Goal: Task Accomplishment & Management: Manage account settings

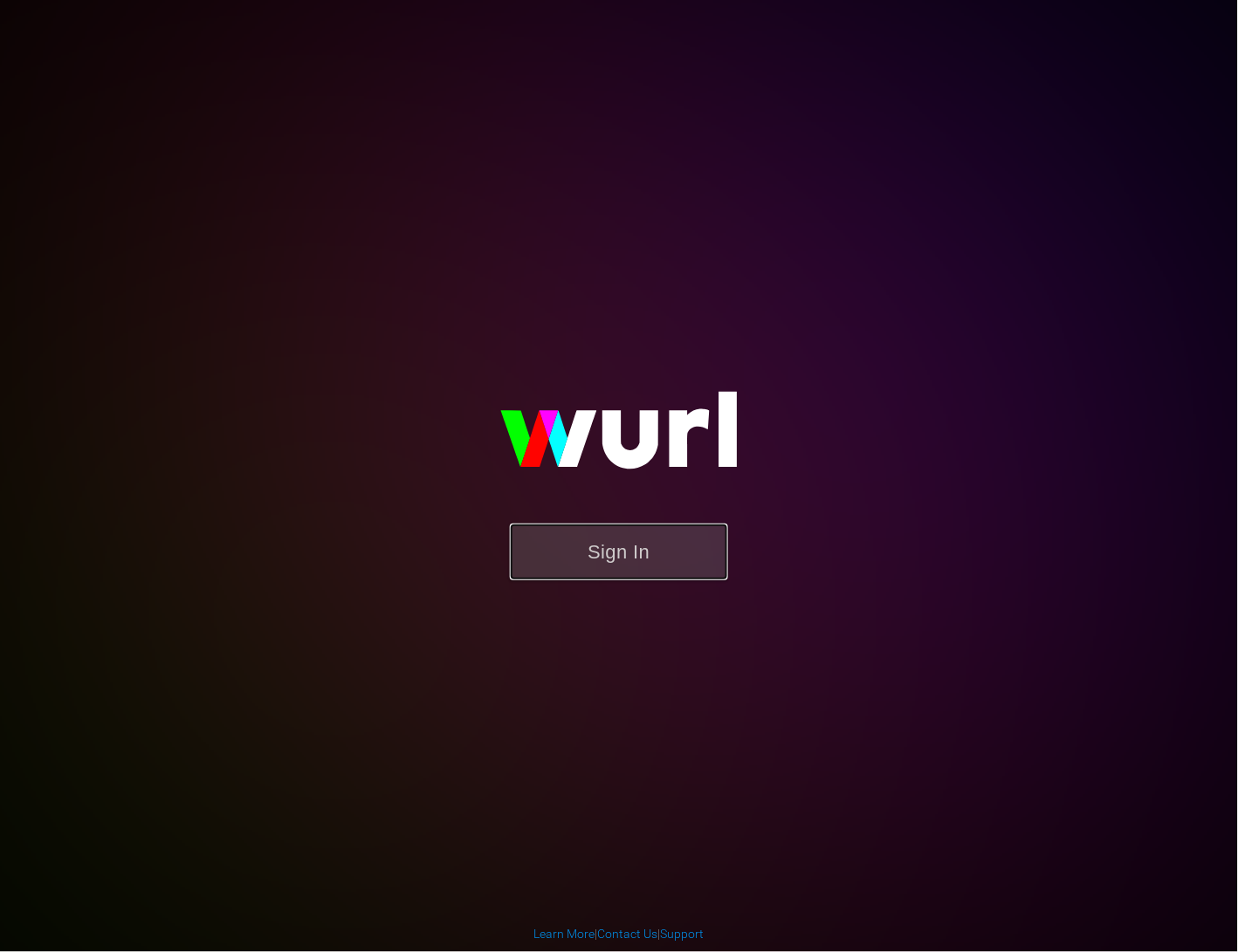
click at [628, 546] on button "Sign In" at bounding box center [619, 552] width 218 height 57
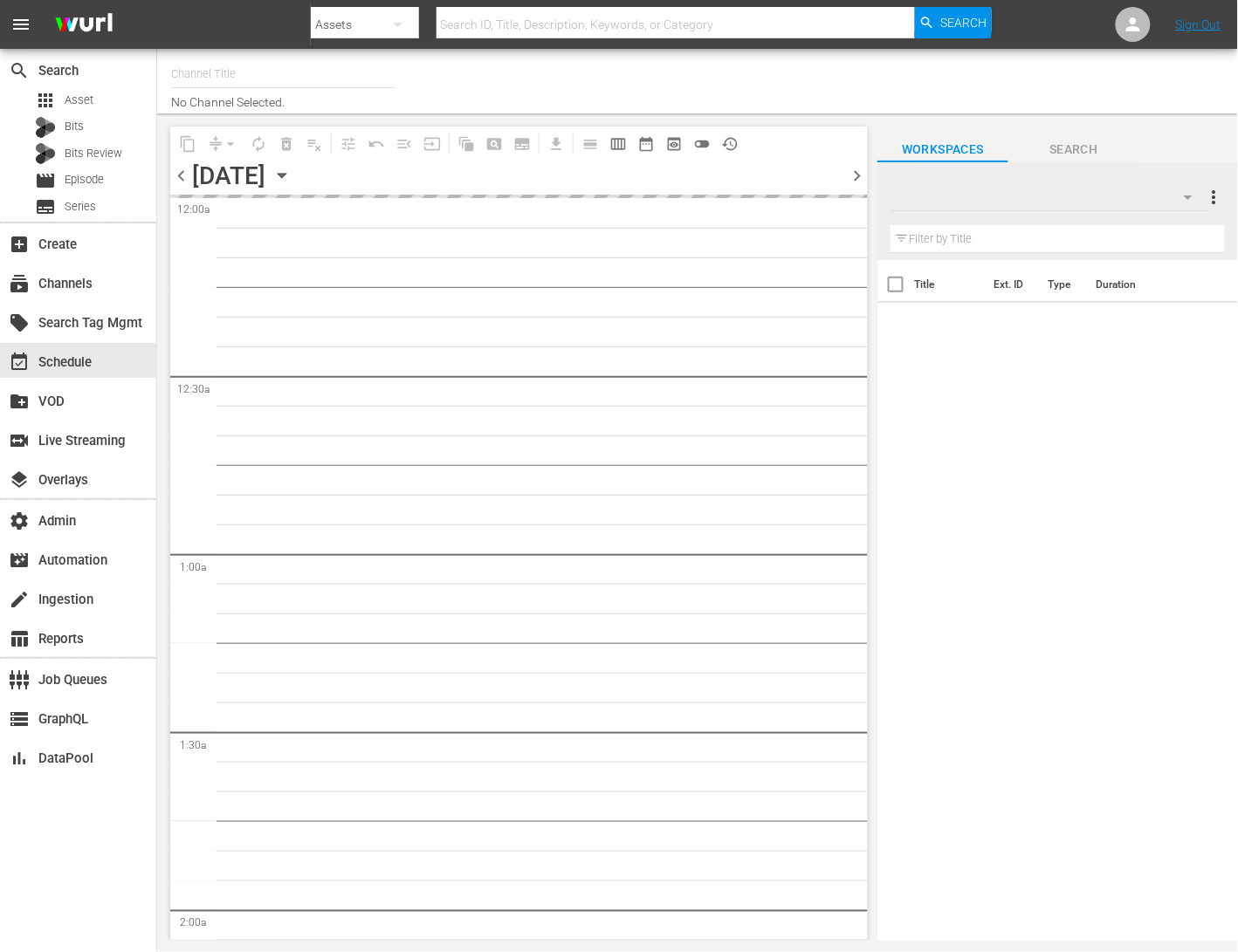
type input "CASH IN THE ATTIC (1951)"
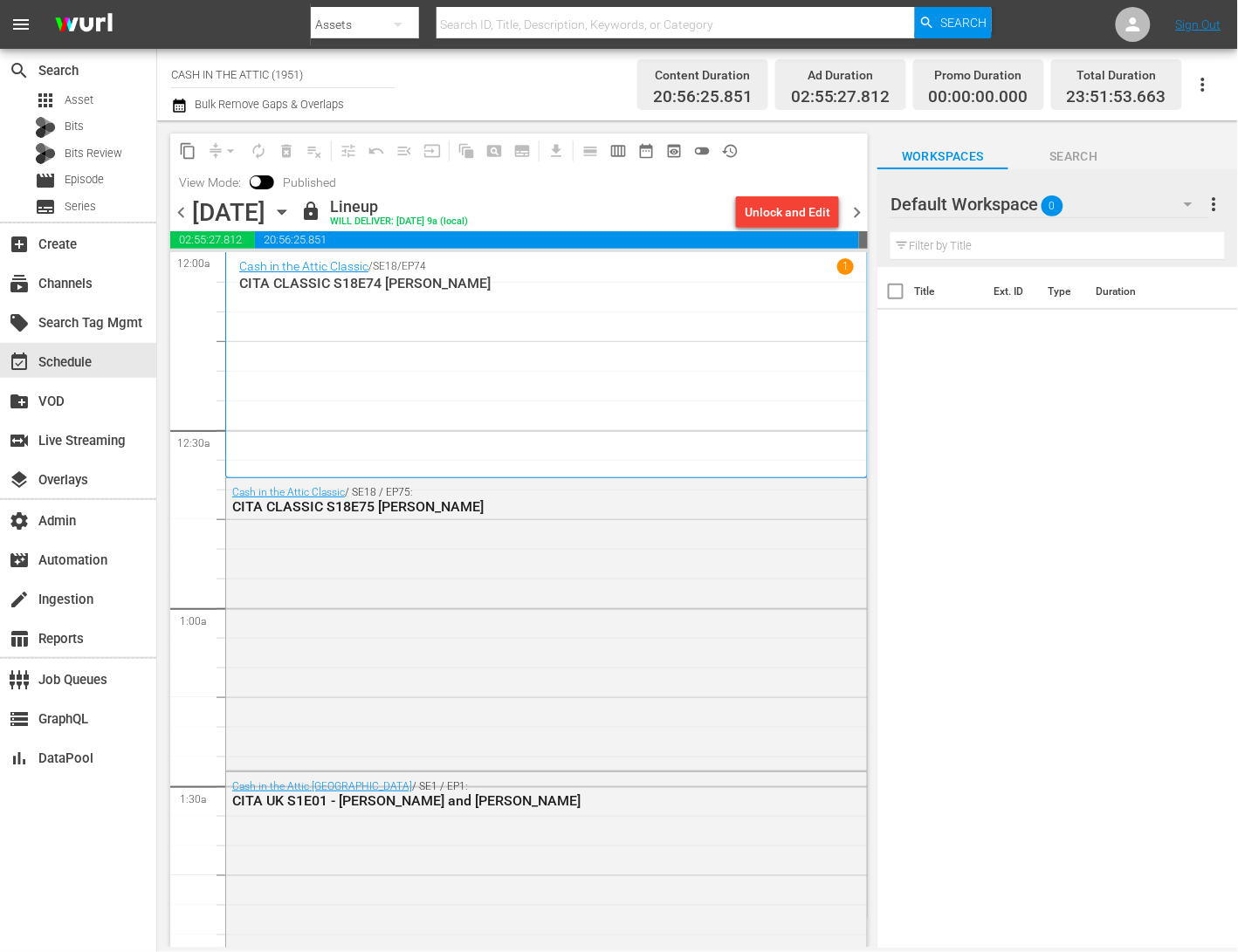
click at [184, 106] on icon "button" at bounding box center [179, 106] width 17 height 21
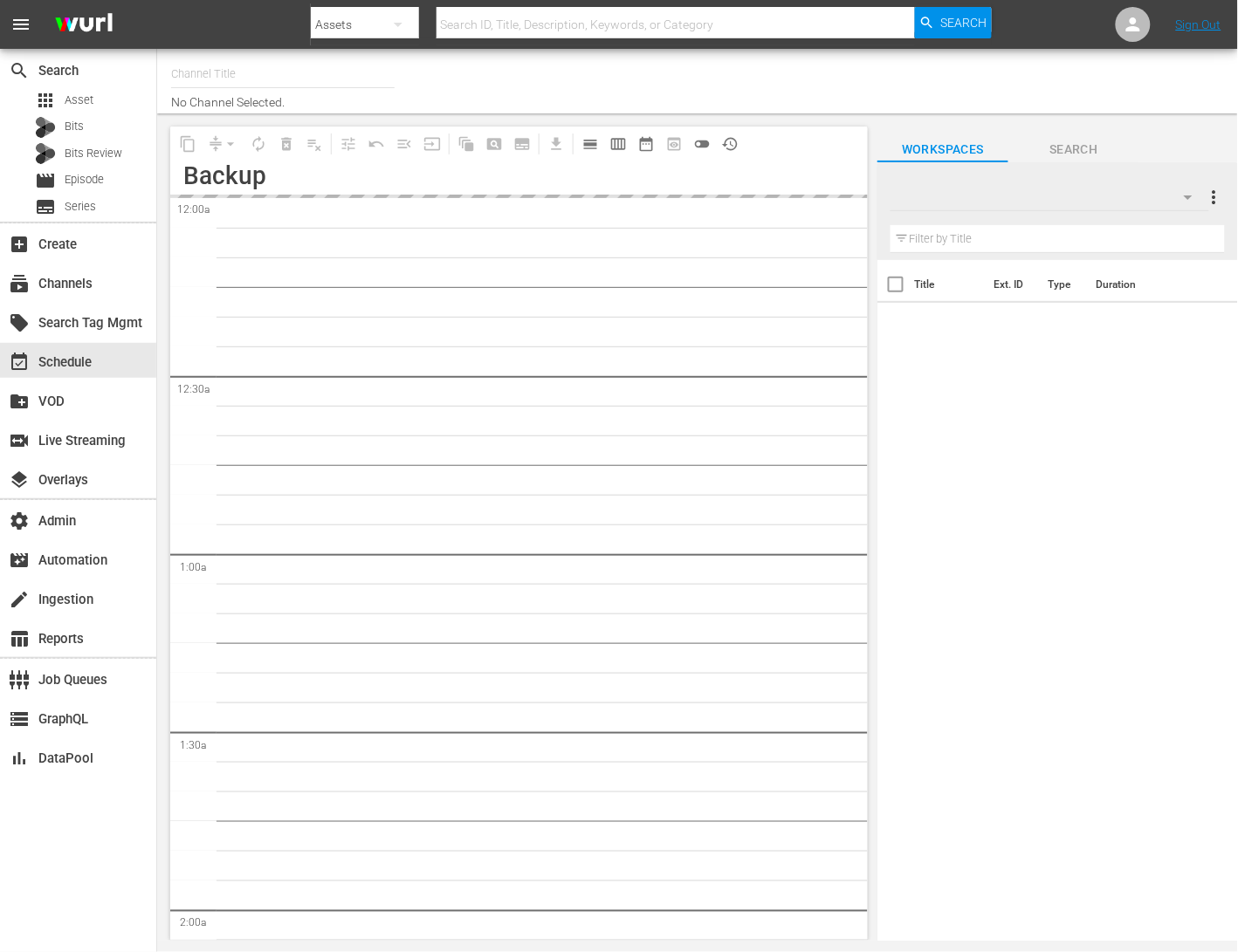
type input "CASH IN THE ATTIC (1951)"
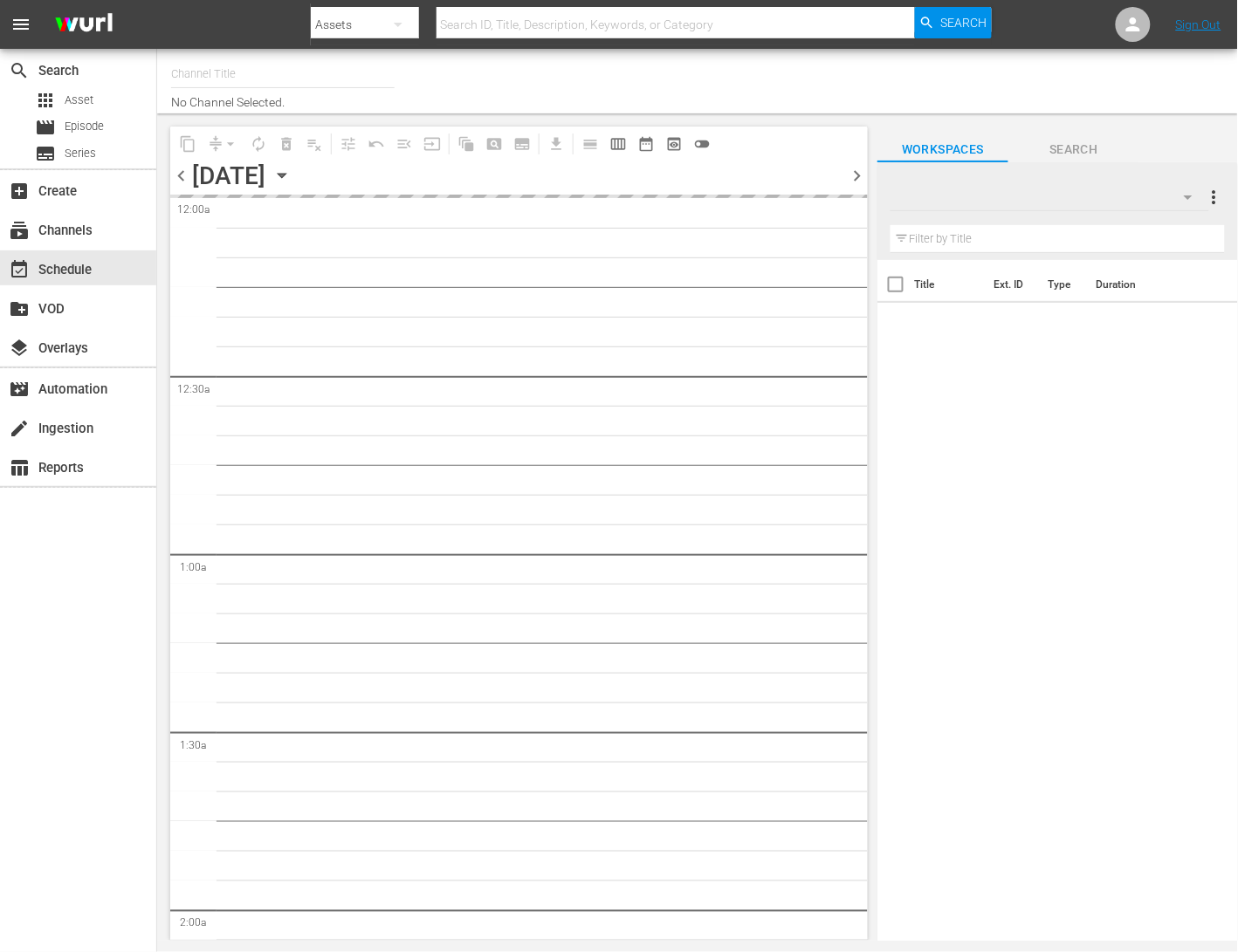
type input "LADbible (2030)"
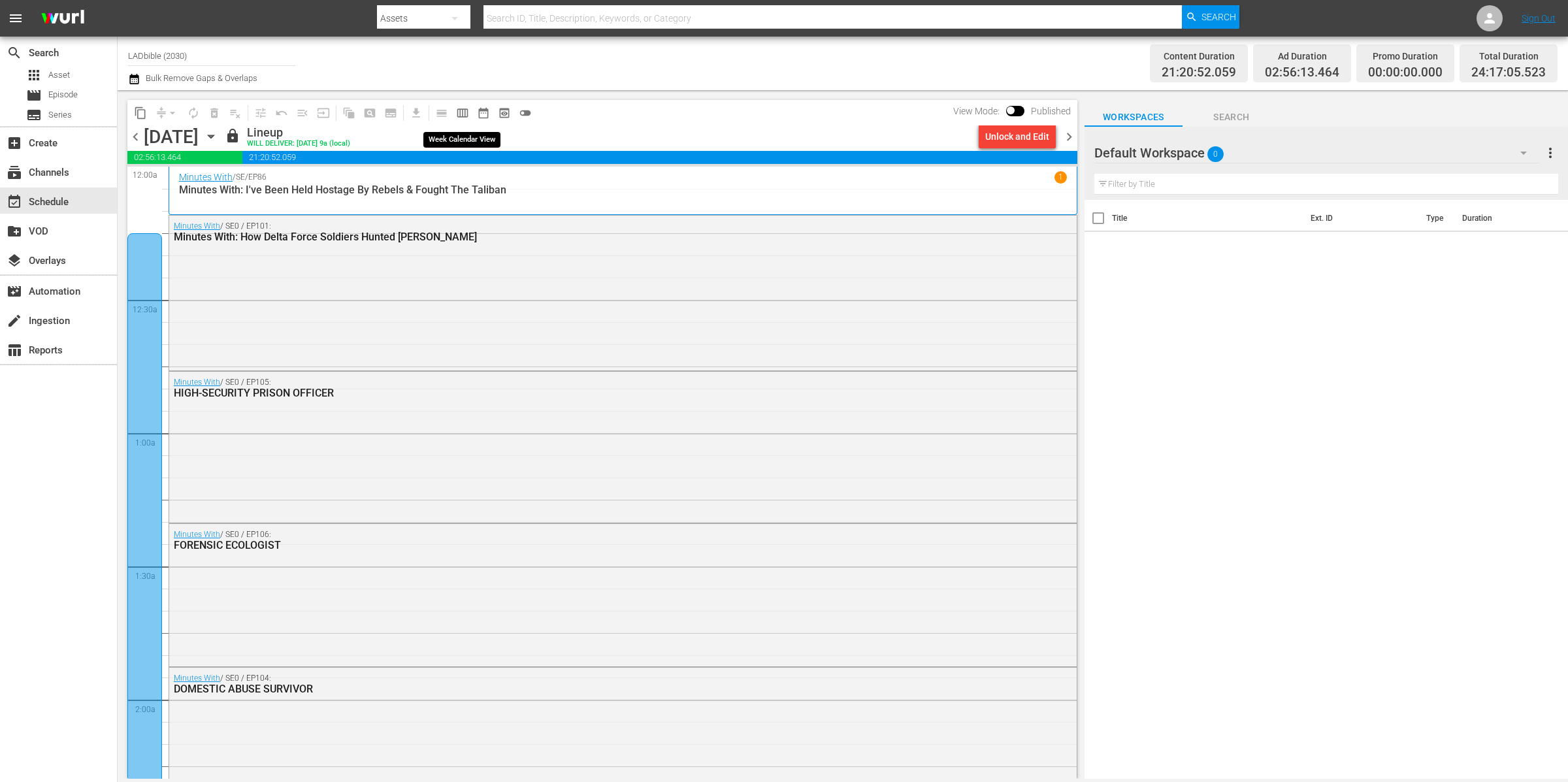
click at [467, 114] on span "calendar_view_week_outlined" at bounding box center [463, 113] width 13 height 13
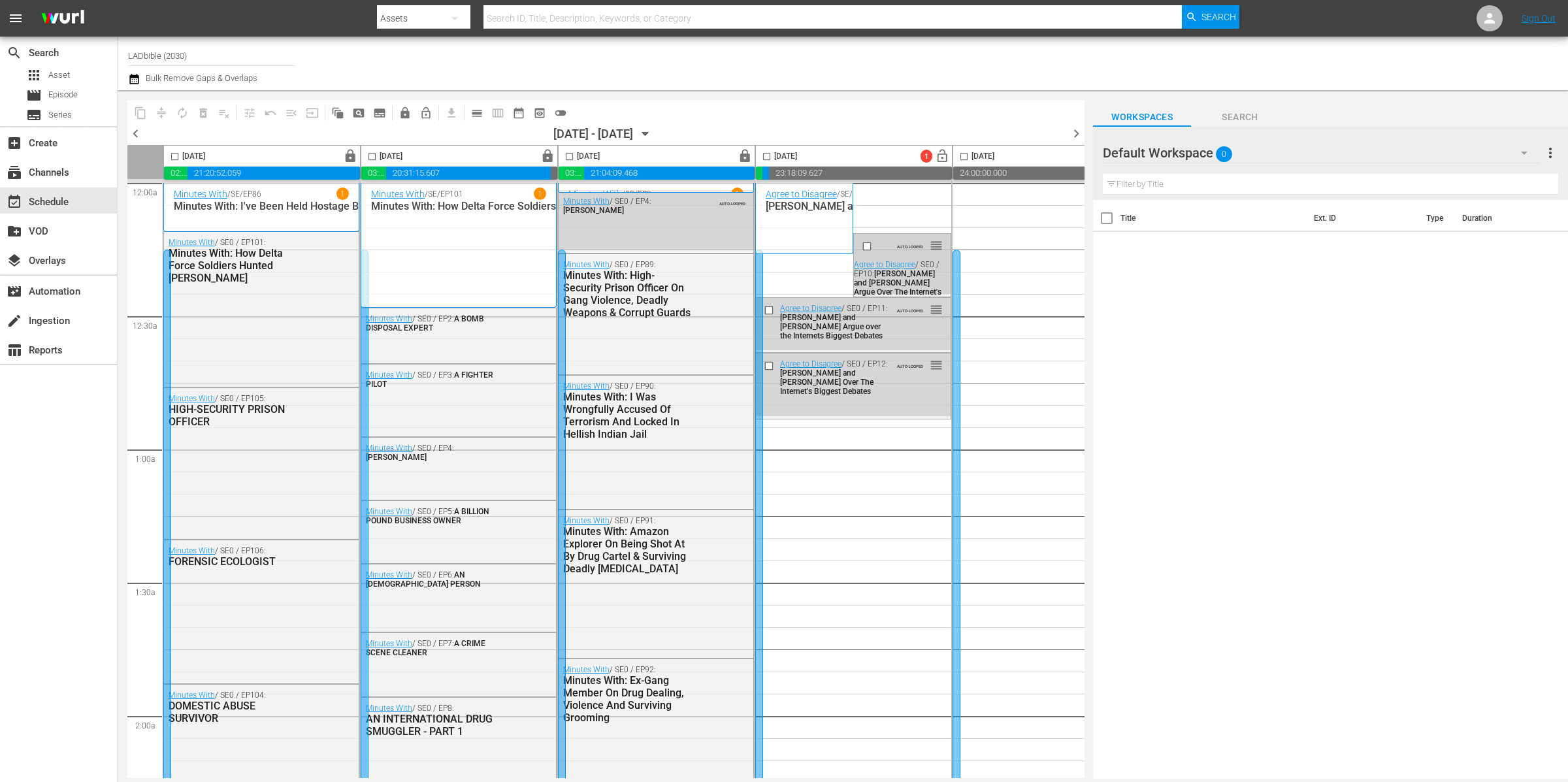
click at [868, 246] on input "checkbox" at bounding box center [869, 246] width 14 height 11
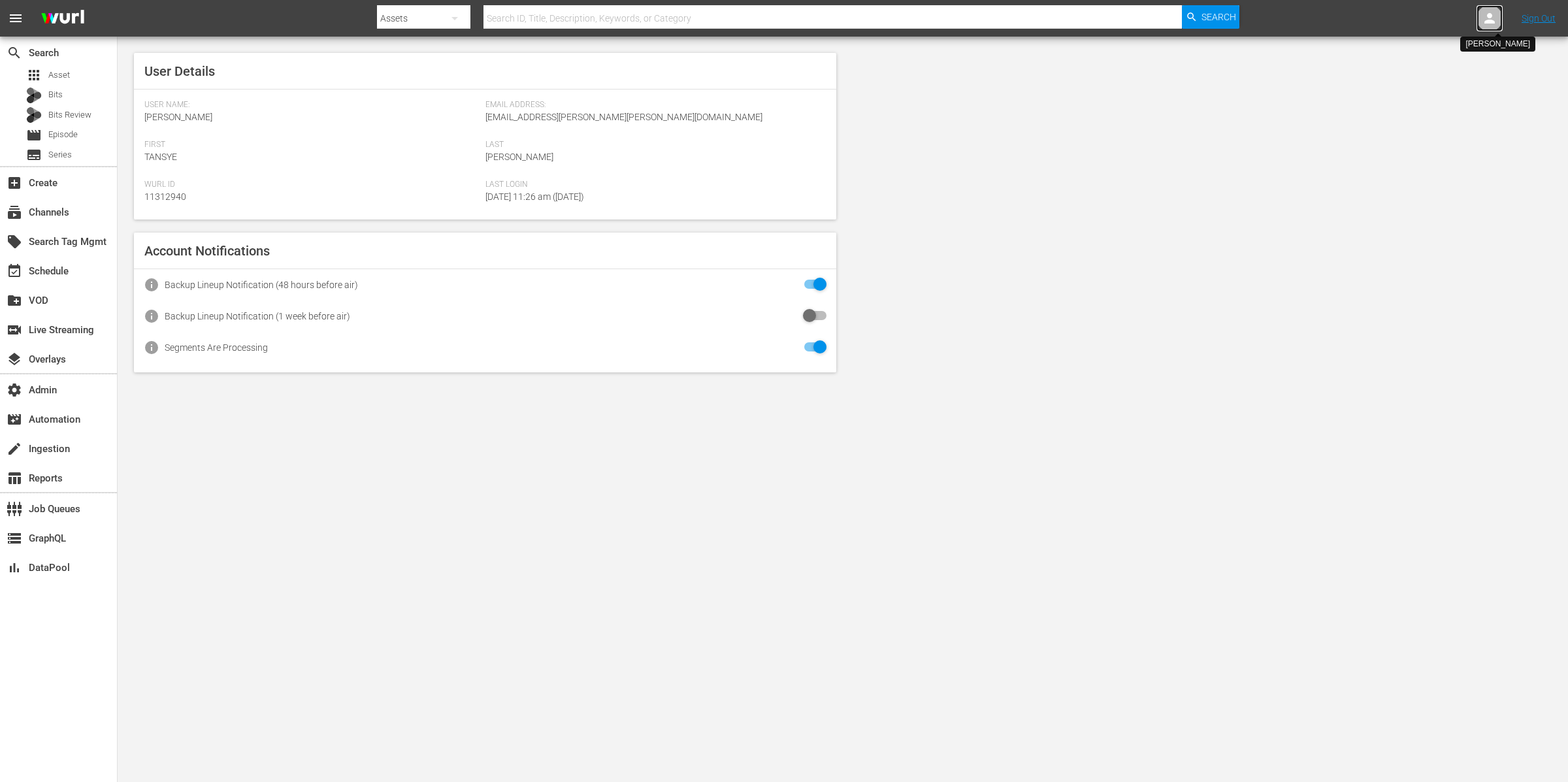
drag, startPoint x: 0, startPoint y: 0, endPoint x: 1491, endPoint y: 18, distance: 1491.1
click at [1491, 18] on icon at bounding box center [1490, 19] width 16 height 16
click at [1491, 18] on input "text" at bounding box center [1456, 20] width 167 height 31
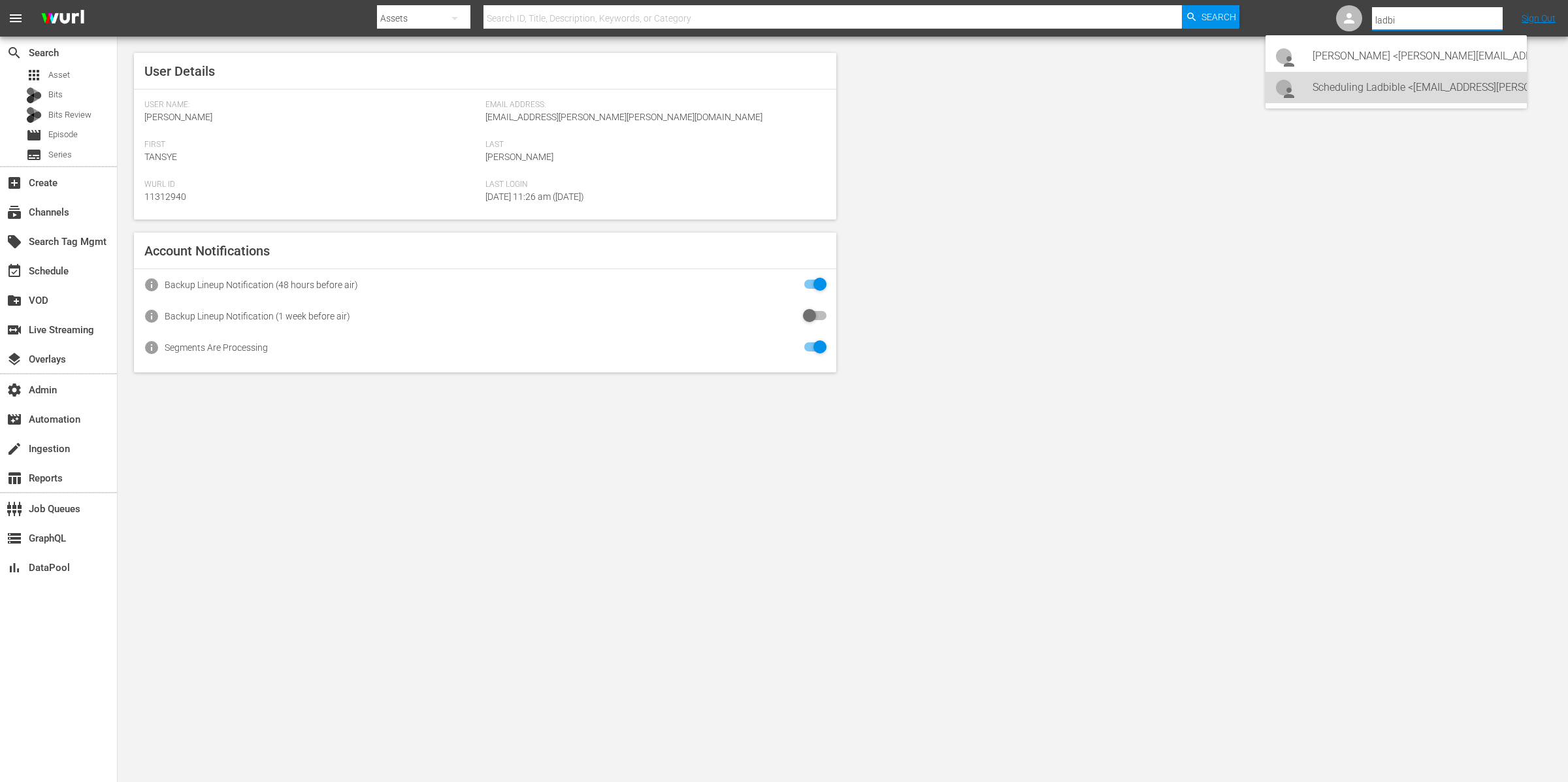
click at [1481, 94] on div "Scheduling Ladbible <ladbible-scheduling@wurl.com>" at bounding box center [1414, 87] width 204 height 31
type input "Scheduling Ladbible (11314840)"
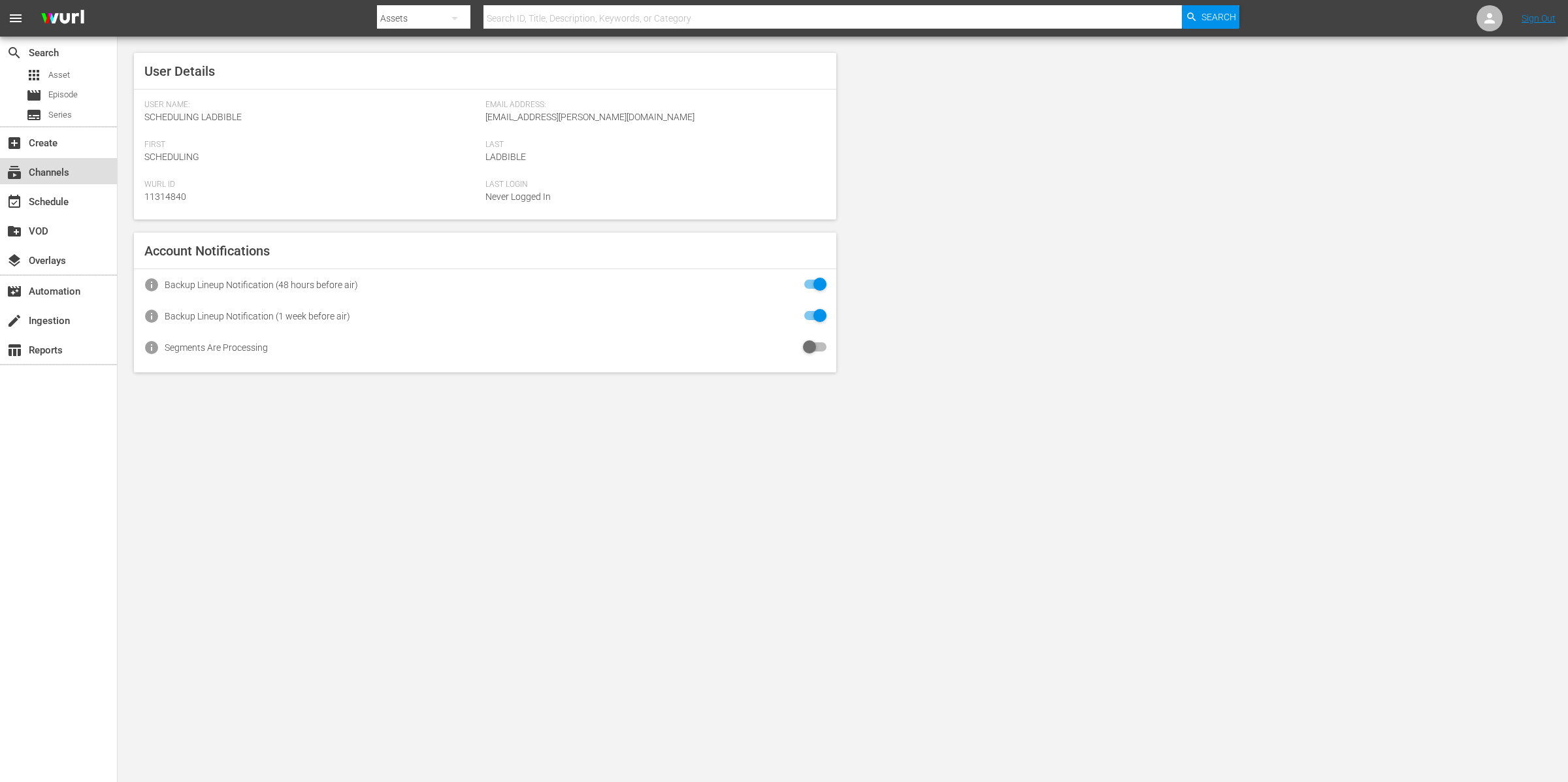
click at [96, 165] on div "subscriptions Channels" at bounding box center [58, 171] width 117 height 26
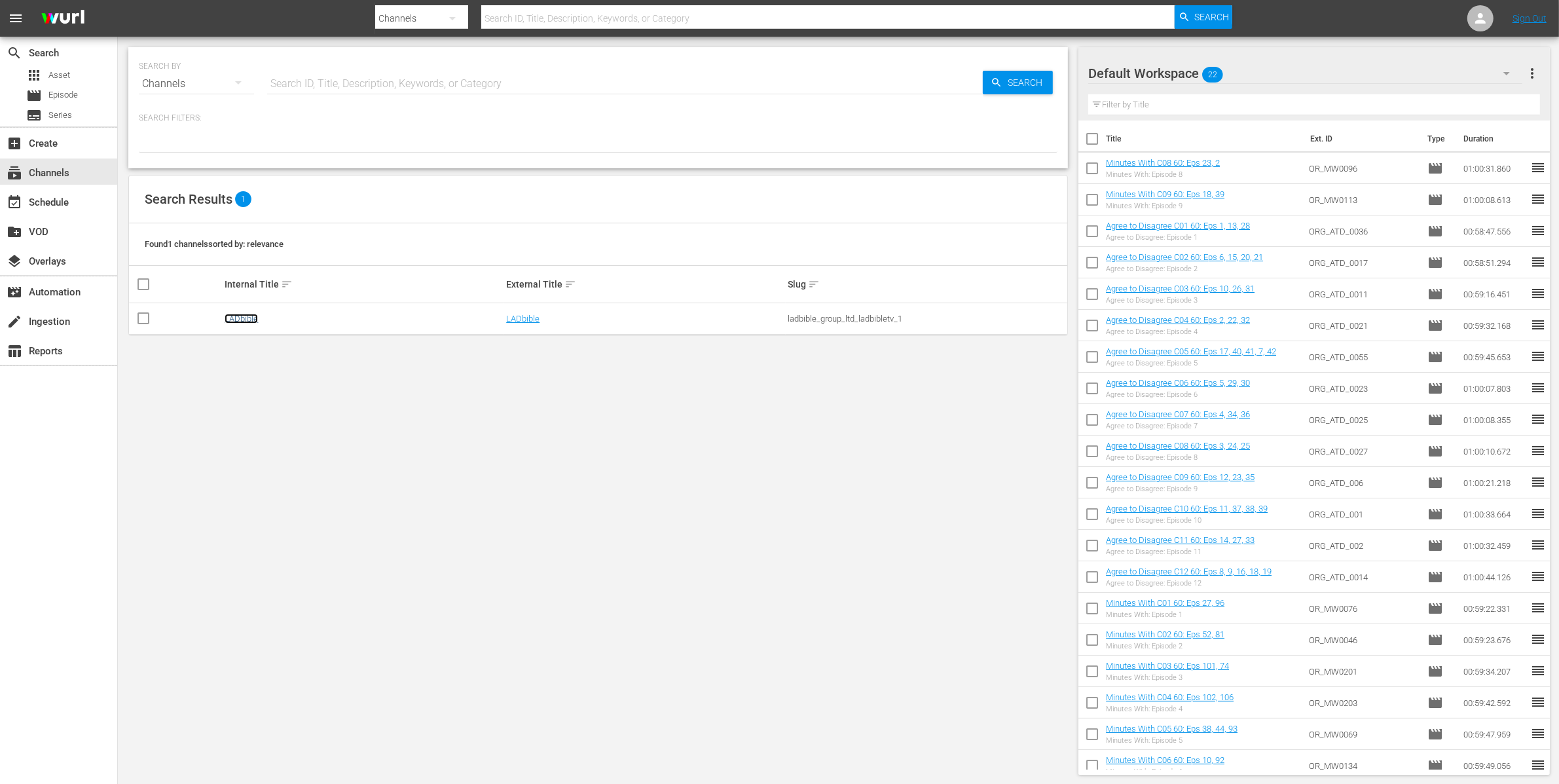
click at [242, 315] on link "LADbible" at bounding box center [241, 318] width 33 height 10
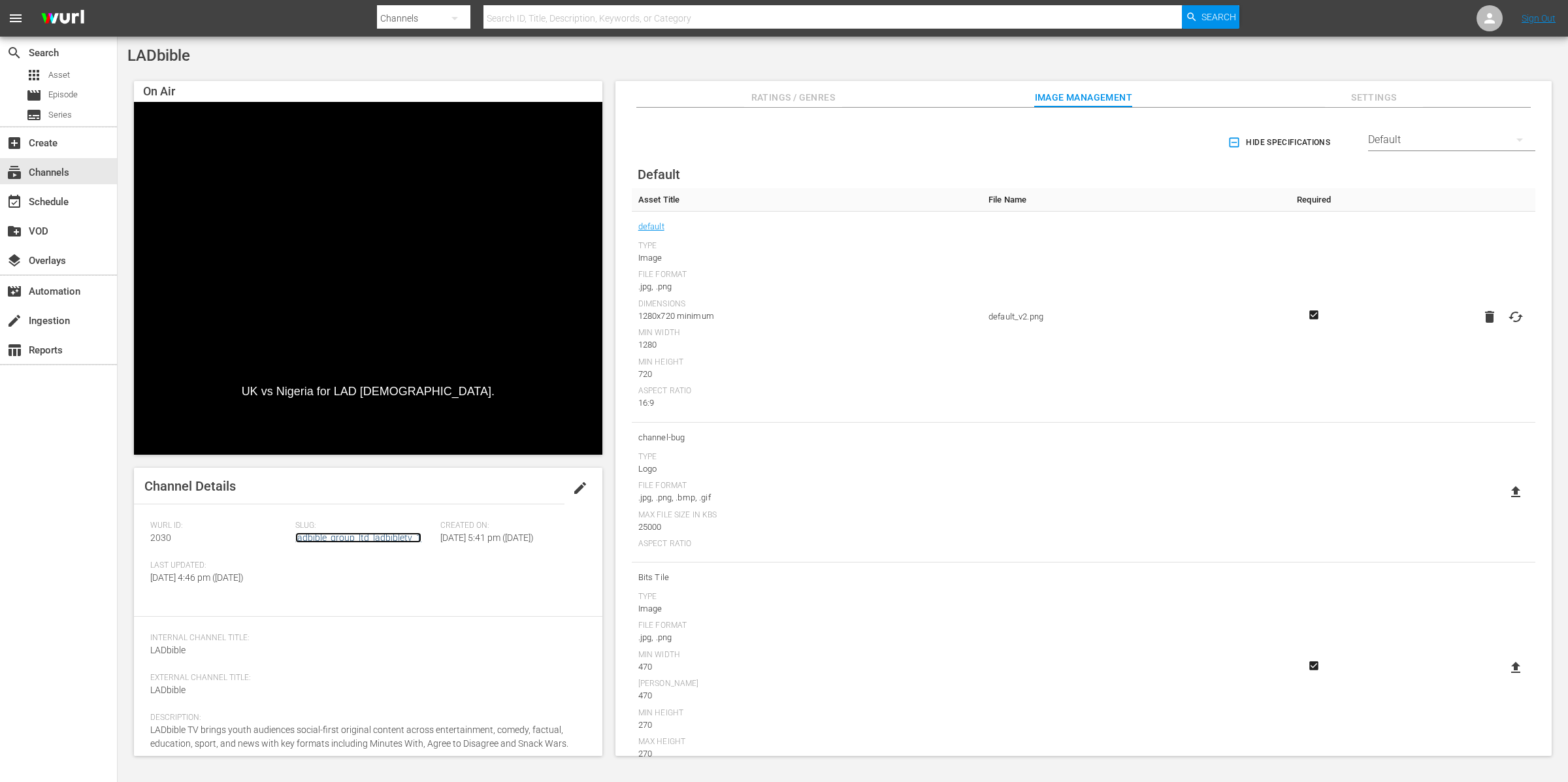
click at [359, 537] on link "ladbible_group_ltd_ladbibletv_1" at bounding box center [359, 538] width 126 height 11
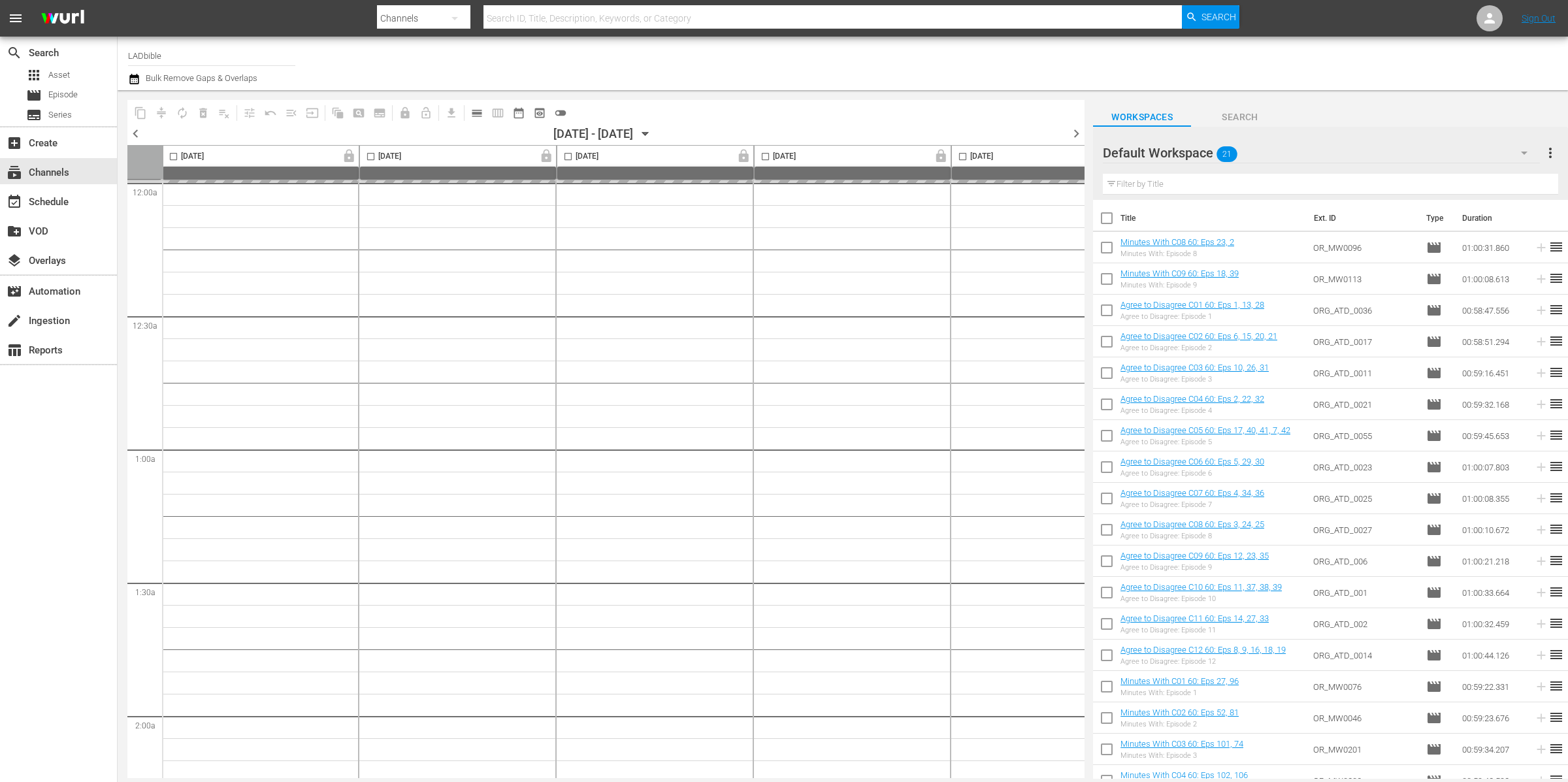
scroll to position [0, 467]
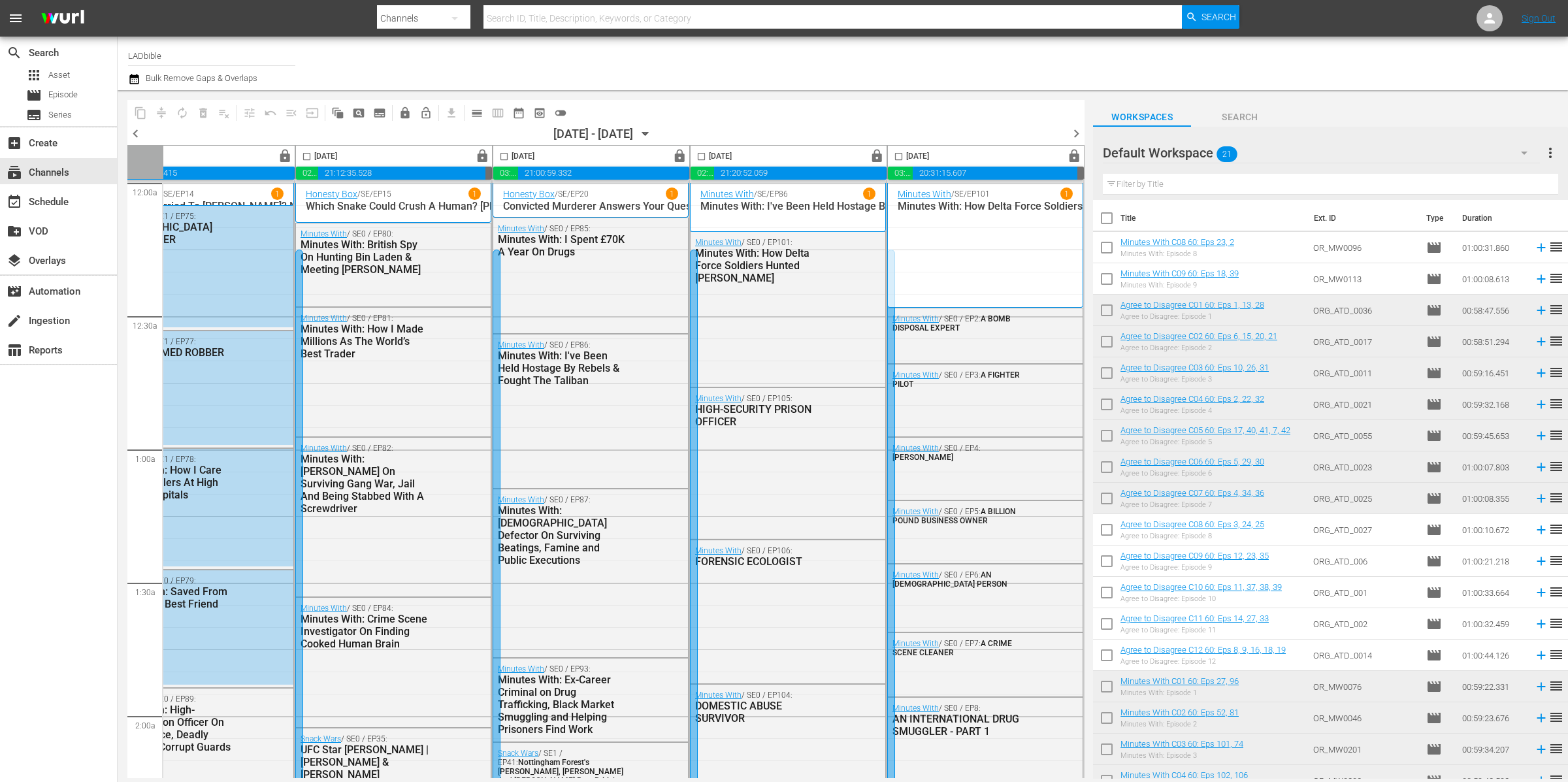
click at [1077, 133] on span "chevron_right" at bounding box center [1076, 133] width 17 height 17
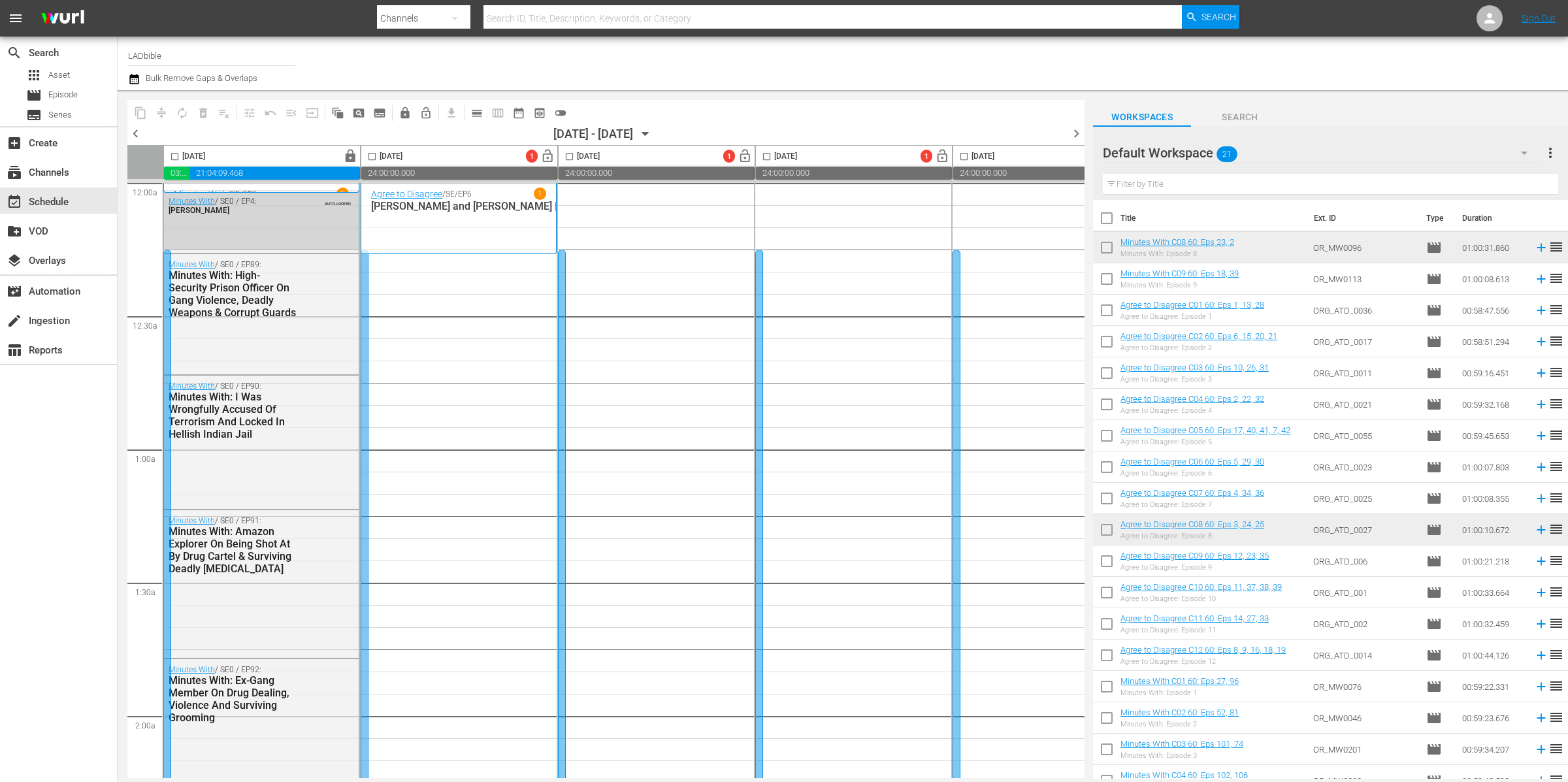
click at [1308, 153] on div "Default Workspace 21" at bounding box center [1322, 153] width 437 height 37
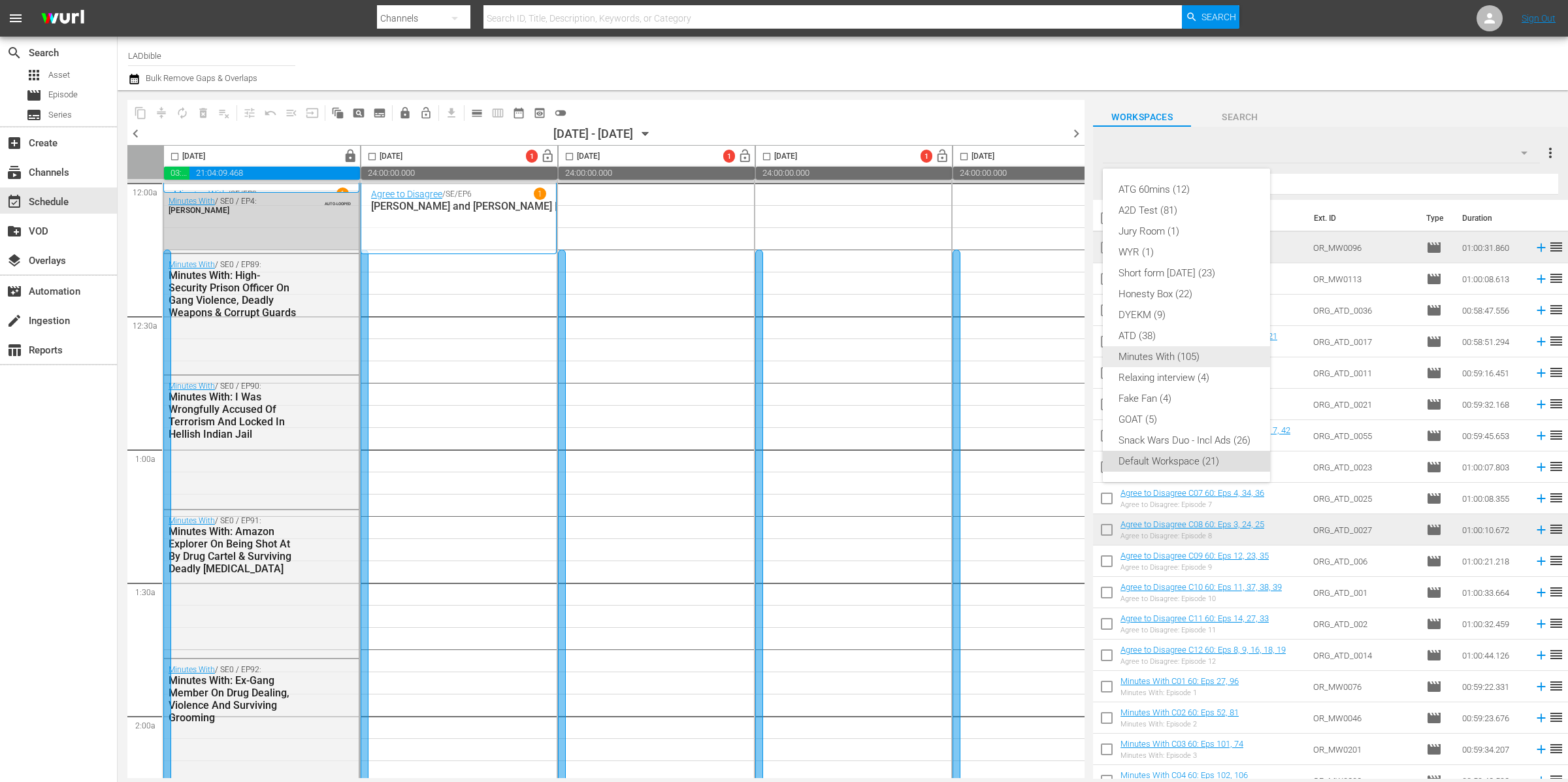
click at [1188, 356] on div "Minutes With (105)" at bounding box center [1186, 356] width 136 height 21
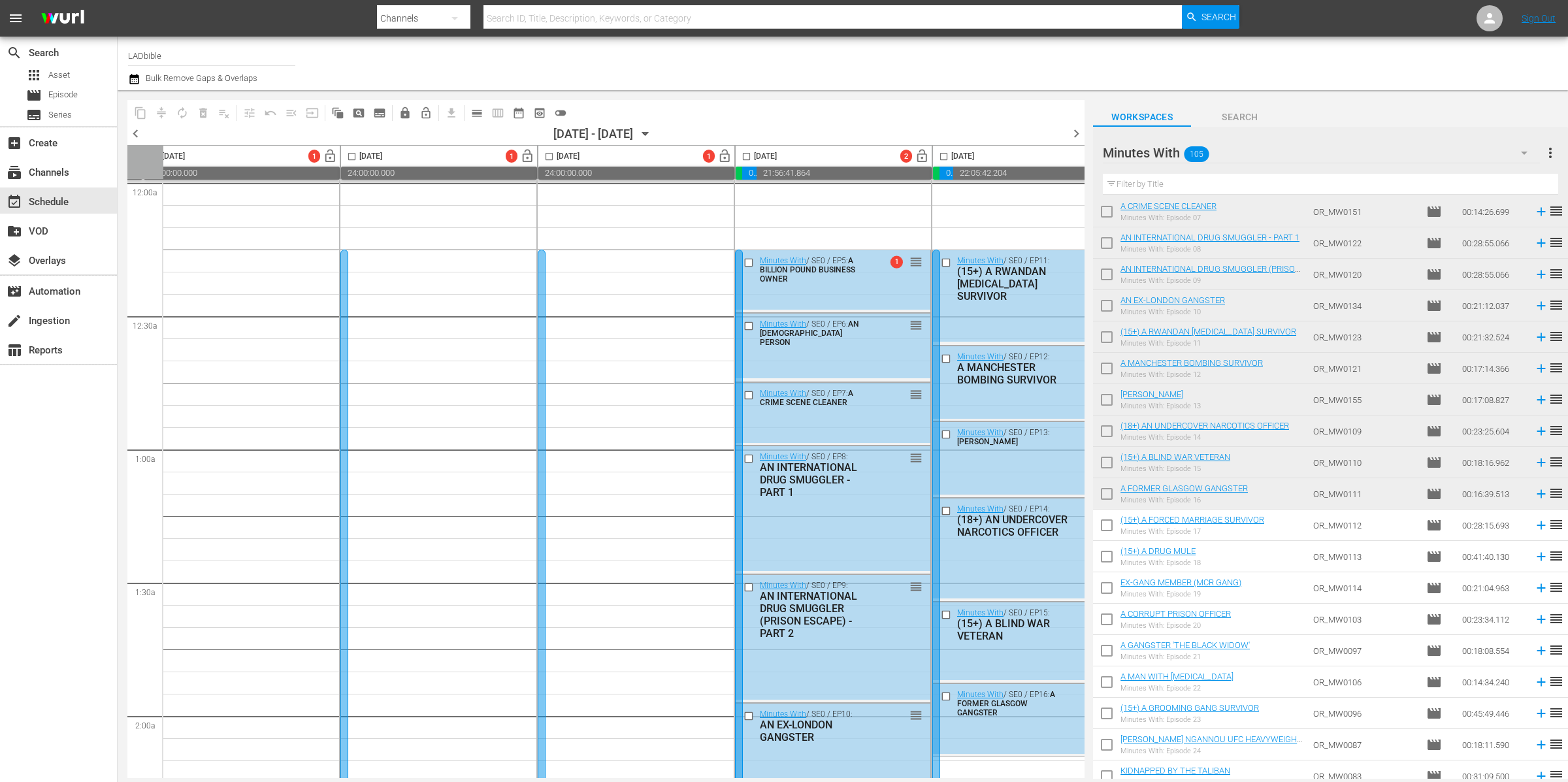
scroll to position [0, 467]
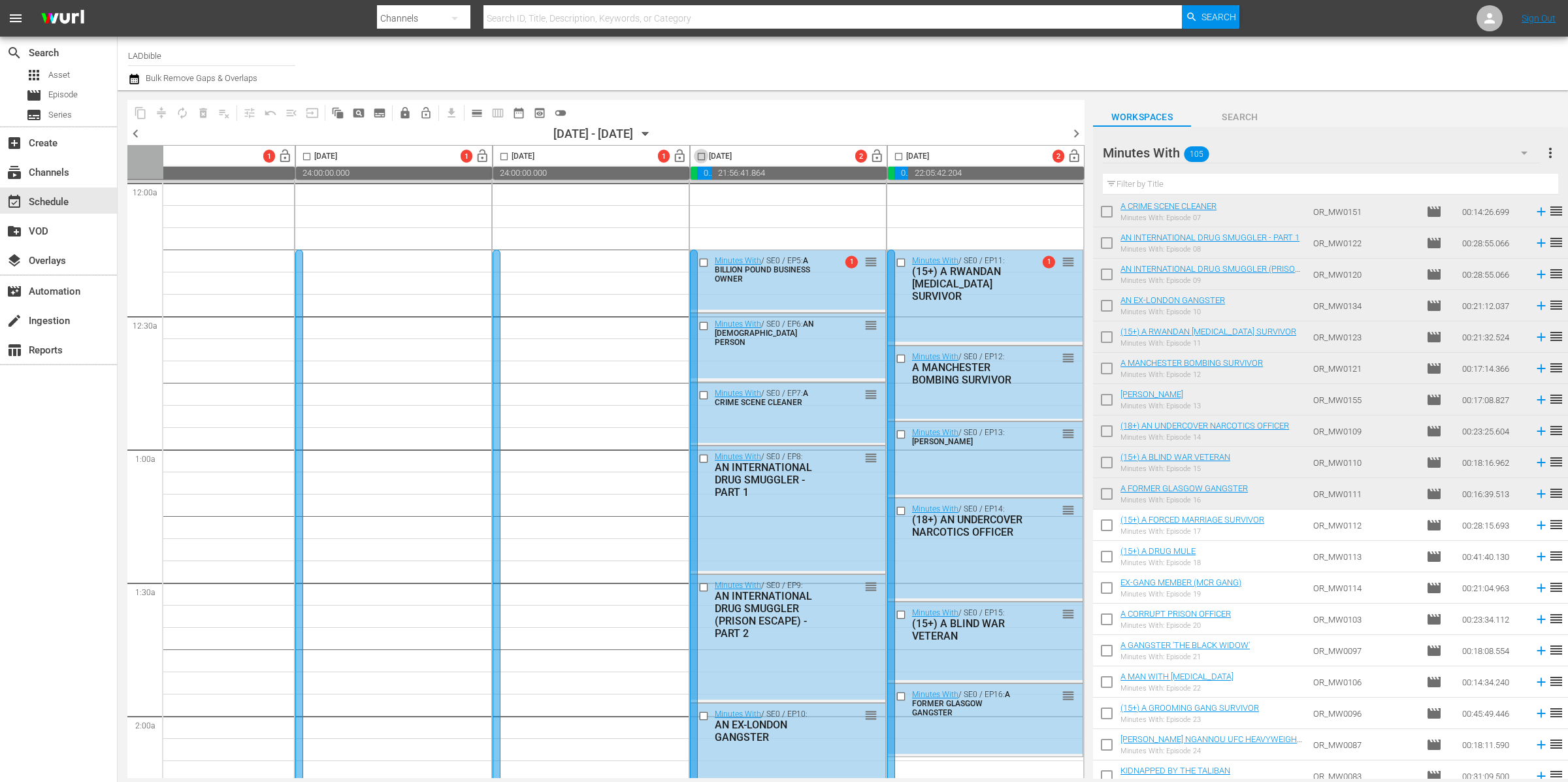
drag, startPoint x: 693, startPoint y: 152, endPoint x: 790, endPoint y: 153, distance: 97.0
click at [694, 152] on input "checkbox" at bounding box center [701, 159] width 15 height 15
checkbox input "true"
click at [893, 152] on input "checkbox" at bounding box center [899, 159] width 15 height 15
checkbox input "true"
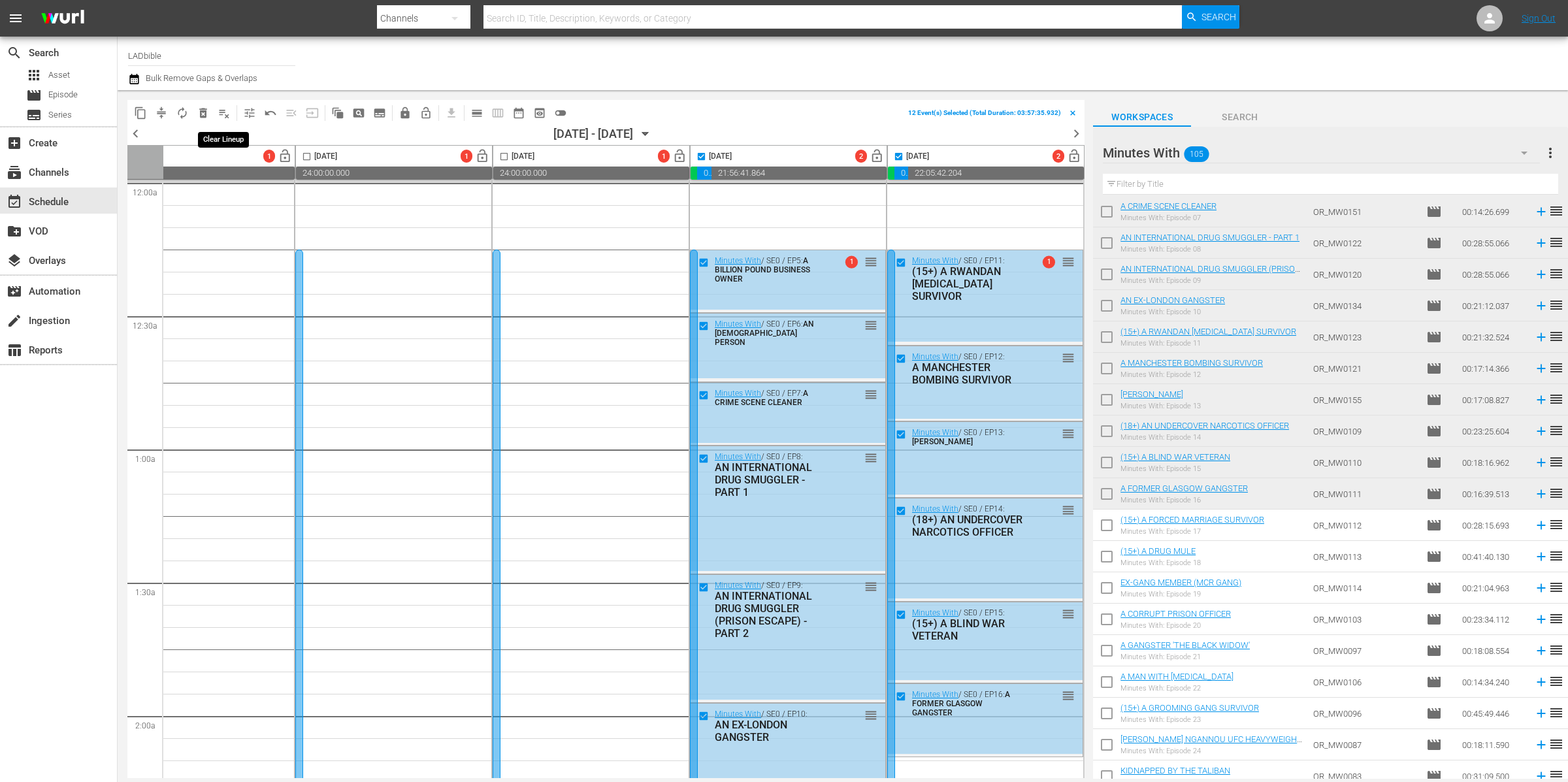
click at [226, 112] on span "playlist_remove_outlined" at bounding box center [224, 113] width 13 height 13
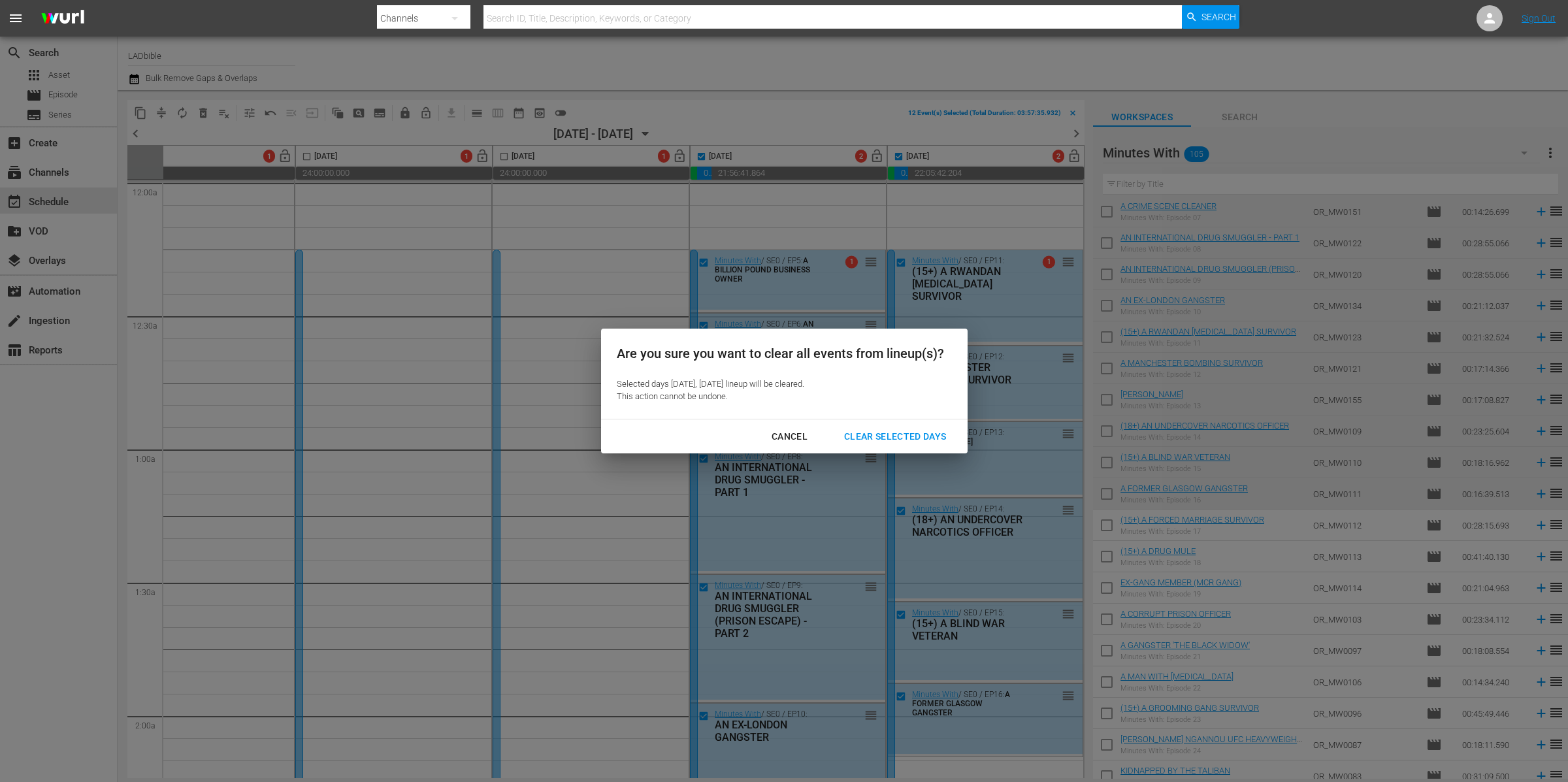
click at [889, 435] on div "Clear Selected Days" at bounding box center [895, 436] width 124 height 17
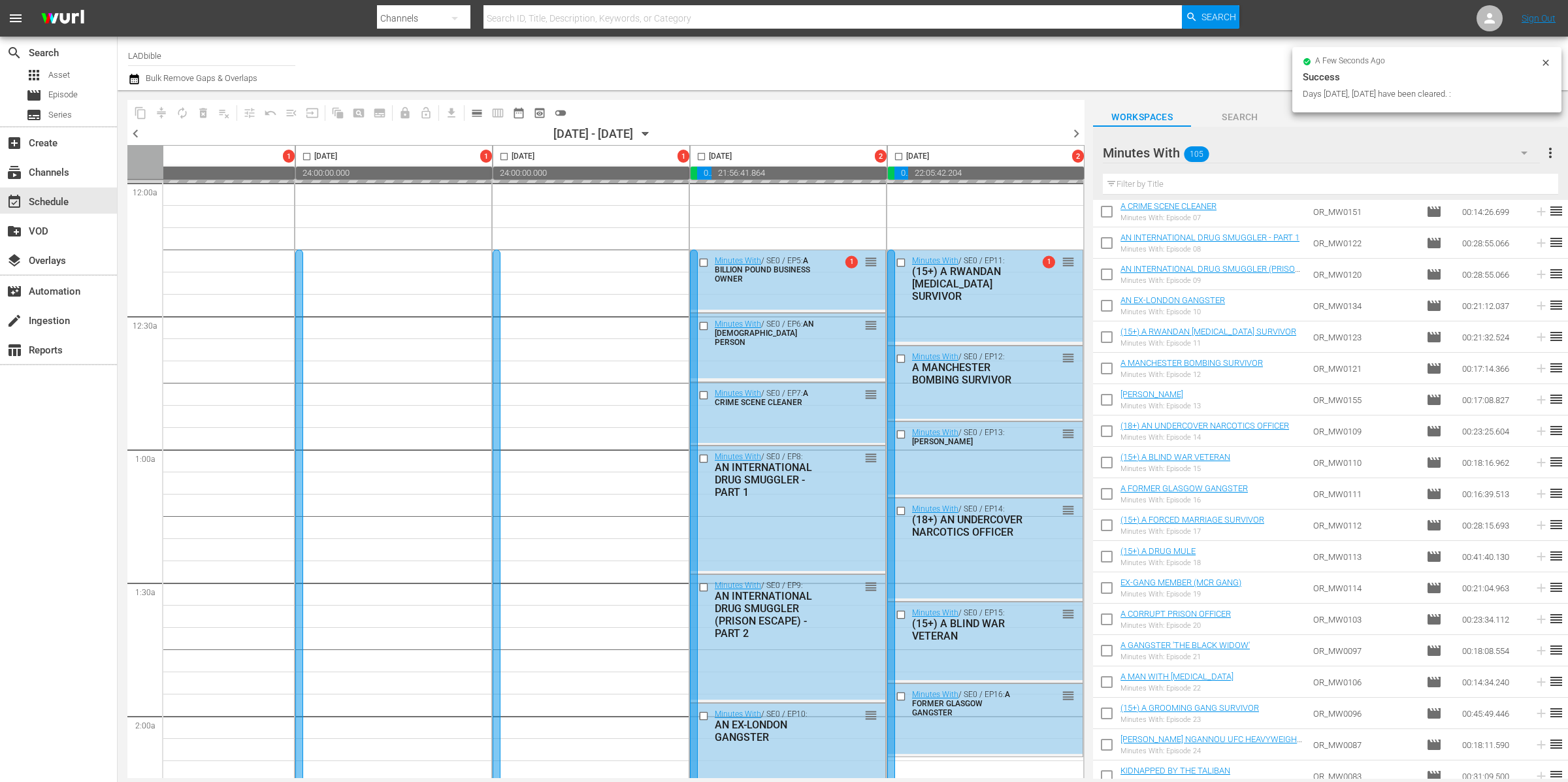
checkbox input "false"
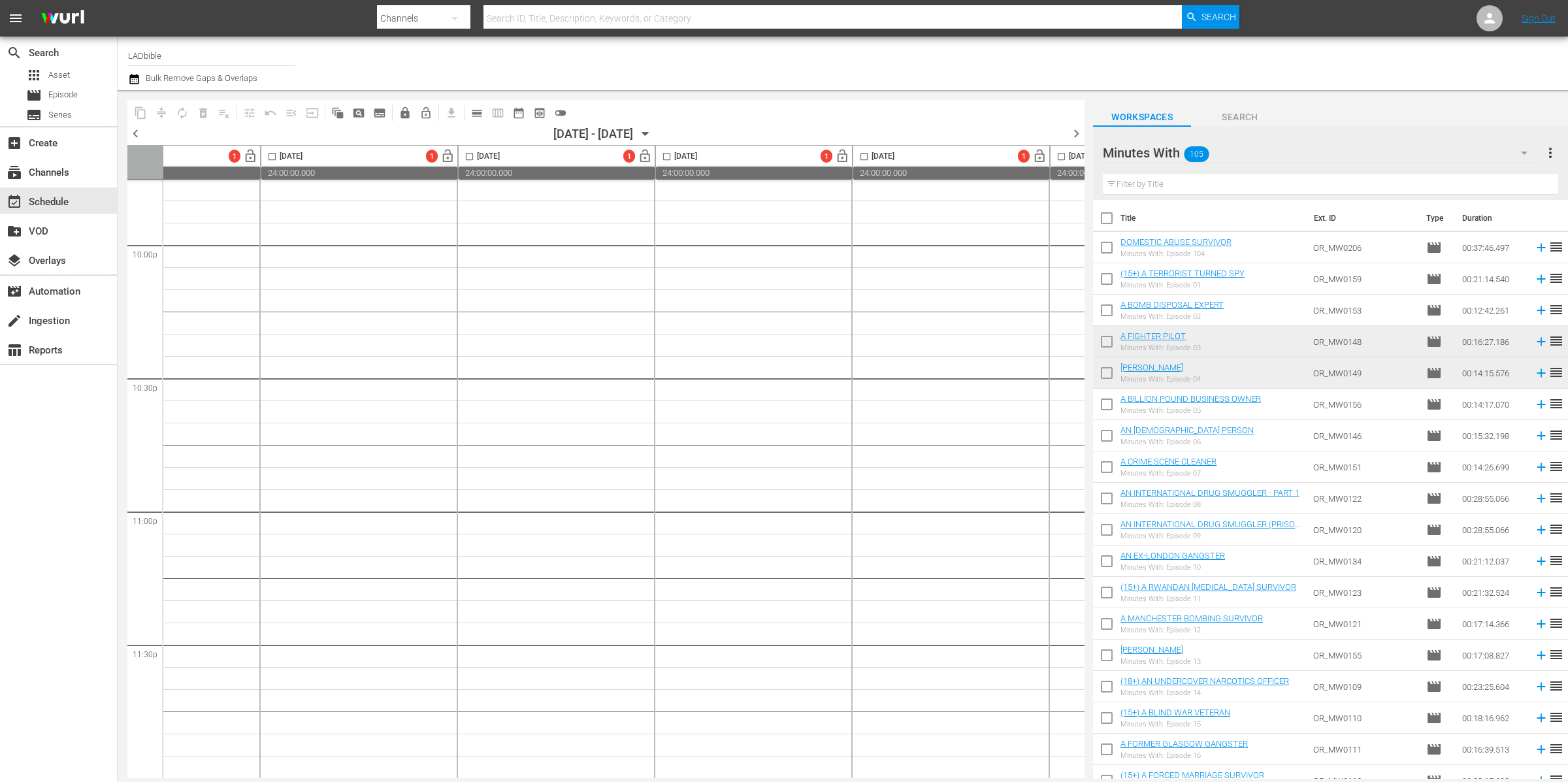
scroll to position [5803, 0]
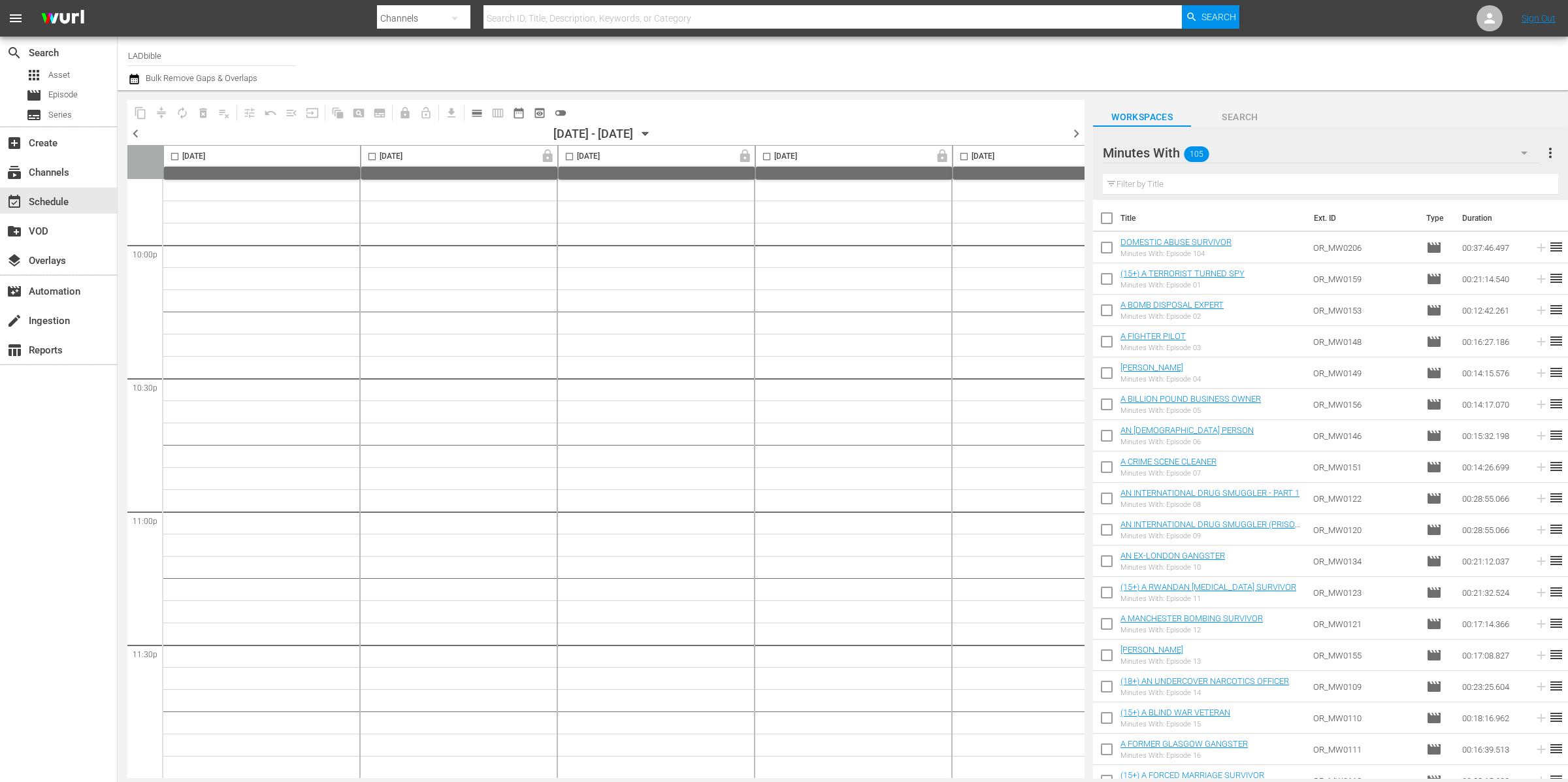
click at [1074, 133] on span "chevron_right" at bounding box center [1076, 133] width 17 height 17
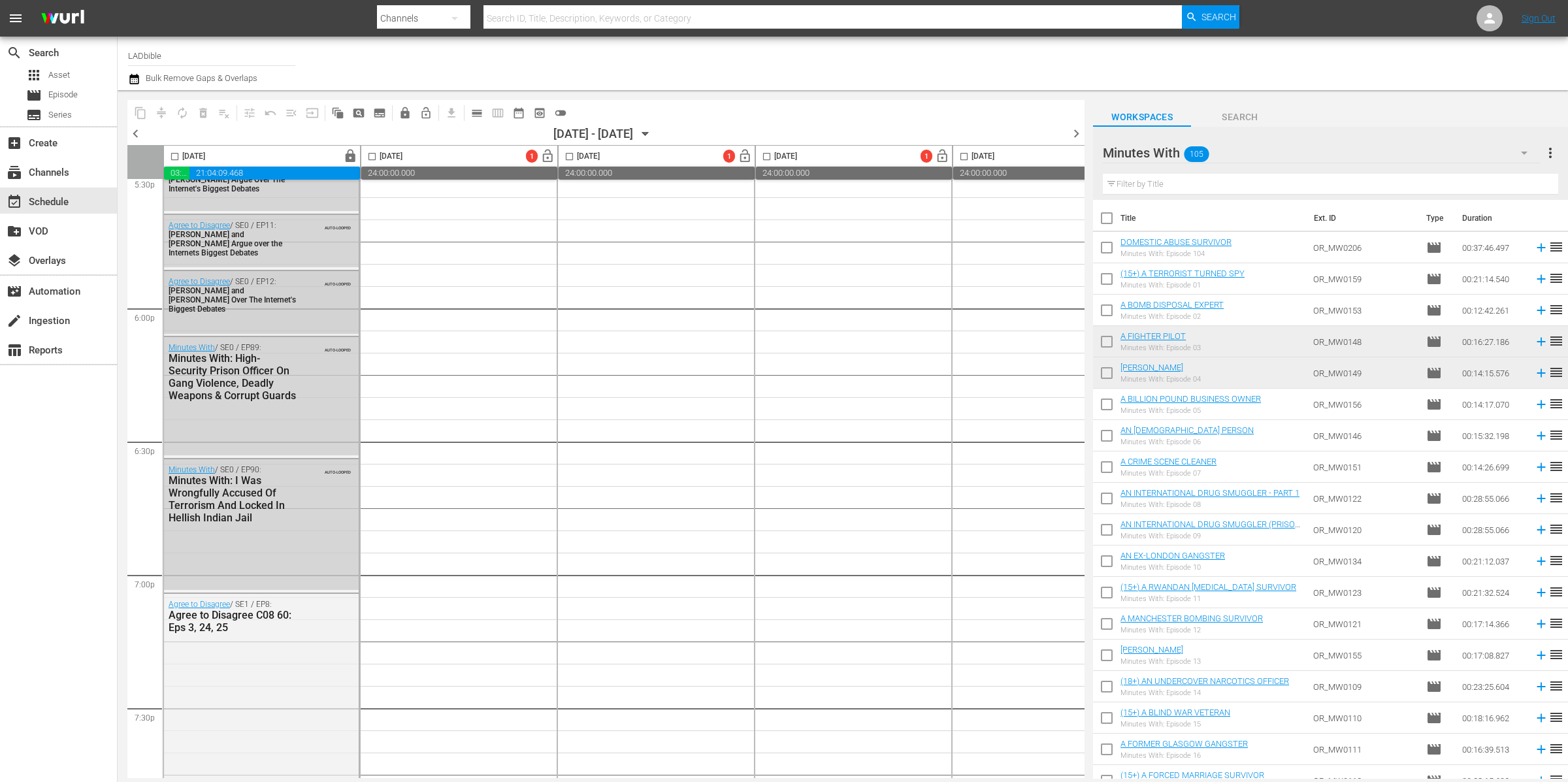
scroll to position [4660, 0]
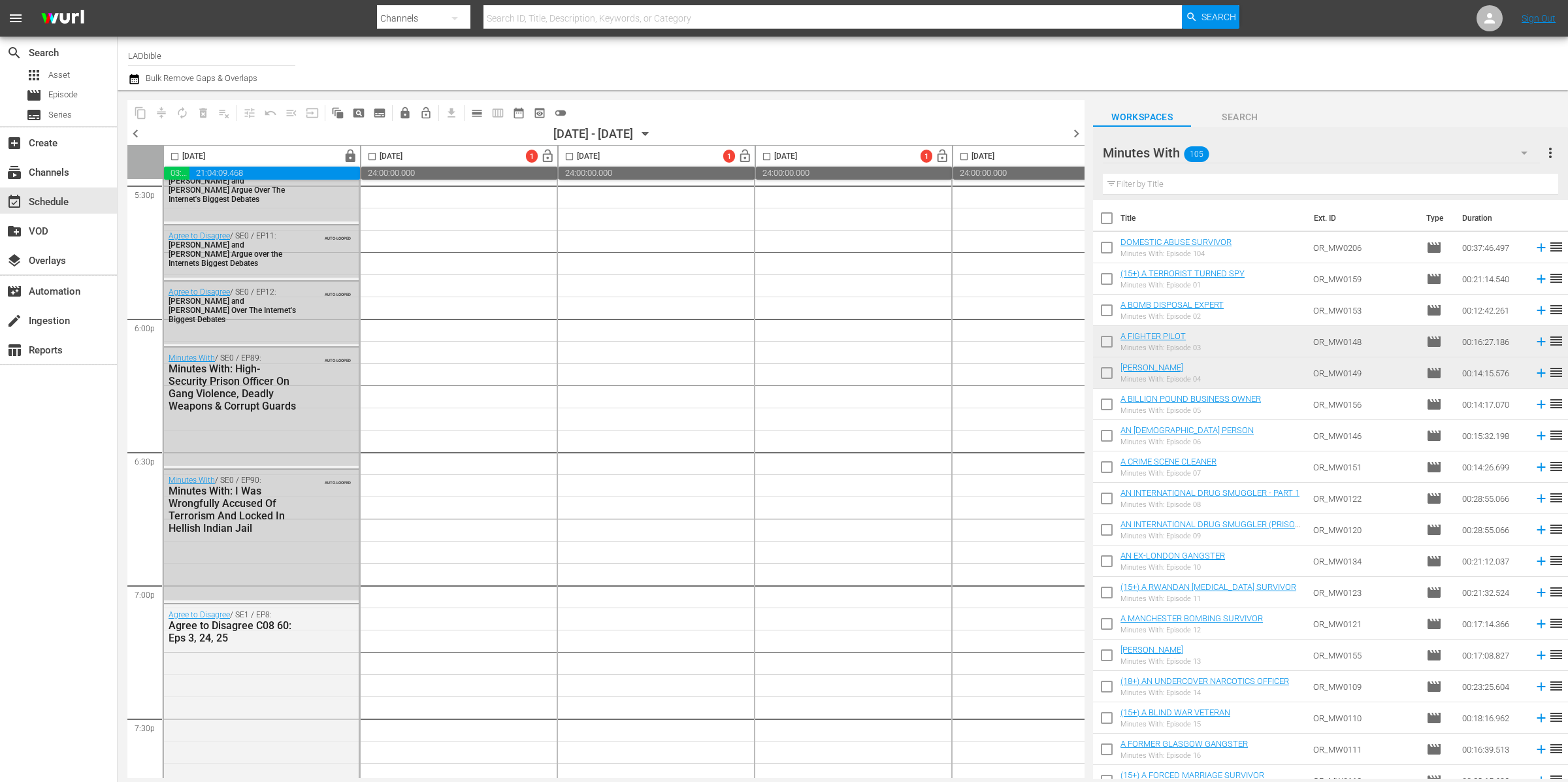
click at [135, 134] on span "chevron_left" at bounding box center [135, 133] width 17 height 17
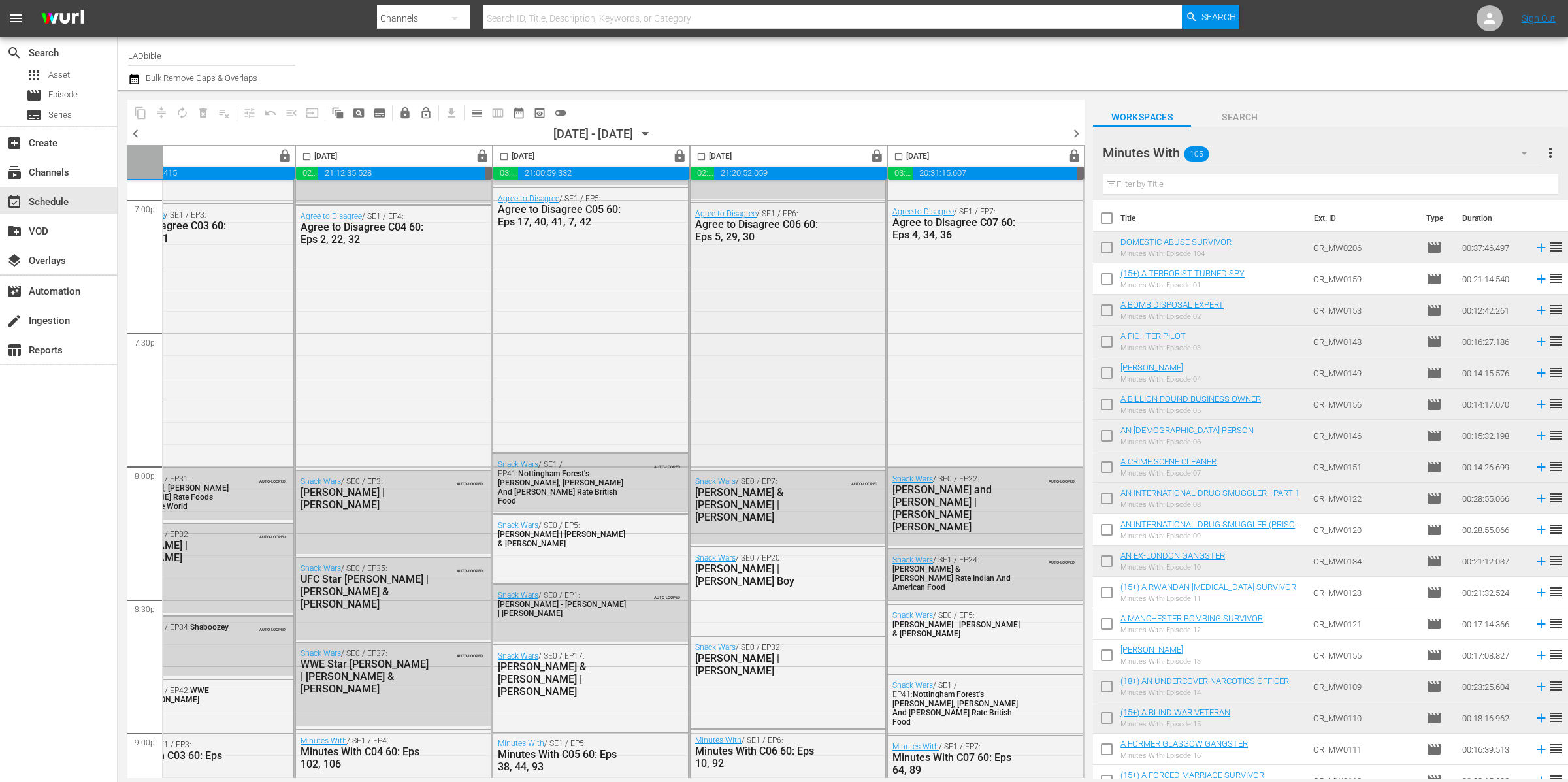
scroll to position [5109, 467]
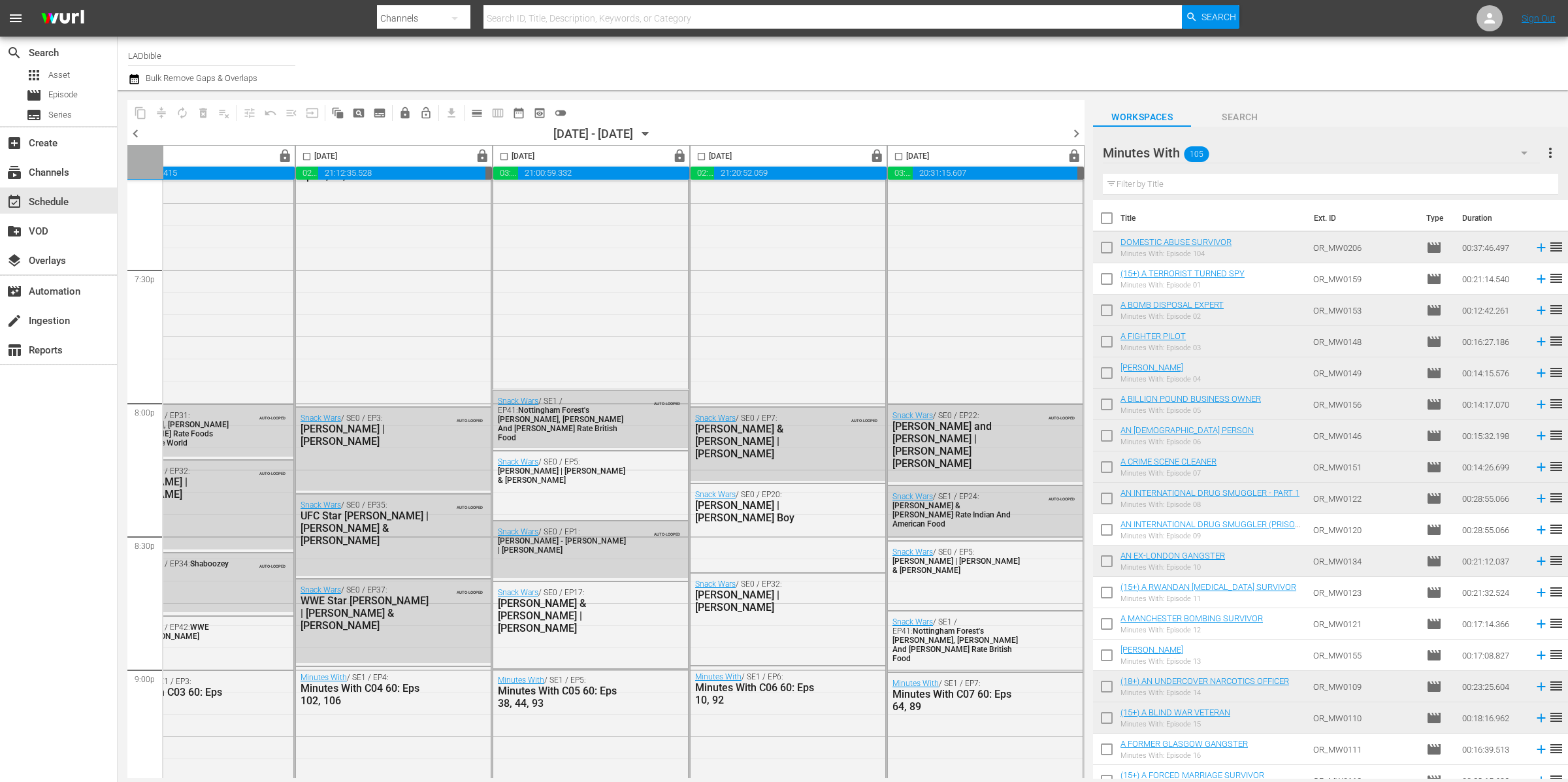
click at [1077, 133] on span "chevron_right" at bounding box center [1076, 133] width 17 height 17
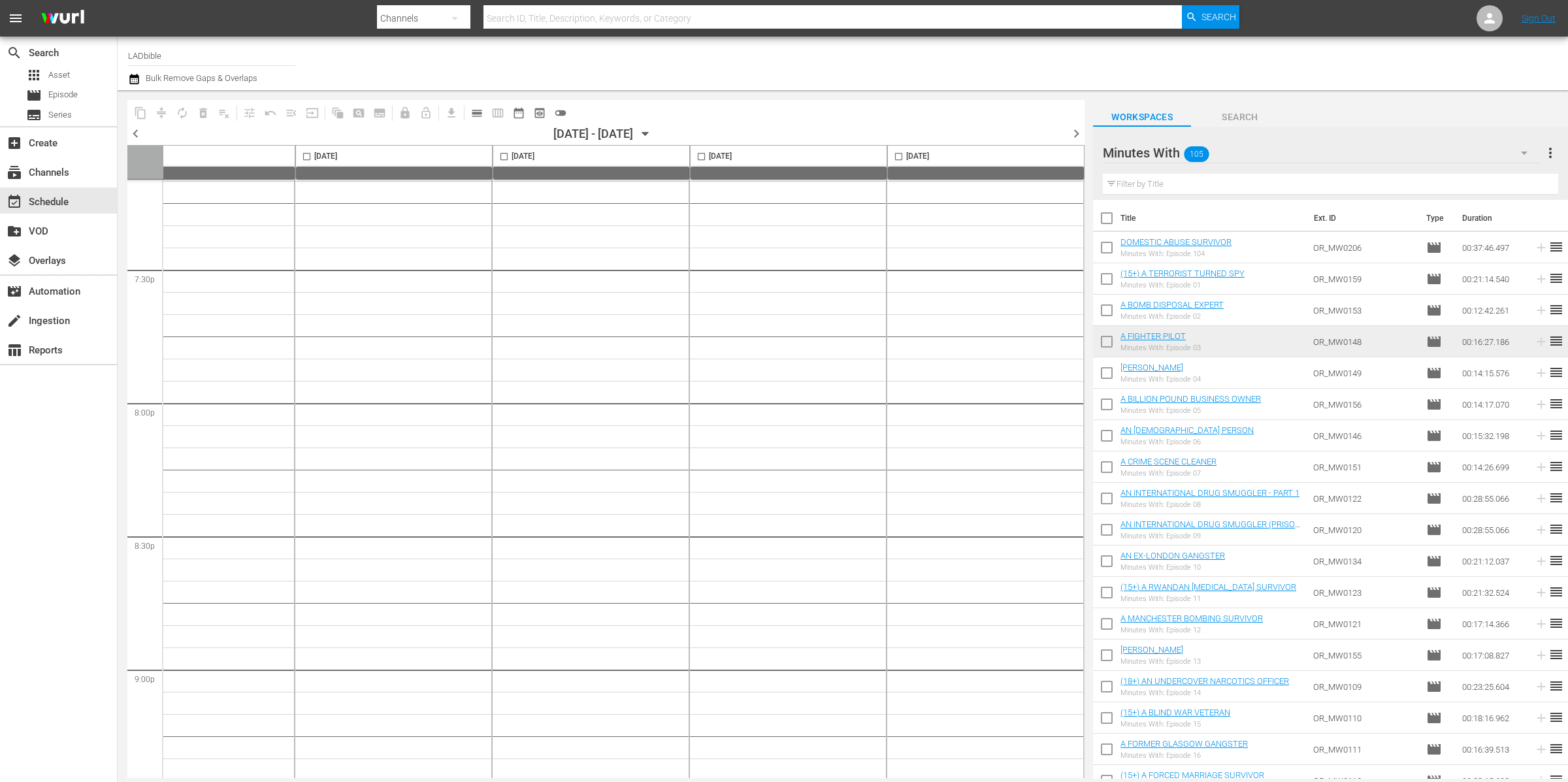
drag, startPoint x: 396, startPoint y: 305, endPoint x: 412, endPoint y: 315, distance: 18.9
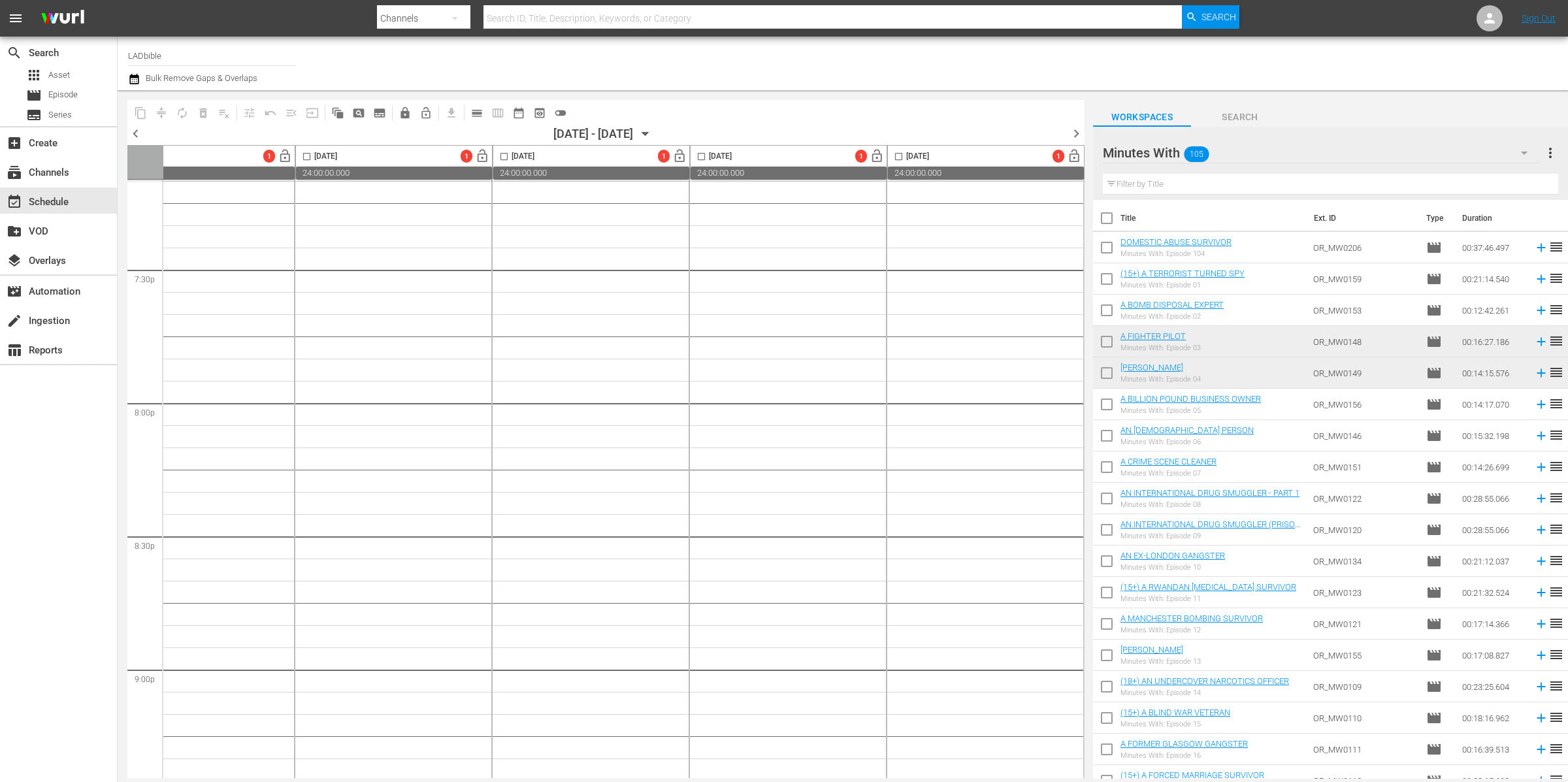
scroll to position [5109, 0]
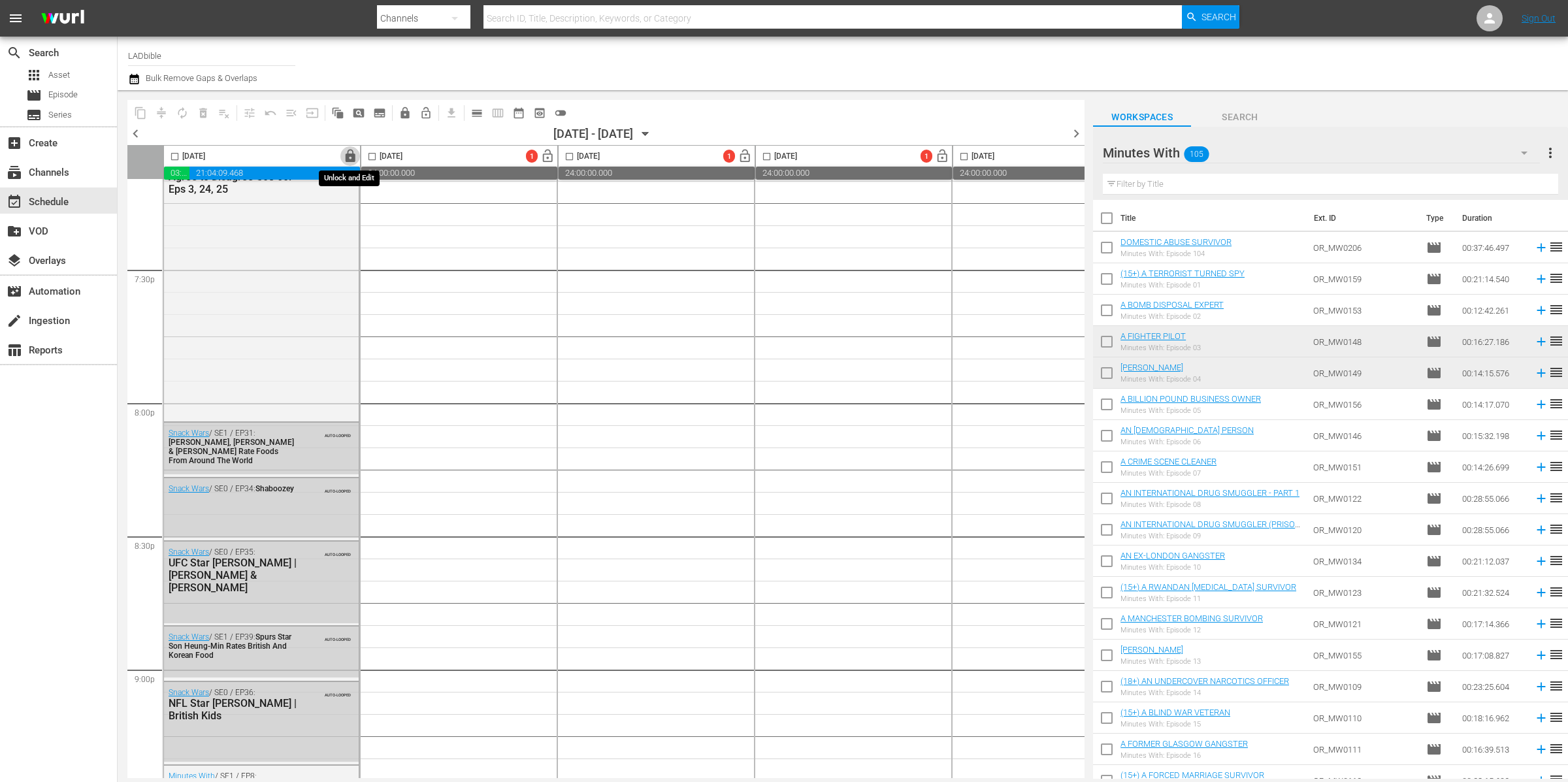
click at [349, 157] on span "lock" at bounding box center [350, 156] width 15 height 15
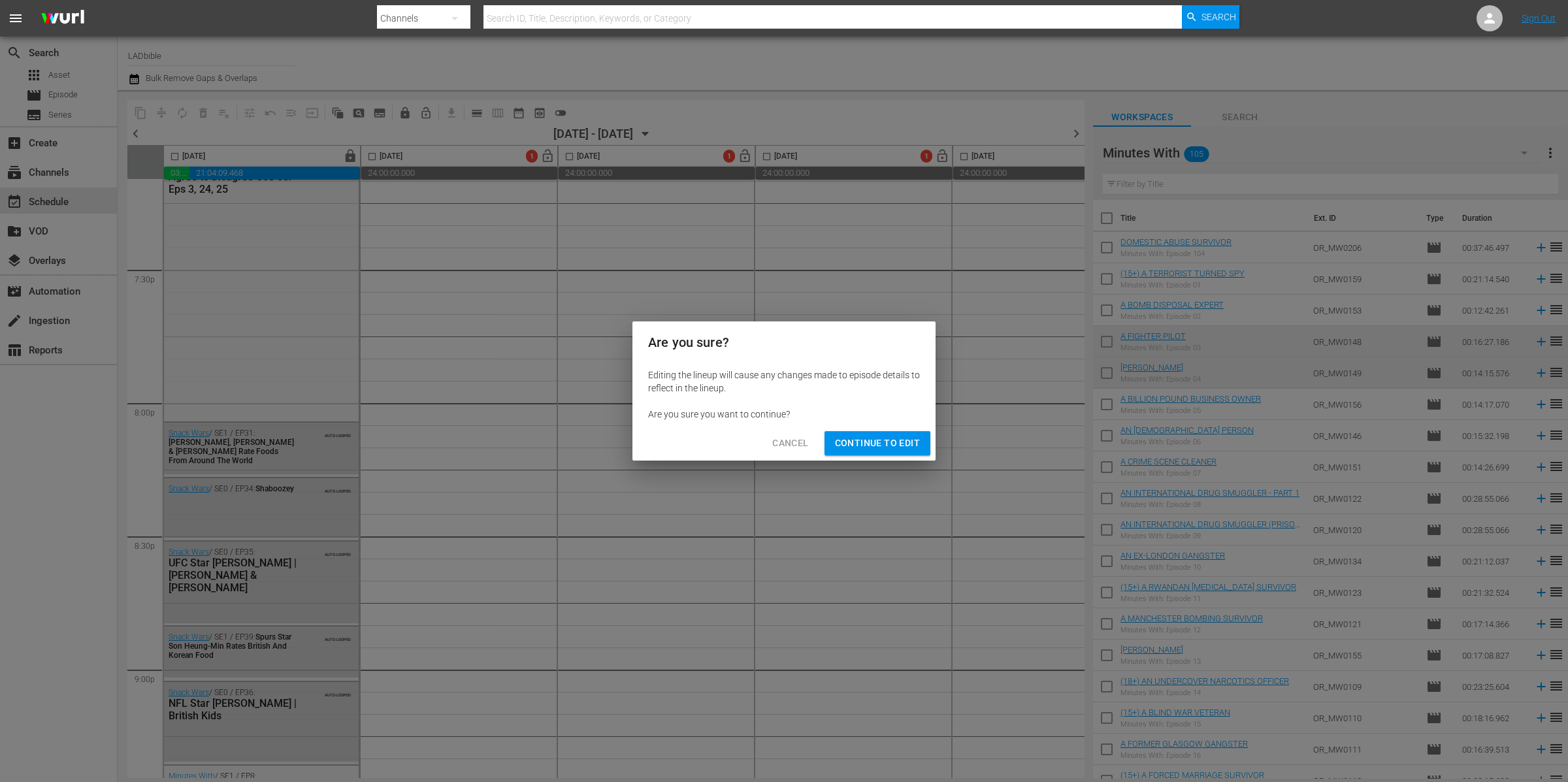
click at [865, 441] on span "Continue to Edit" at bounding box center [877, 443] width 85 height 17
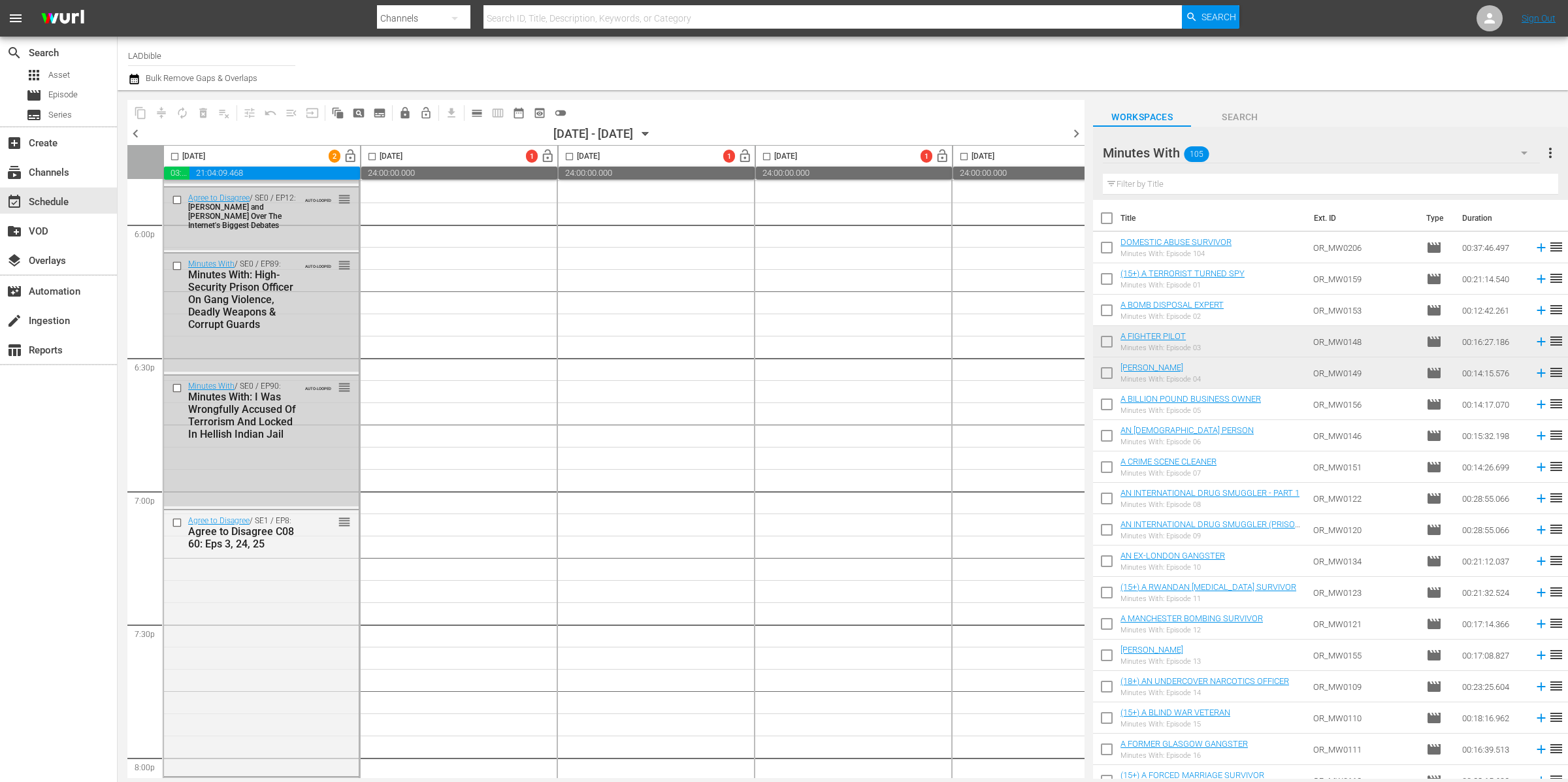
scroll to position [4743, 0]
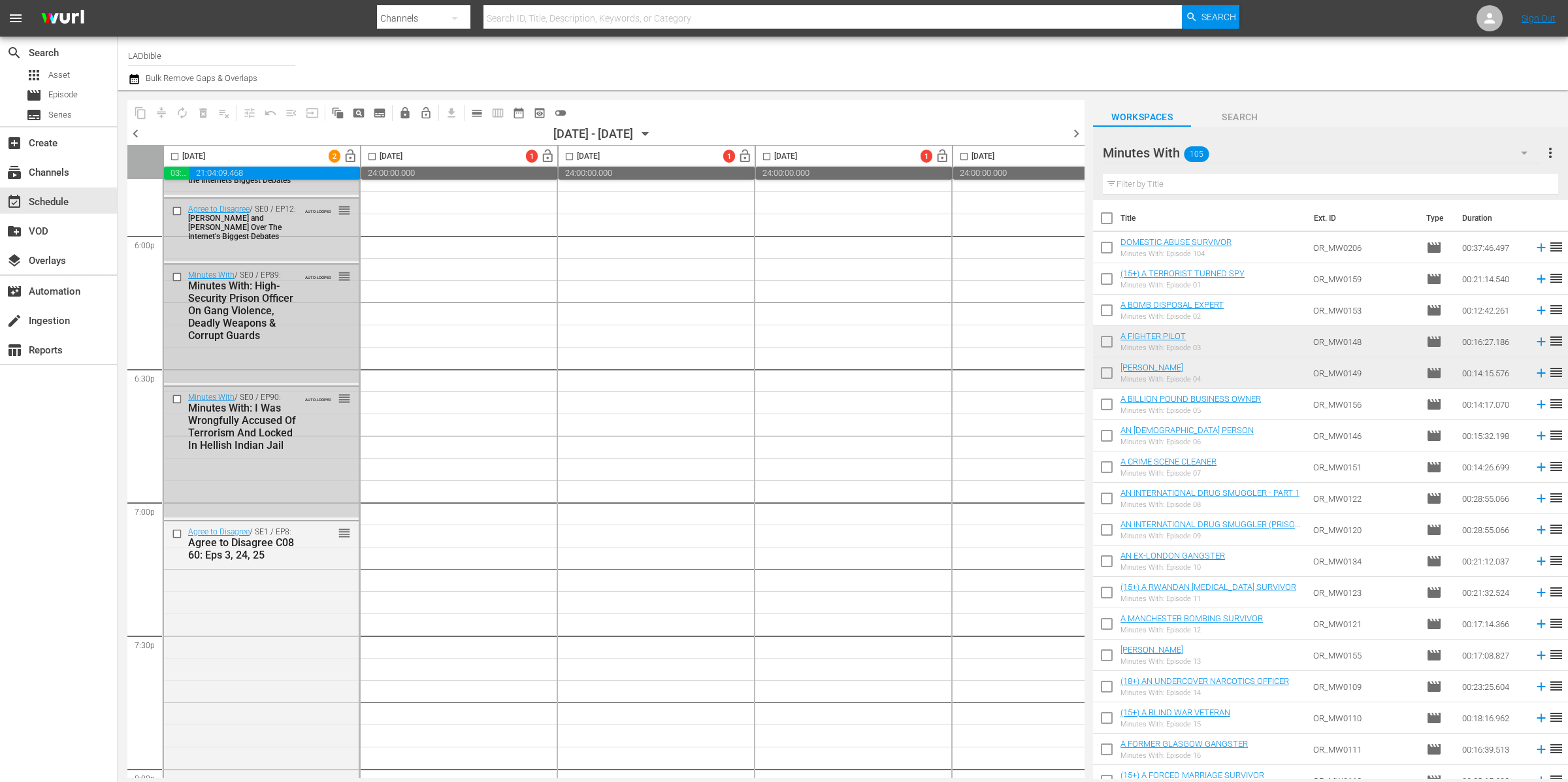
click at [177, 272] on input "checkbox" at bounding box center [179, 277] width 14 height 11
click at [176, 395] on input "checkbox" at bounding box center [179, 399] width 14 height 11
click at [201, 113] on span "delete_forever_outlined" at bounding box center [203, 113] width 13 height 13
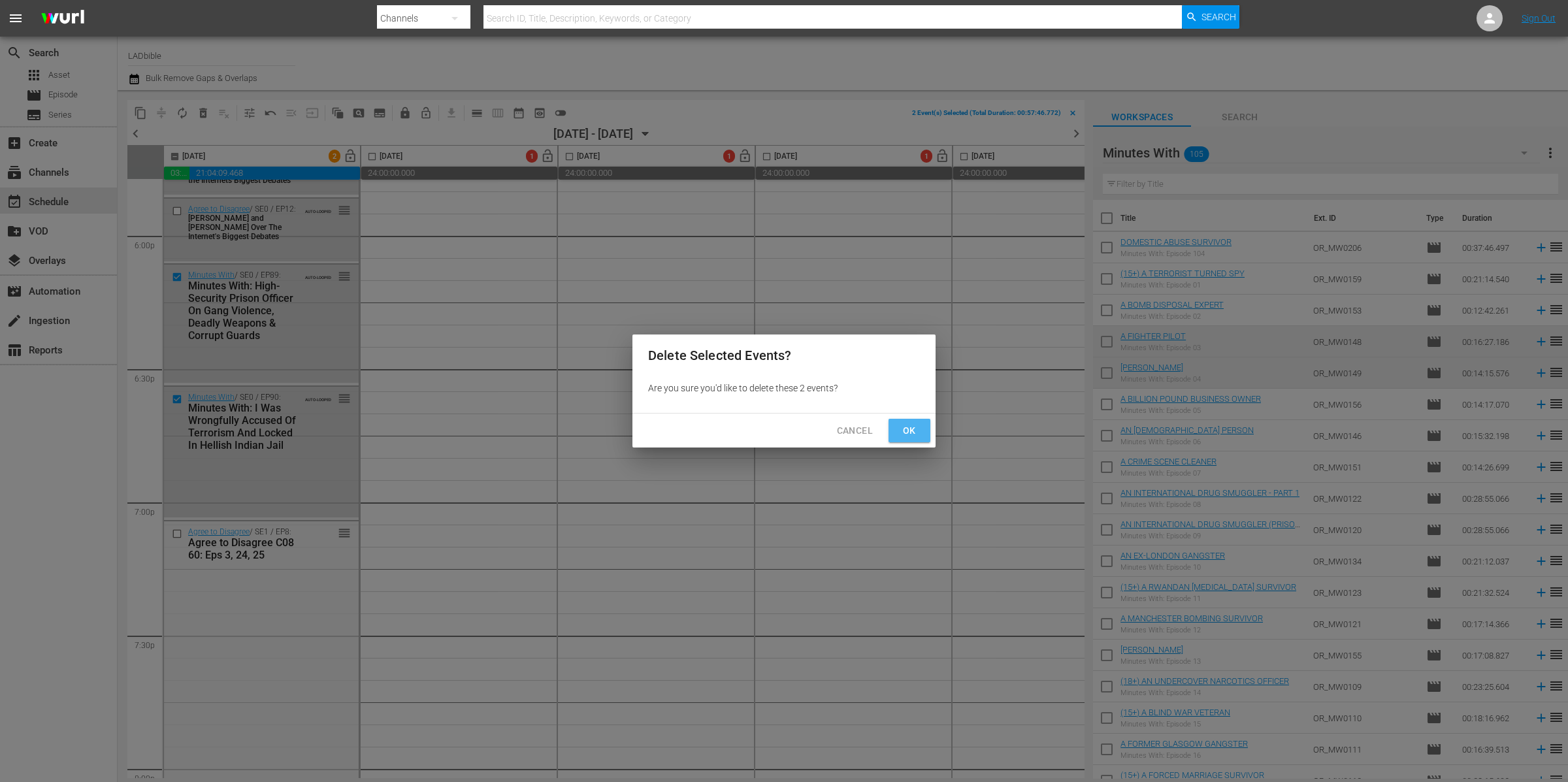
drag, startPoint x: 901, startPoint y: 430, endPoint x: 360, endPoint y: 482, distance: 543.5
click at [901, 430] on span "Ok" at bounding box center [909, 430] width 21 height 17
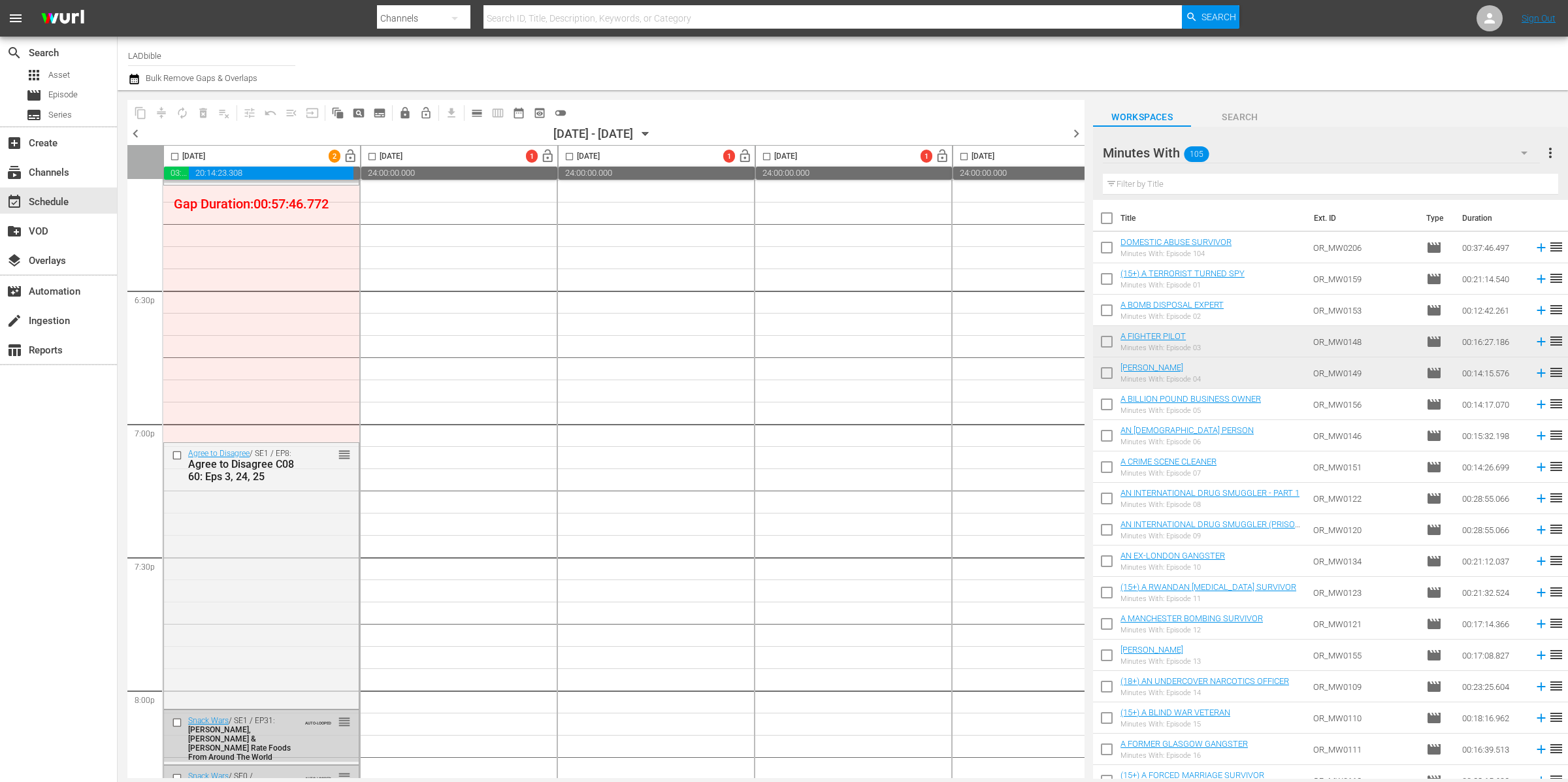
scroll to position [4731, 0]
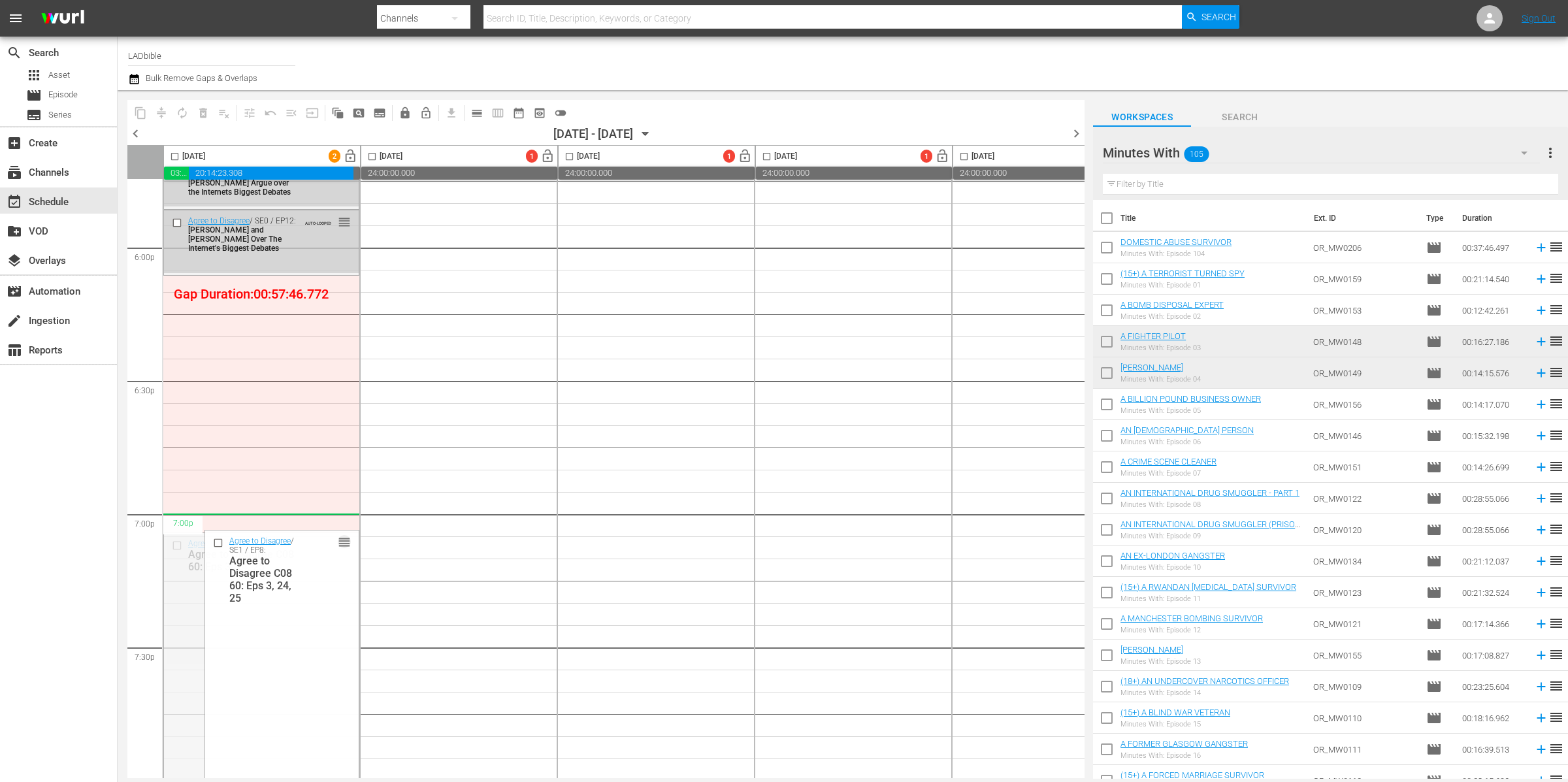
drag, startPoint x: 345, startPoint y: 540, endPoint x: 345, endPoint y: 522, distance: 18.0
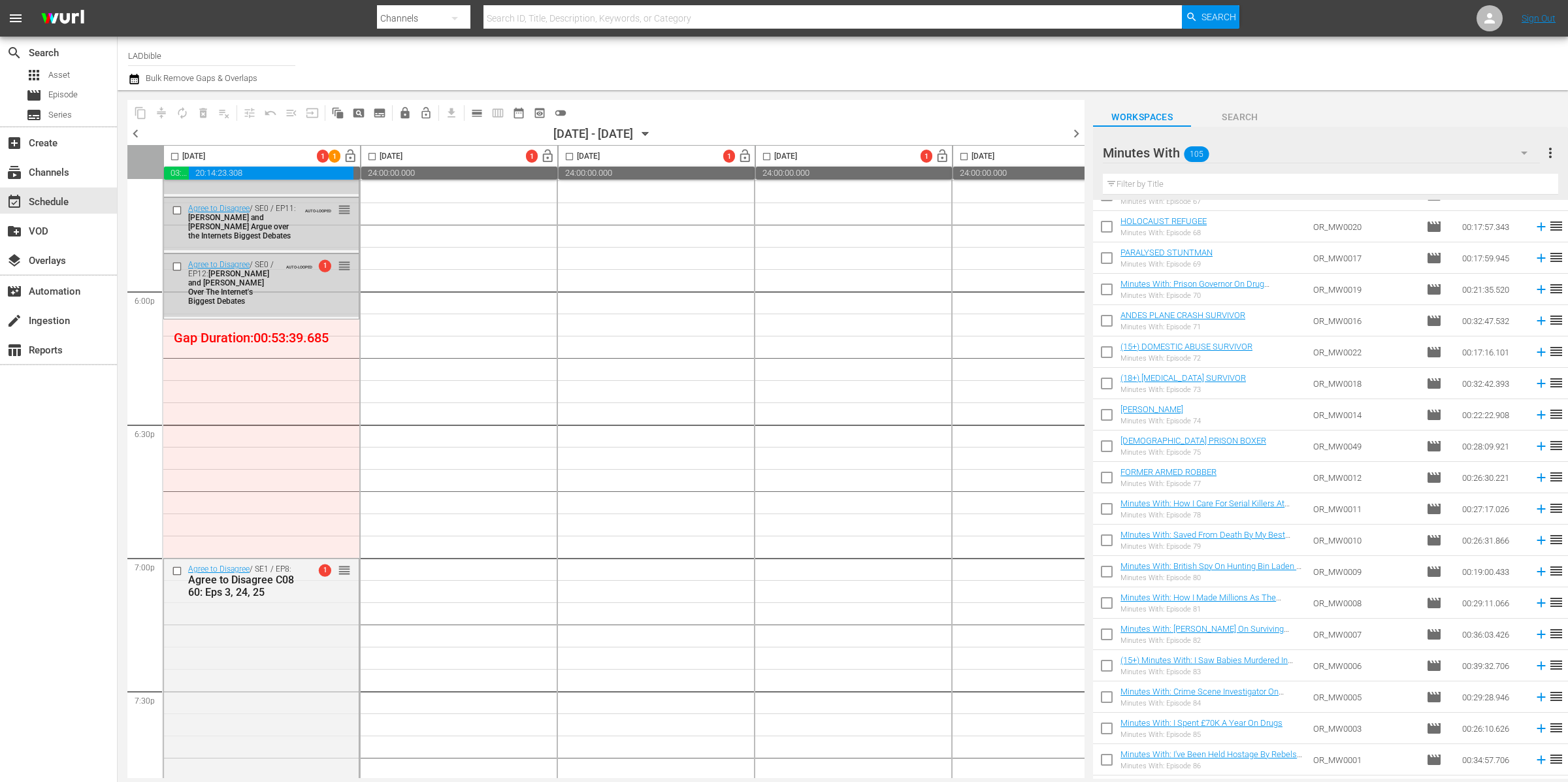
scroll to position [2741, 0]
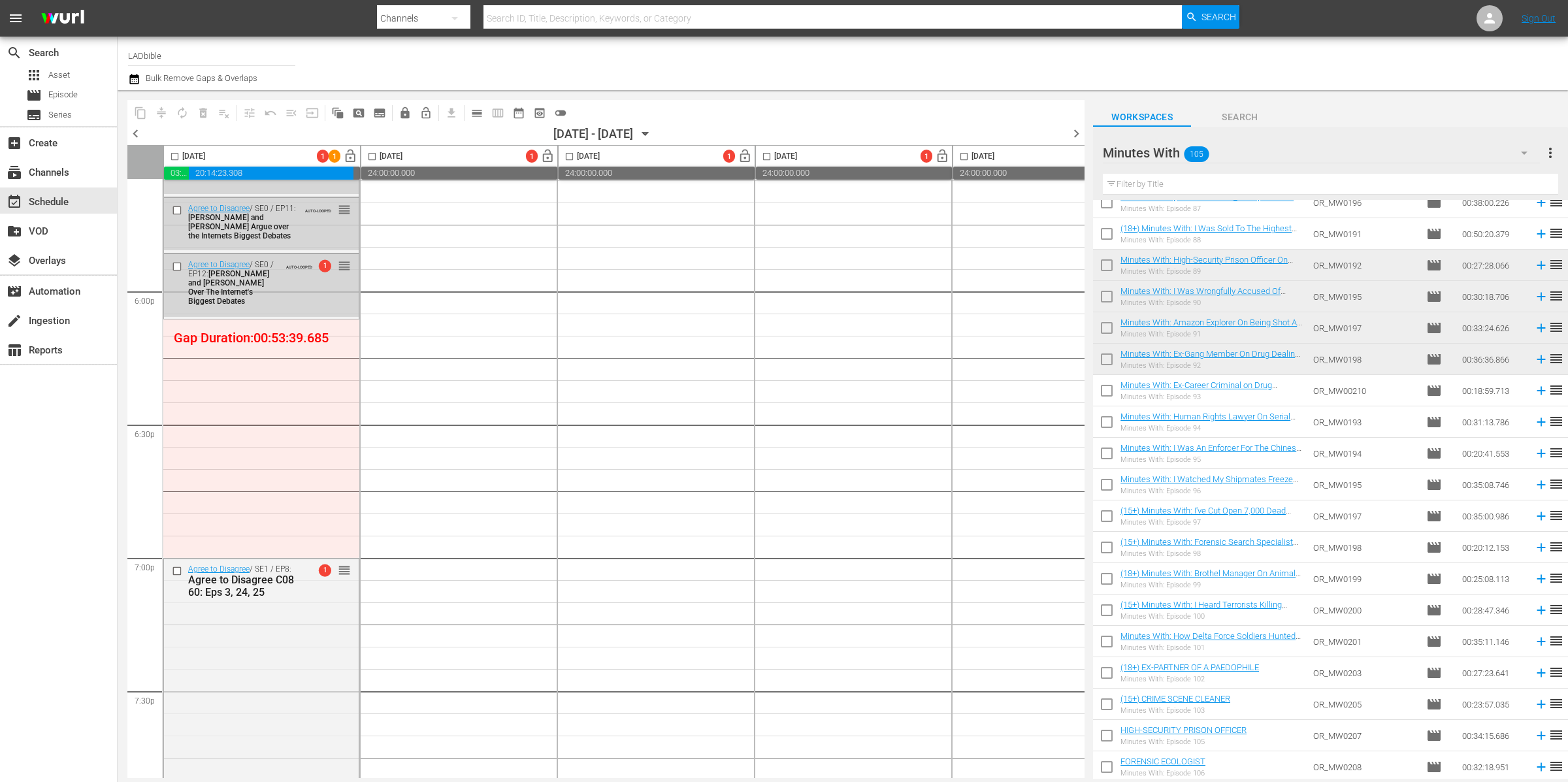
click at [1104, 266] on input "checkbox" at bounding box center [1106, 268] width 27 height 27
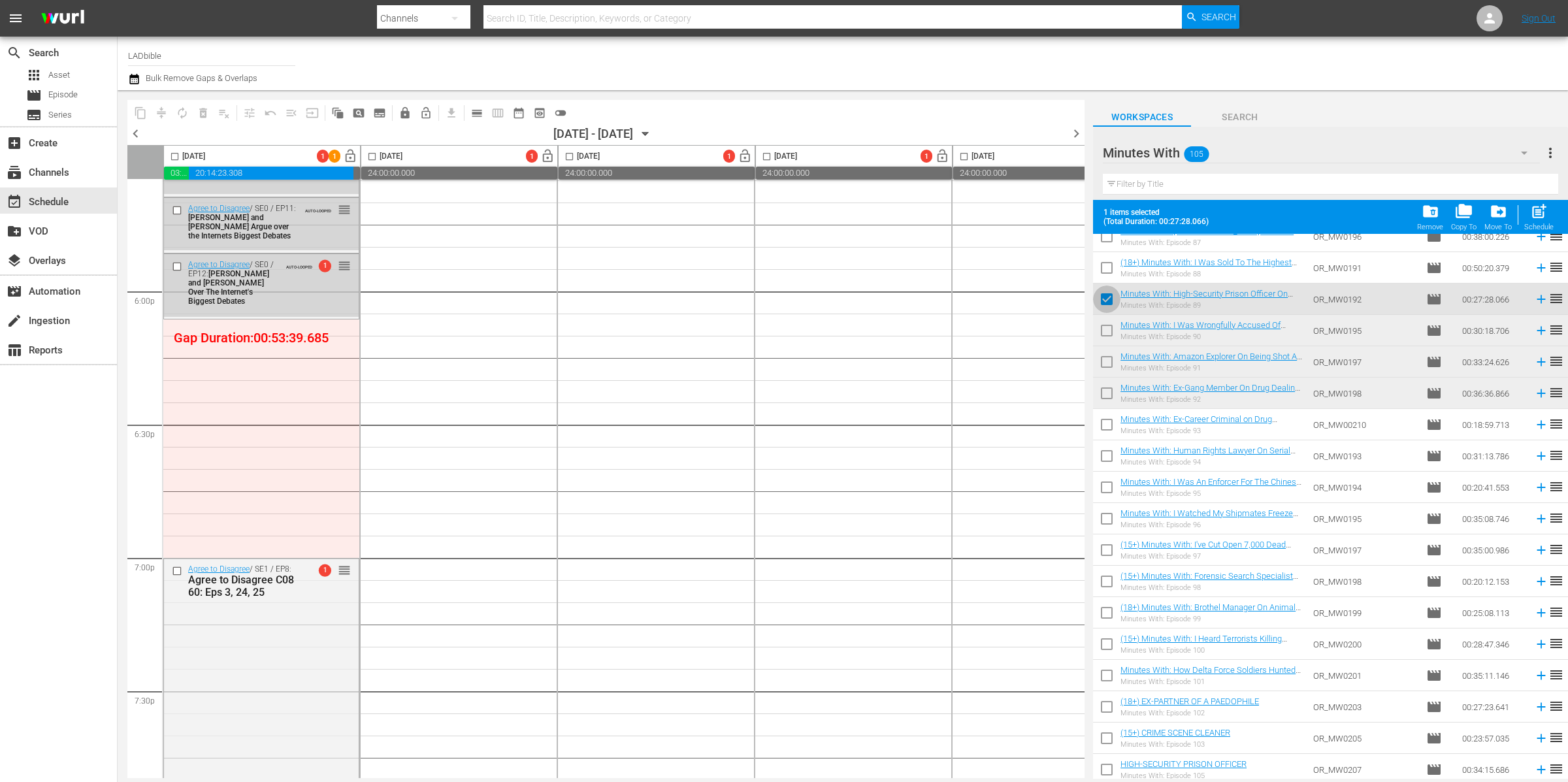
click at [1108, 295] on input "checkbox" at bounding box center [1106, 301] width 27 height 27
checkbox input "false"
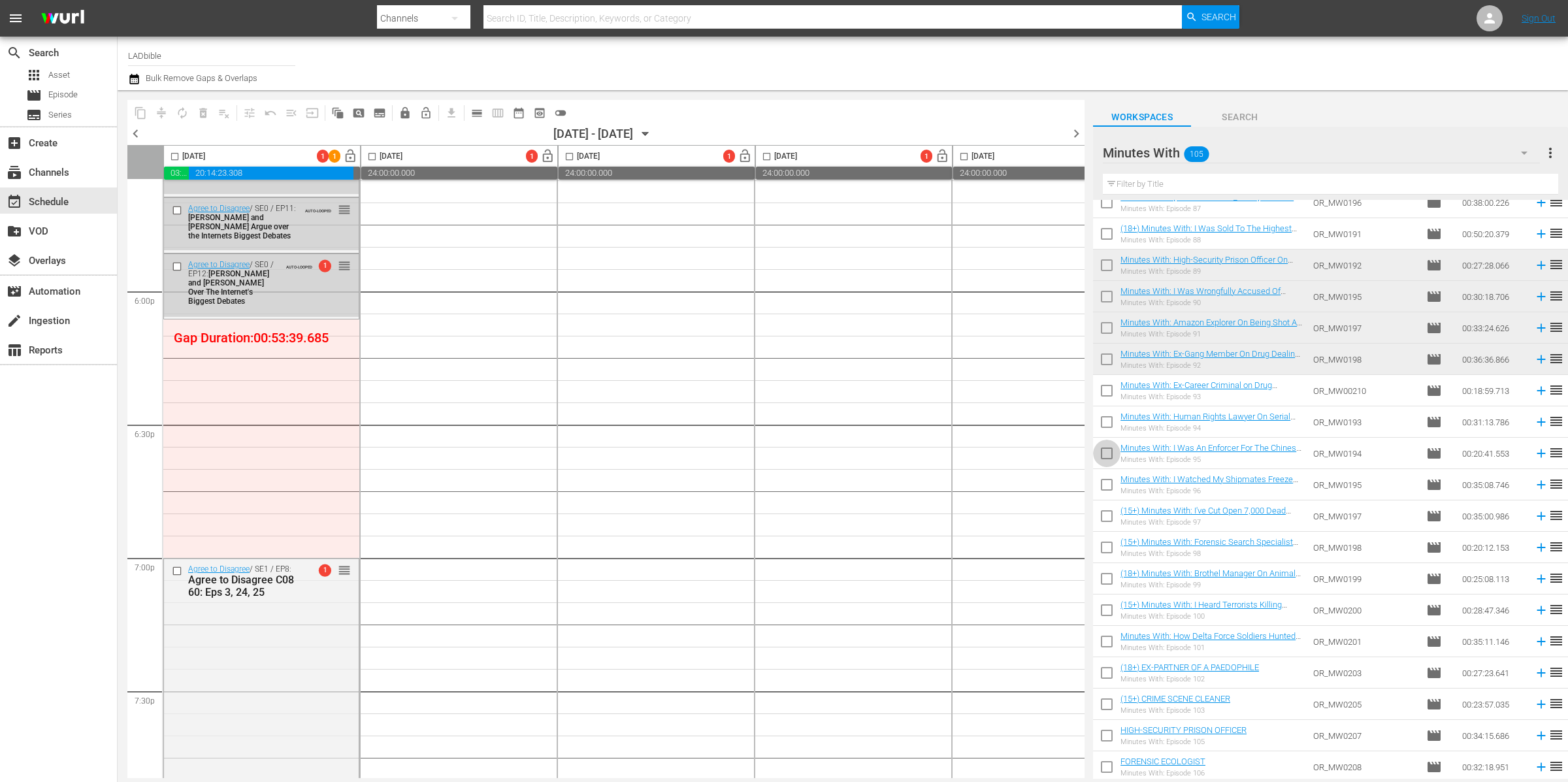
drag, startPoint x: 1108, startPoint y: 450, endPoint x: 1128, endPoint y: 405, distance: 49.2
click at [1108, 450] on input "checkbox" at bounding box center [1106, 455] width 27 height 27
checkbox input "true"
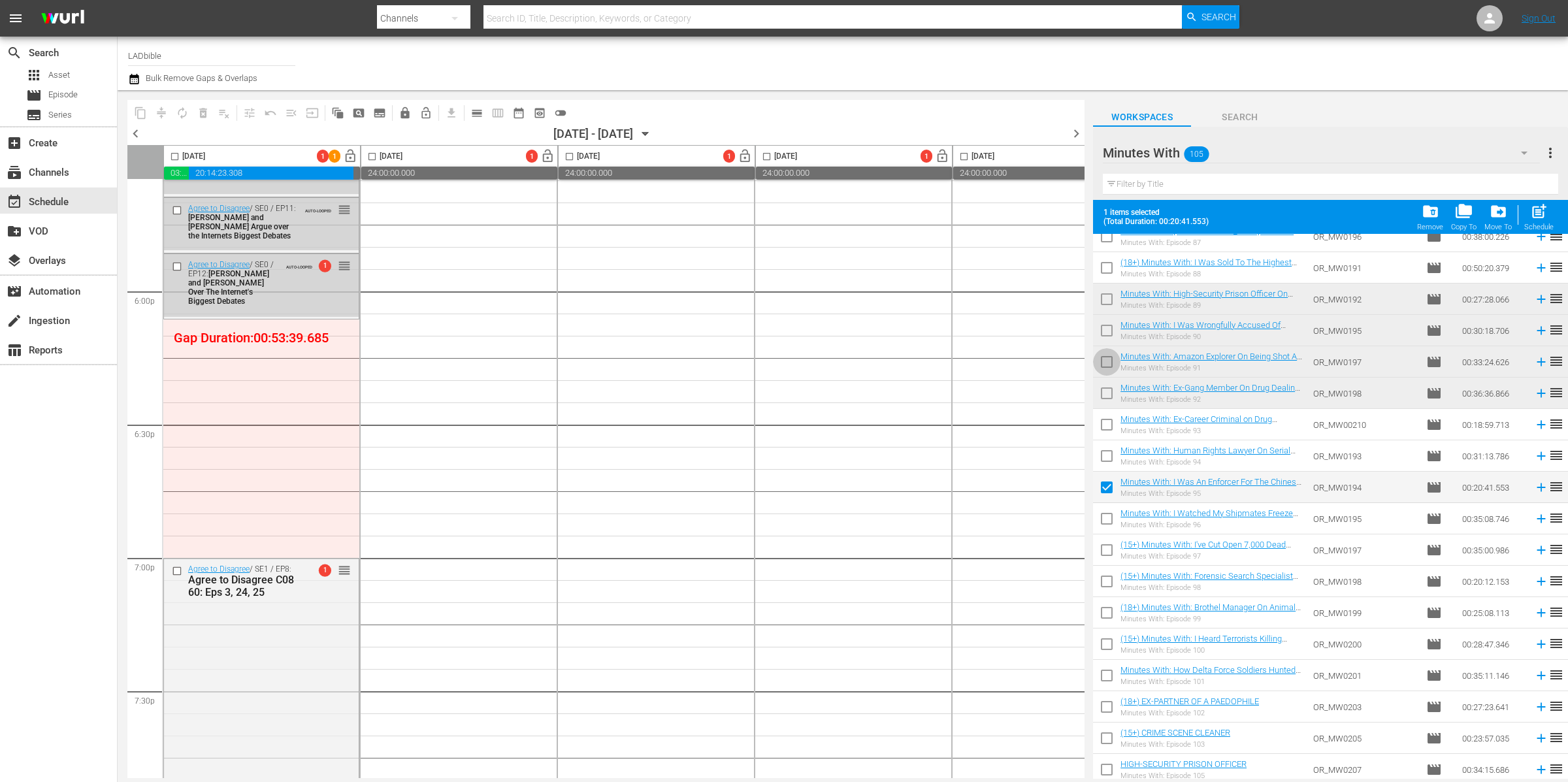
click at [1108, 364] on input "checkbox" at bounding box center [1106, 364] width 27 height 27
click at [1106, 360] on input "checkbox" at bounding box center [1106, 364] width 27 height 27
checkbox input "false"
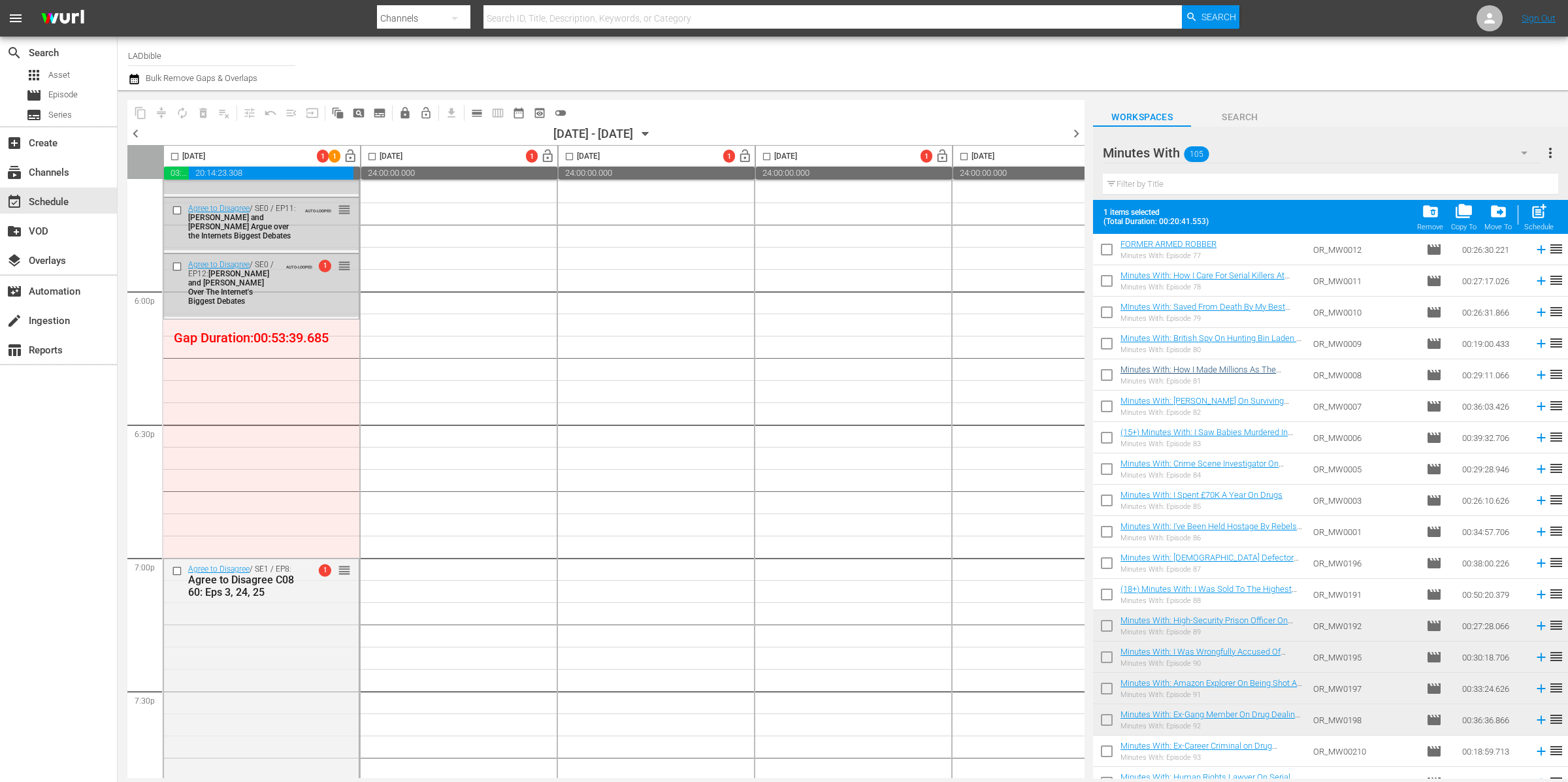
scroll to position [2404, 0]
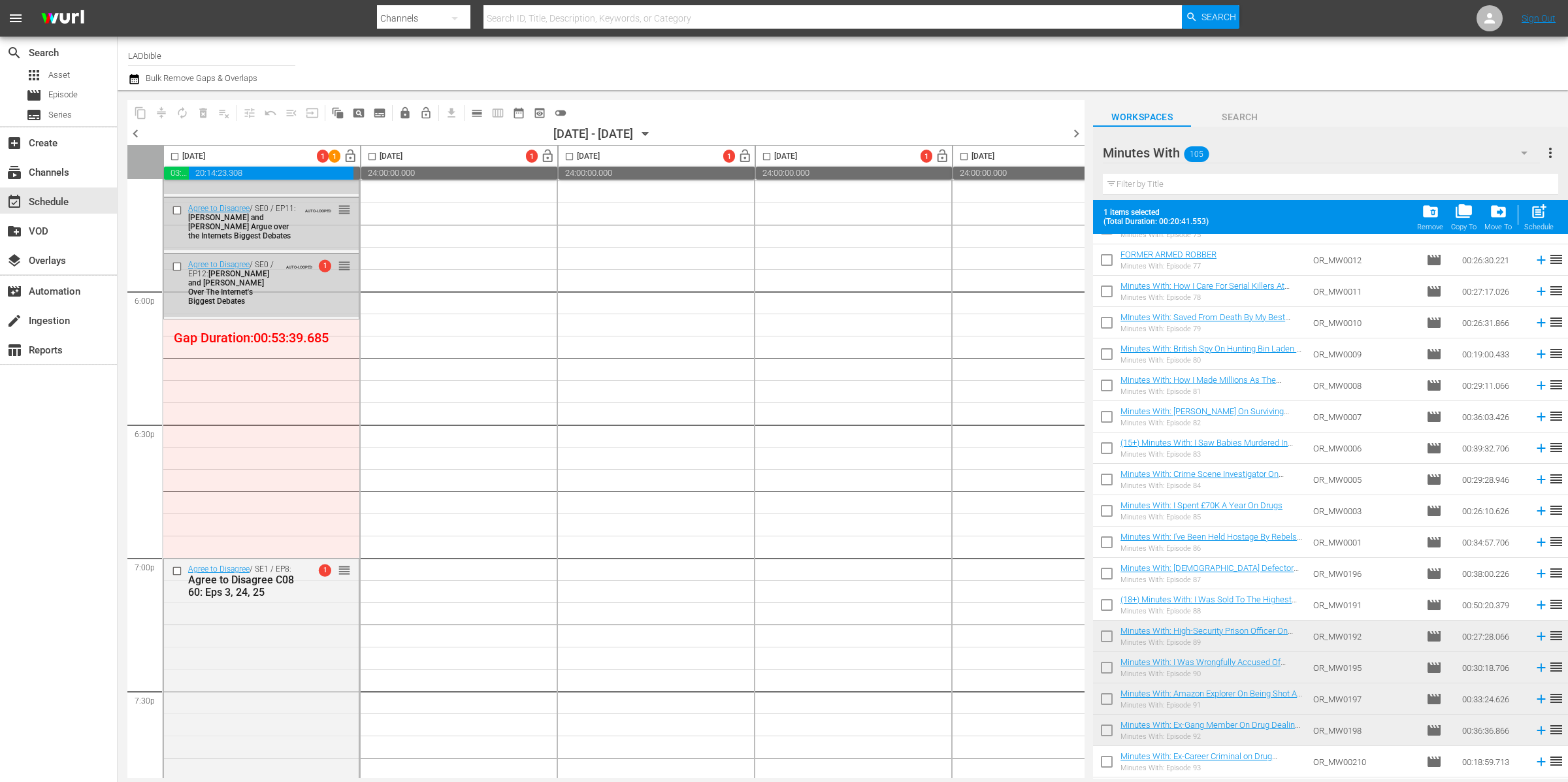
click at [1104, 350] on input "checkbox" at bounding box center [1106, 356] width 27 height 27
checkbox input "true"
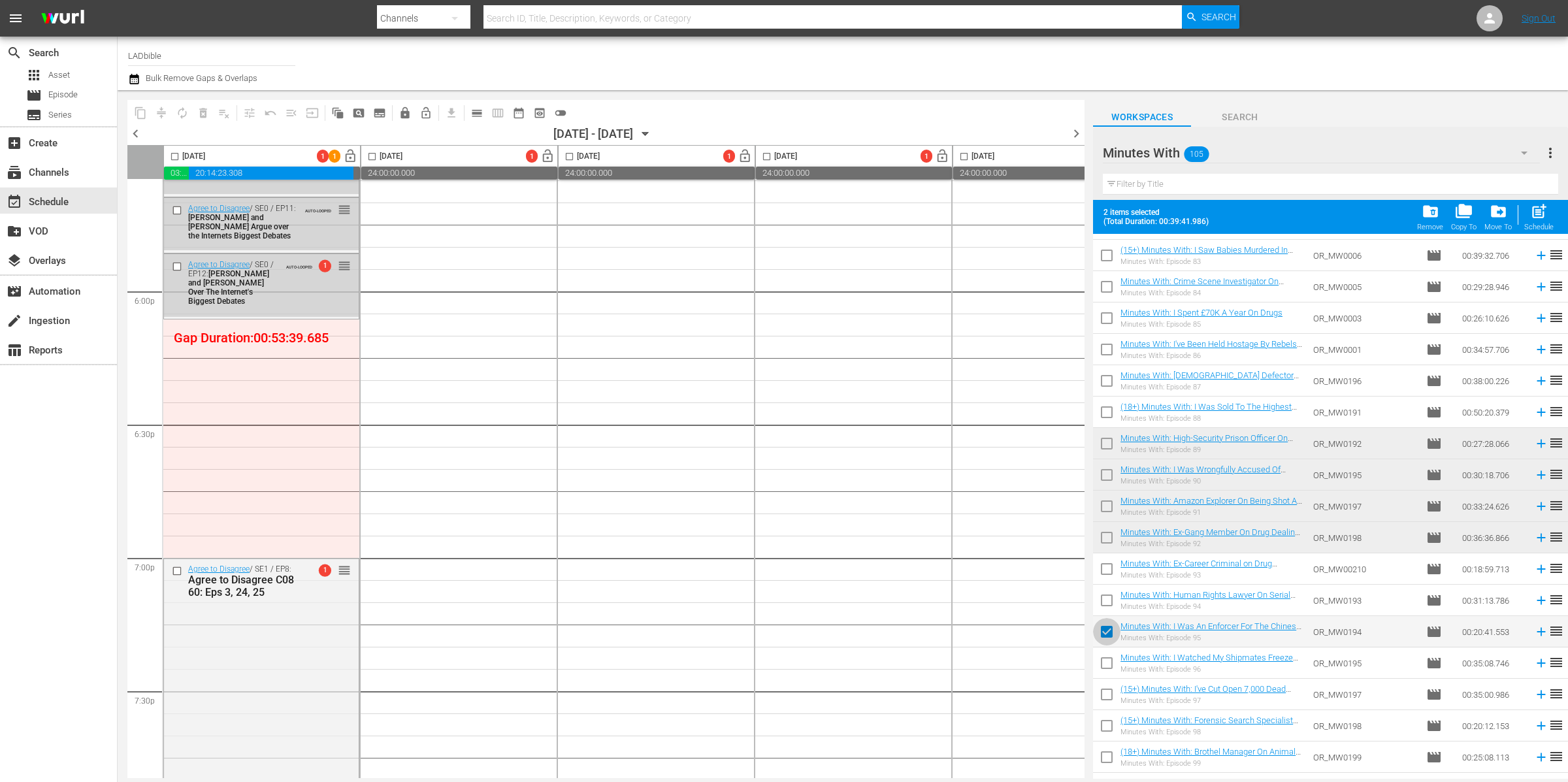
drag, startPoint x: 1106, startPoint y: 629, endPoint x: 1109, endPoint y: 550, distance: 79.1
click at [1106, 629] on input "checkbox" at bounding box center [1106, 634] width 27 height 27
checkbox input "false"
click at [1112, 506] on input "checkbox" at bounding box center [1106, 508] width 27 height 27
checkbox input "true"
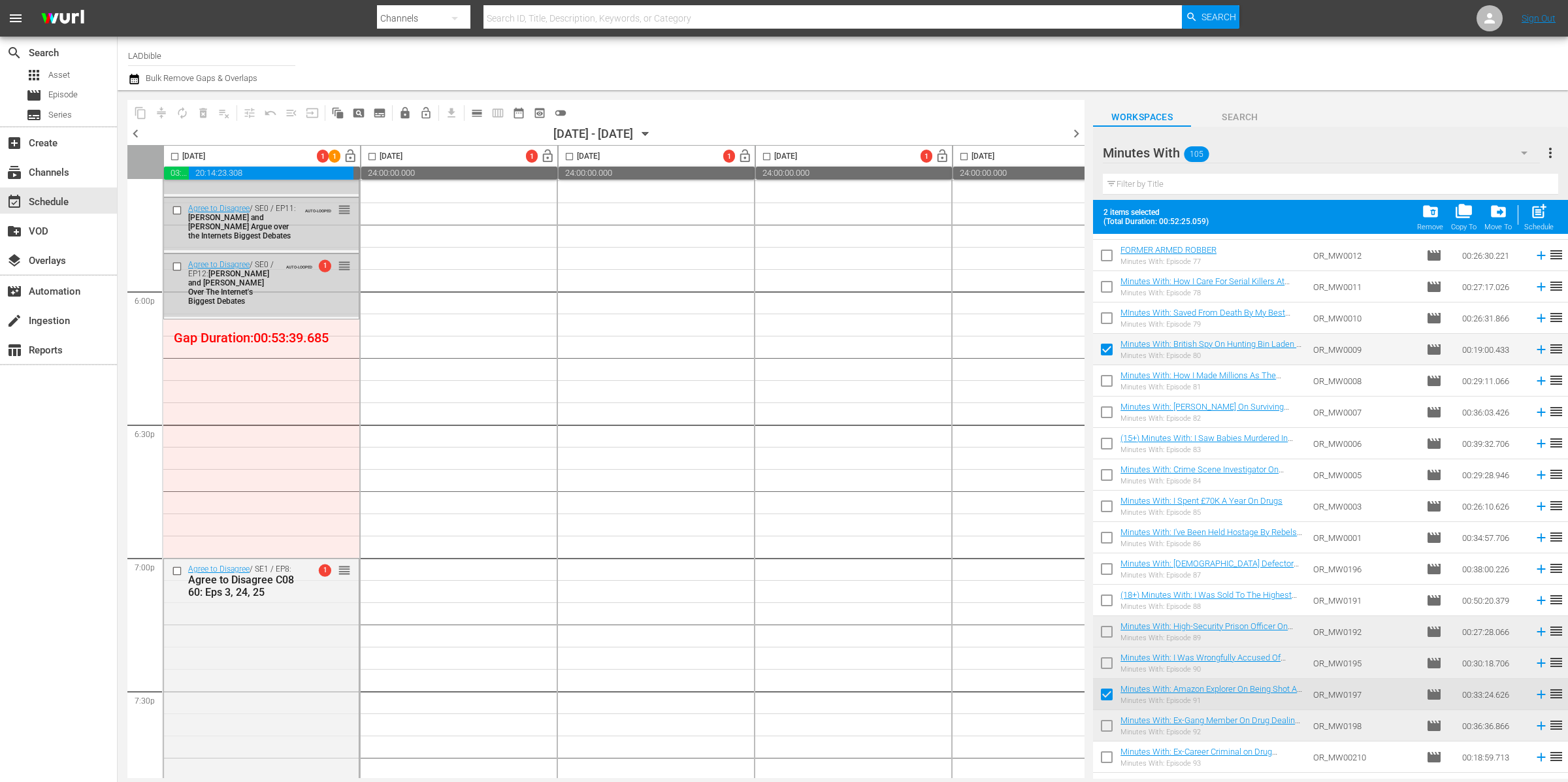
scroll to position [2398, 0]
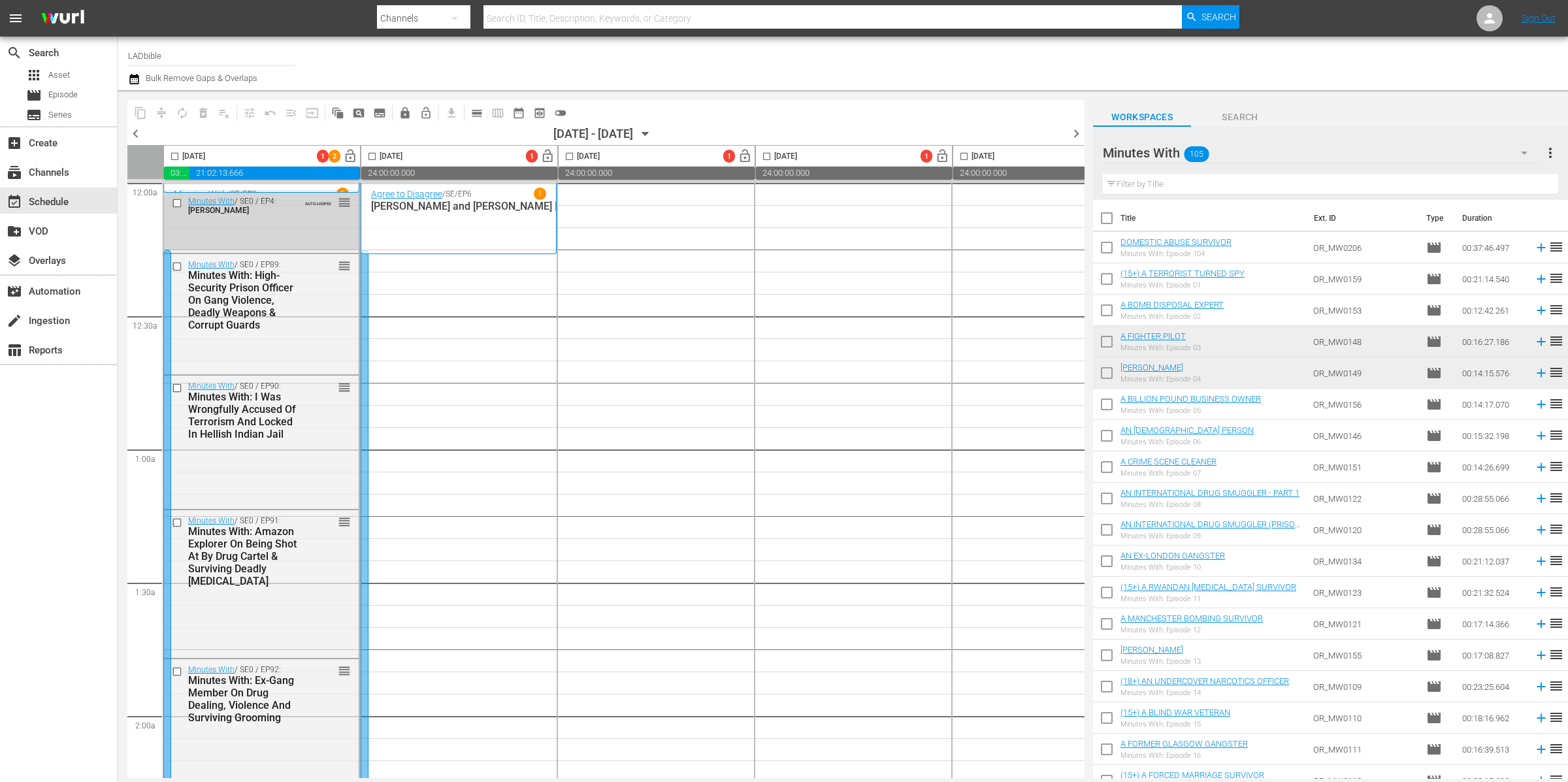
scroll to position [1535, 0]
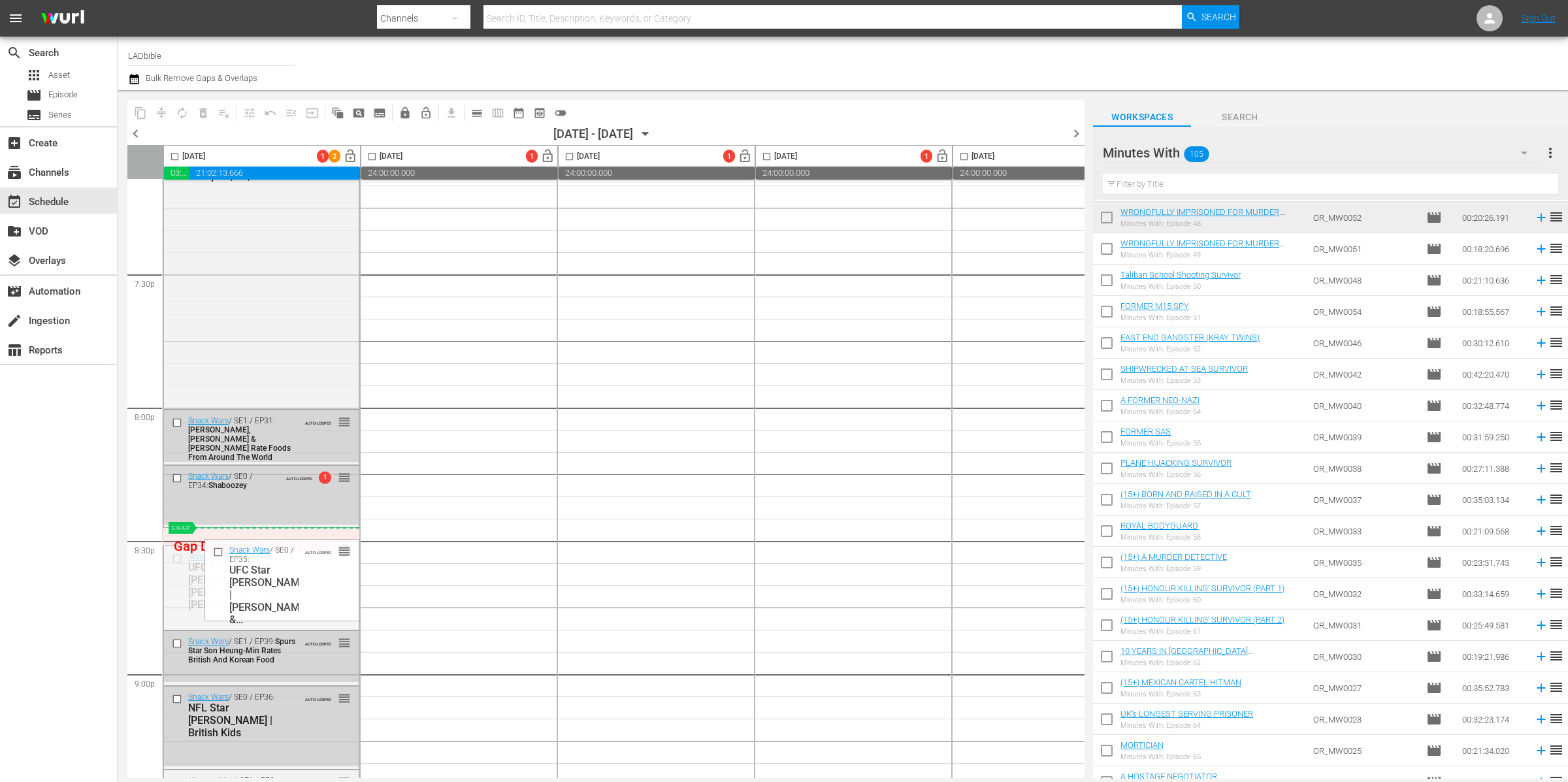
drag, startPoint x: 345, startPoint y: 556, endPoint x: 336, endPoint y: 532, distance: 25.6
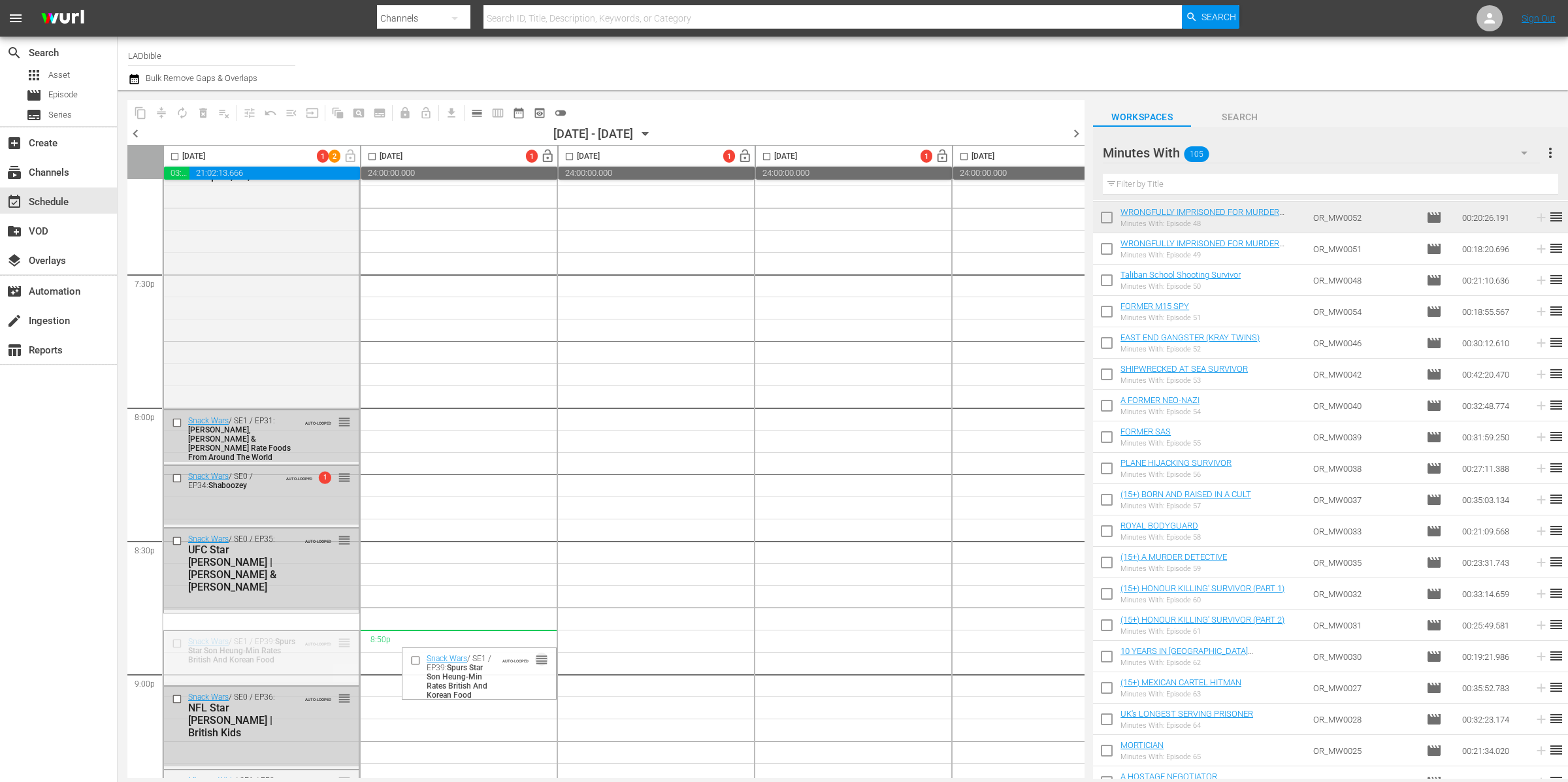
drag, startPoint x: 343, startPoint y: 643, endPoint x: 426, endPoint y: 634, distance: 83.5
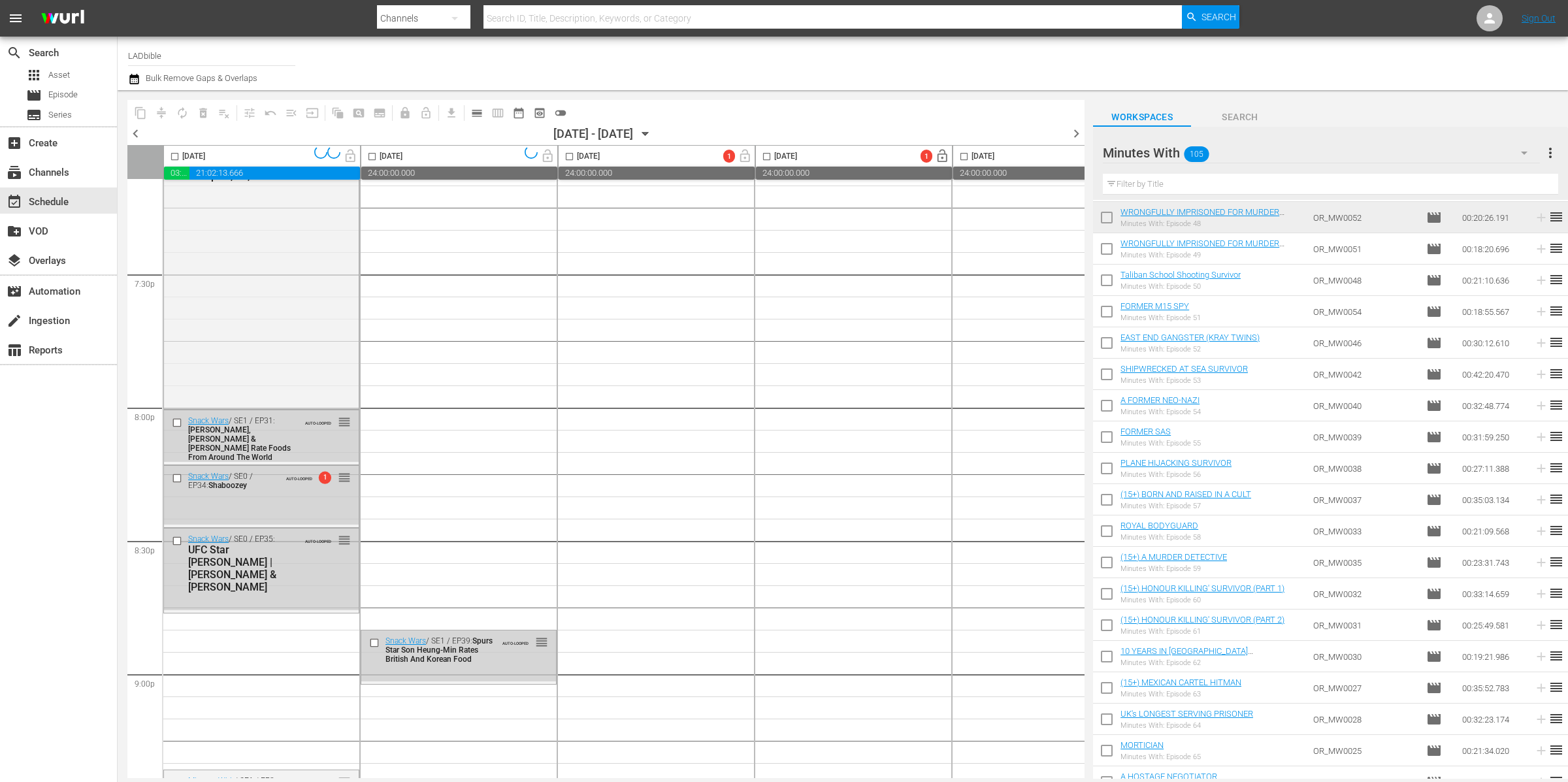
scroll to position [5190, 0]
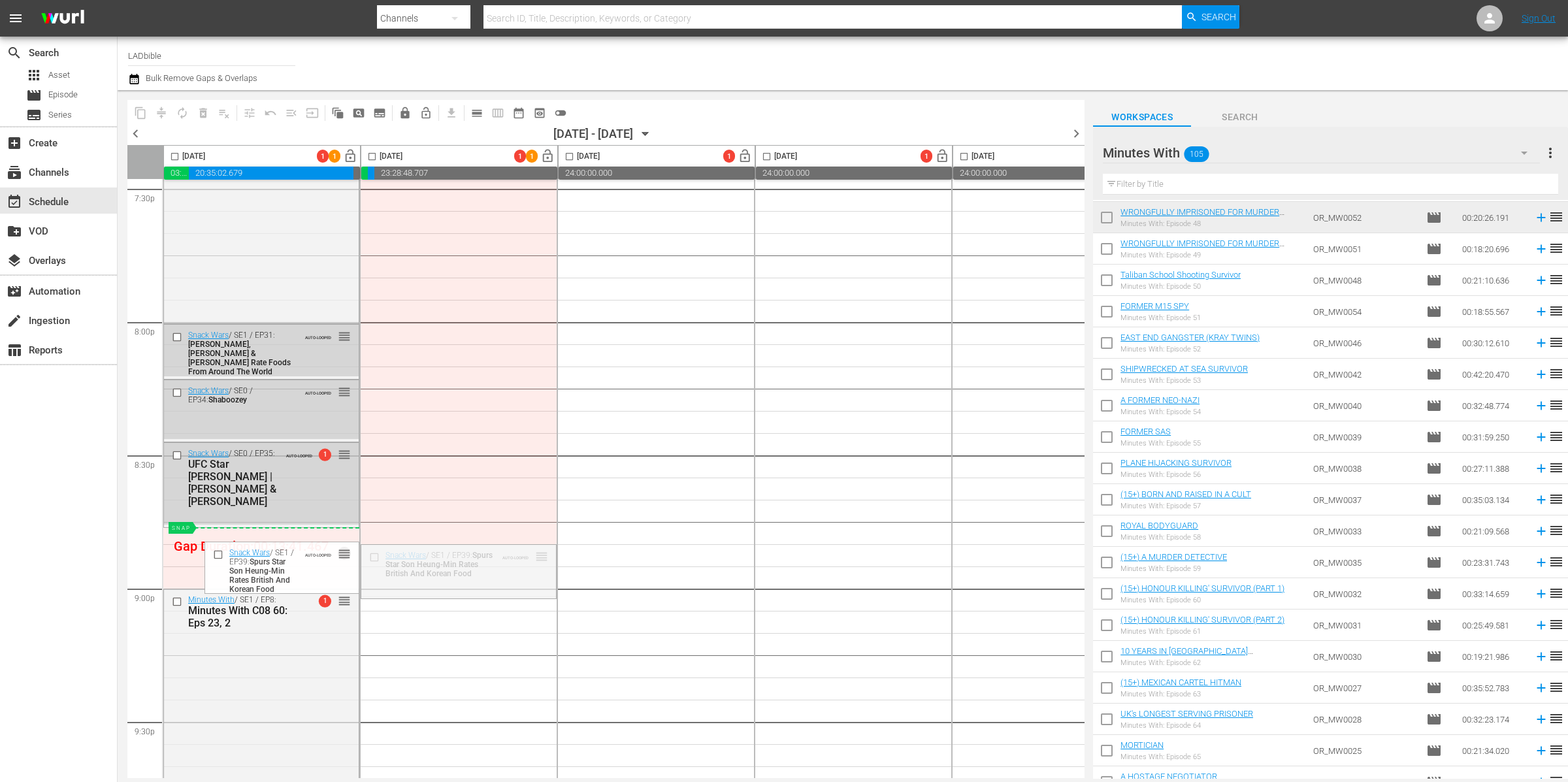
drag, startPoint x: 543, startPoint y: 554, endPoint x: 335, endPoint y: 530, distance: 209.4
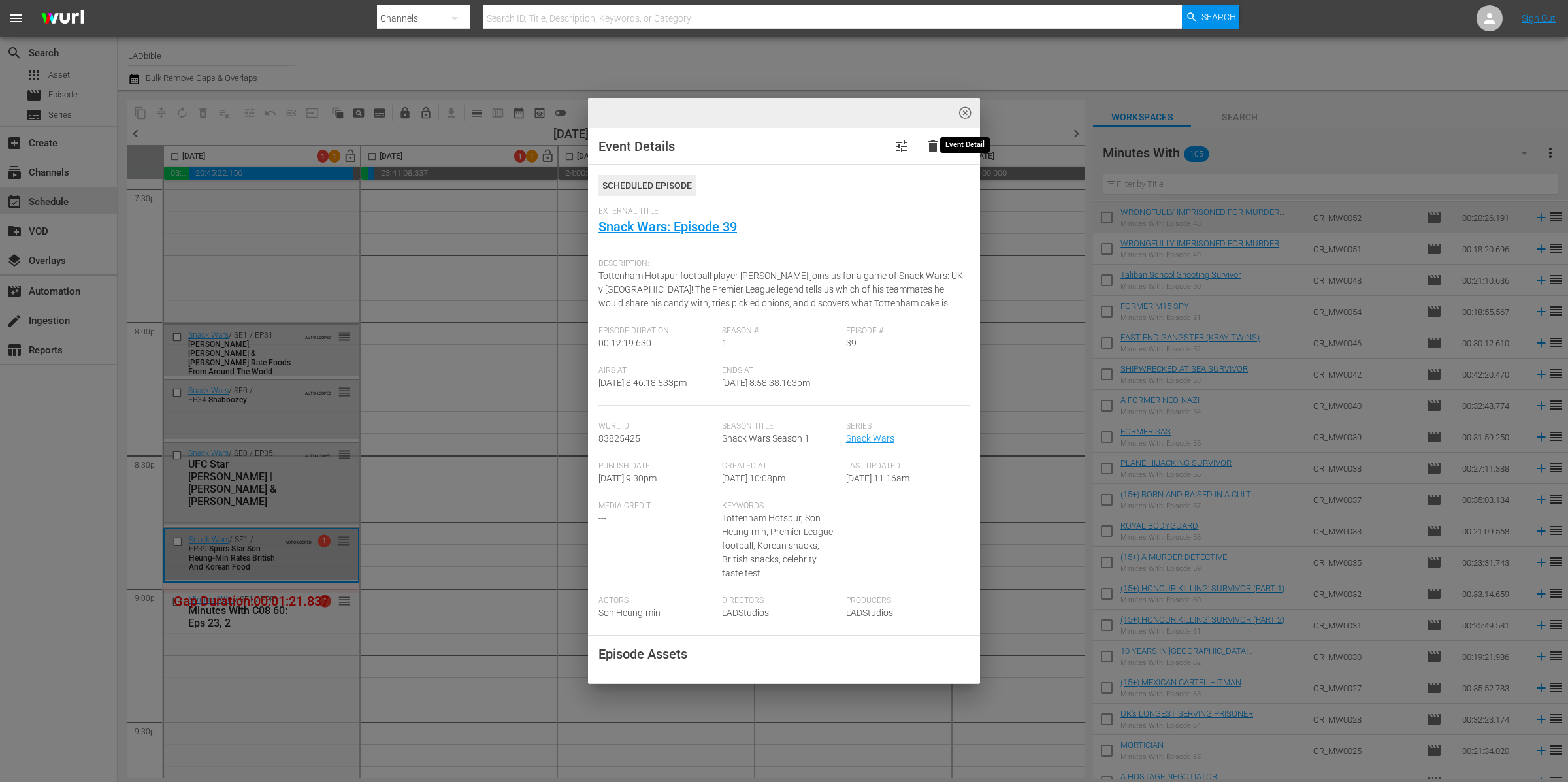
click at [969, 112] on span "highlight_off_icon" at bounding box center [965, 113] width 15 height 15
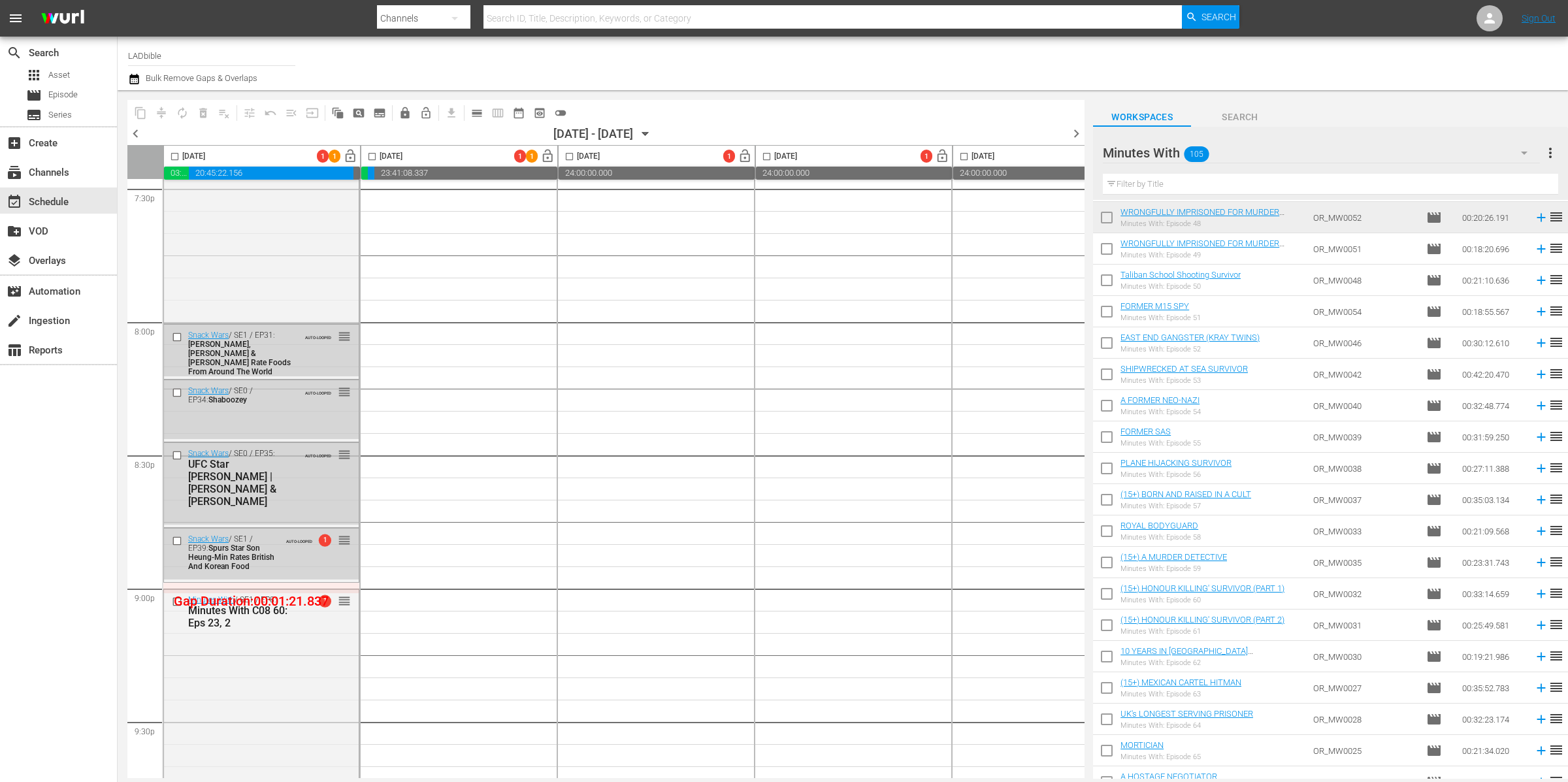
click at [1290, 153] on div "Minutes With 105" at bounding box center [1322, 153] width 437 height 37
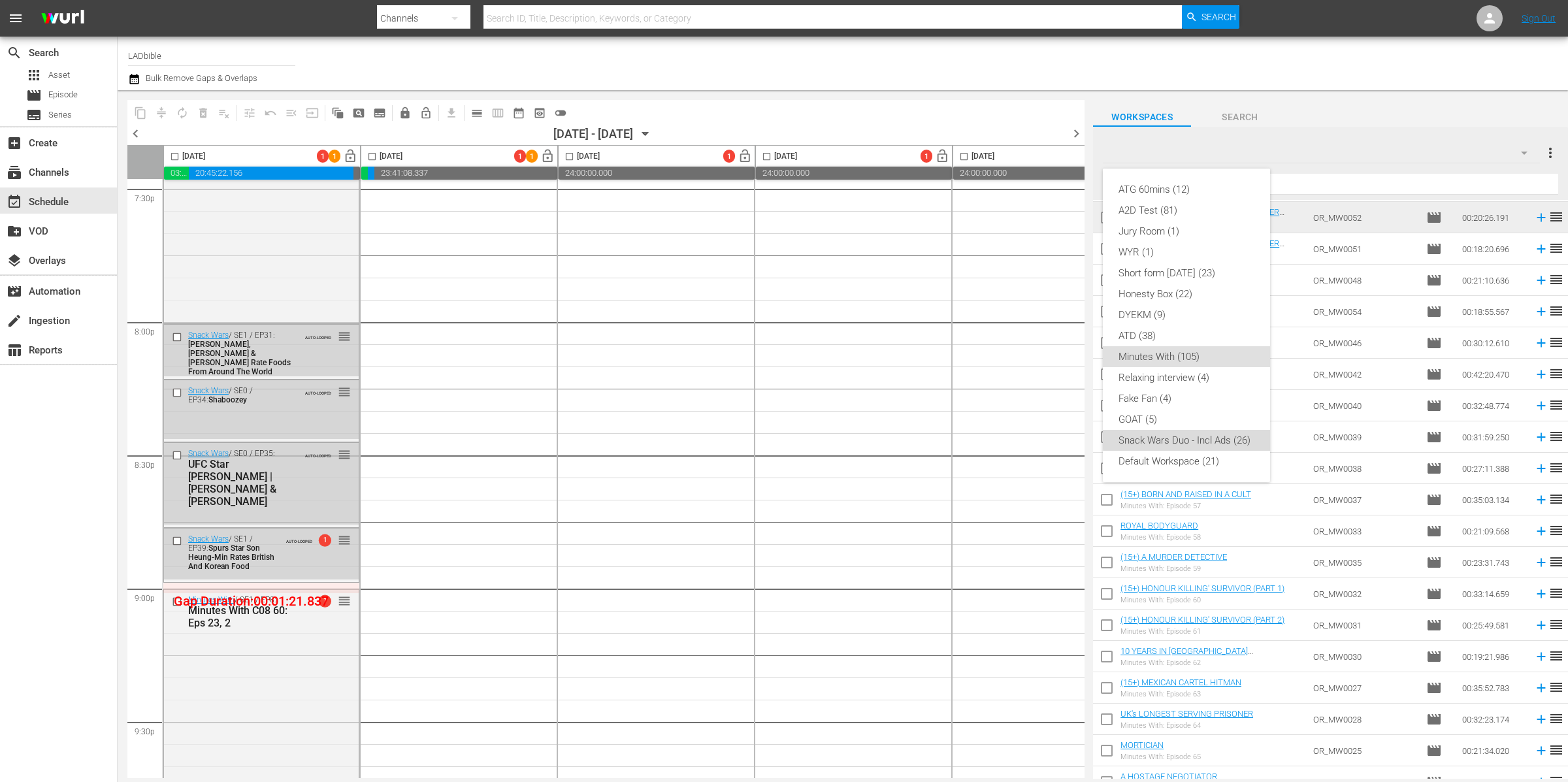
click at [1189, 437] on div "Snack Wars Duo - Incl Ads (26)" at bounding box center [1186, 439] width 136 height 21
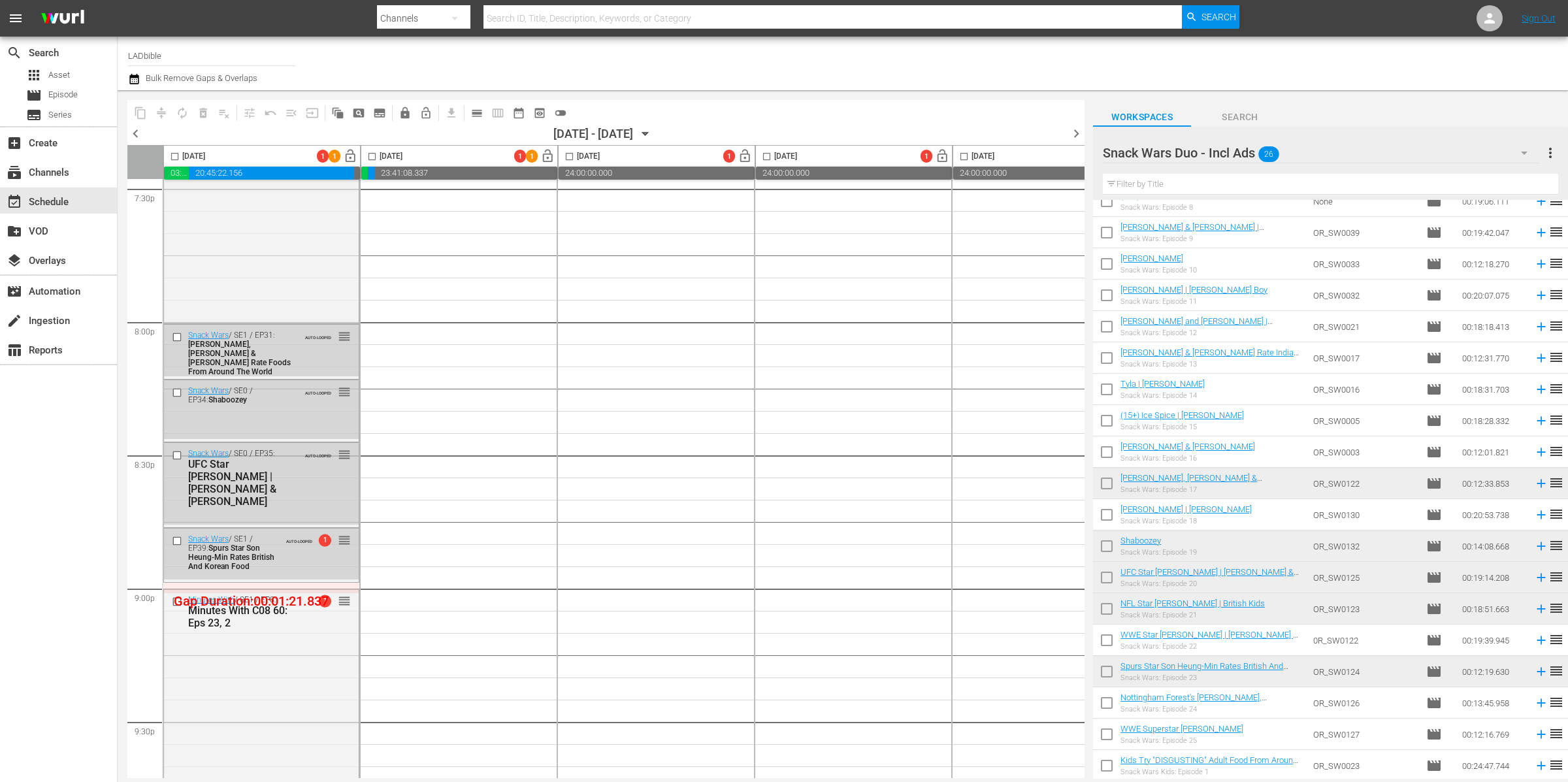
scroll to position [256, 0]
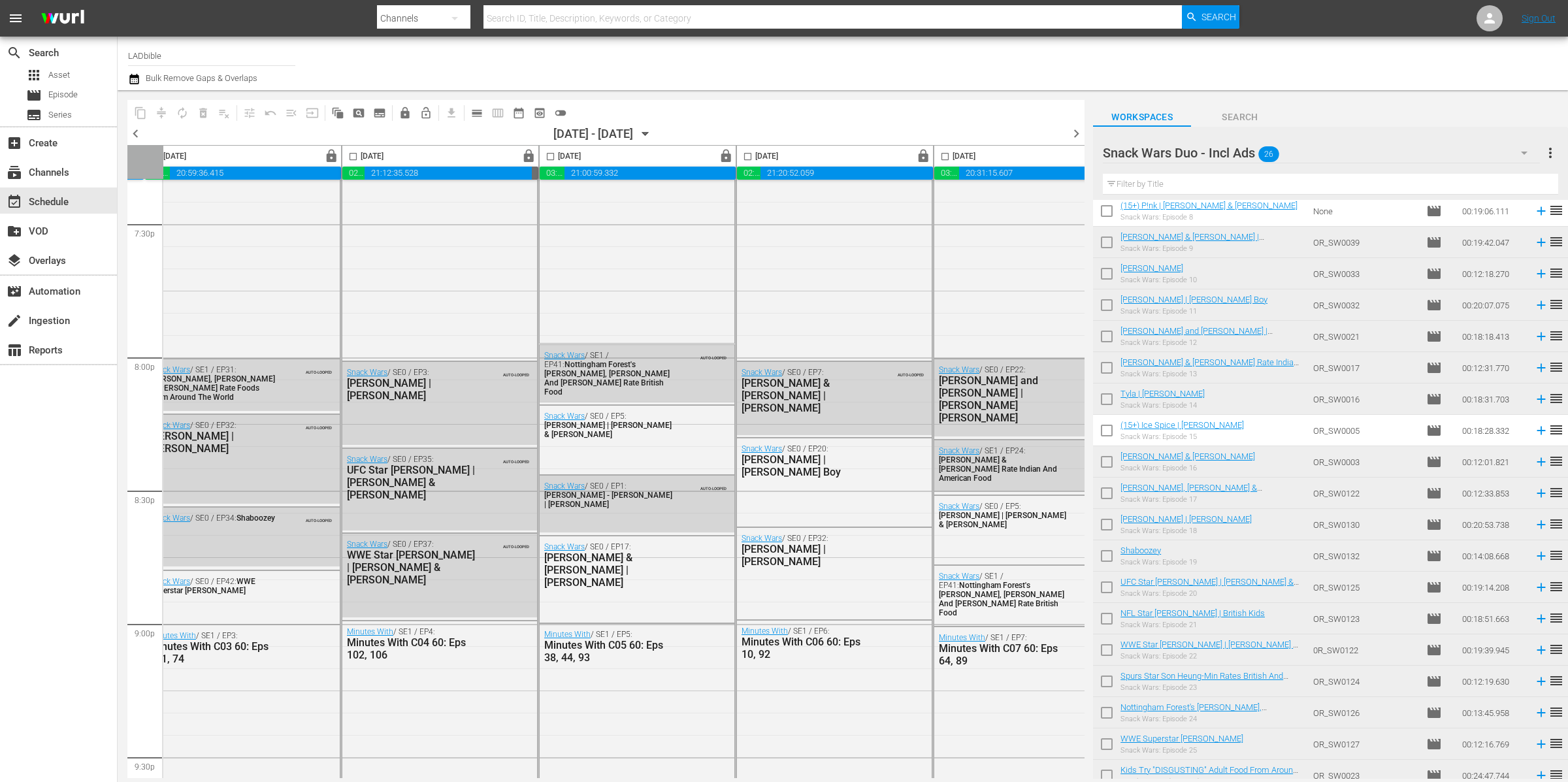
scroll to position [5154, 467]
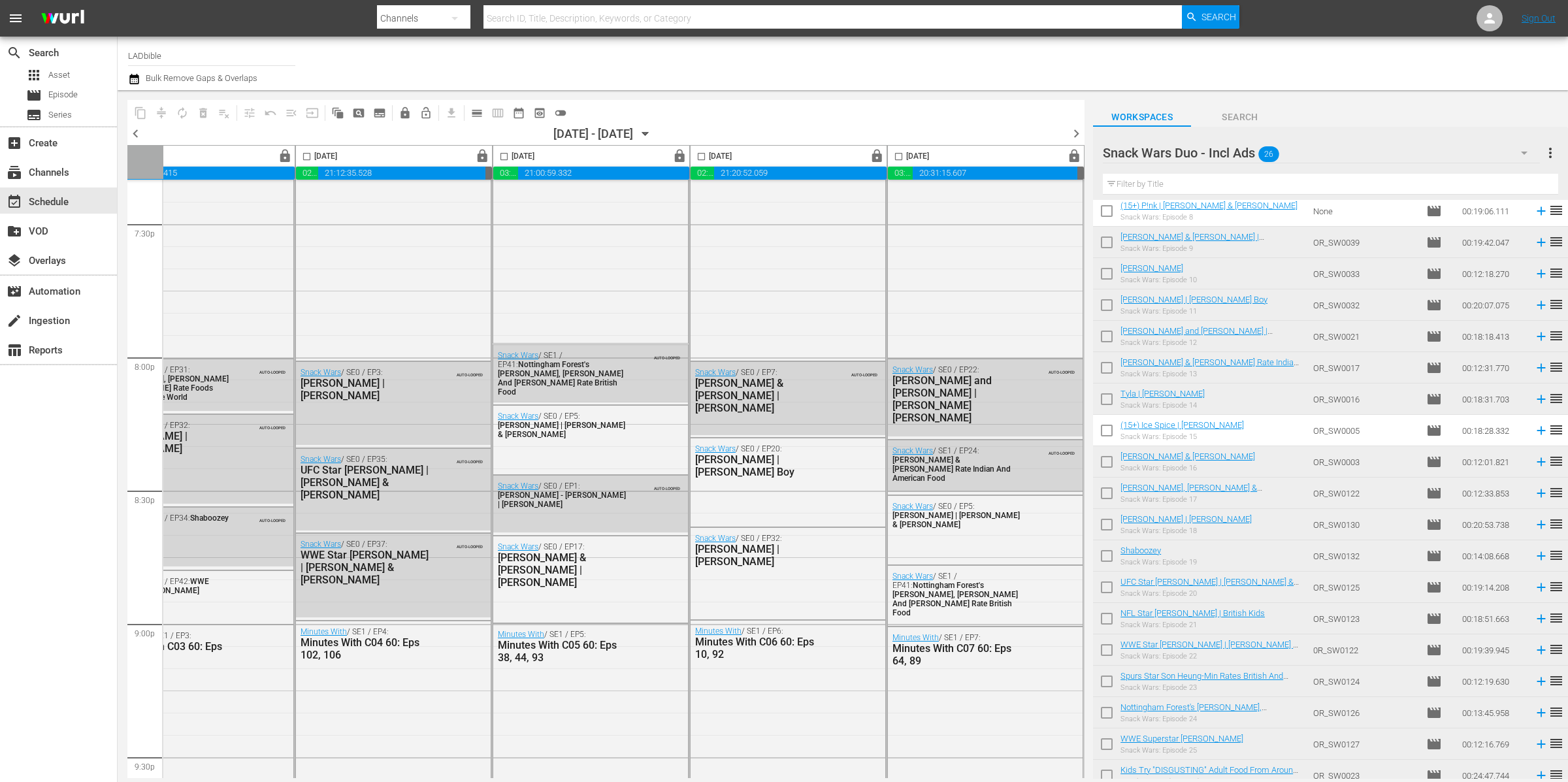
click at [1075, 136] on span "chevron_right" at bounding box center [1076, 133] width 17 height 17
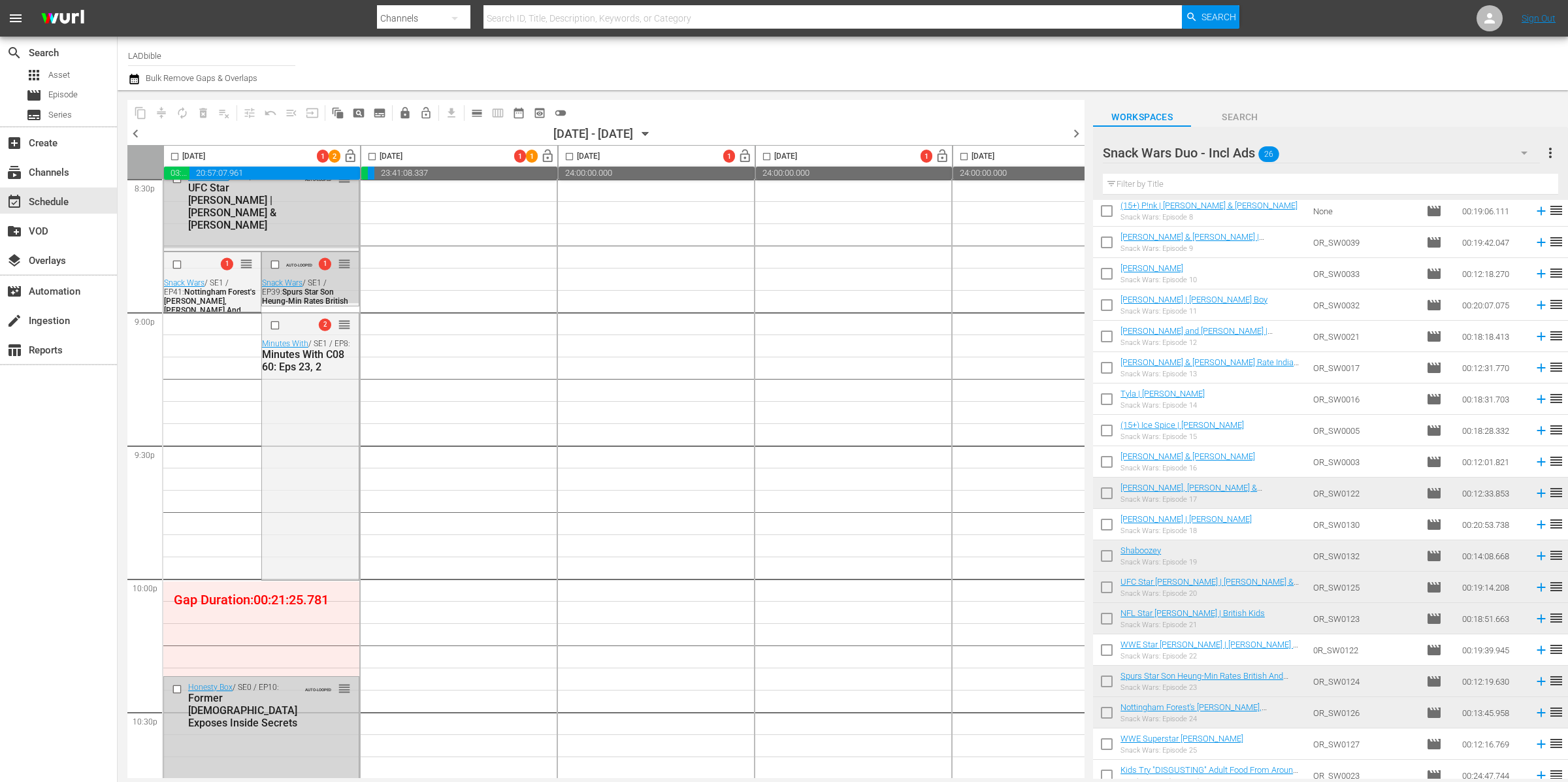
scroll to position [5375, 0]
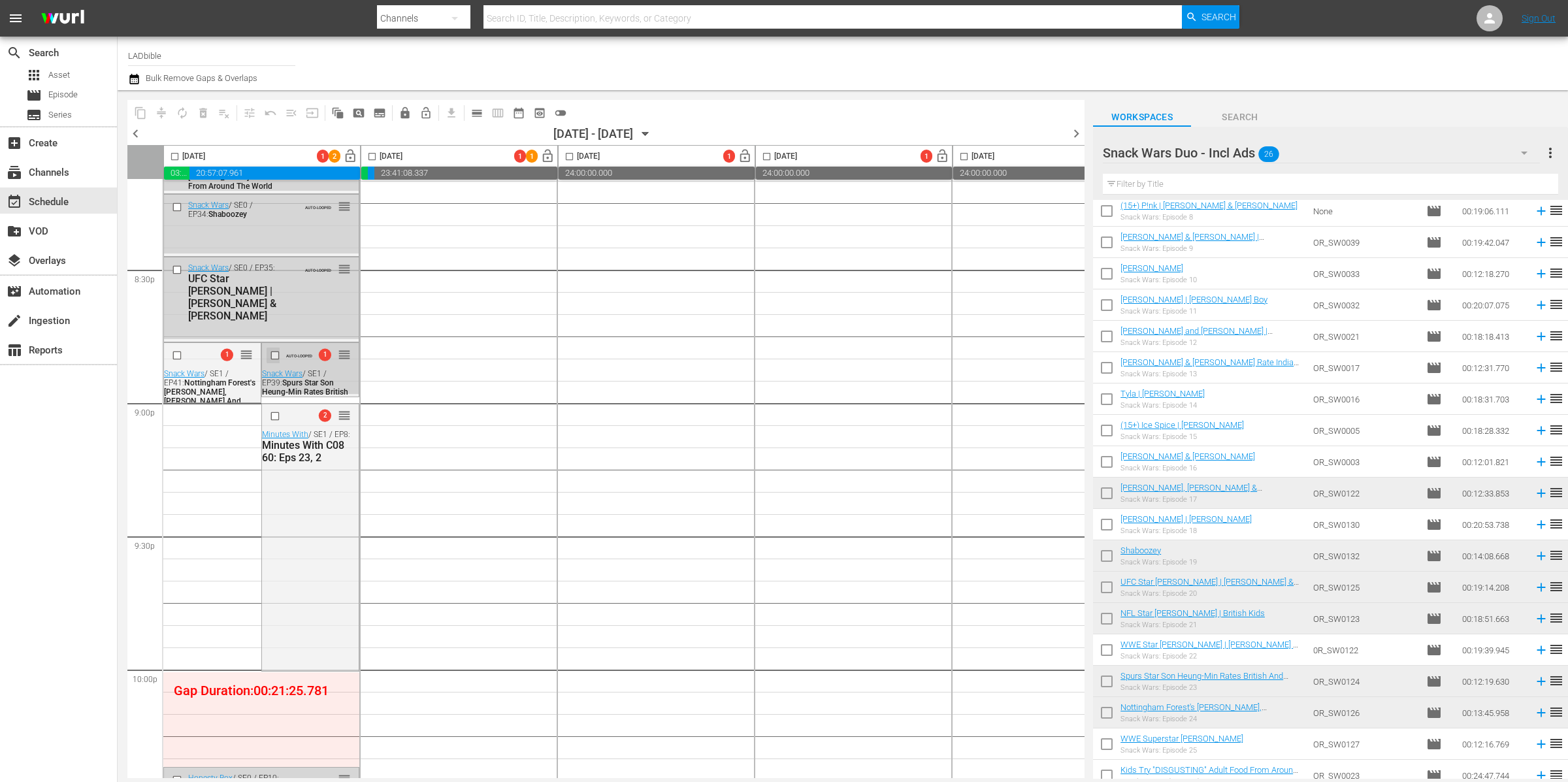
click at [276, 355] on input "checkbox" at bounding box center [276, 355] width 14 height 11
click at [203, 112] on span "delete_forever_outlined" at bounding box center [203, 113] width 13 height 13
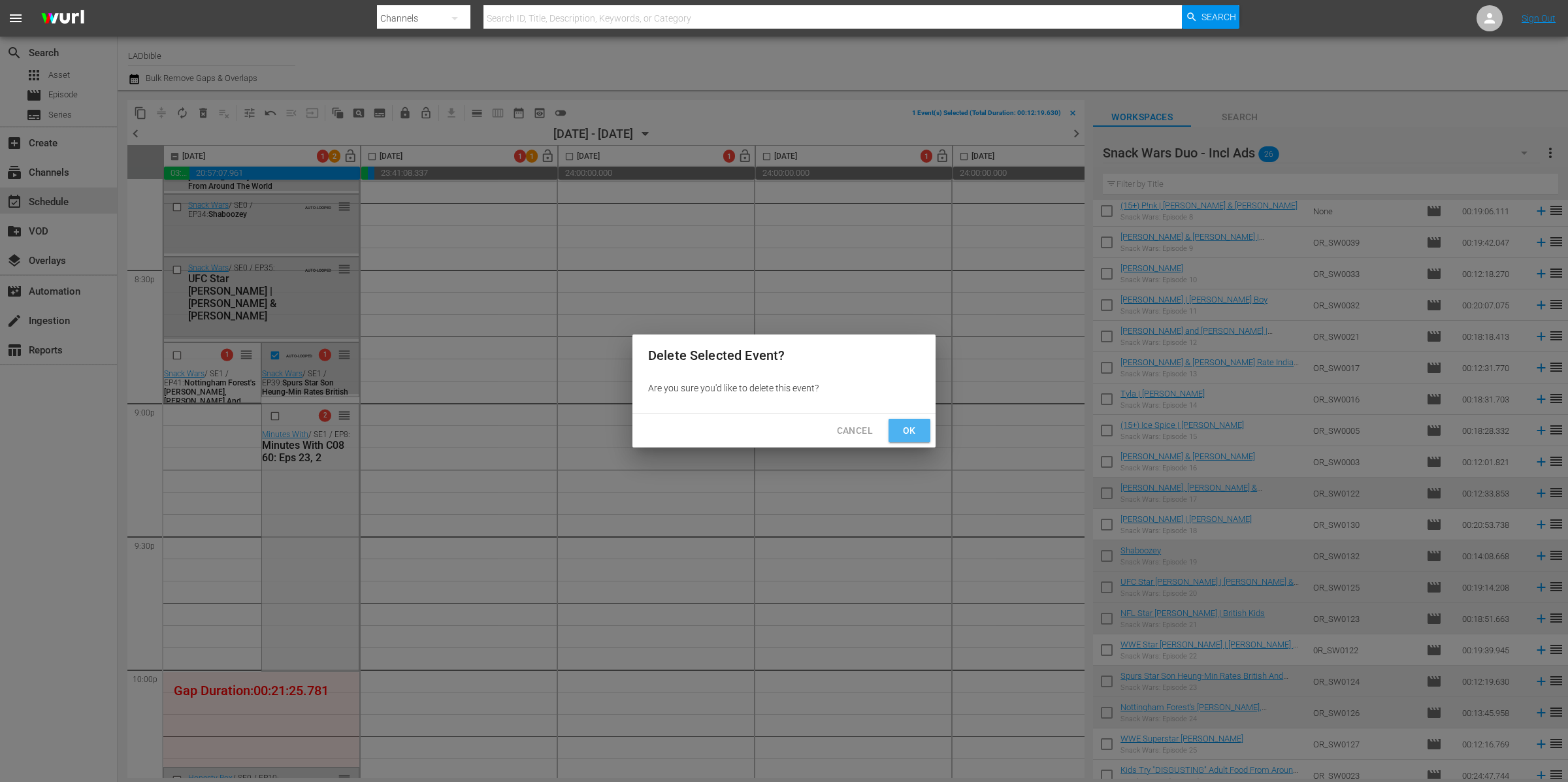
click at [915, 435] on span "Ok" at bounding box center [909, 430] width 21 height 17
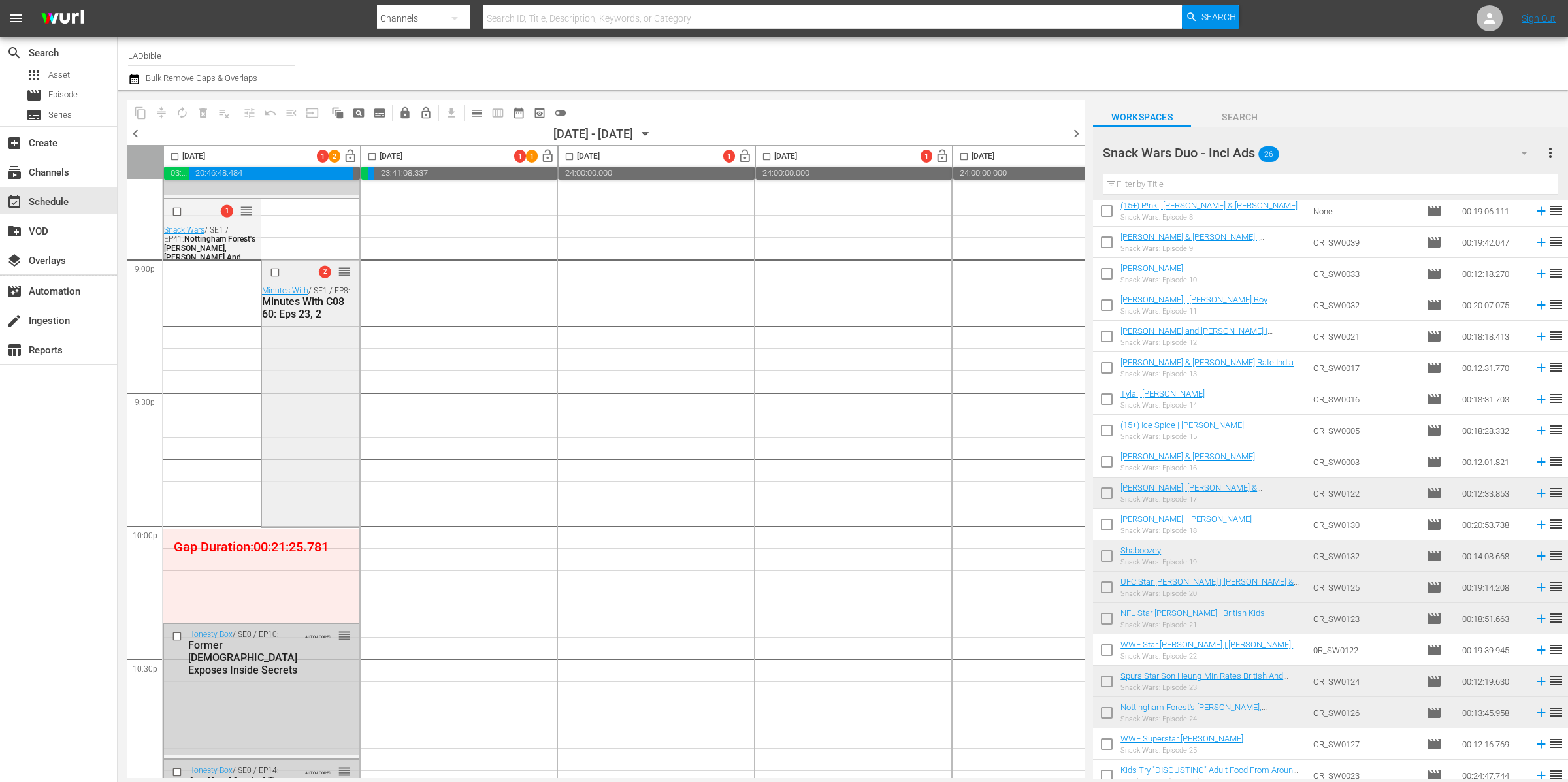
scroll to position [5700, 0]
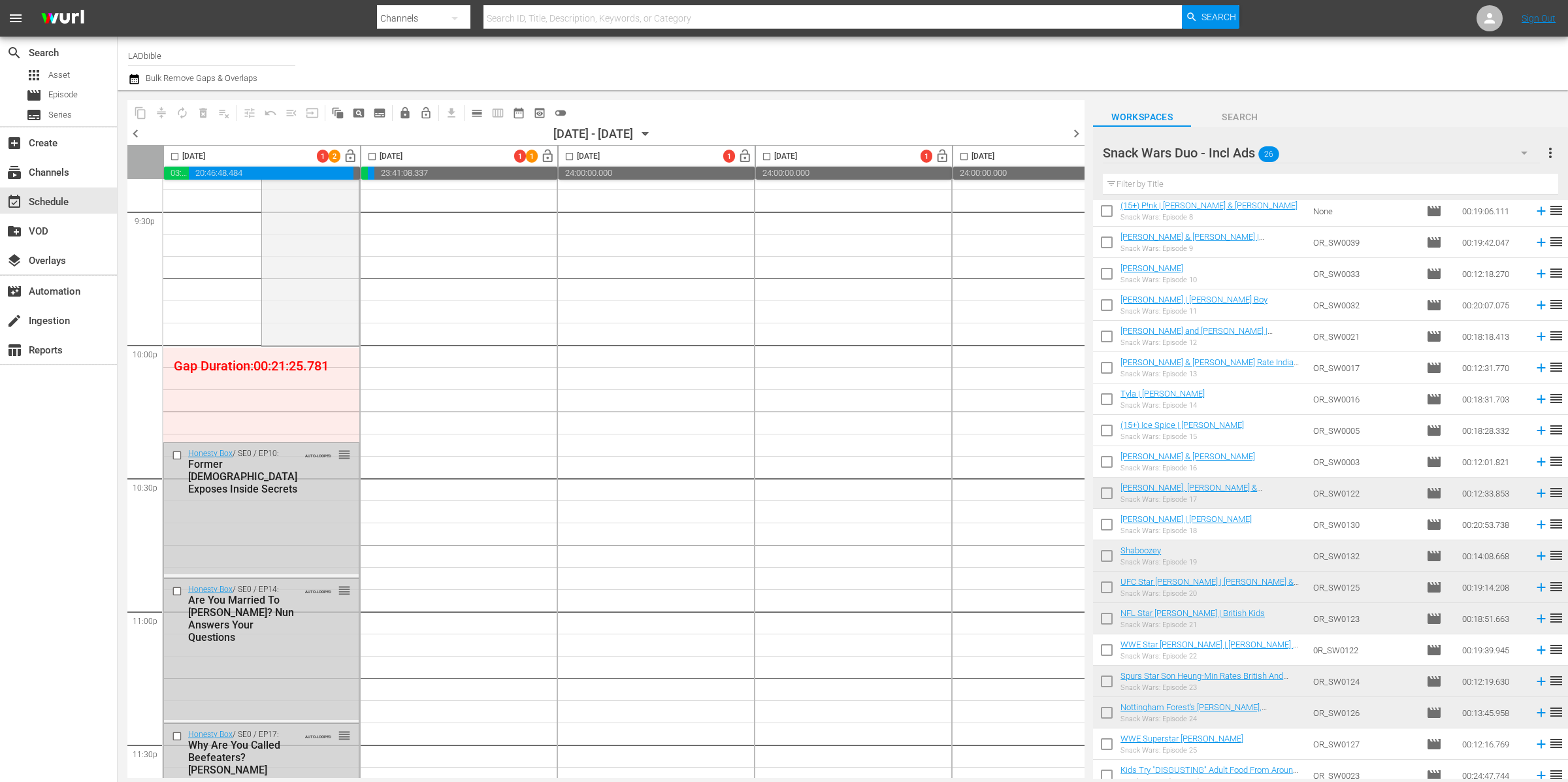
click at [1325, 155] on div "Snack Wars Duo - Incl Ads 26" at bounding box center [1322, 153] width 437 height 37
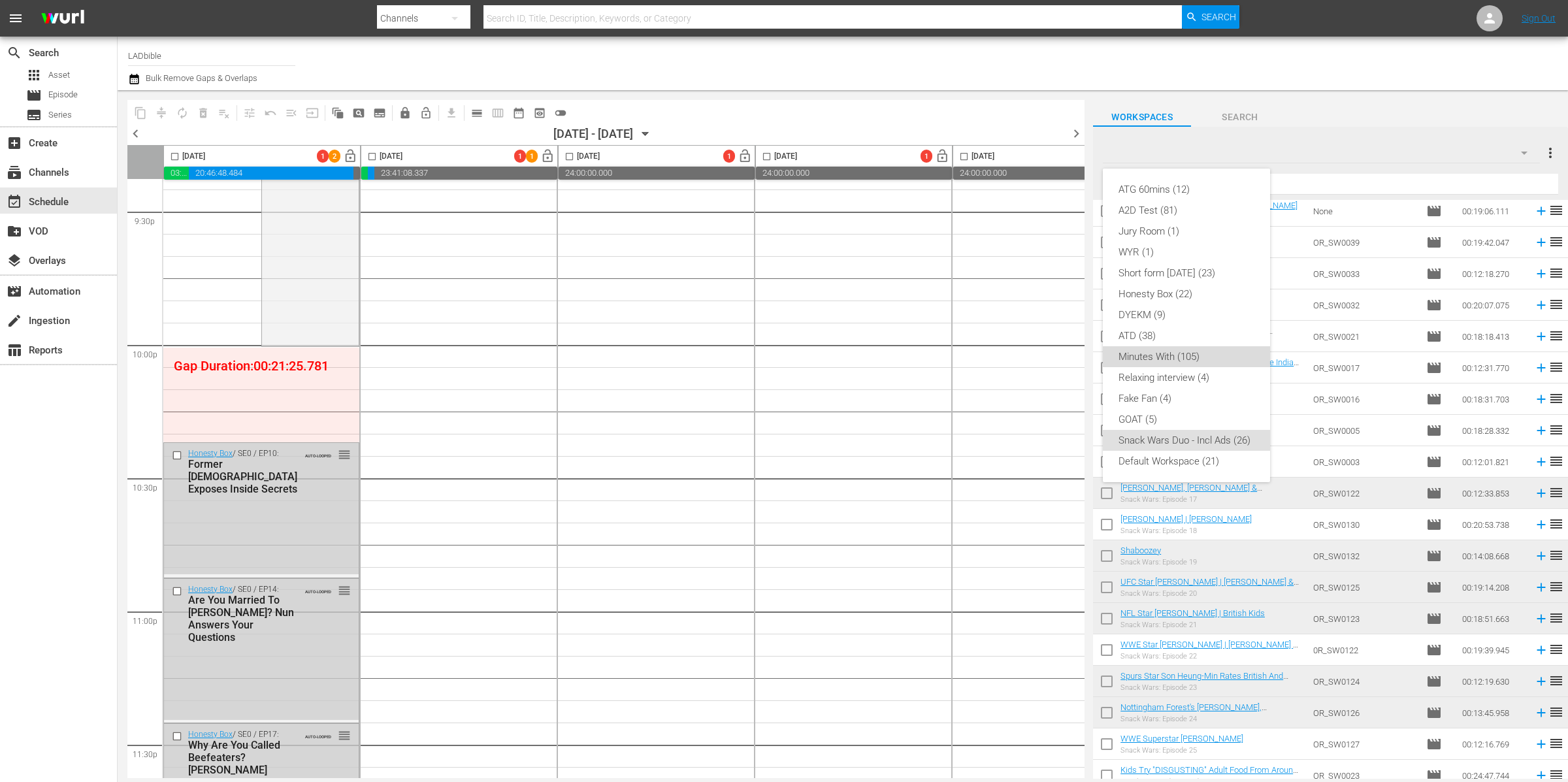
drag, startPoint x: 1193, startPoint y: 358, endPoint x: 1202, endPoint y: 366, distance: 12.0
click at [1193, 358] on div "Minutes With (105)" at bounding box center [1186, 356] width 136 height 21
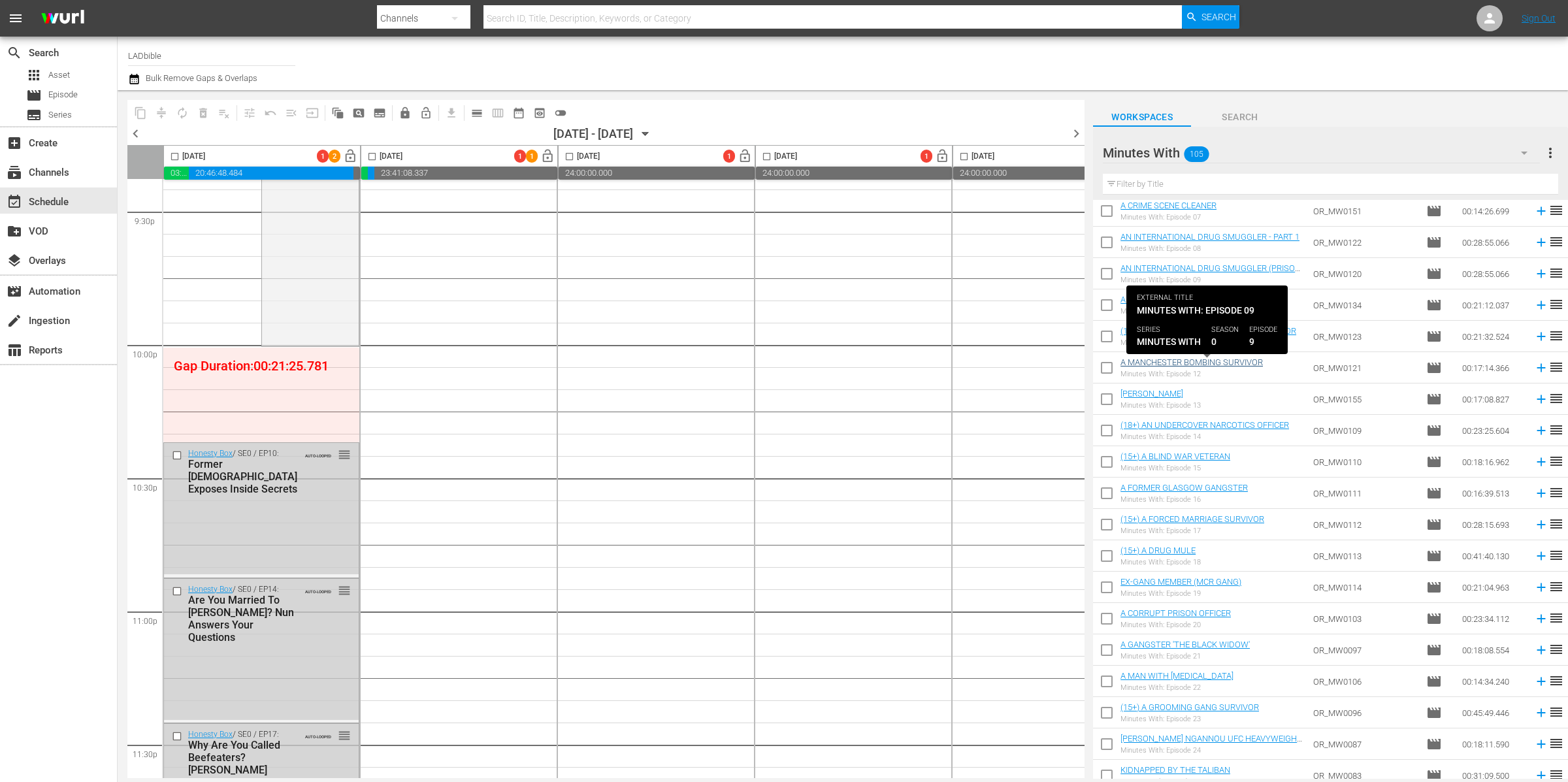
scroll to position [0, 0]
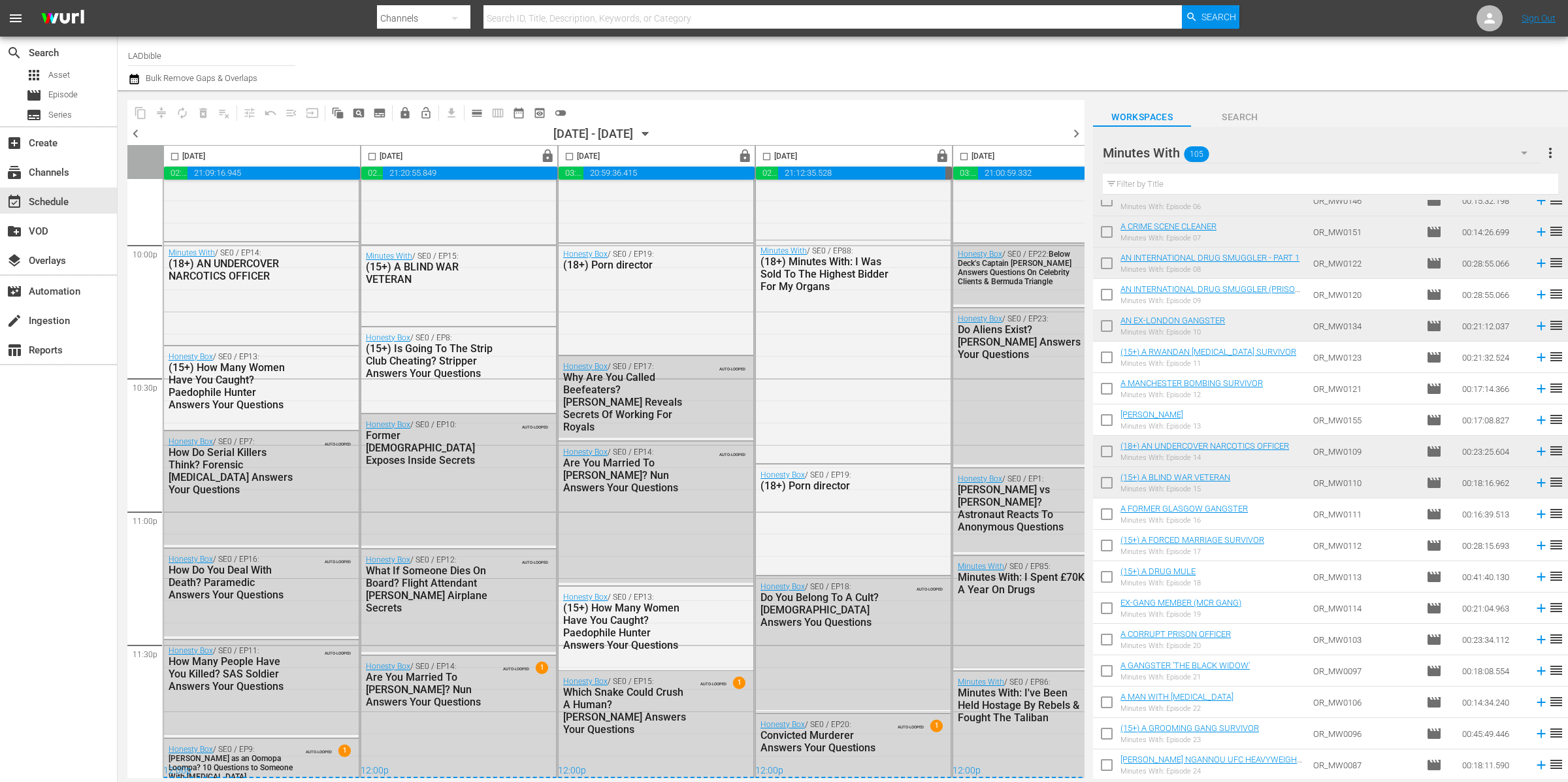
scroll to position [5803, 467]
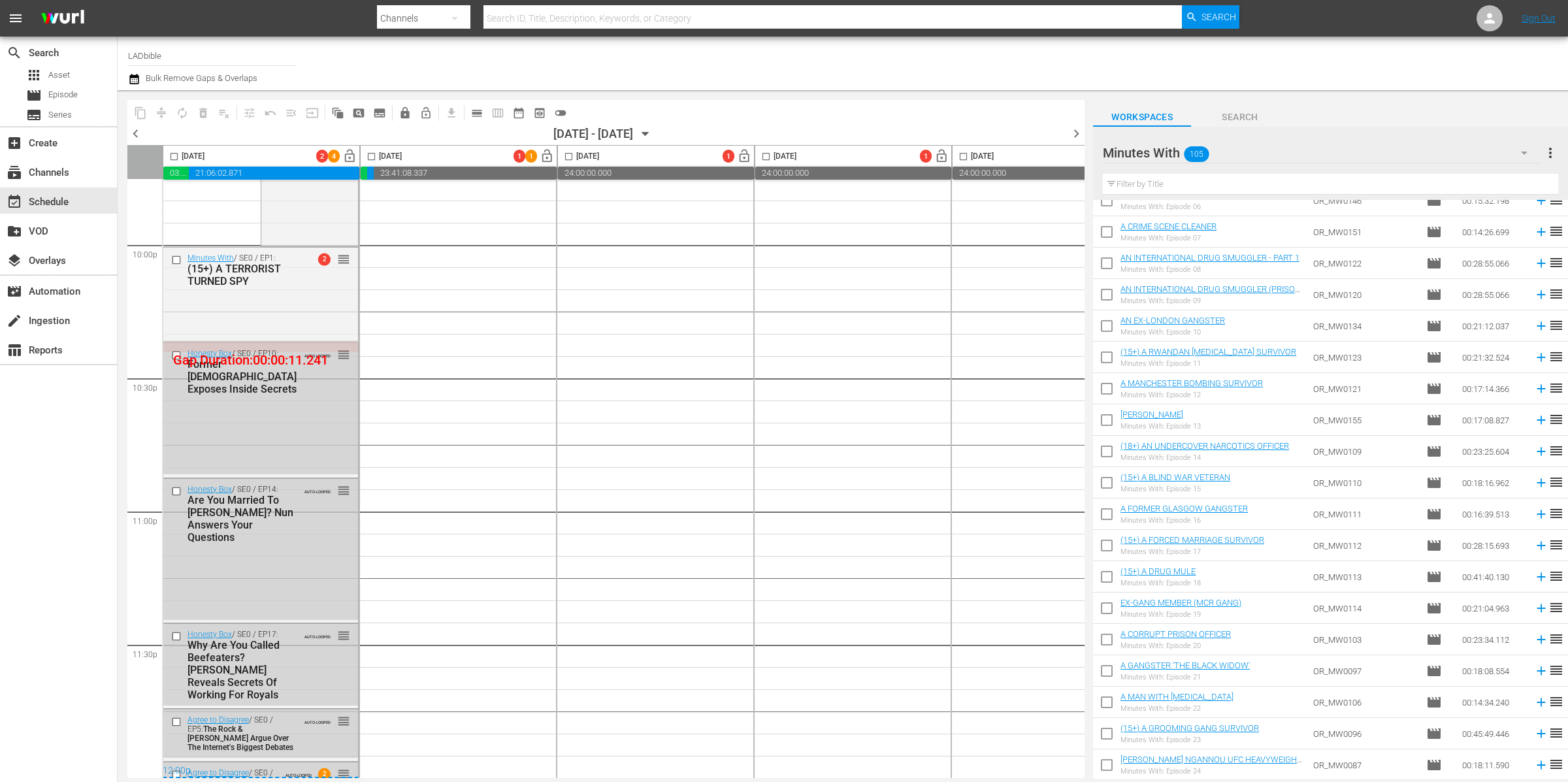
scroll to position [5803, 5]
click at [173, 156] on input "checkbox" at bounding box center [170, 159] width 15 height 15
click at [163, 117] on span "compress" at bounding box center [161, 113] width 13 height 13
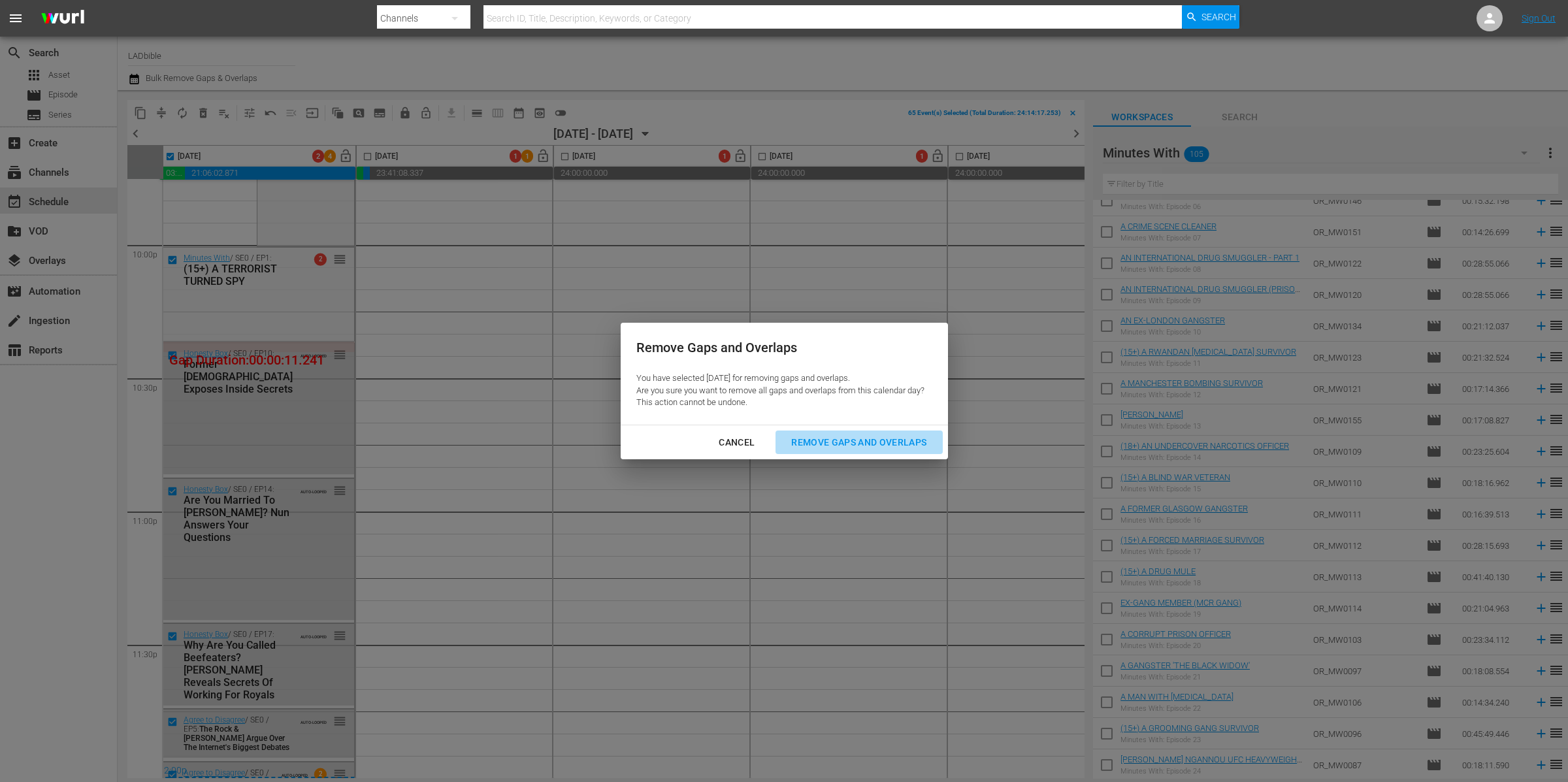
click at [880, 436] on div "Remove Gaps and Overlaps" at bounding box center [859, 442] width 156 height 17
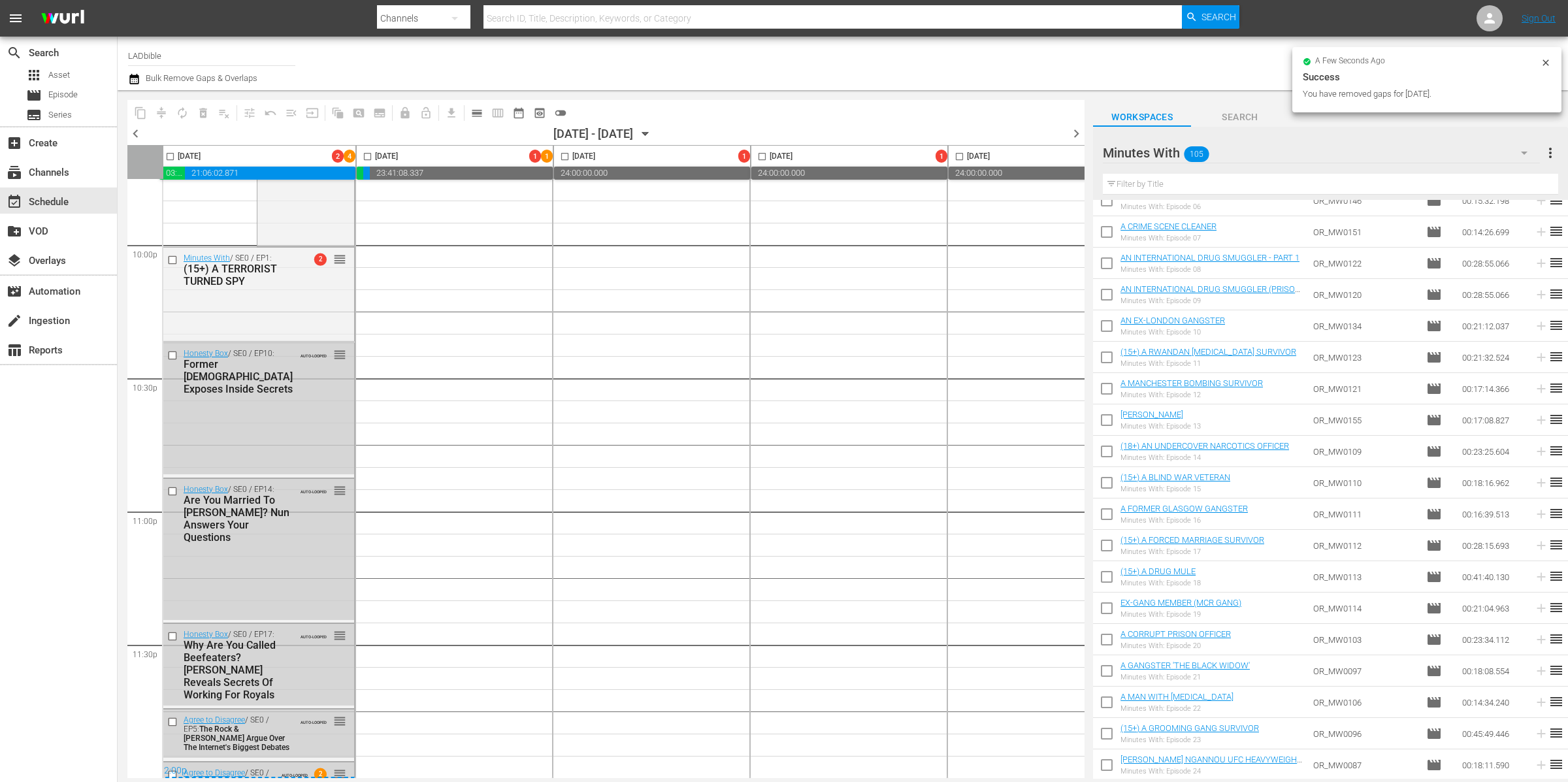
checkbox input "false"
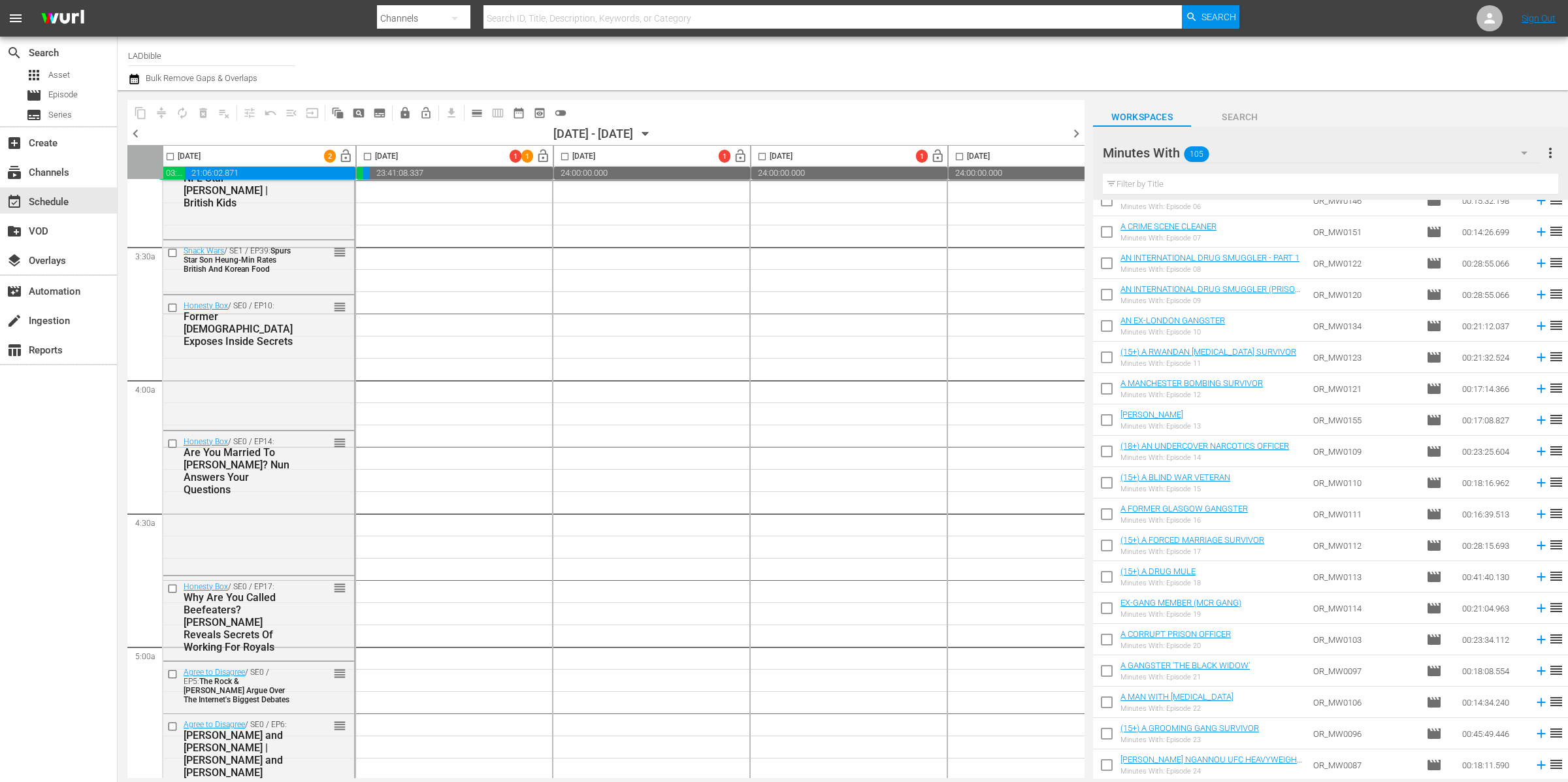
scroll to position [0, 5]
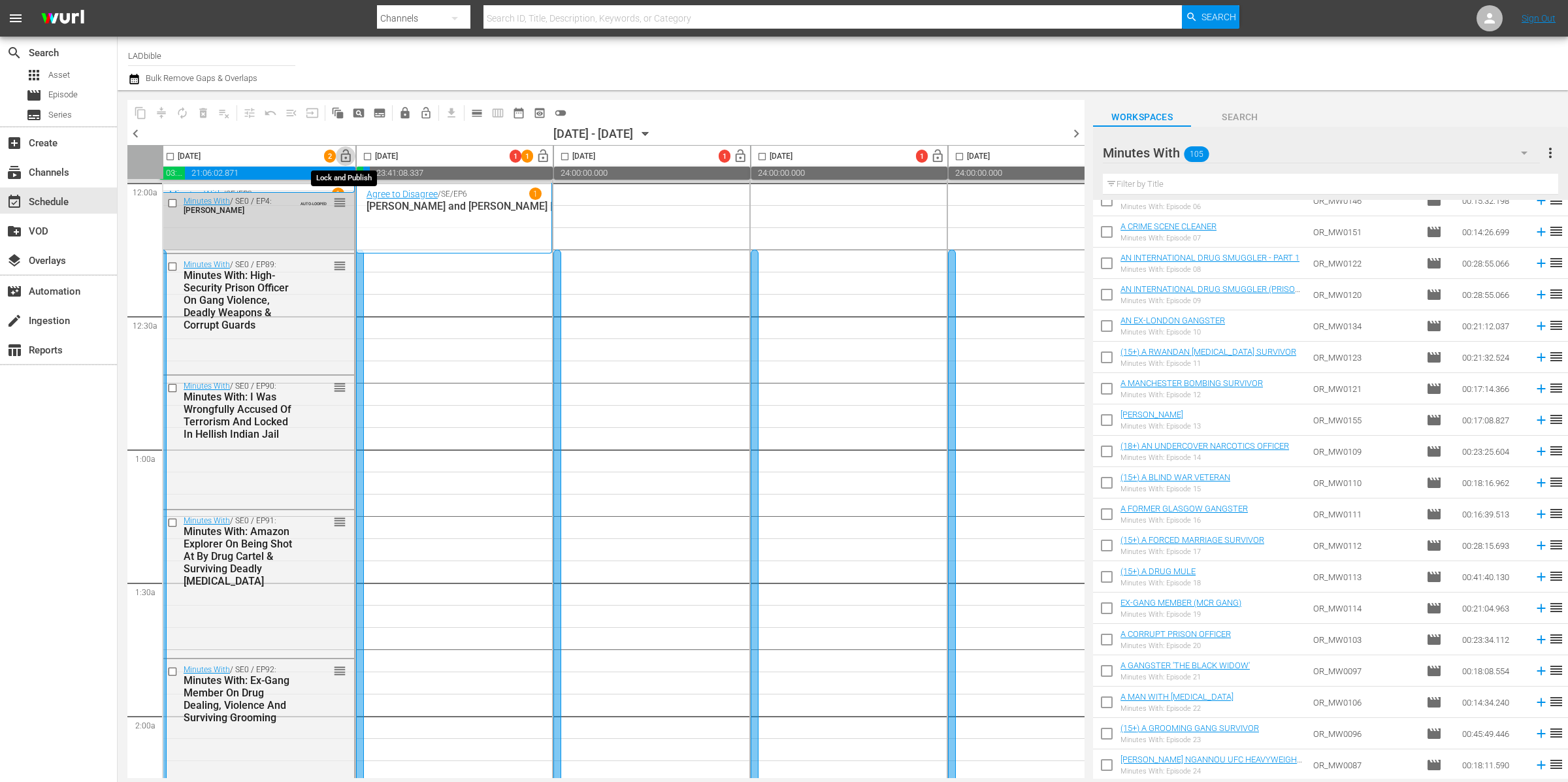
click at [346, 156] on span "lock_open" at bounding box center [346, 156] width 15 height 15
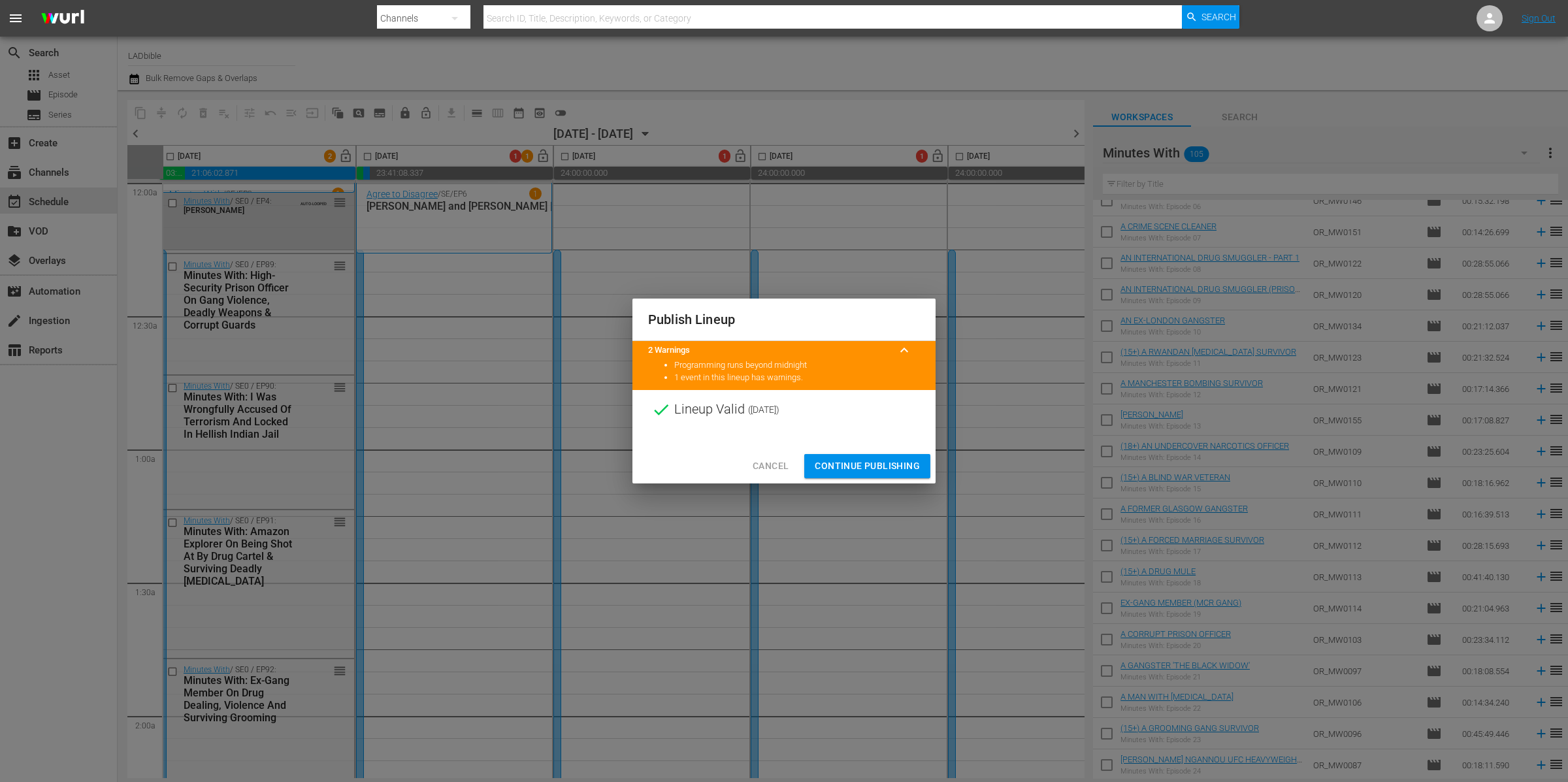
click at [869, 463] on span "Continue Publishing" at bounding box center [867, 466] width 105 height 17
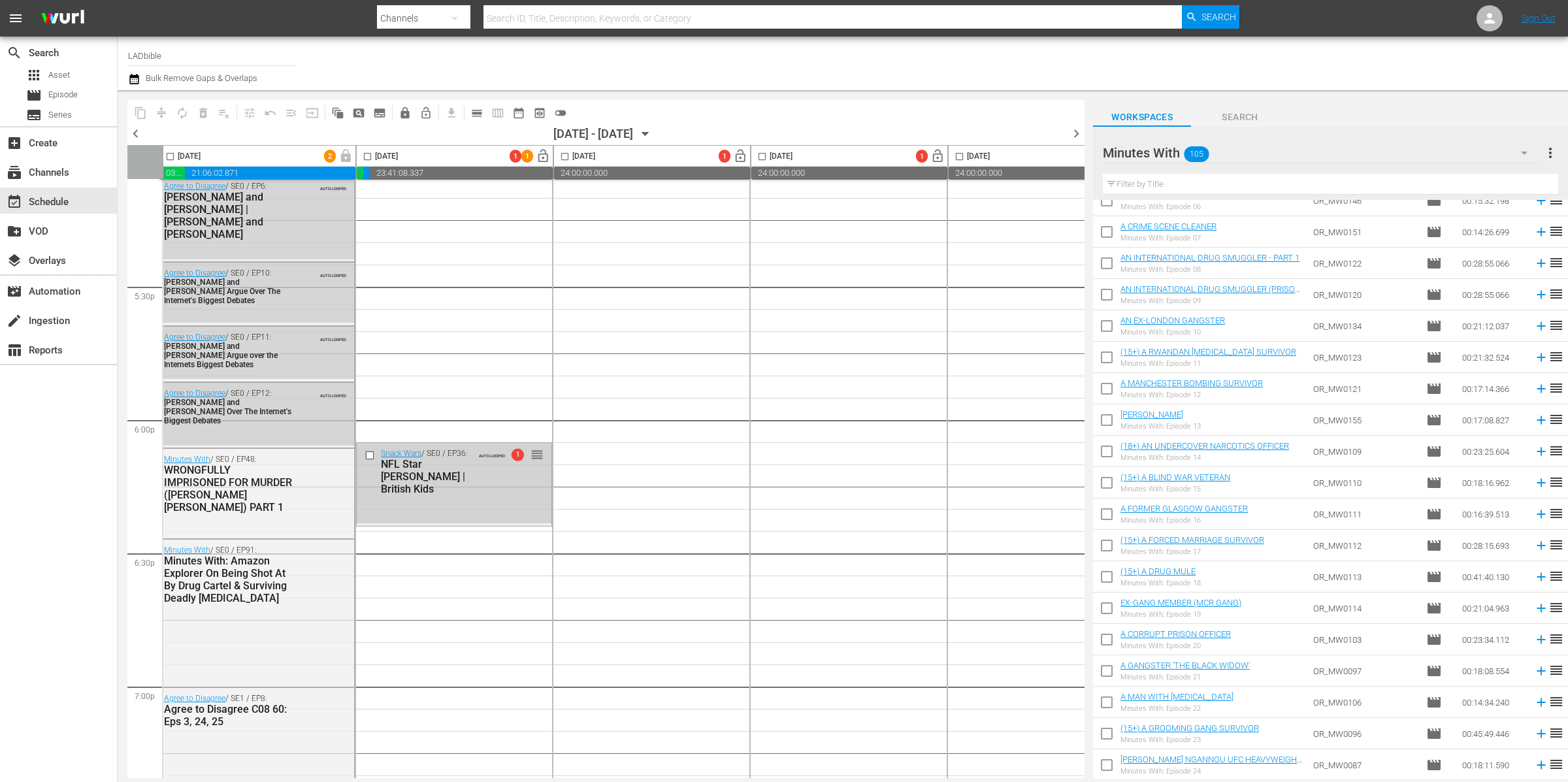
scroll to position [4549, 5]
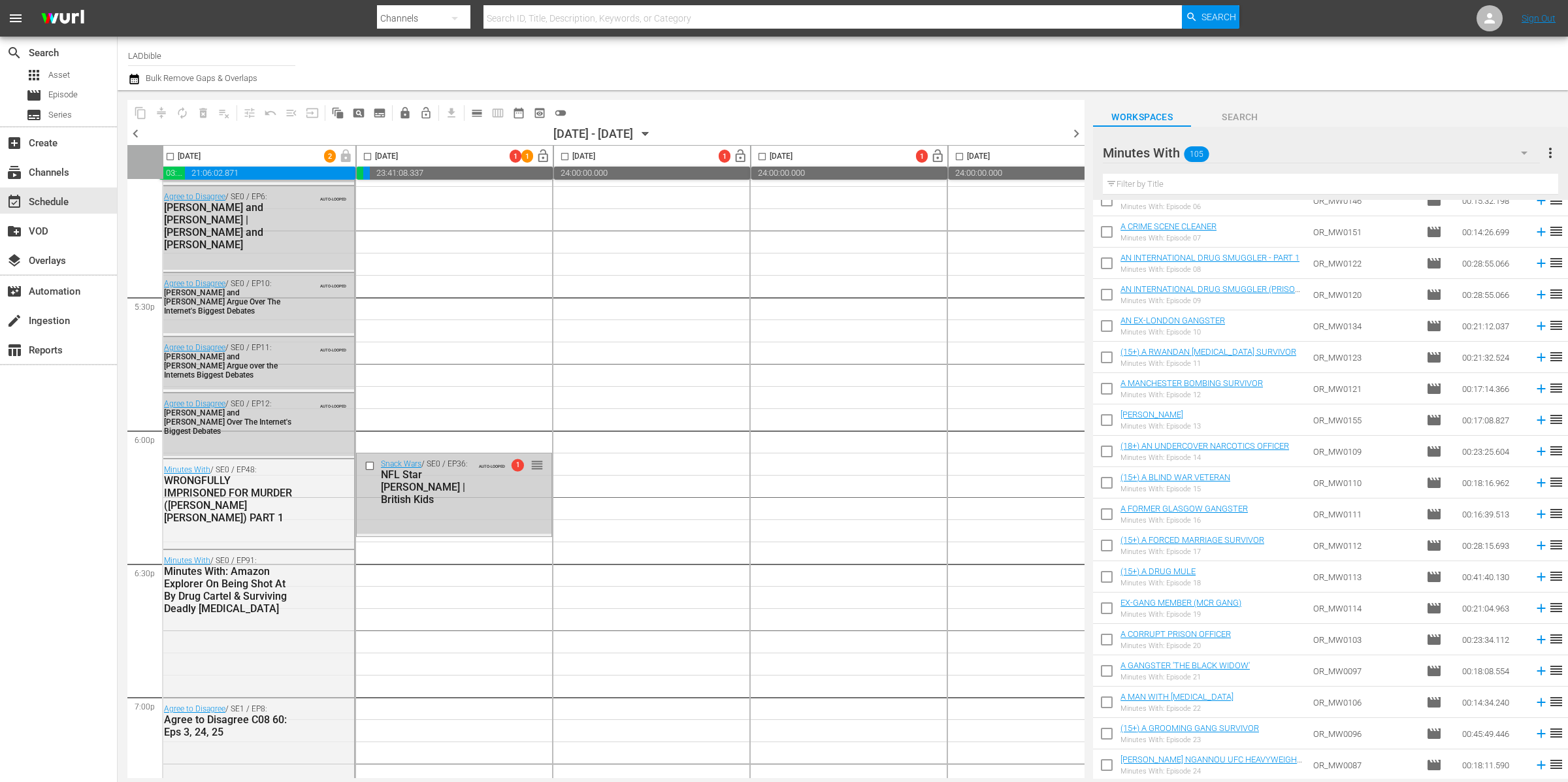
click at [456, 490] on div "NFL Star [PERSON_NAME] | British Kids" at bounding box center [427, 487] width 92 height 37
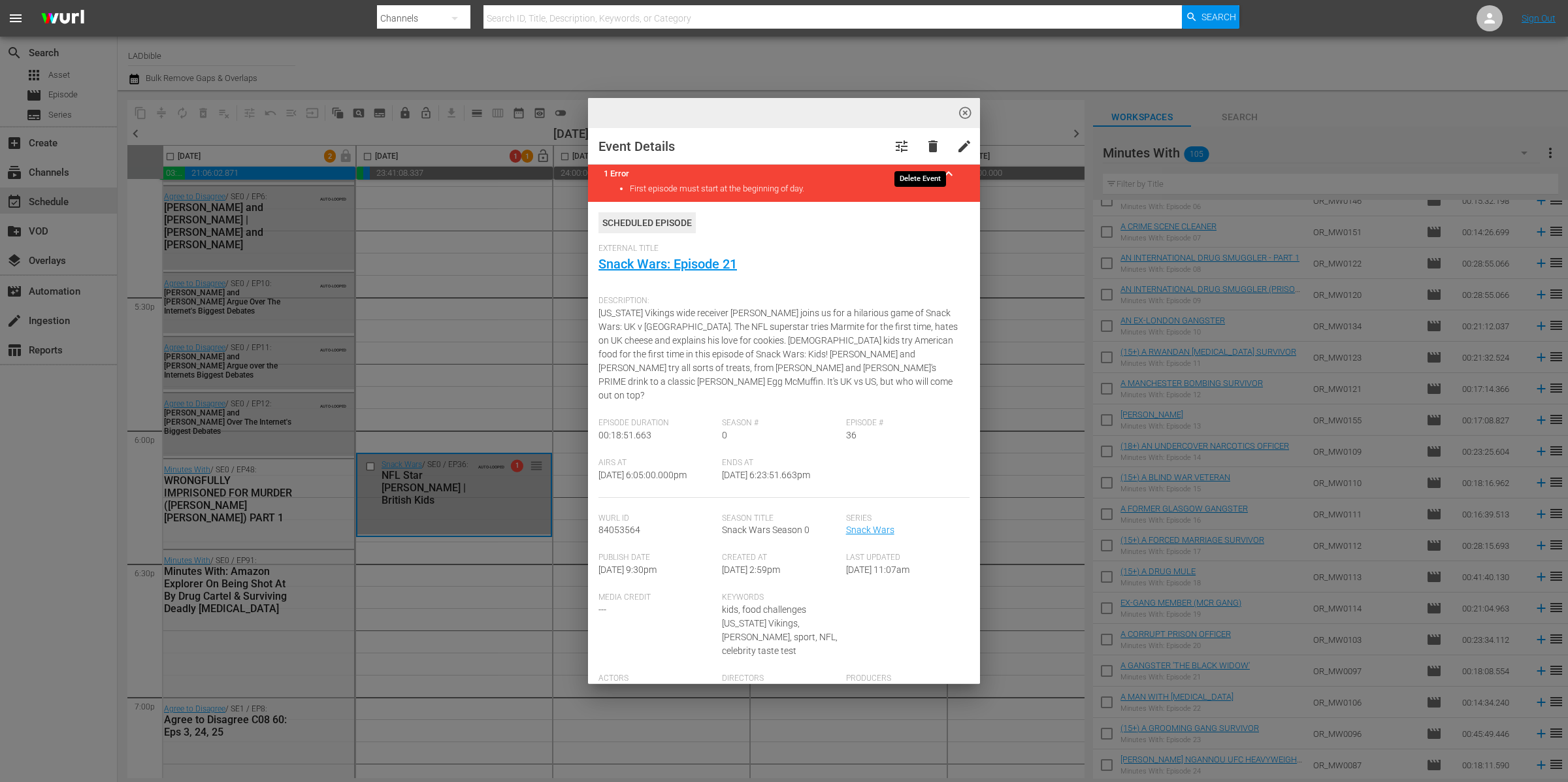
click at [920, 139] on button "delete" at bounding box center [932, 146] width 31 height 31
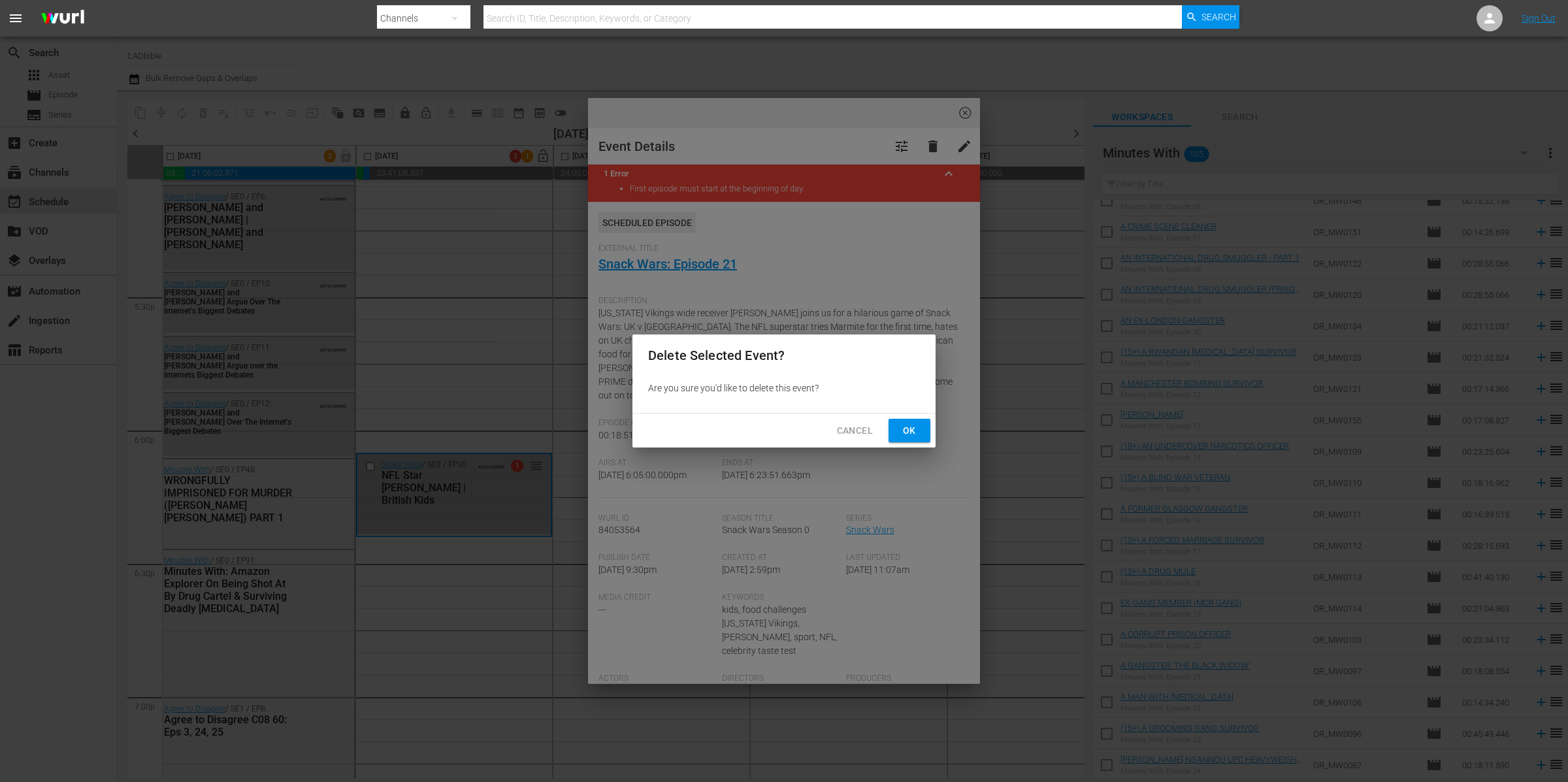
click at [911, 432] on span "Ok" at bounding box center [909, 430] width 21 height 17
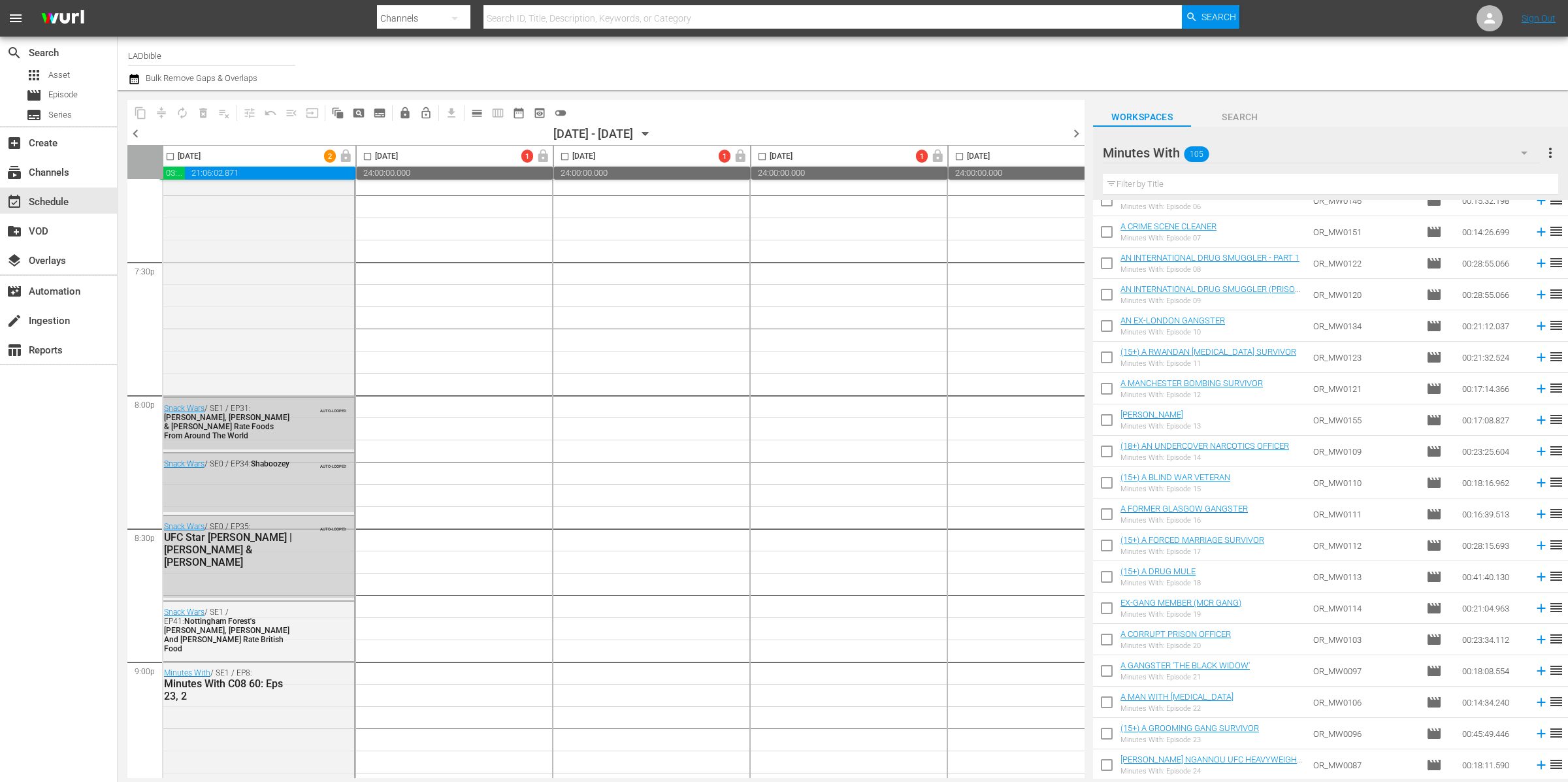
scroll to position [5206, 5]
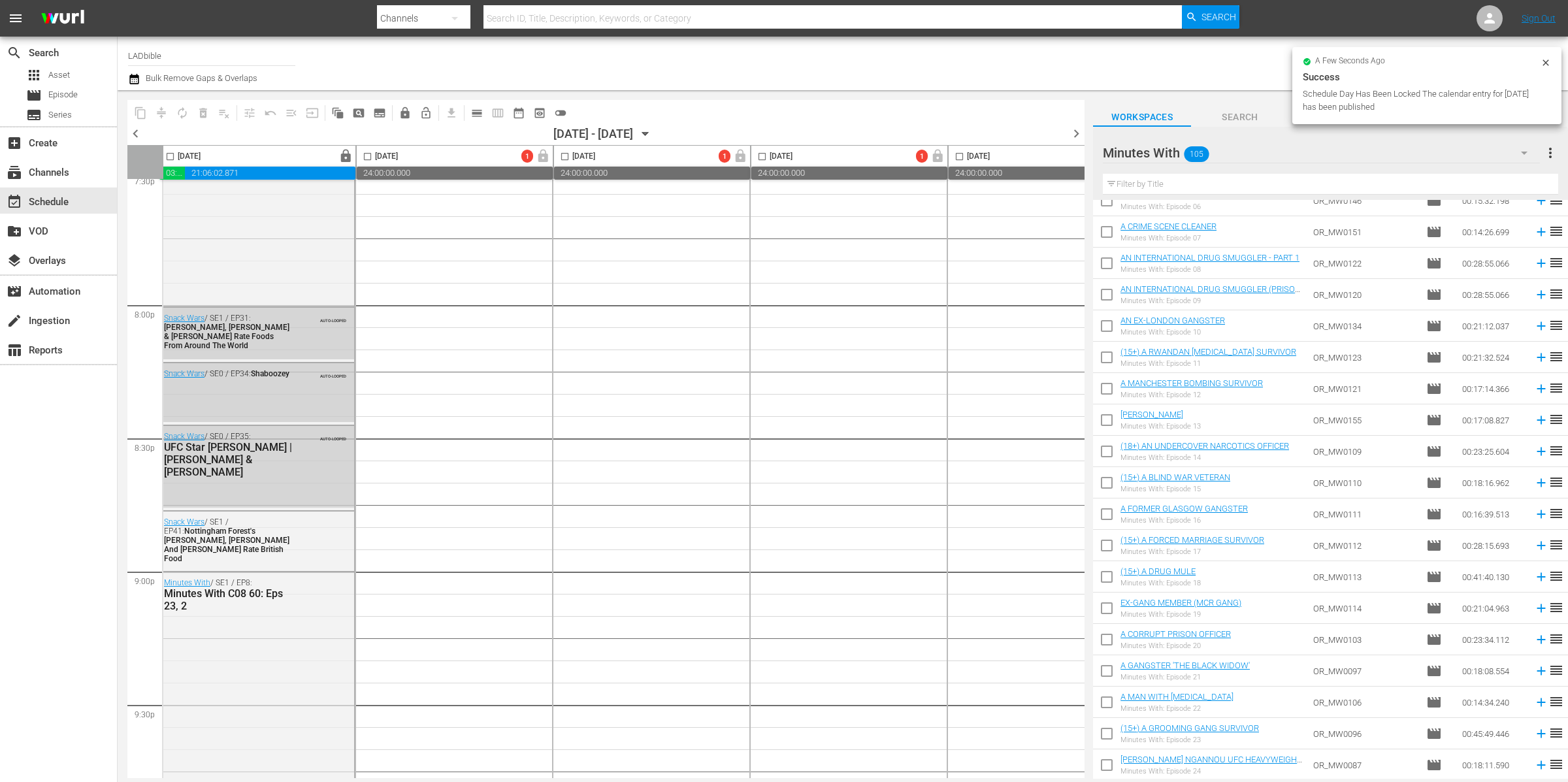
click at [1278, 151] on div "Minutes With 105" at bounding box center [1322, 153] width 437 height 37
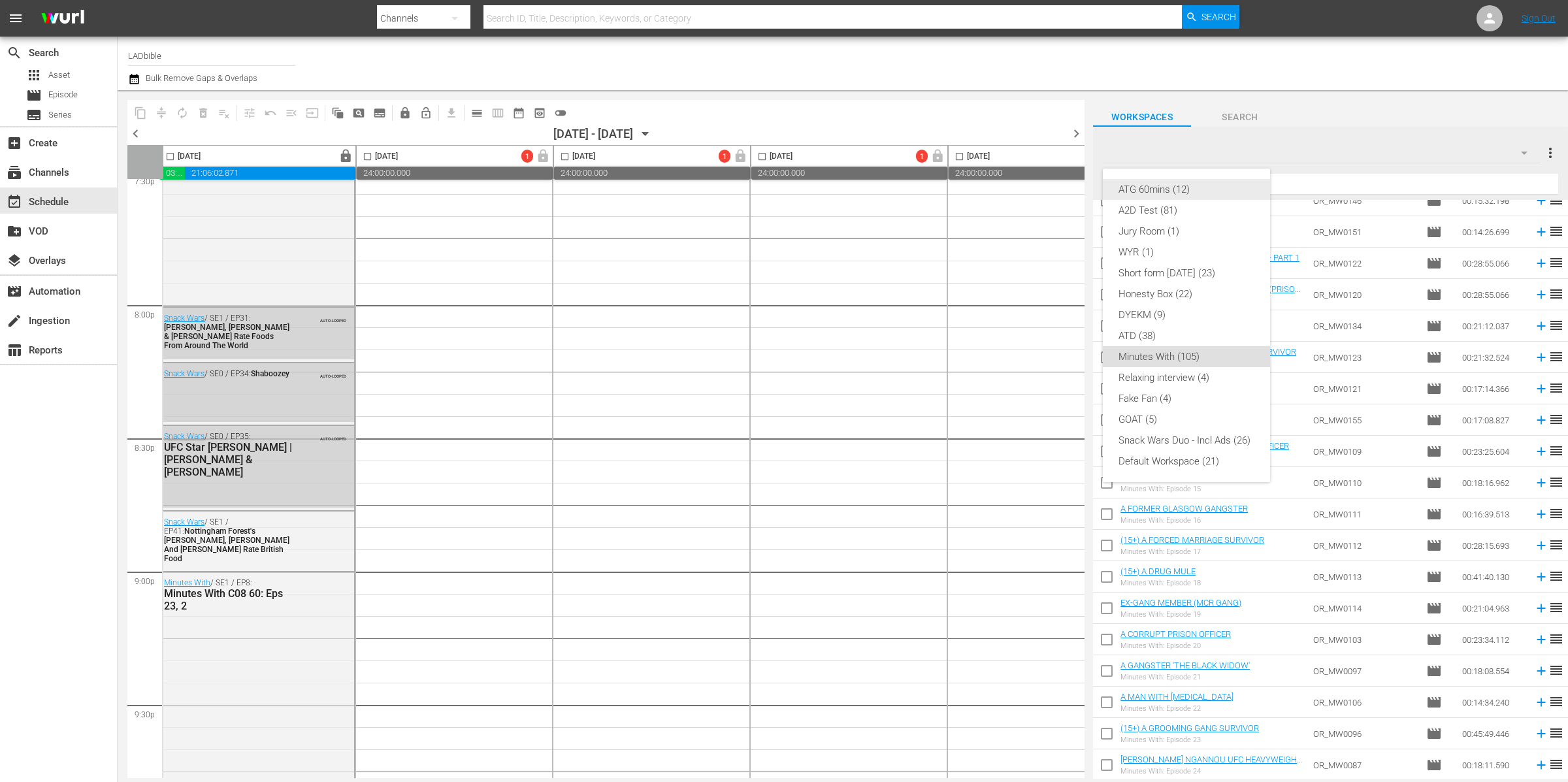
click at [1211, 187] on div "ATG 60mins (12)" at bounding box center [1186, 189] width 136 height 21
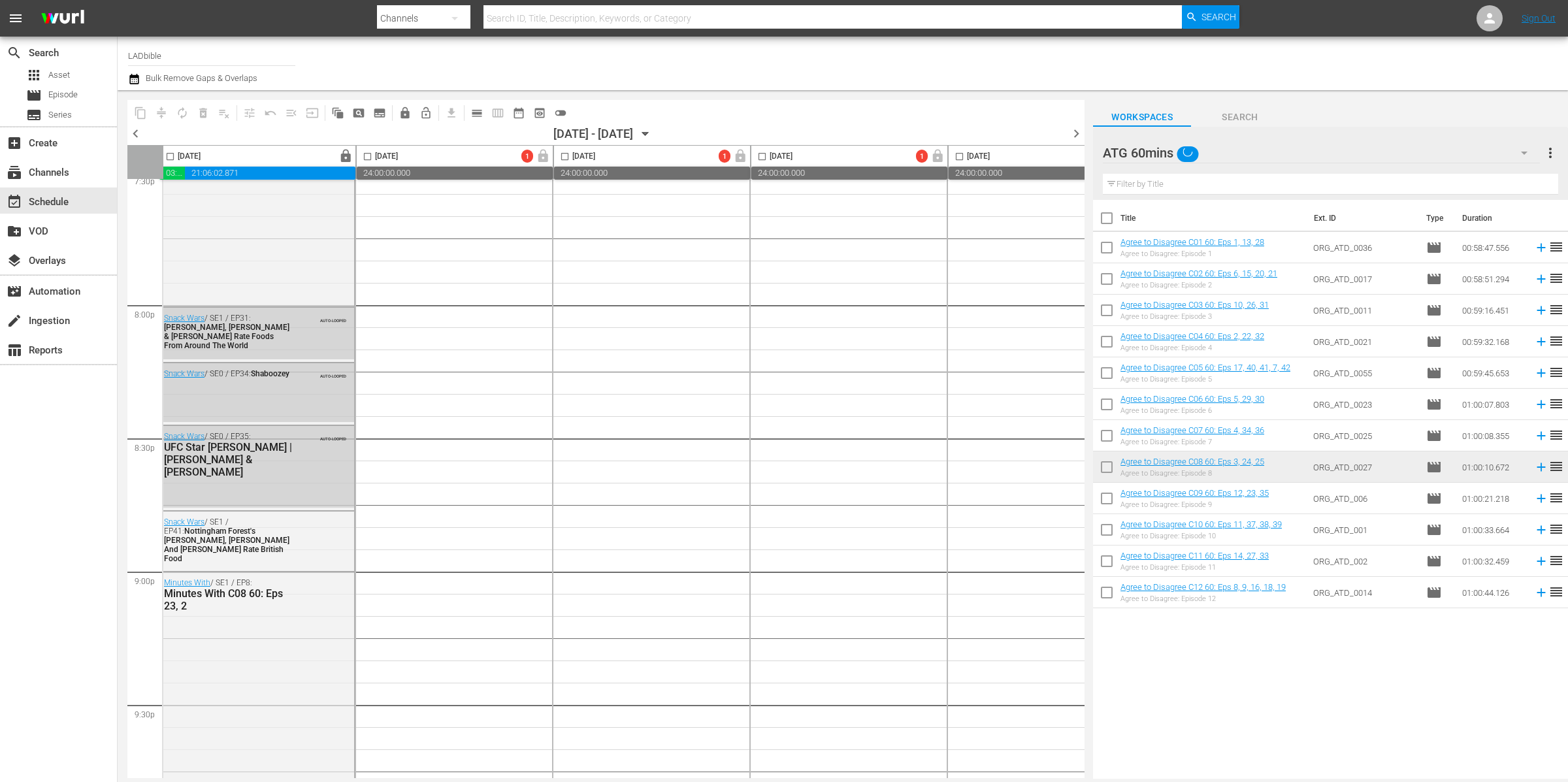
scroll to position [0, 0]
click at [1249, 153] on div "ATG 60mins 12" at bounding box center [1322, 153] width 437 height 37
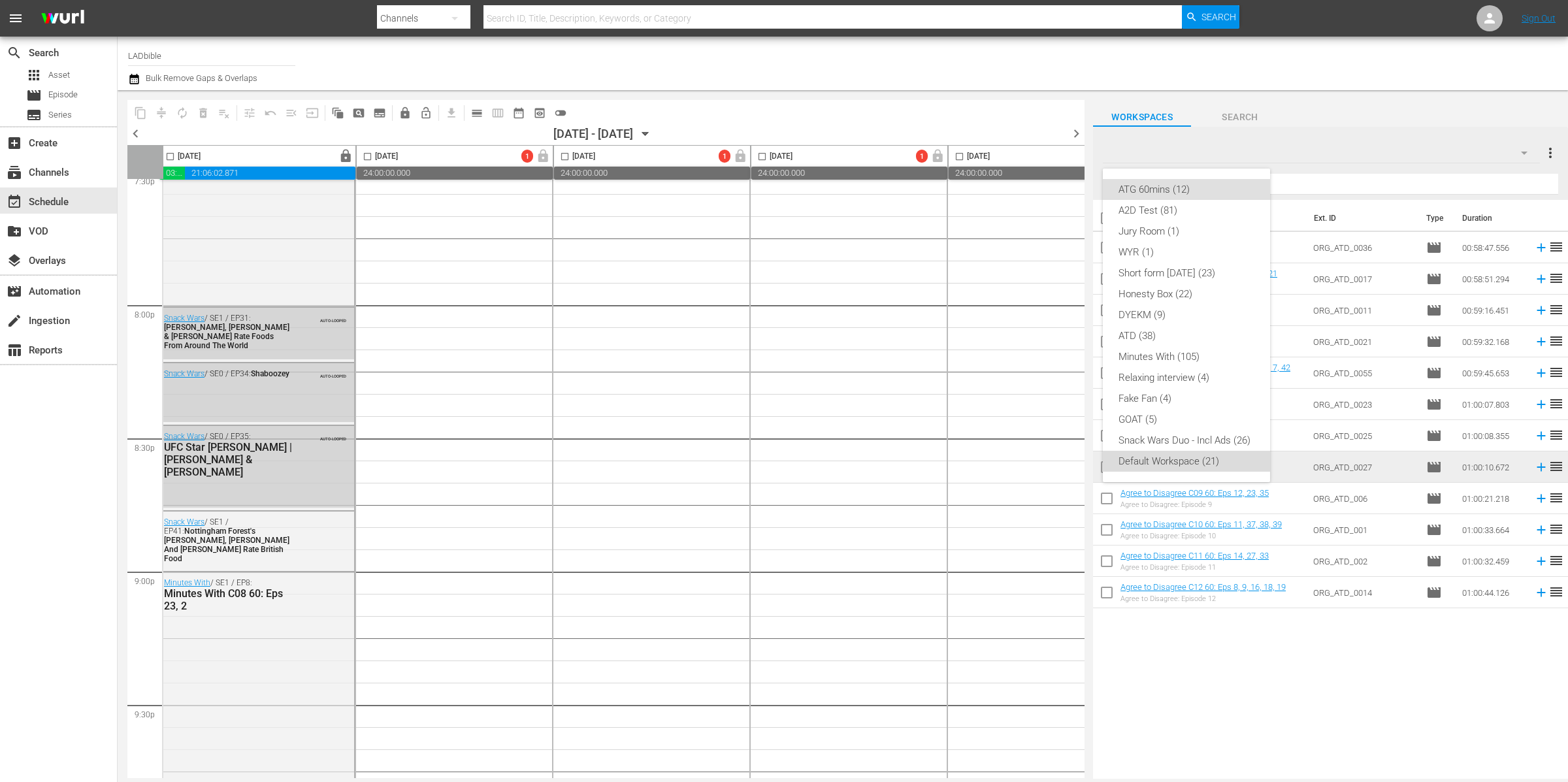
click at [1188, 462] on div "Default Workspace (21)" at bounding box center [1186, 461] width 136 height 21
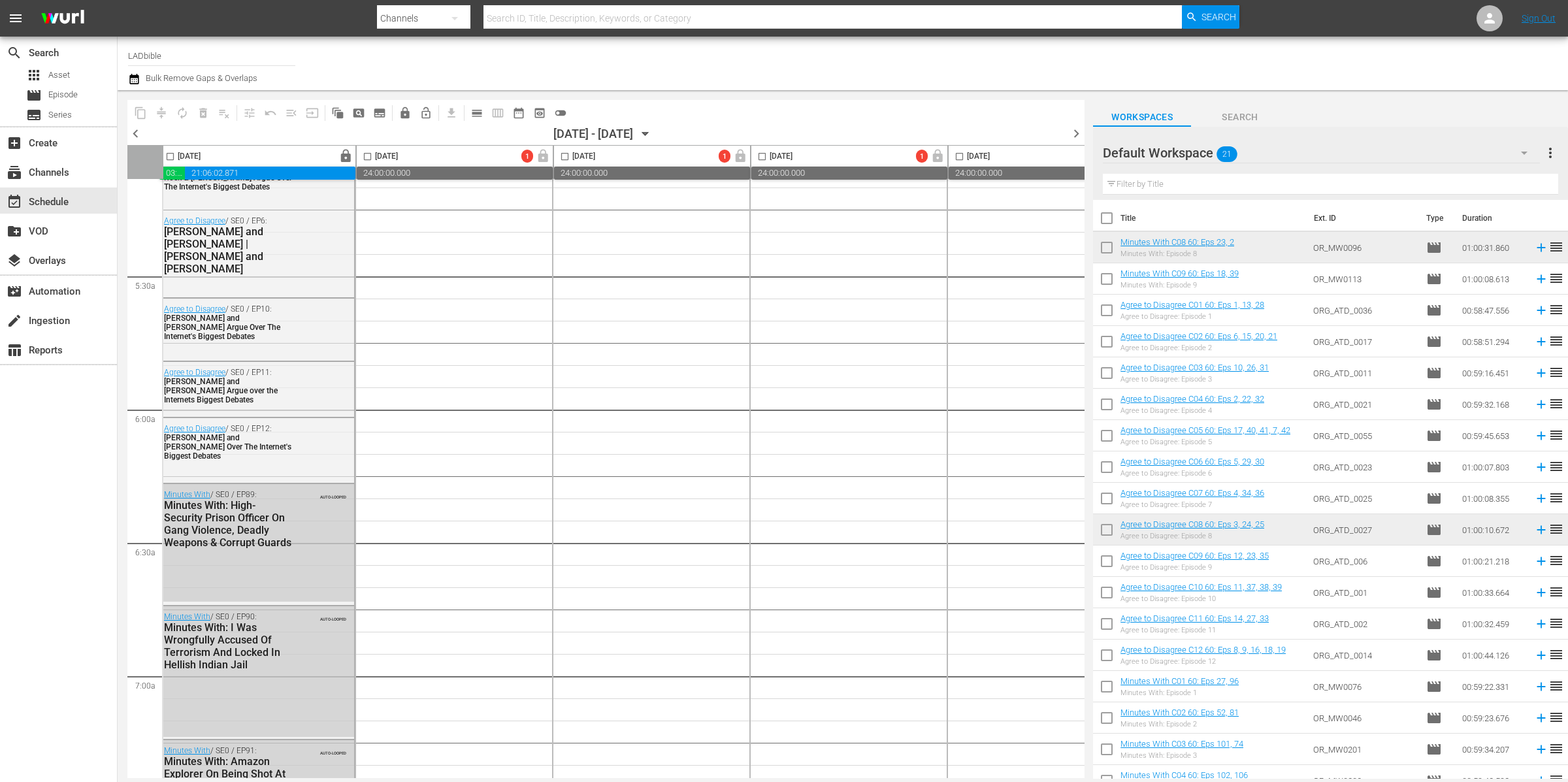
scroll to position [0, 5]
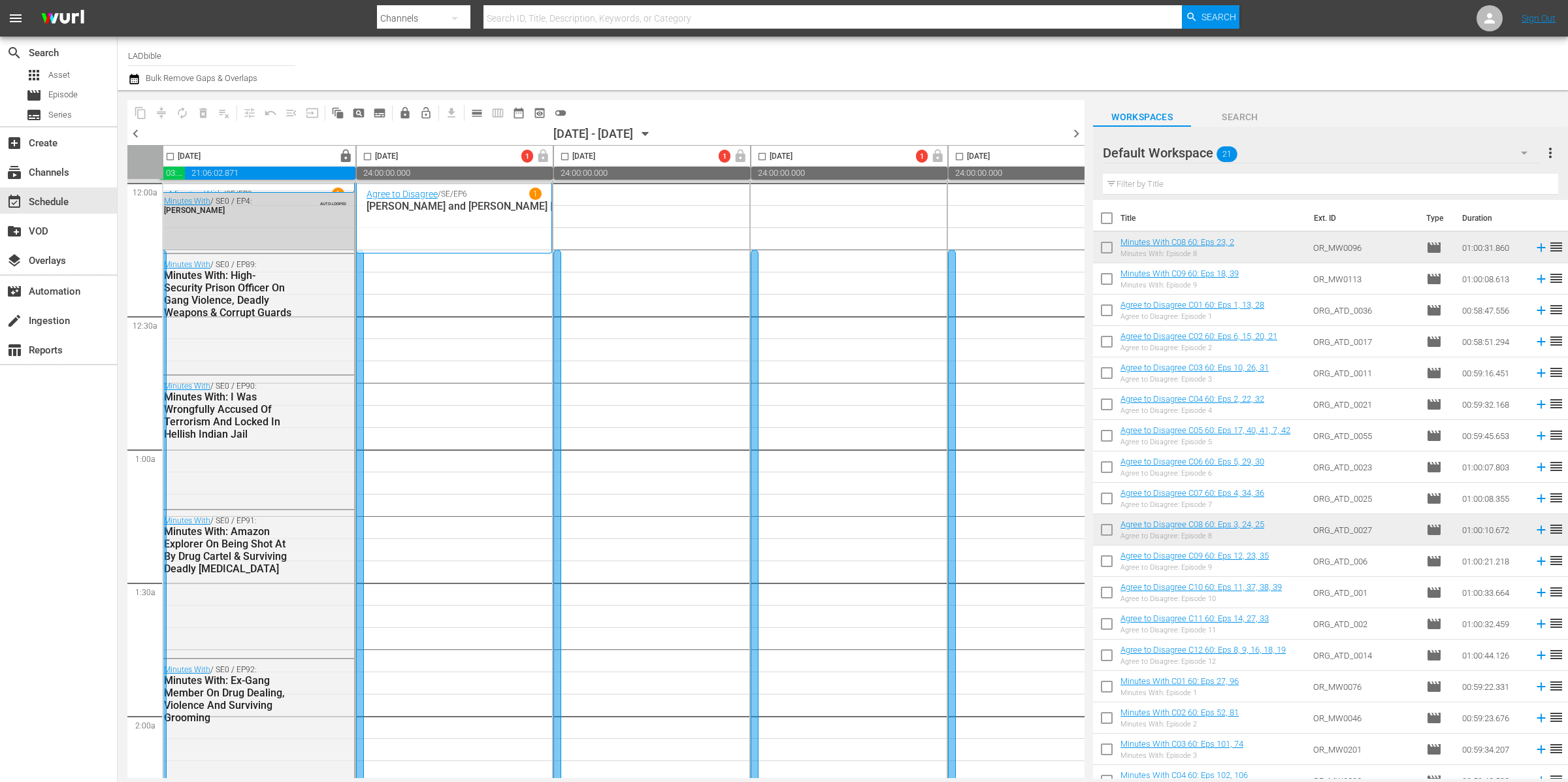
click at [1286, 147] on div "Default Workspace 21" at bounding box center [1322, 153] width 437 height 37
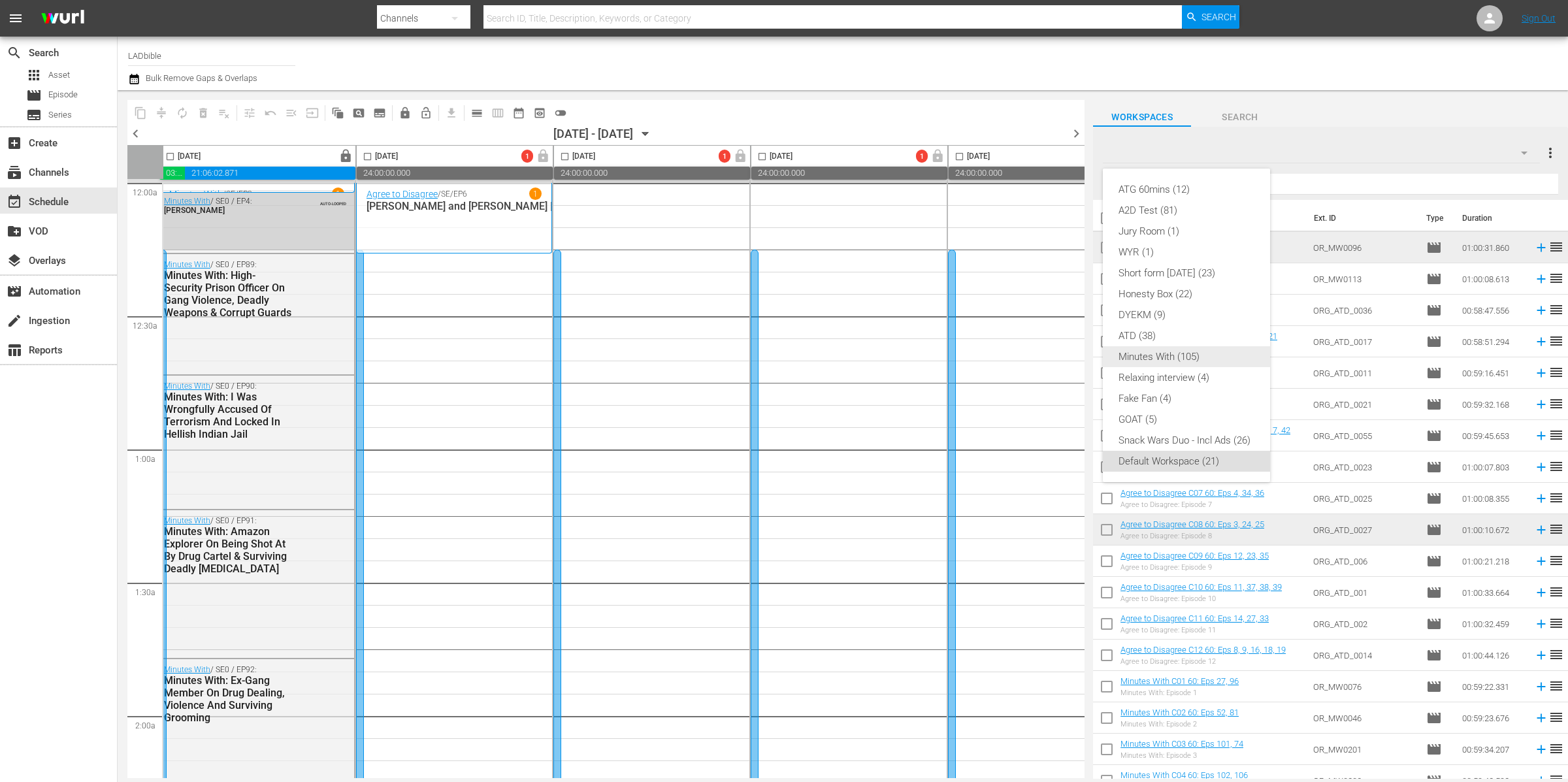
click at [1214, 359] on div "Minutes With (105)" at bounding box center [1186, 356] width 136 height 21
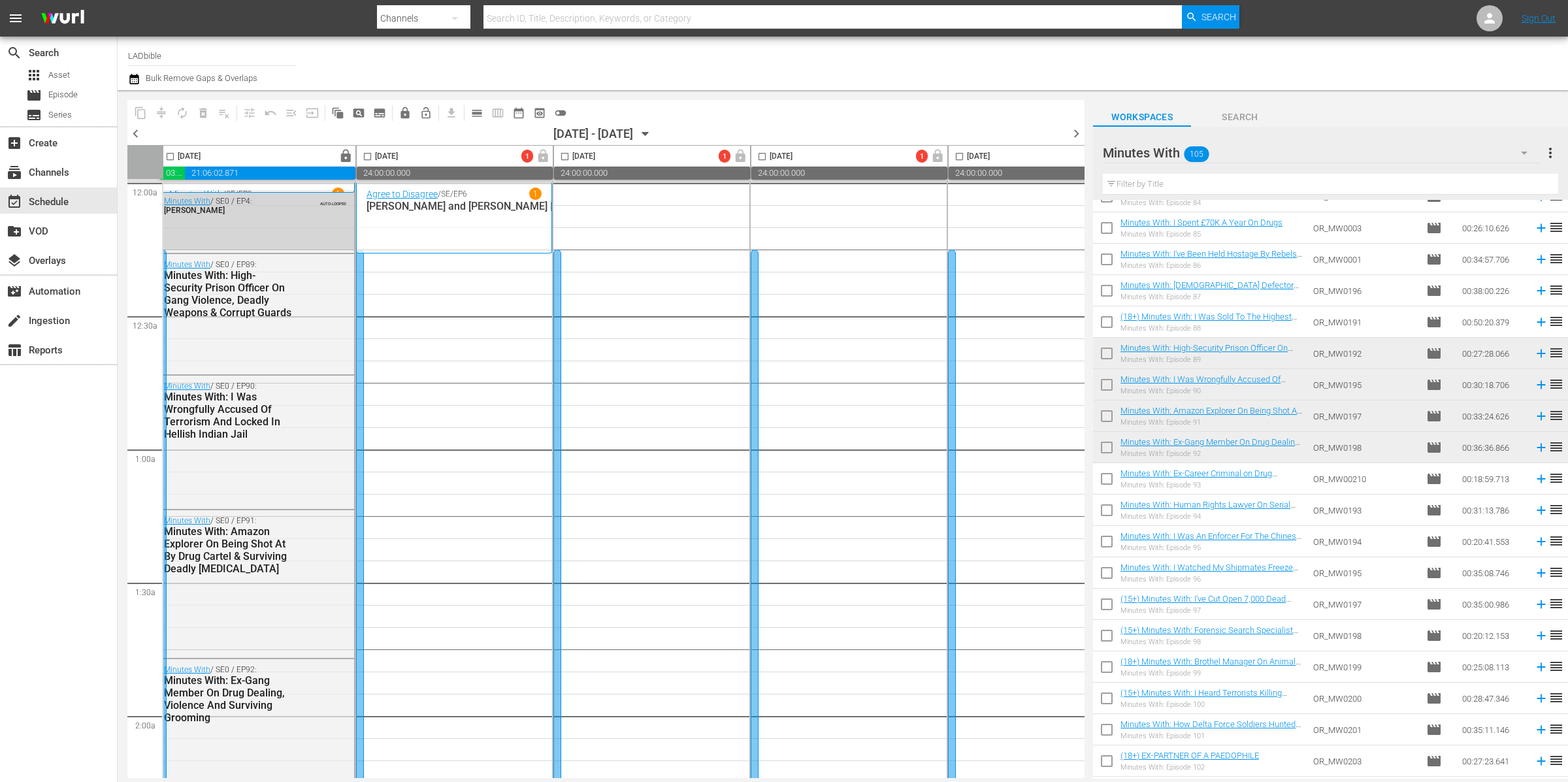
scroll to position [2663, 0]
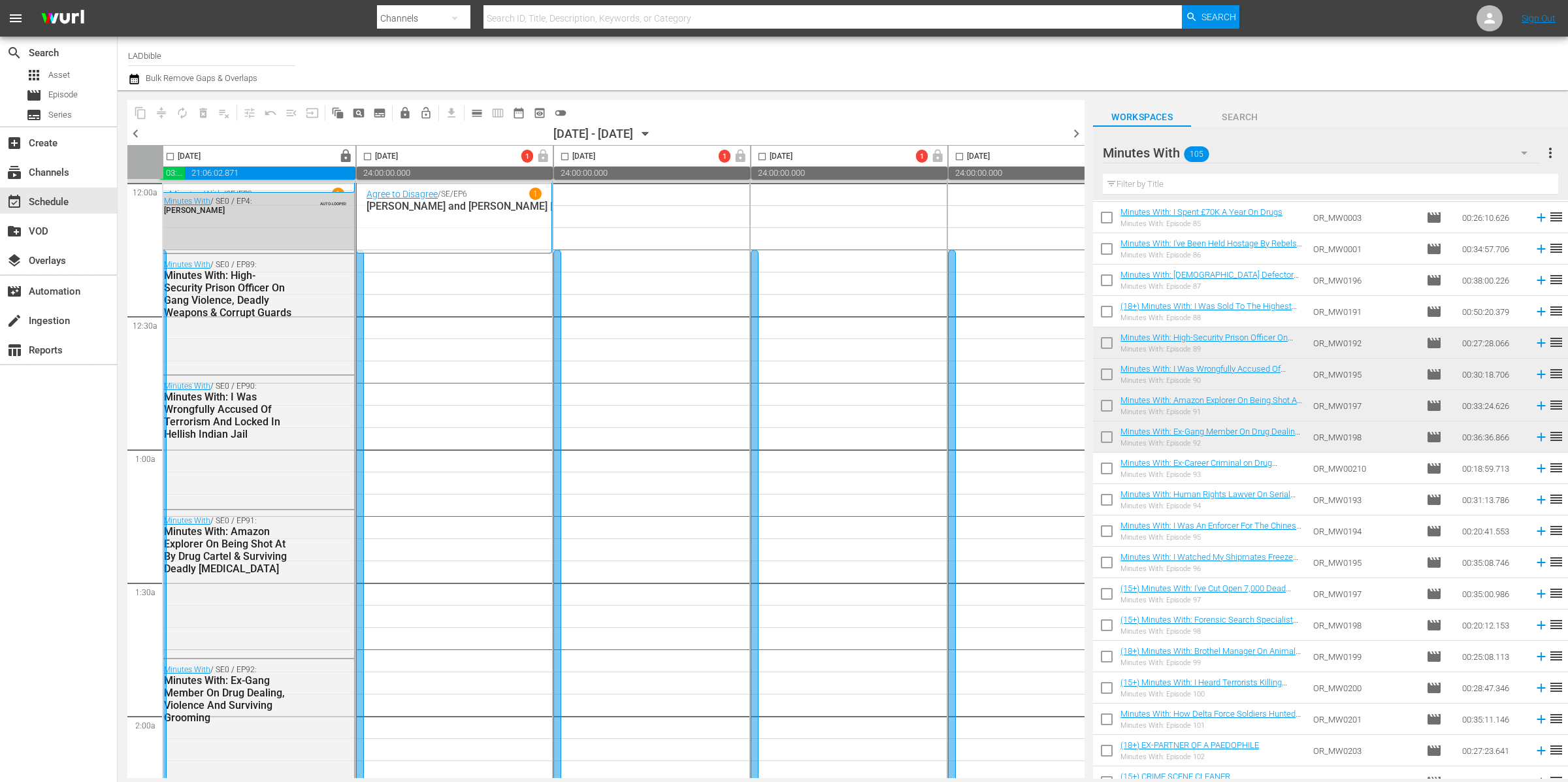
click at [1107, 468] on input "checkbox" at bounding box center [1106, 471] width 27 height 27
checkbox input "true"
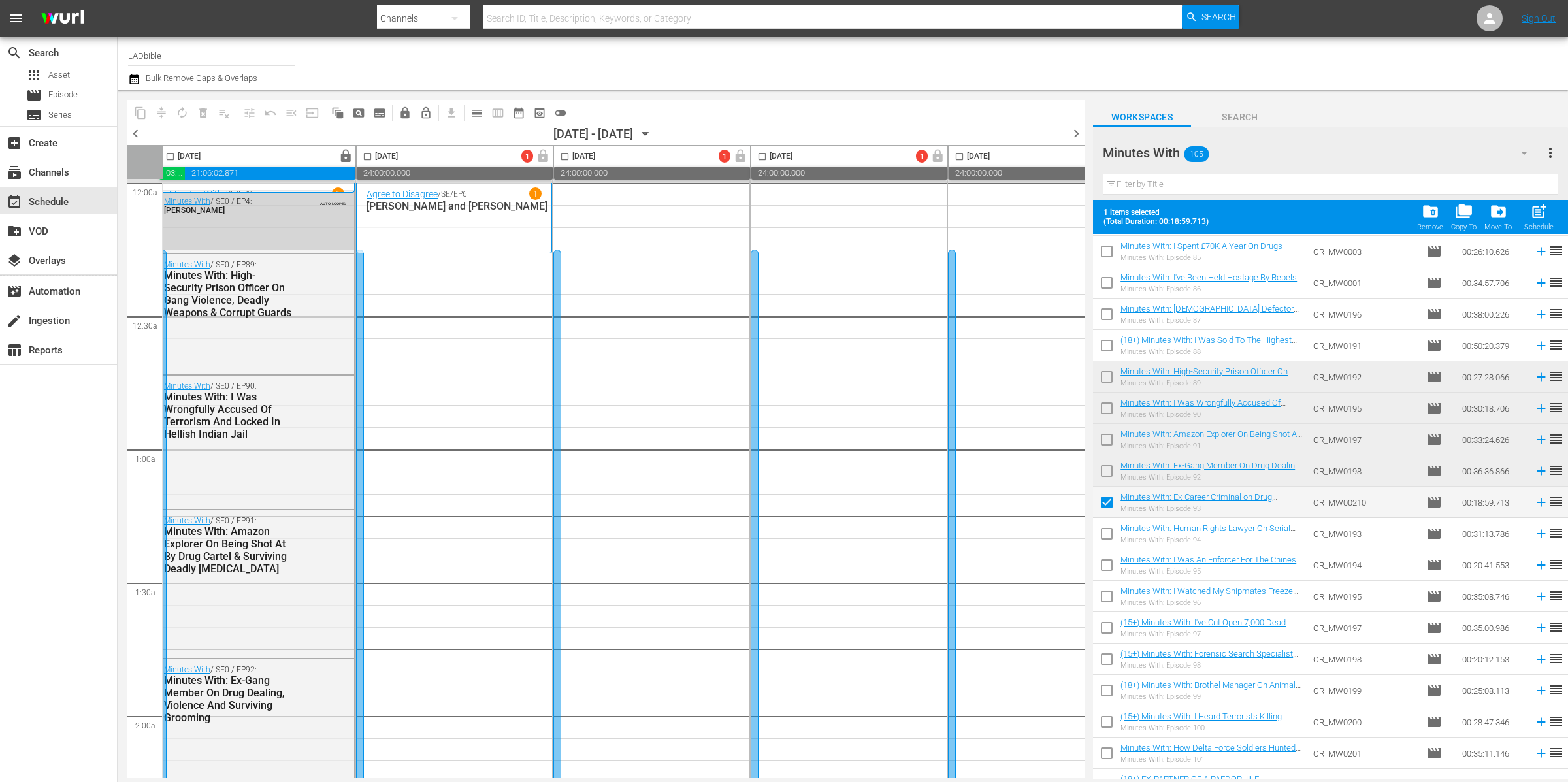
click at [1106, 530] on input "checkbox" at bounding box center [1106, 536] width 27 height 27
checkbox input "true"
drag, startPoint x: 1108, startPoint y: 560, endPoint x: 1108, endPoint y: 571, distance: 11.0
click at [1108, 559] on input "checkbox" at bounding box center [1106, 567] width 27 height 27
checkbox input "true"
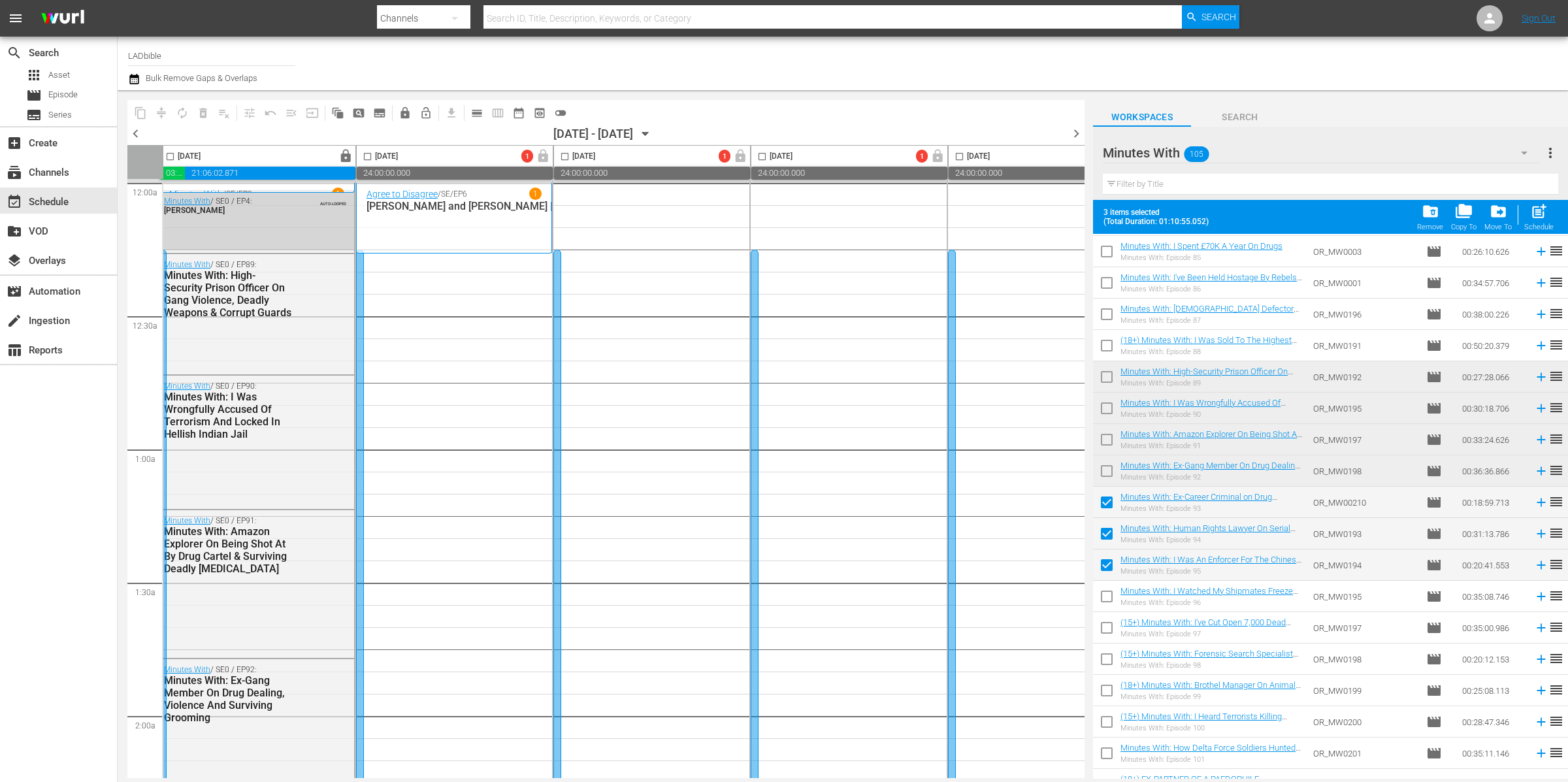
click at [1108, 591] on input "checkbox" at bounding box center [1106, 598] width 27 height 27
checkbox input "true"
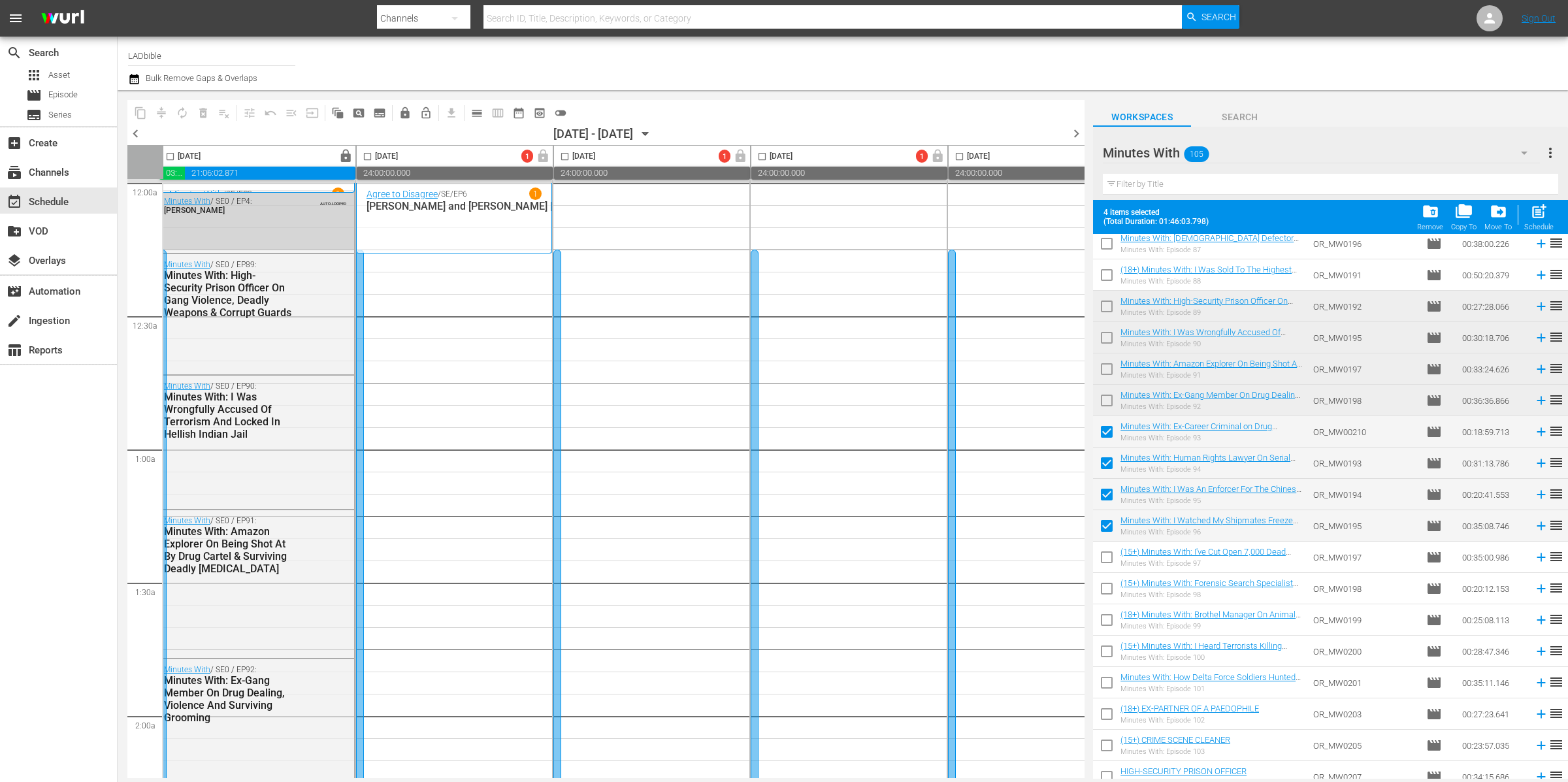
scroll to position [2744, 0]
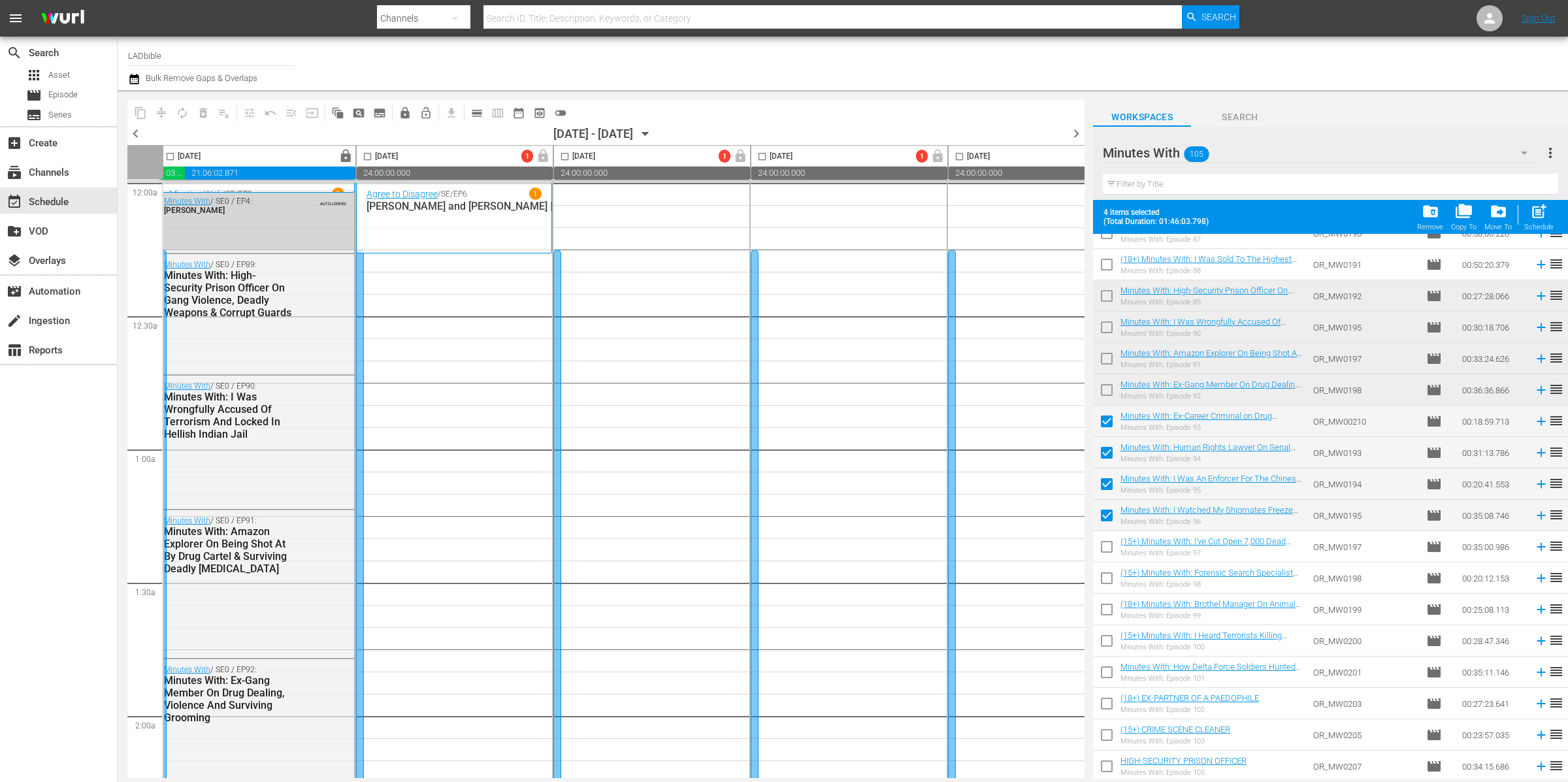
click at [1108, 672] on input "checkbox" at bounding box center [1106, 674] width 27 height 27
checkbox input "true"
click at [546, 155] on span "lock" at bounding box center [543, 155] width 20 height 11
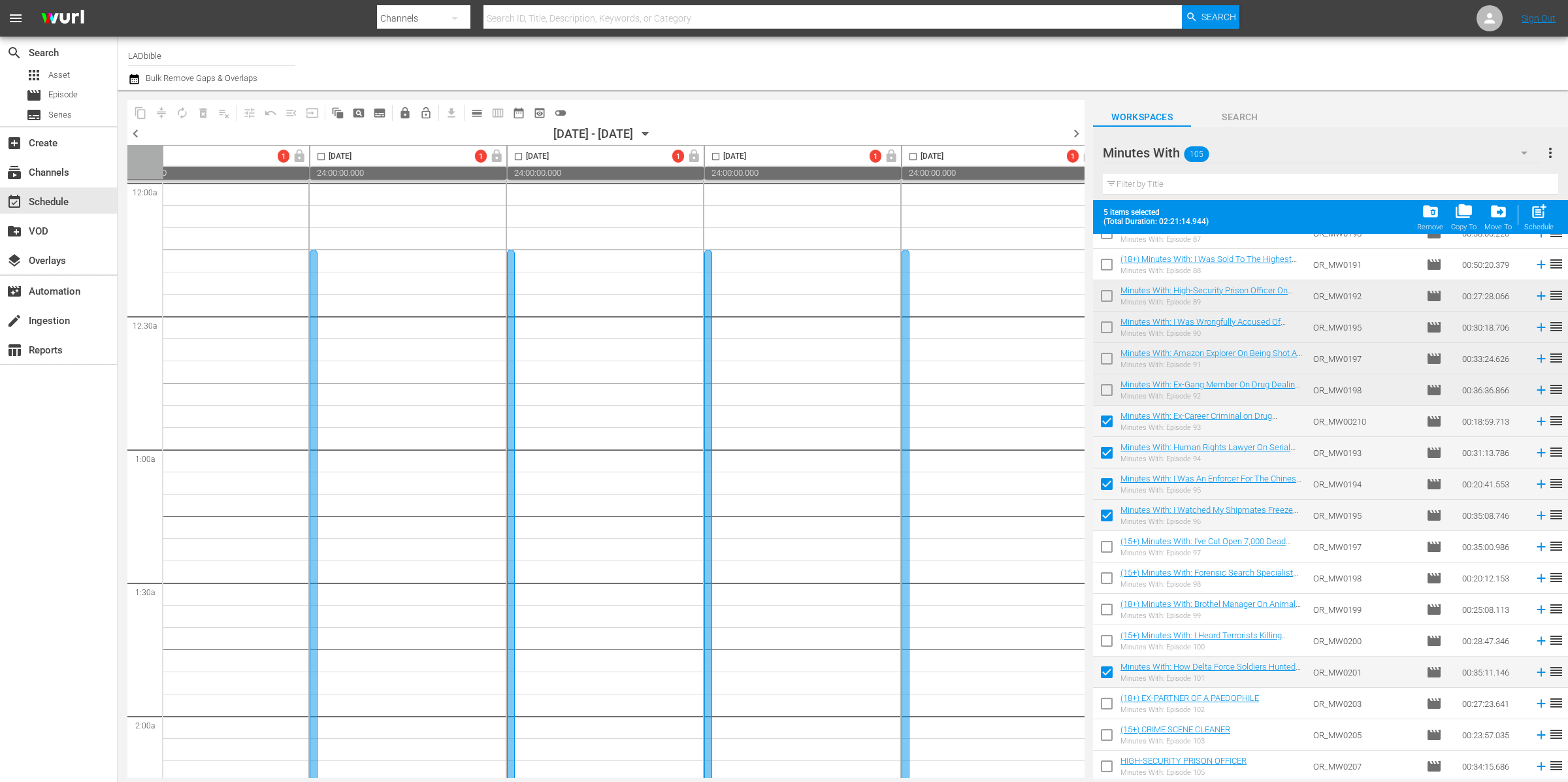
scroll to position [0, 467]
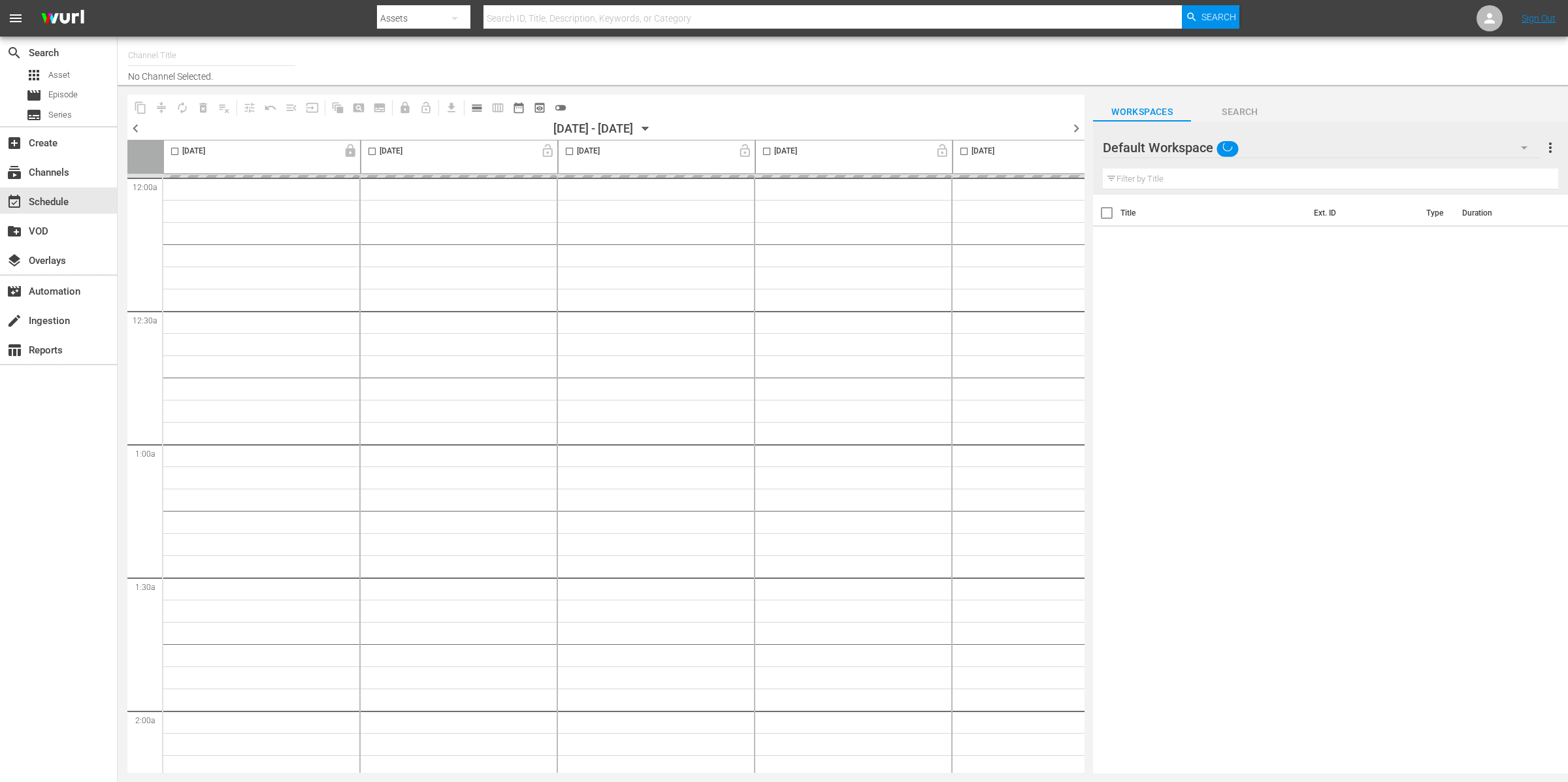
type input "LADbible (2030)"
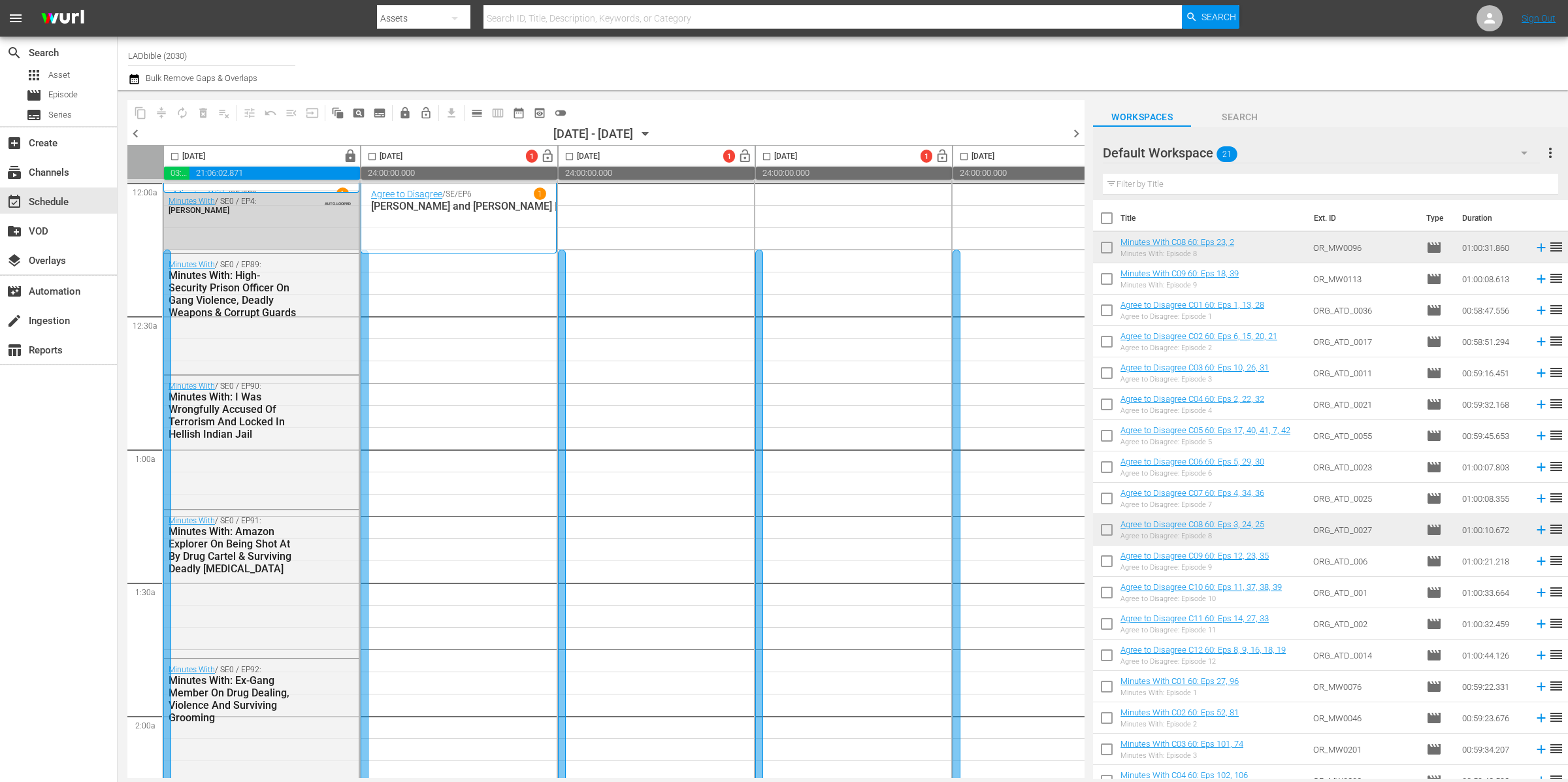
click at [1268, 151] on div "Default Workspace 21" at bounding box center [1322, 153] width 437 height 37
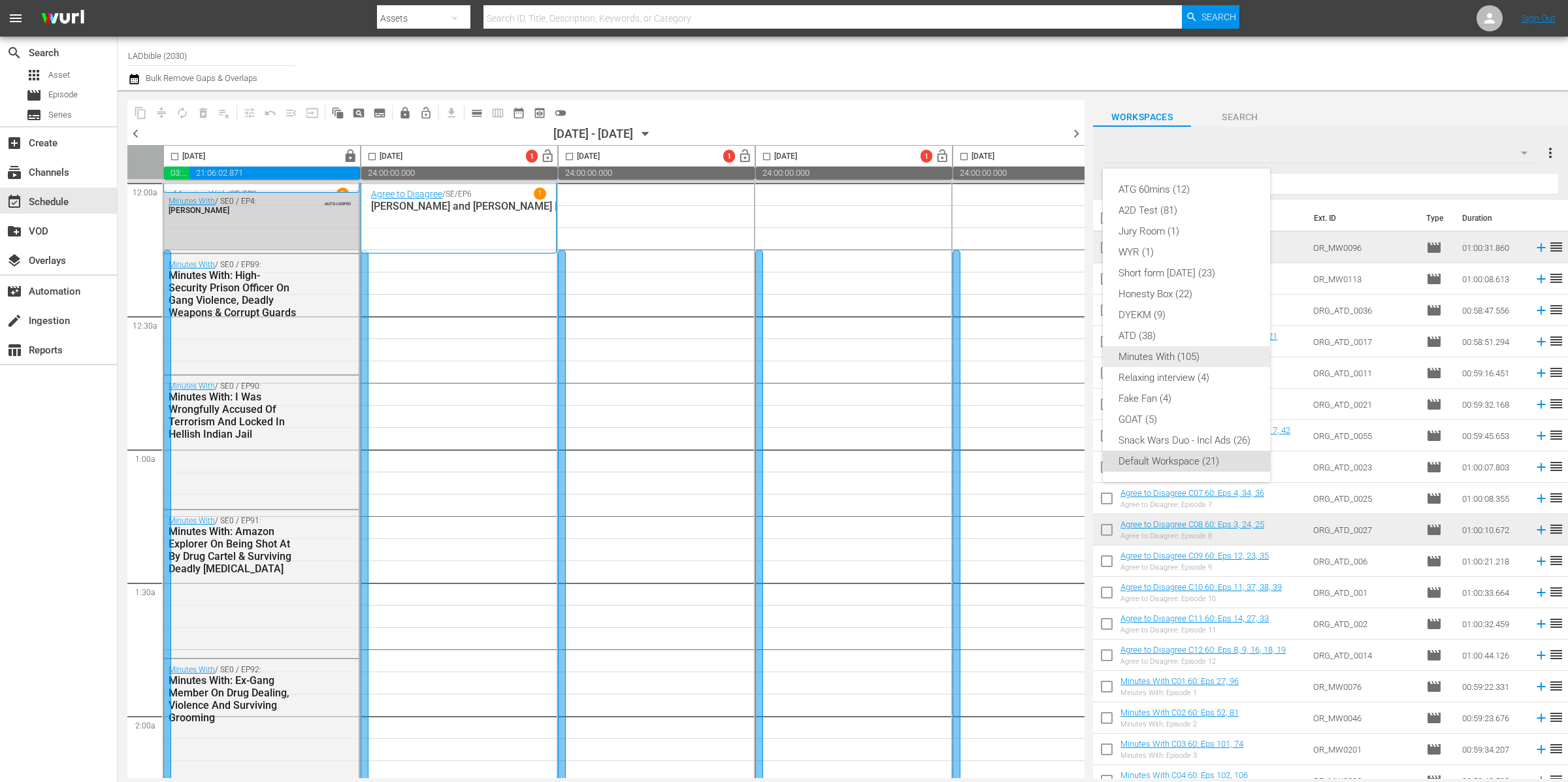
click at [1219, 352] on div "Minutes With (105)" at bounding box center [1186, 356] width 136 height 21
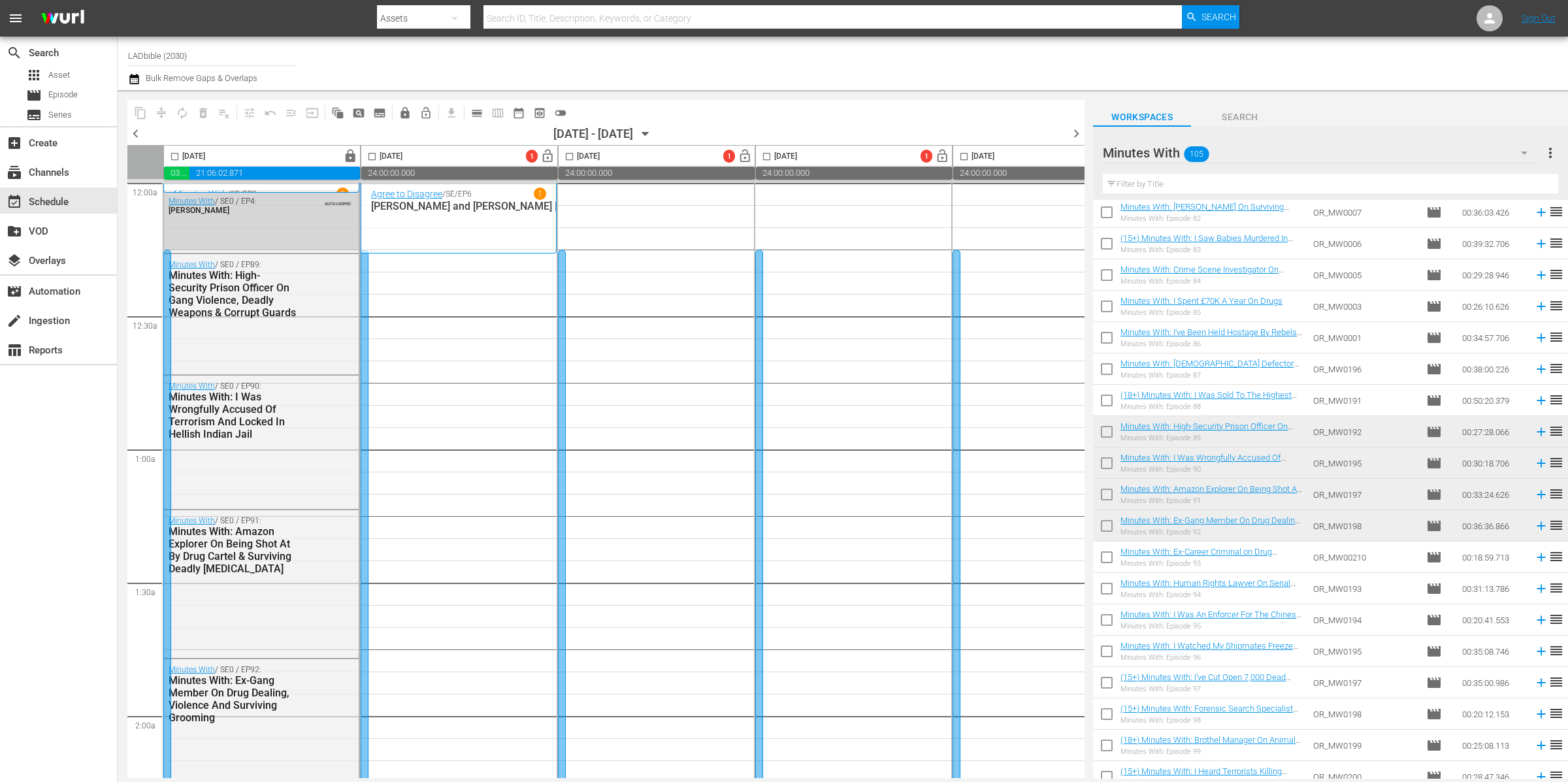
scroll to position [2741, 0]
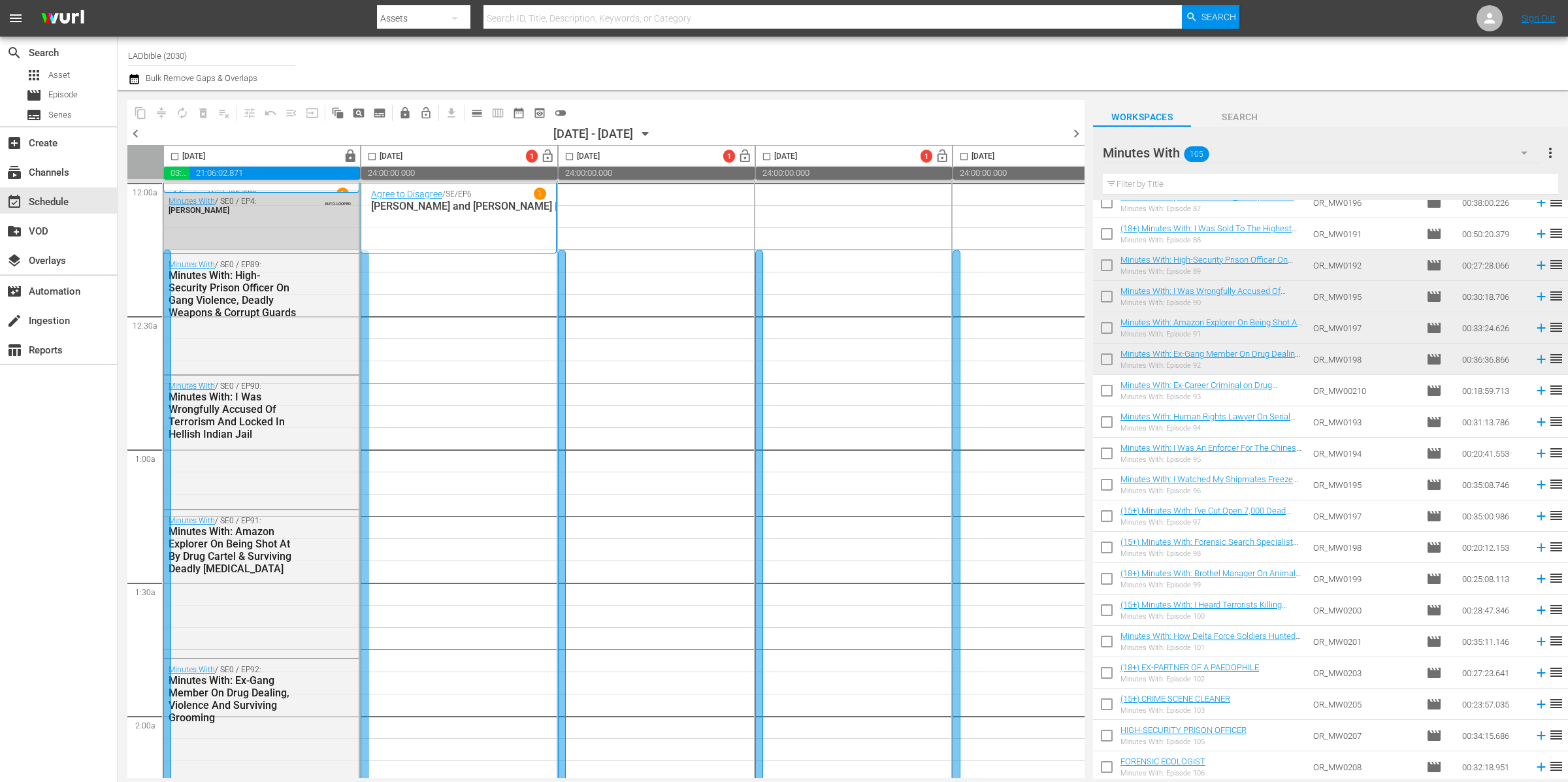
click at [1106, 392] on input "checkbox" at bounding box center [1106, 393] width 27 height 27
checkbox input "true"
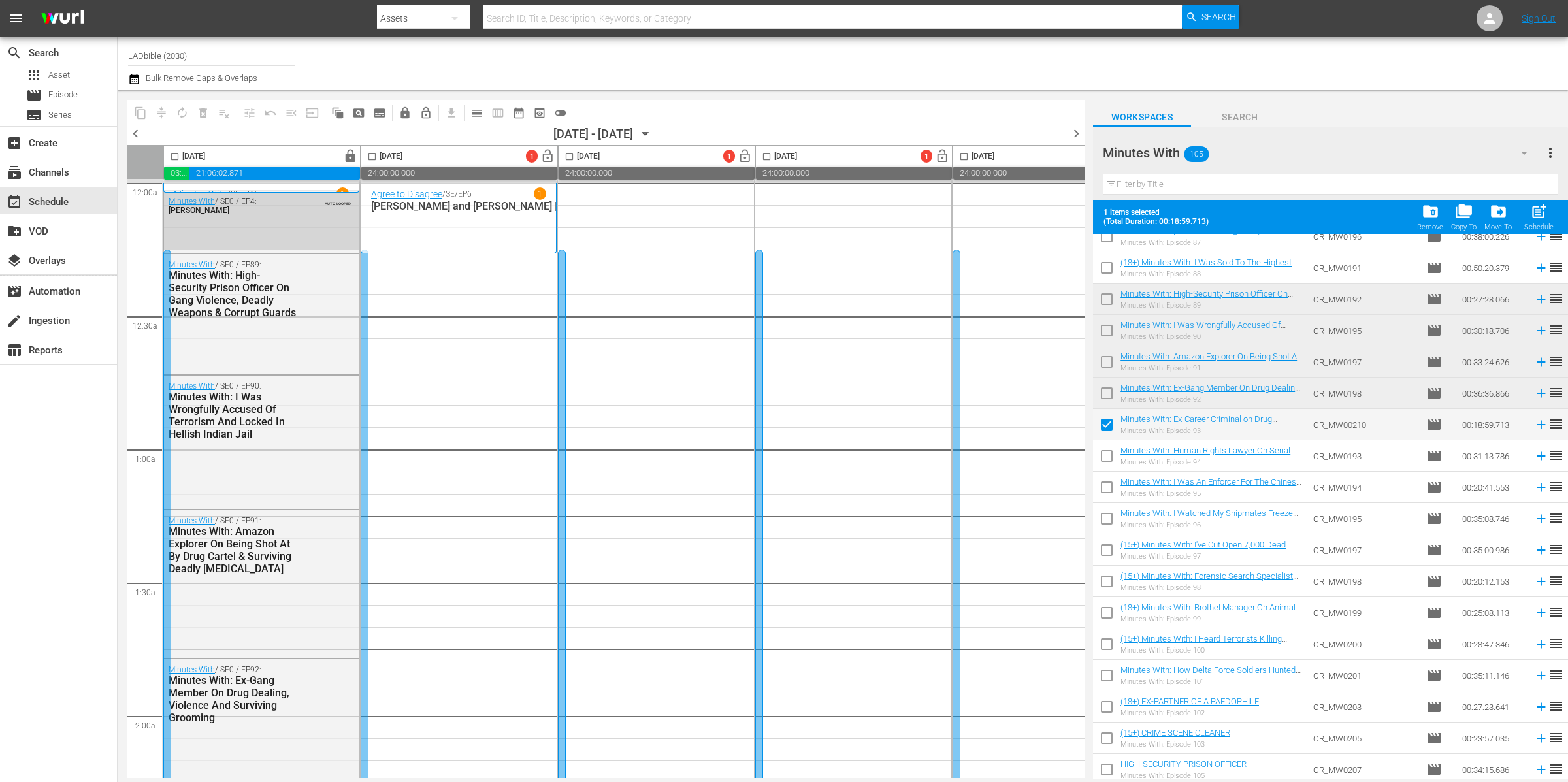
click at [1111, 451] on input "checkbox" at bounding box center [1106, 458] width 27 height 27
checkbox input "true"
click at [1109, 484] on input "checkbox" at bounding box center [1106, 489] width 27 height 27
checkbox input "true"
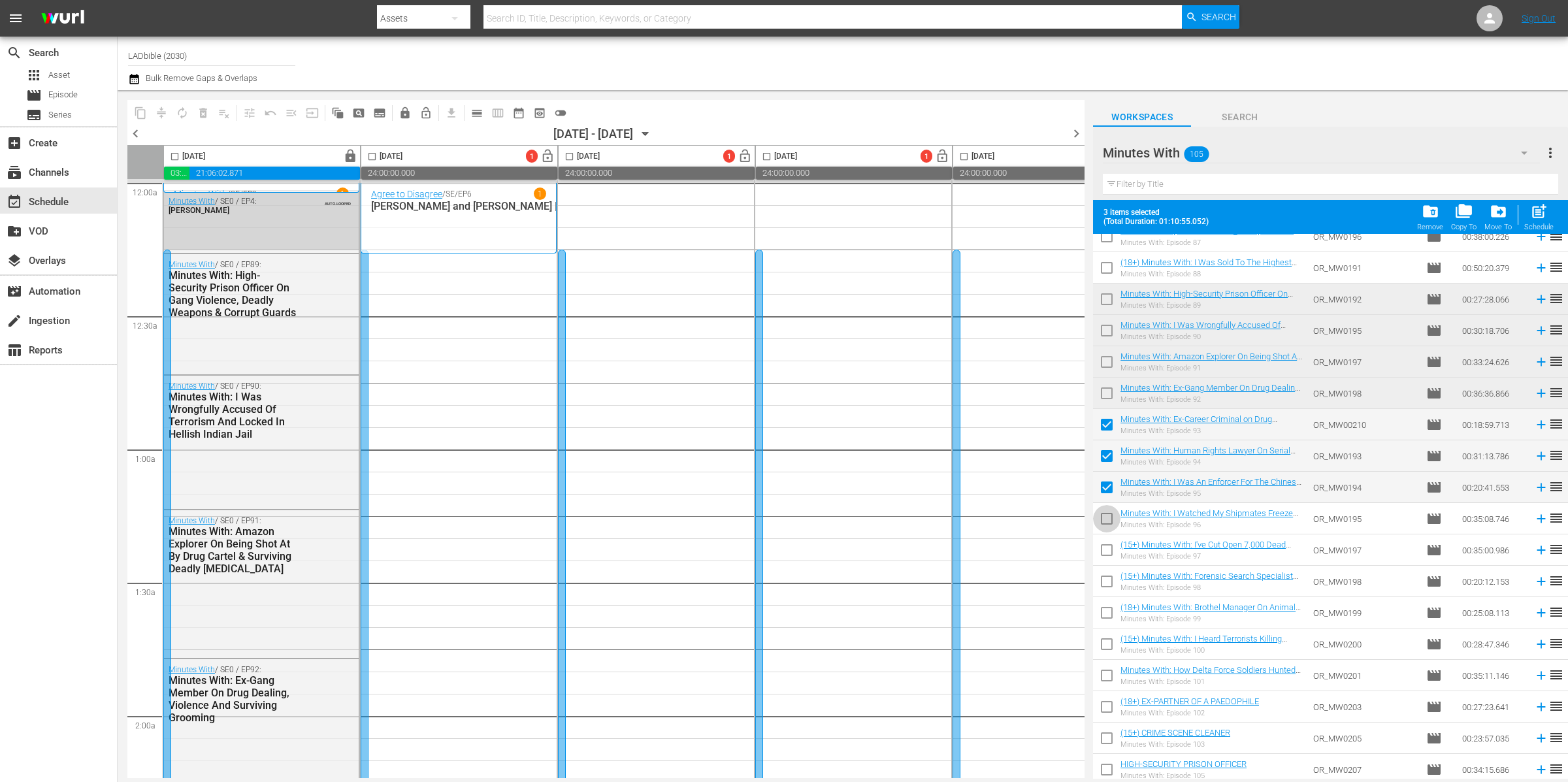
click at [1106, 516] on input "checkbox" at bounding box center [1106, 520] width 27 height 27
checkbox input "true"
click at [1110, 675] on input "checkbox" at bounding box center [1106, 677] width 27 height 27
checkbox input "true"
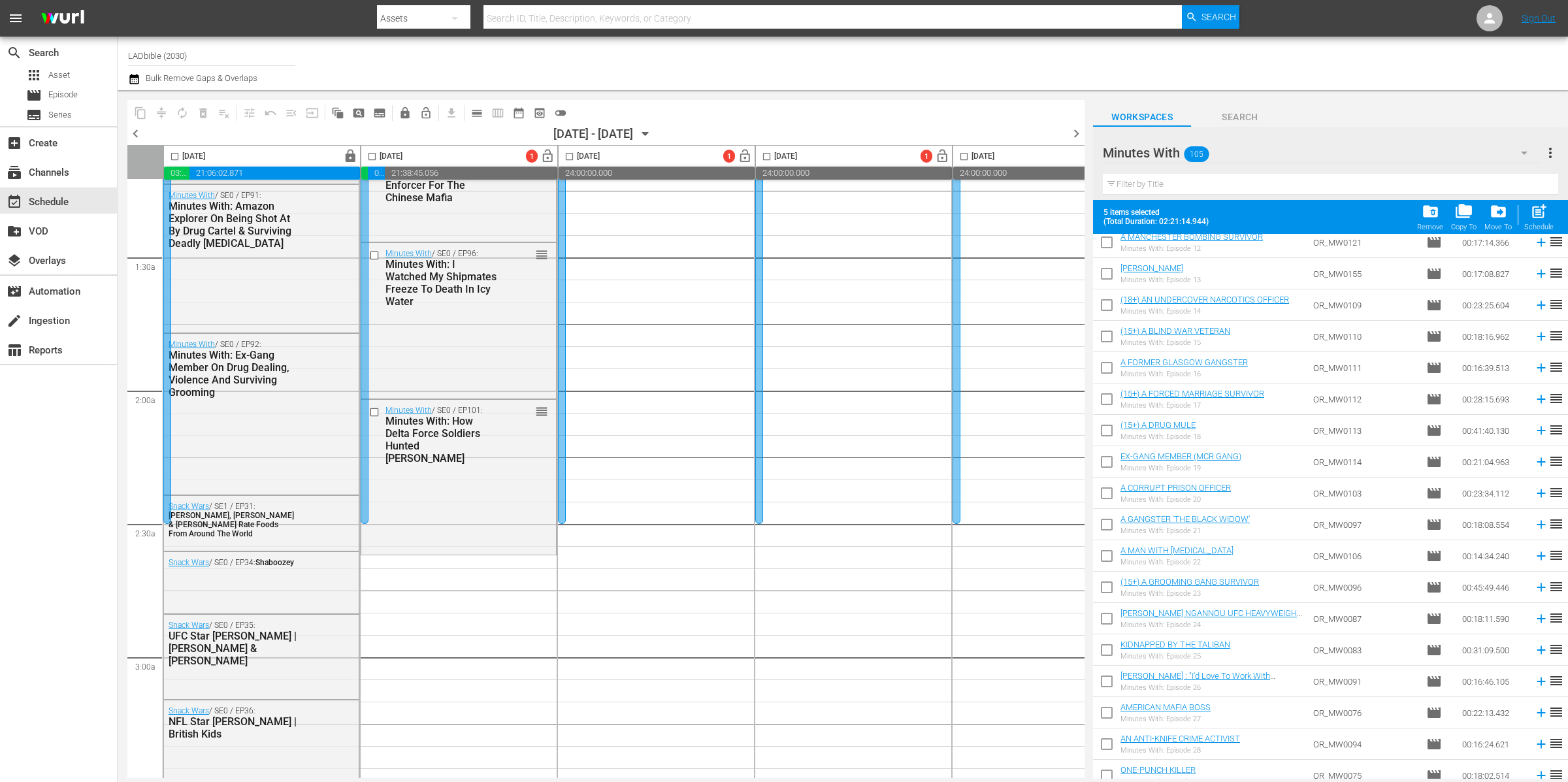
scroll to position [0, 0]
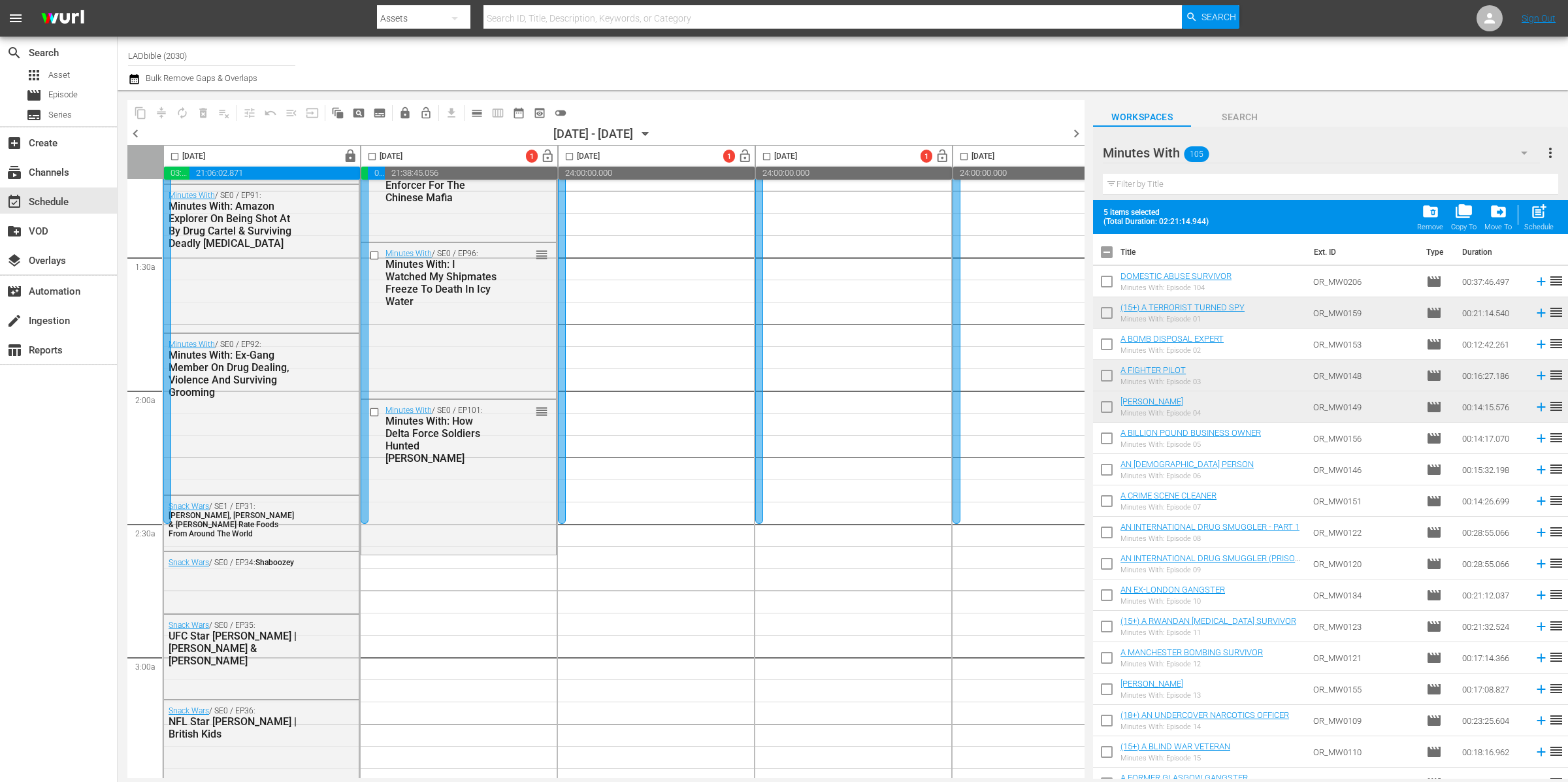
click at [1103, 253] on input "checkbox" at bounding box center [1106, 254] width 27 height 27
checkbox input "true"
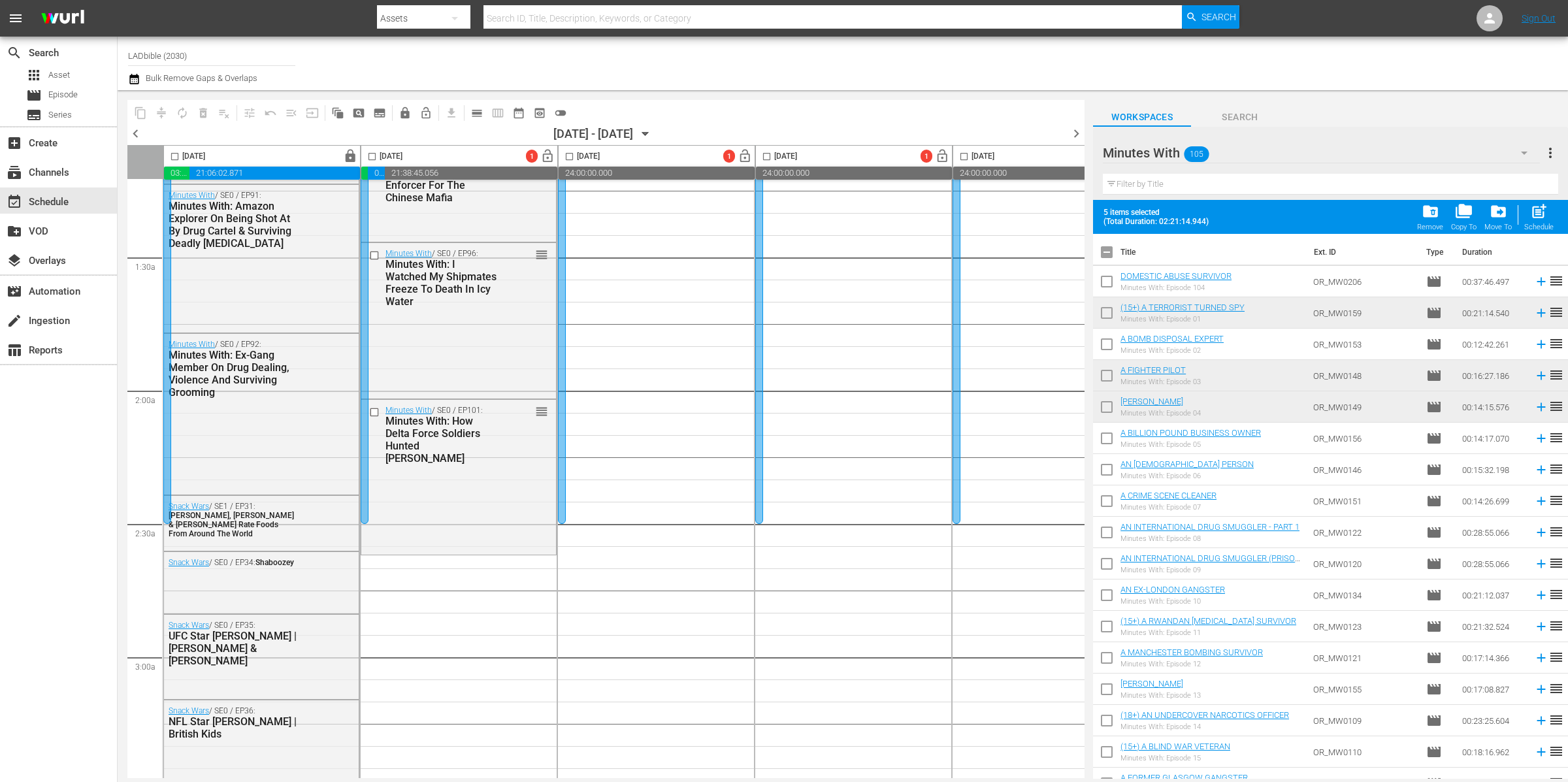
checkbox input "true"
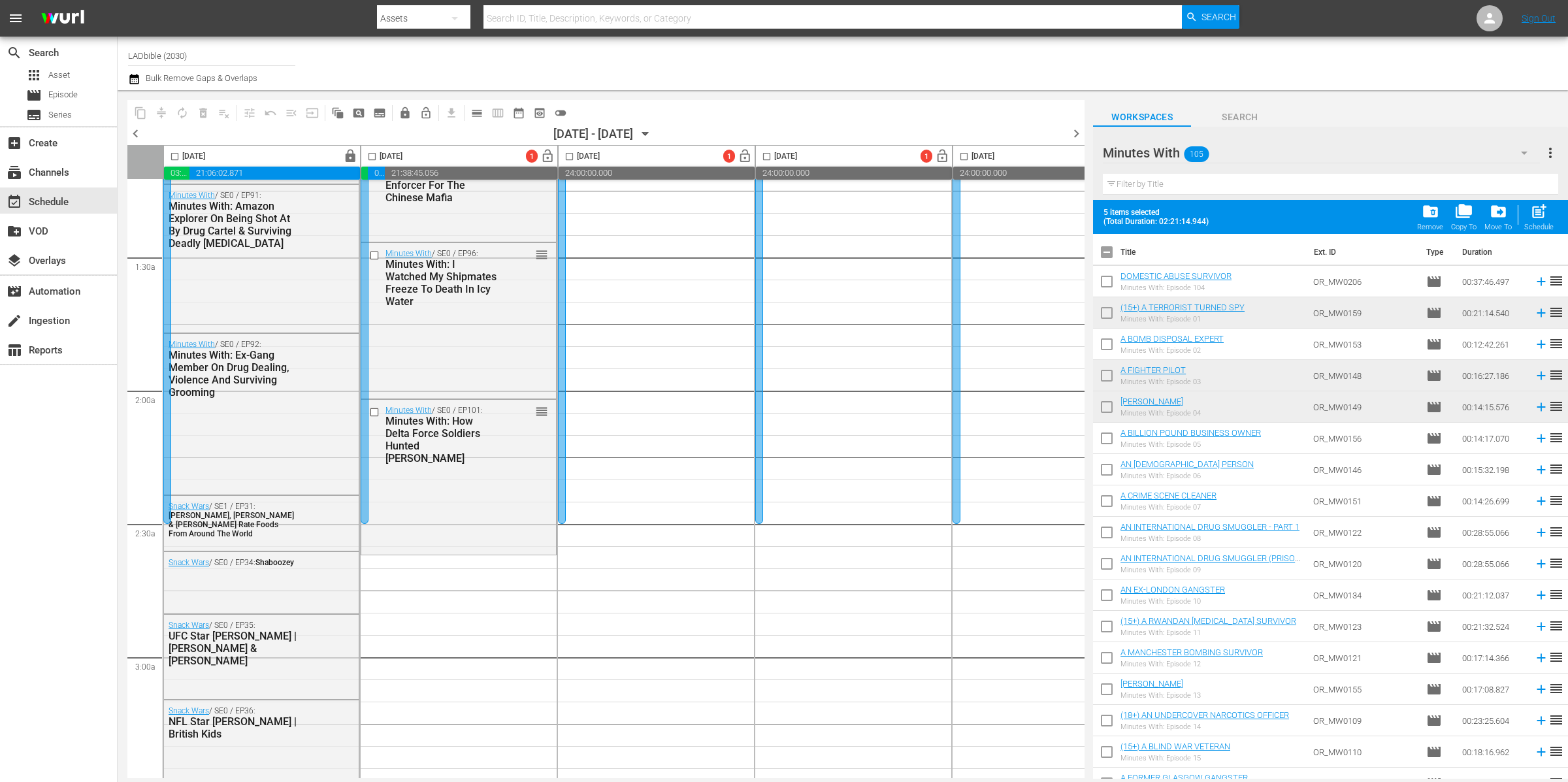
checkbox input "true"
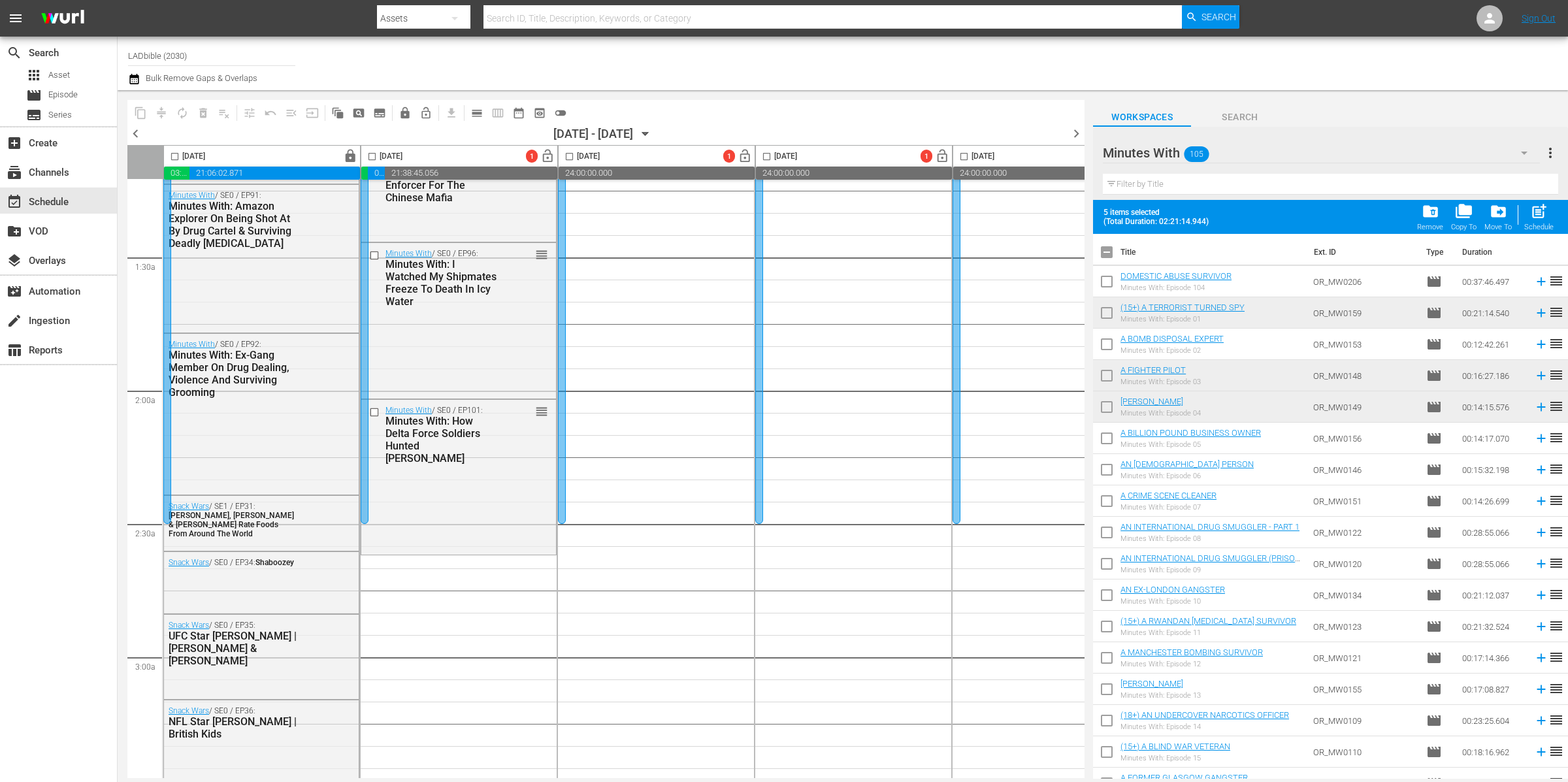
checkbox input "true"
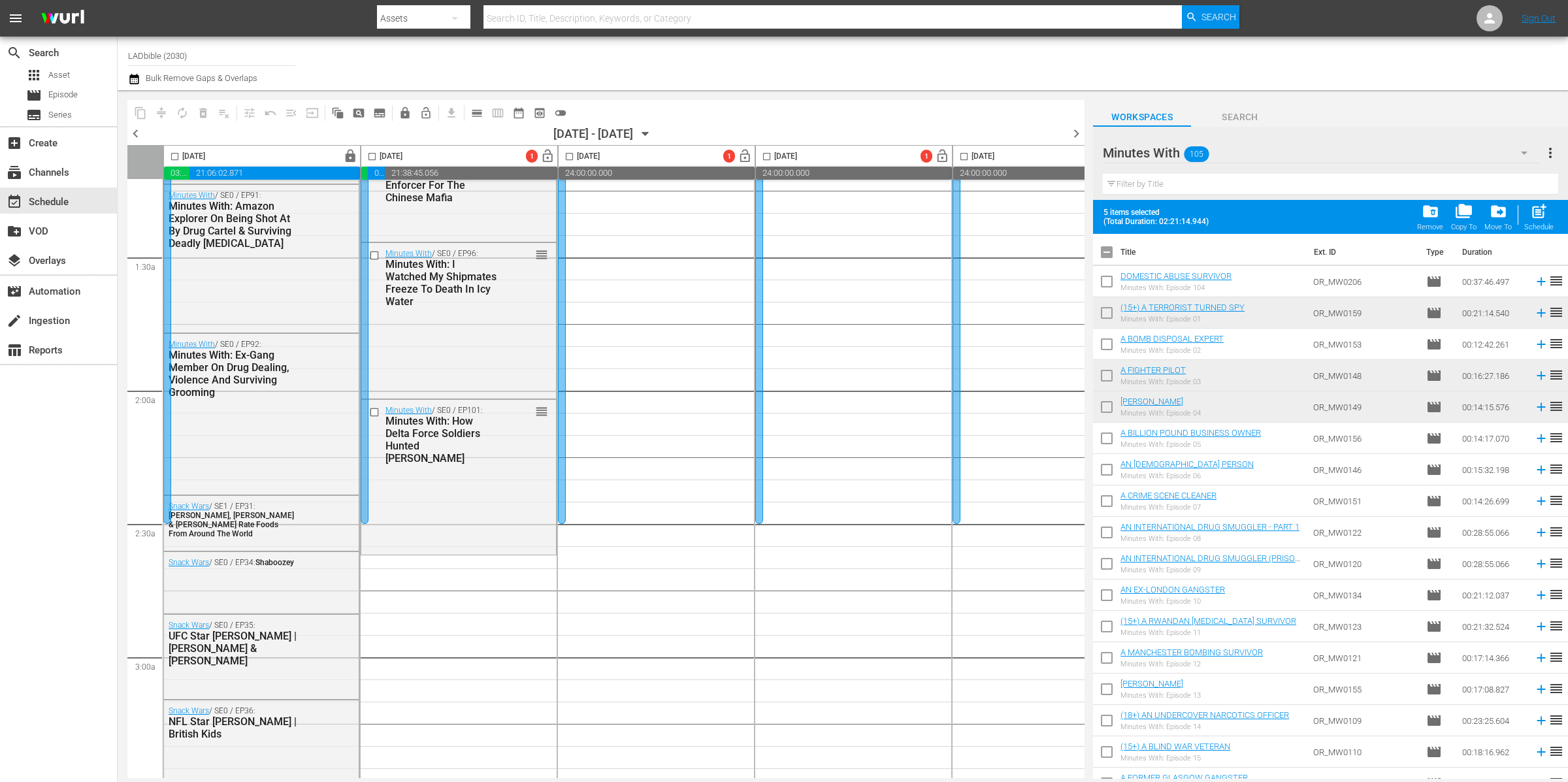
checkbox input "true"
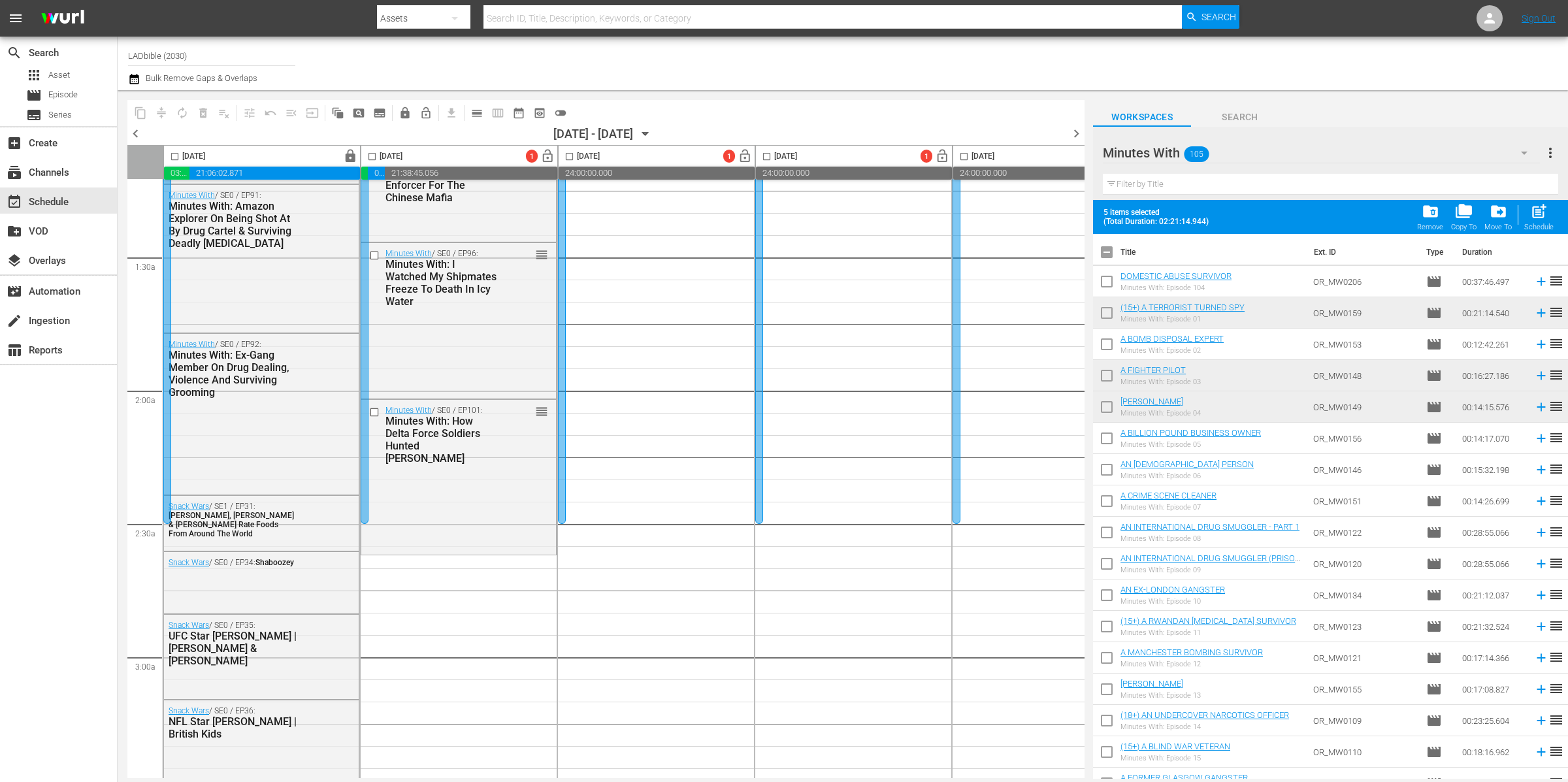
checkbox input "true"
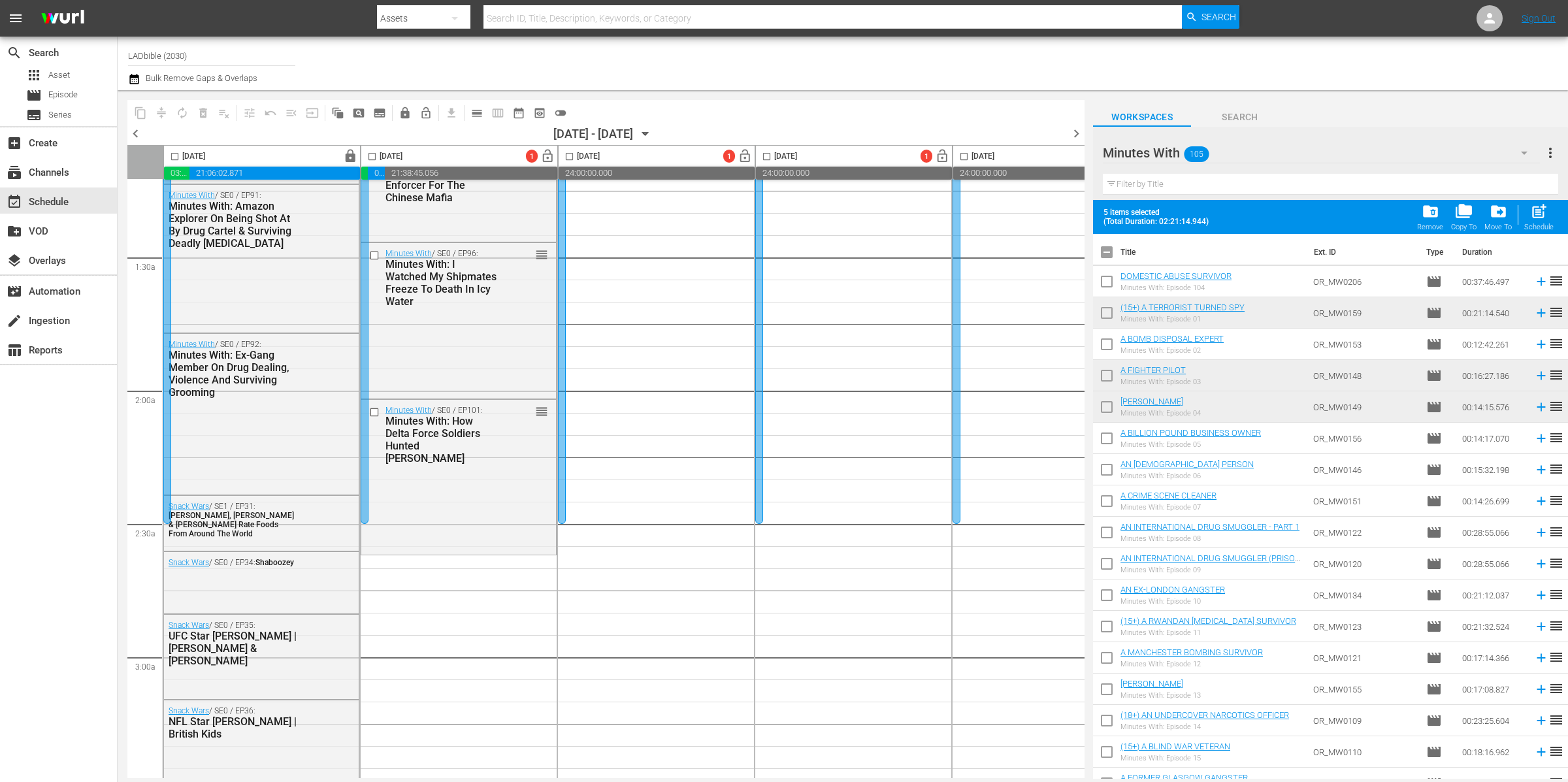
checkbox input "true"
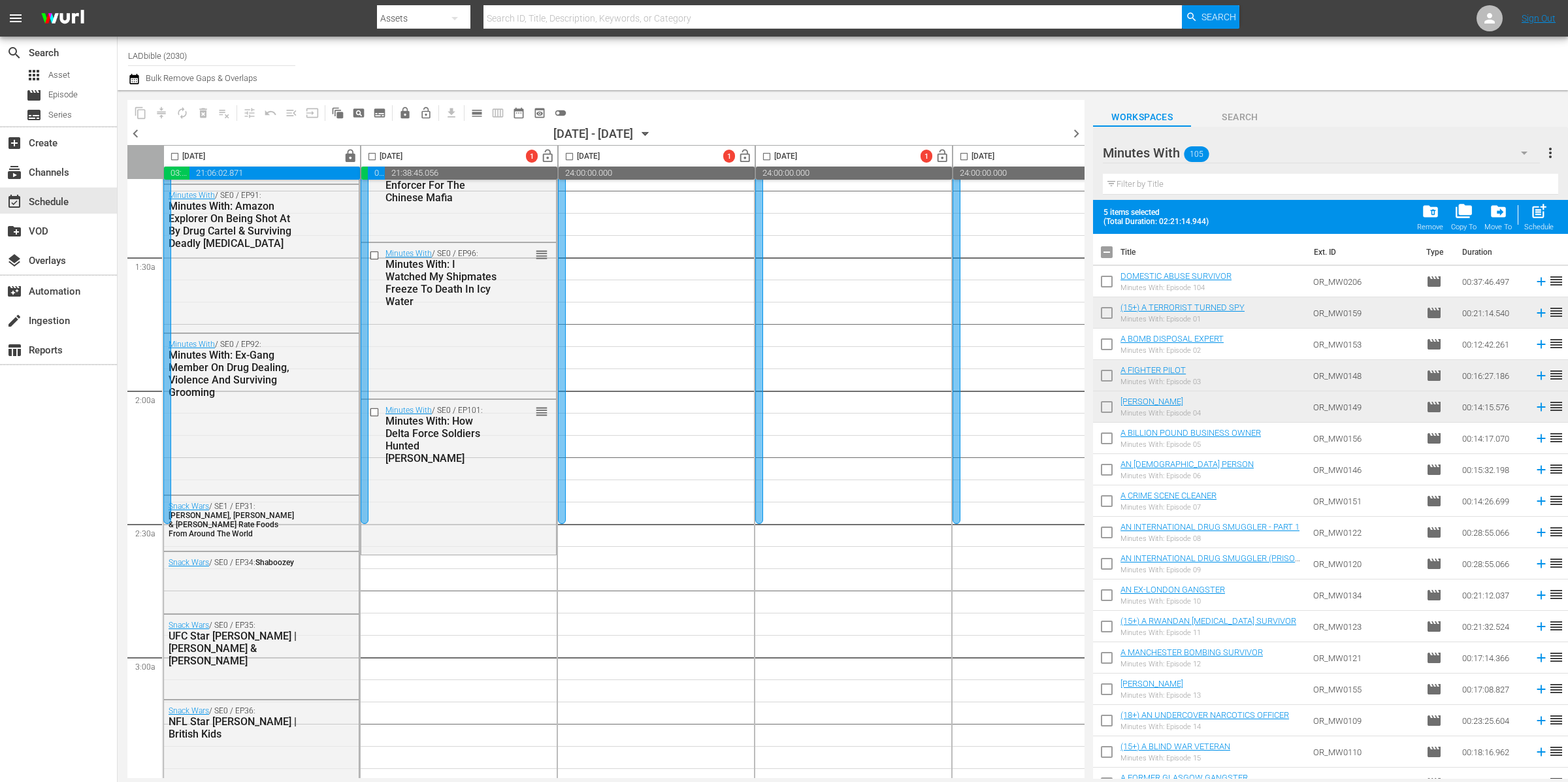
checkbox input "true"
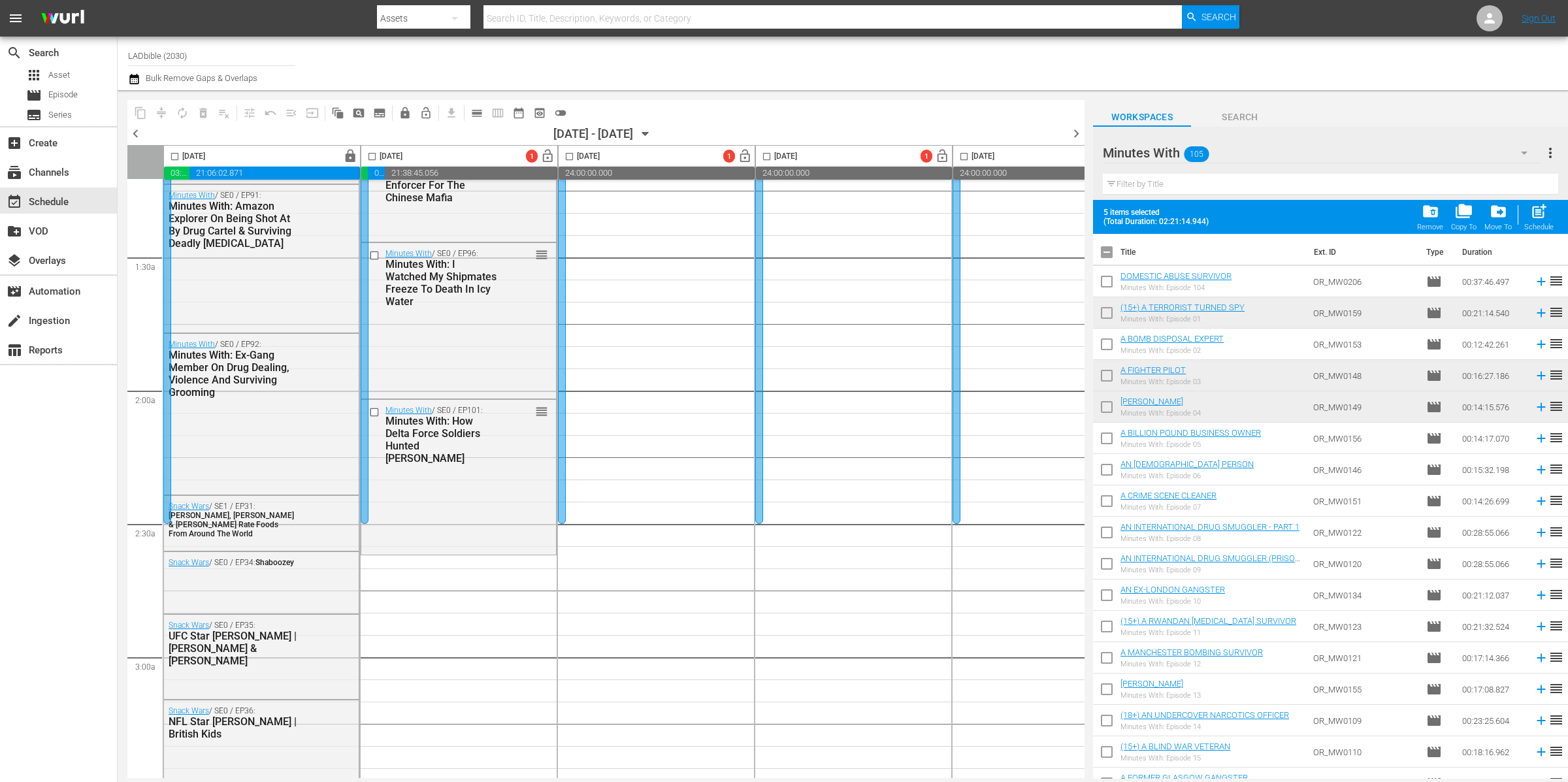
checkbox input "true"
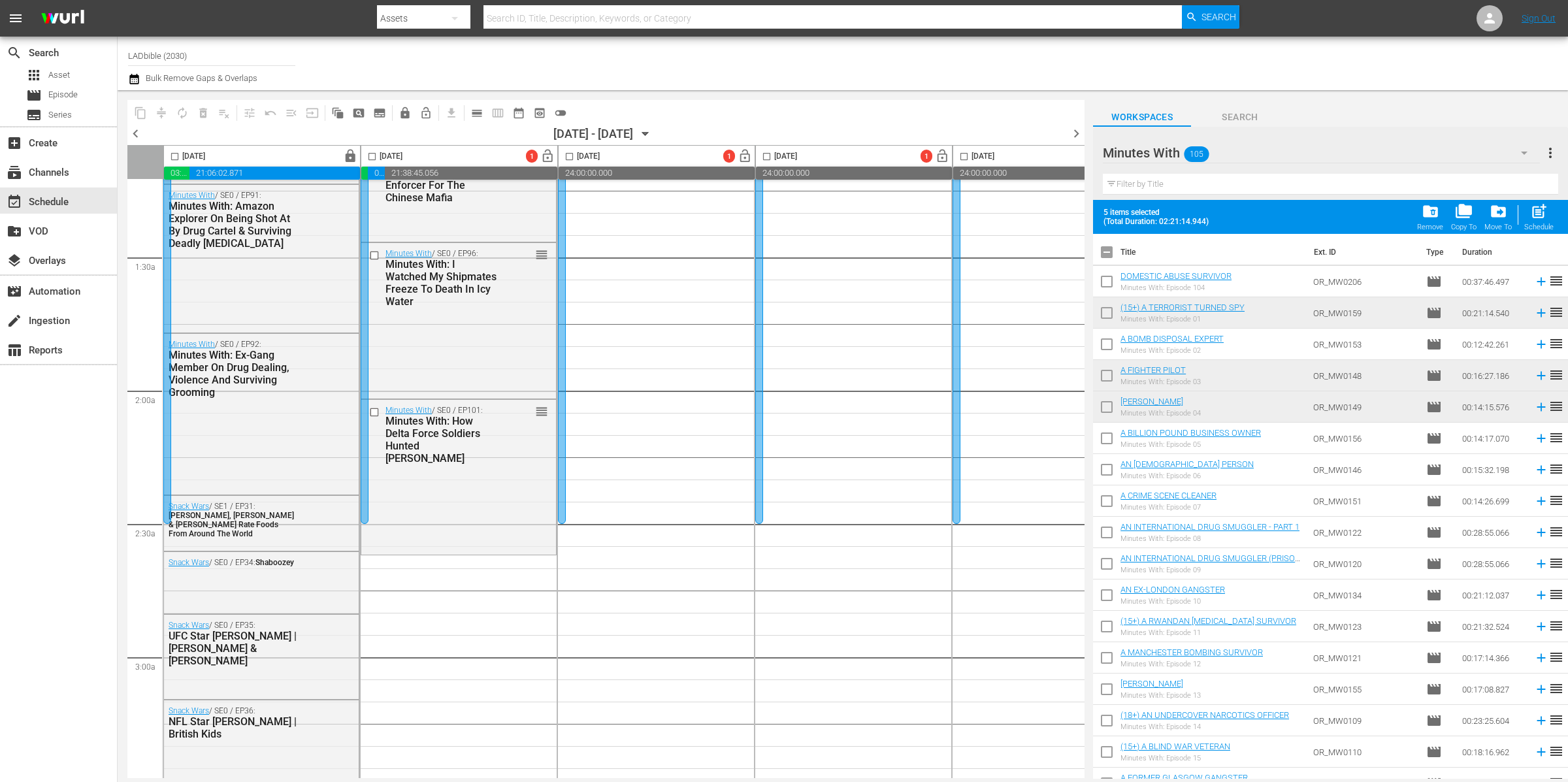
checkbox input "true"
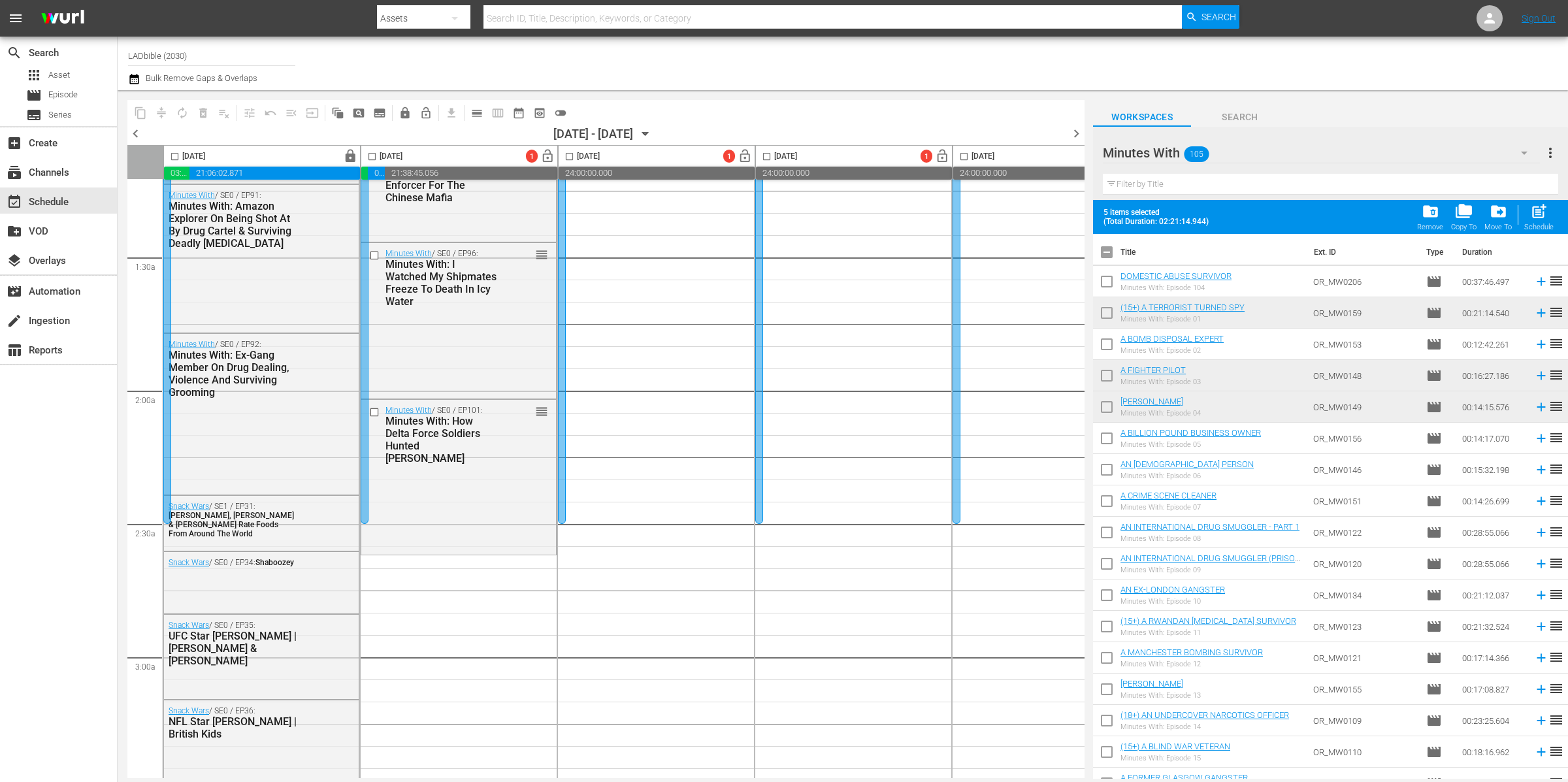
checkbox input "true"
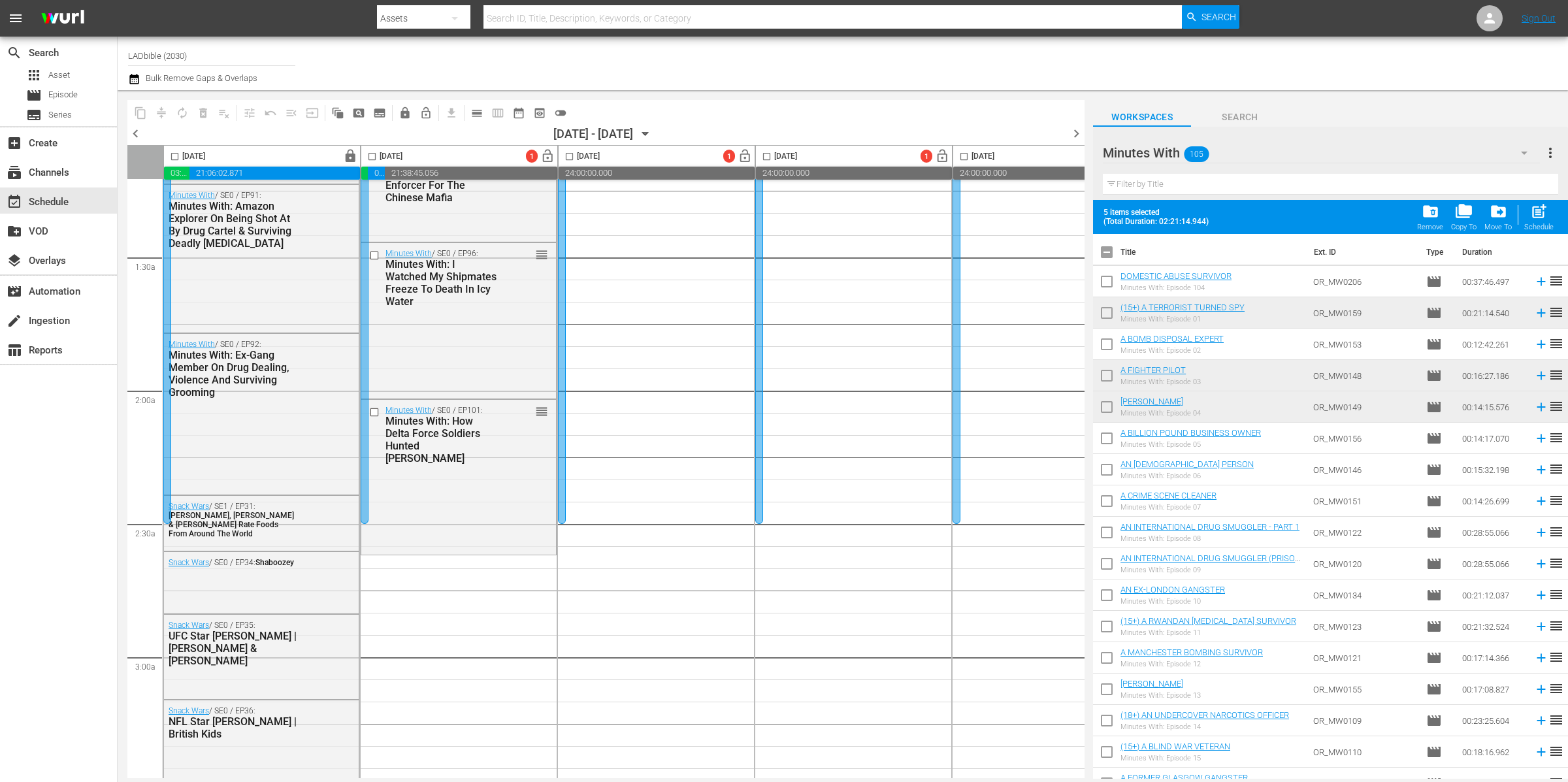
checkbox input "true"
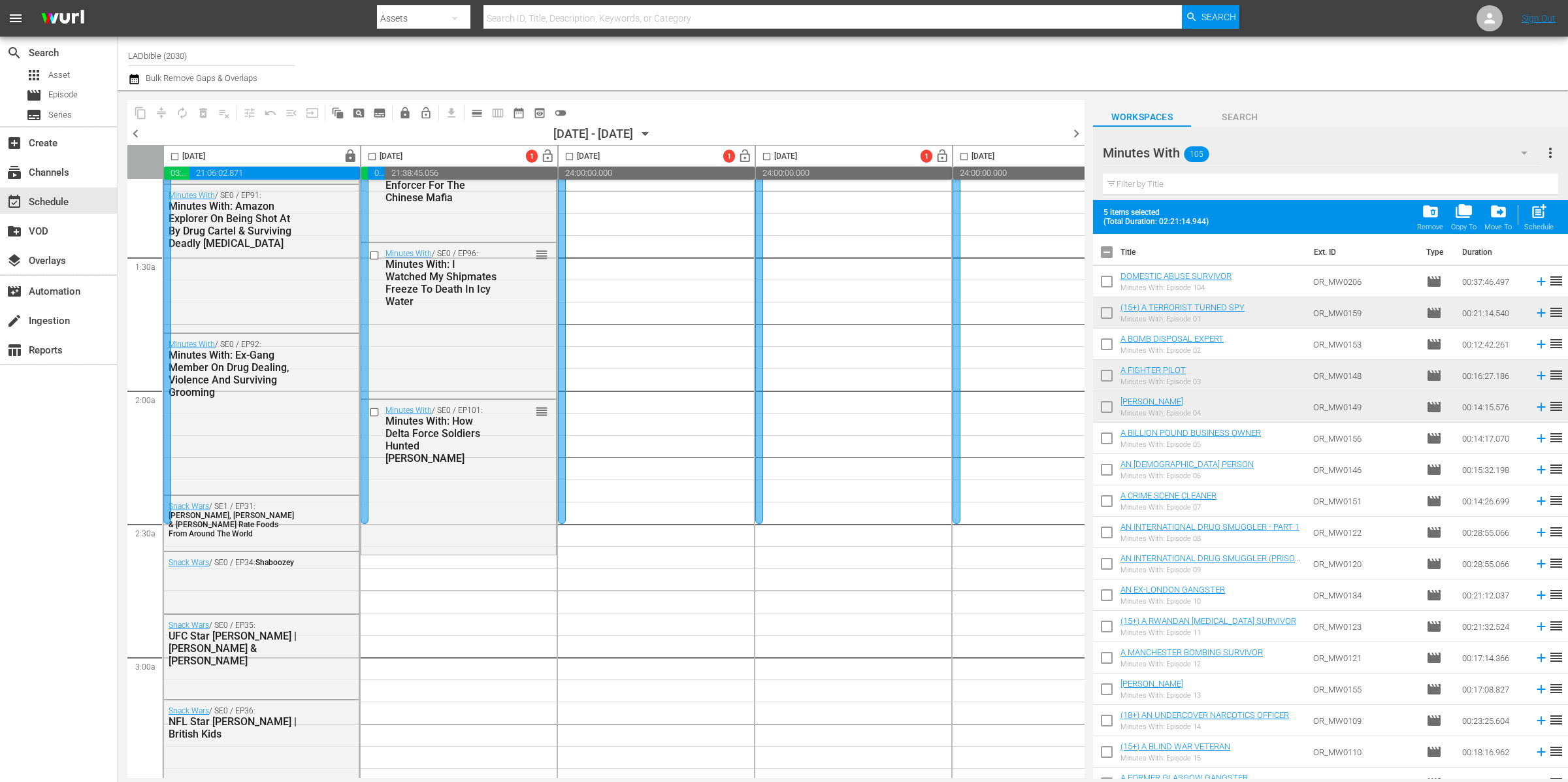
checkbox input "true"
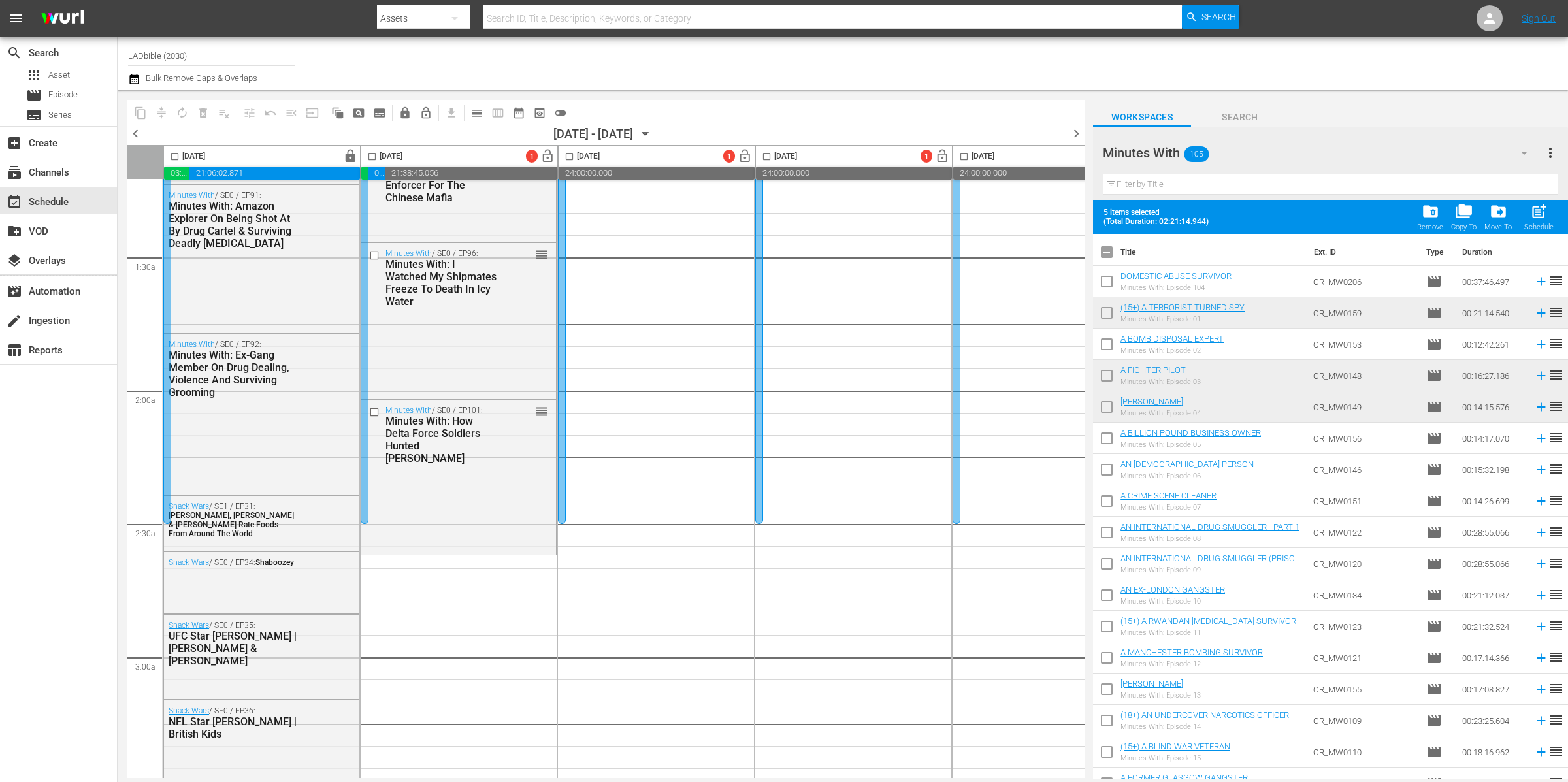
checkbox input "true"
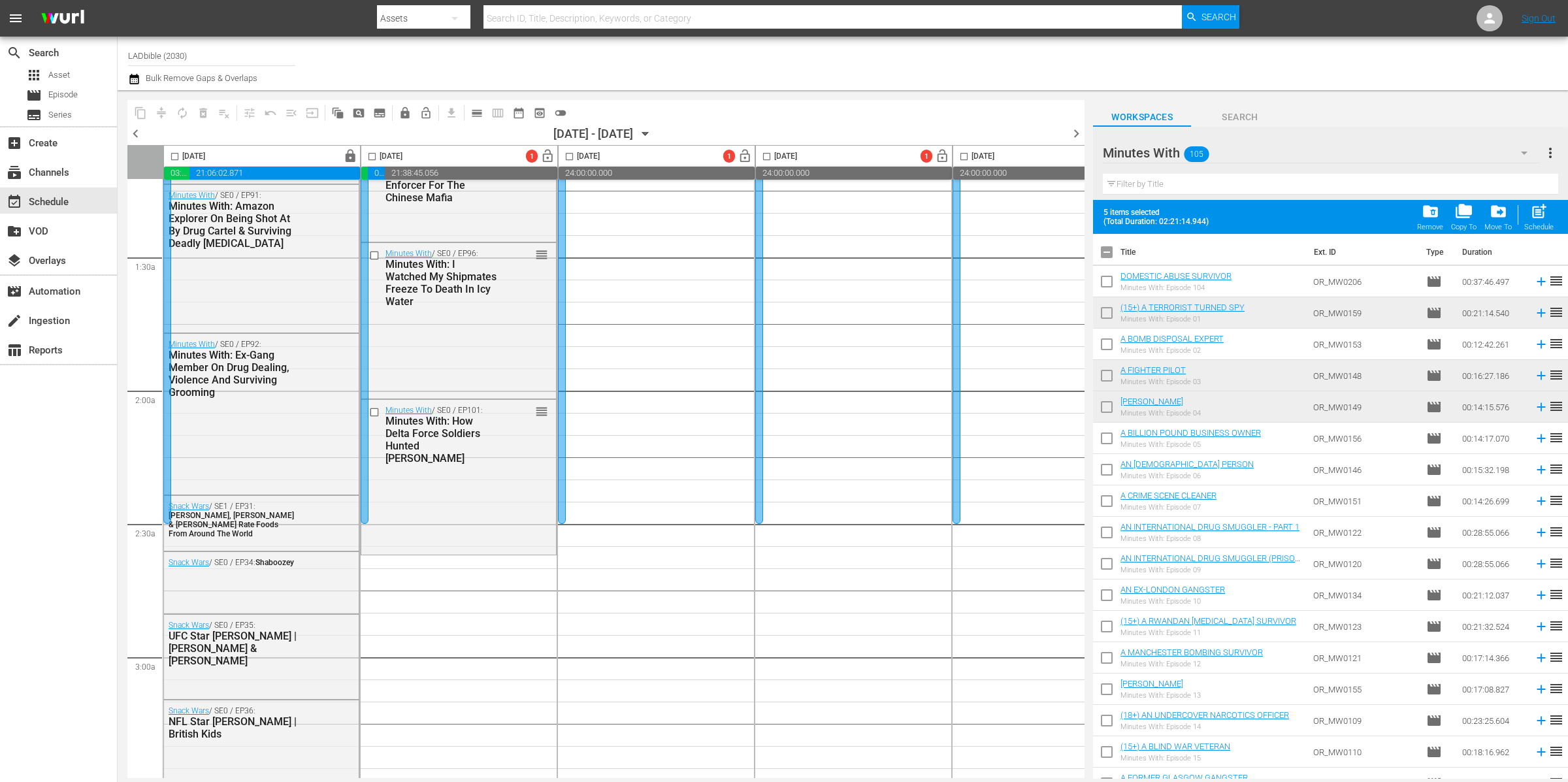
checkbox input "true"
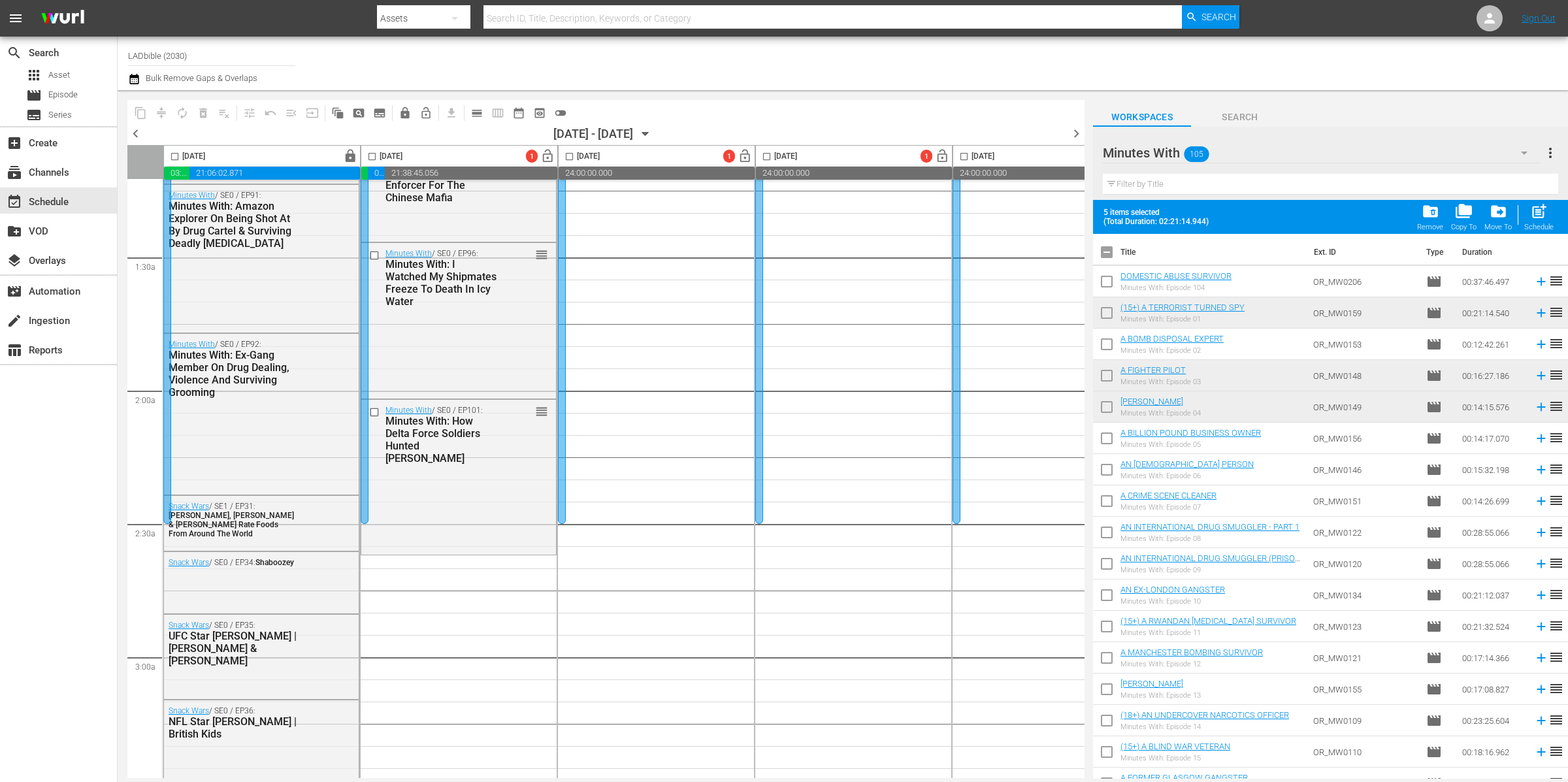
checkbox input "true"
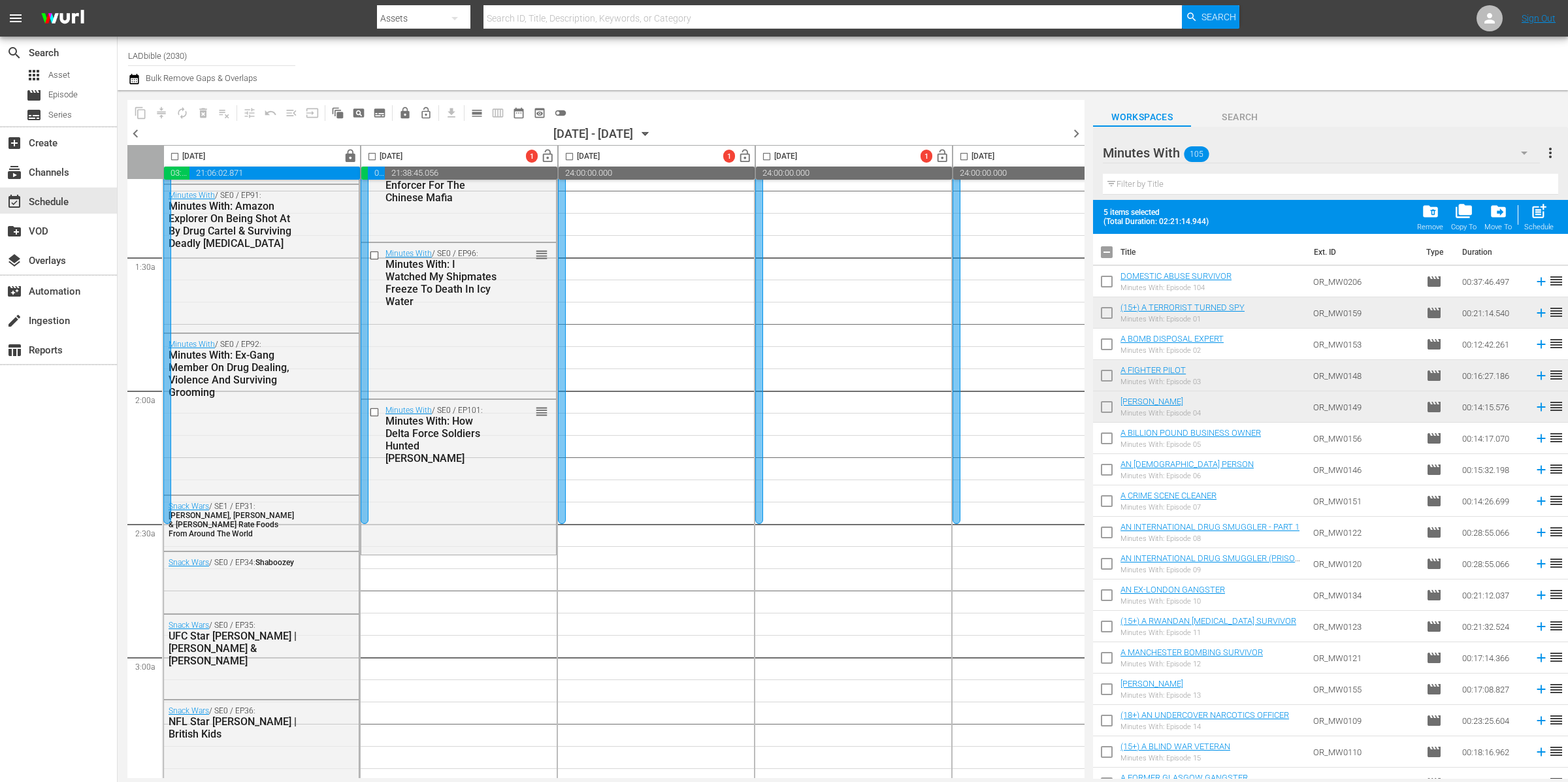
checkbox input "true"
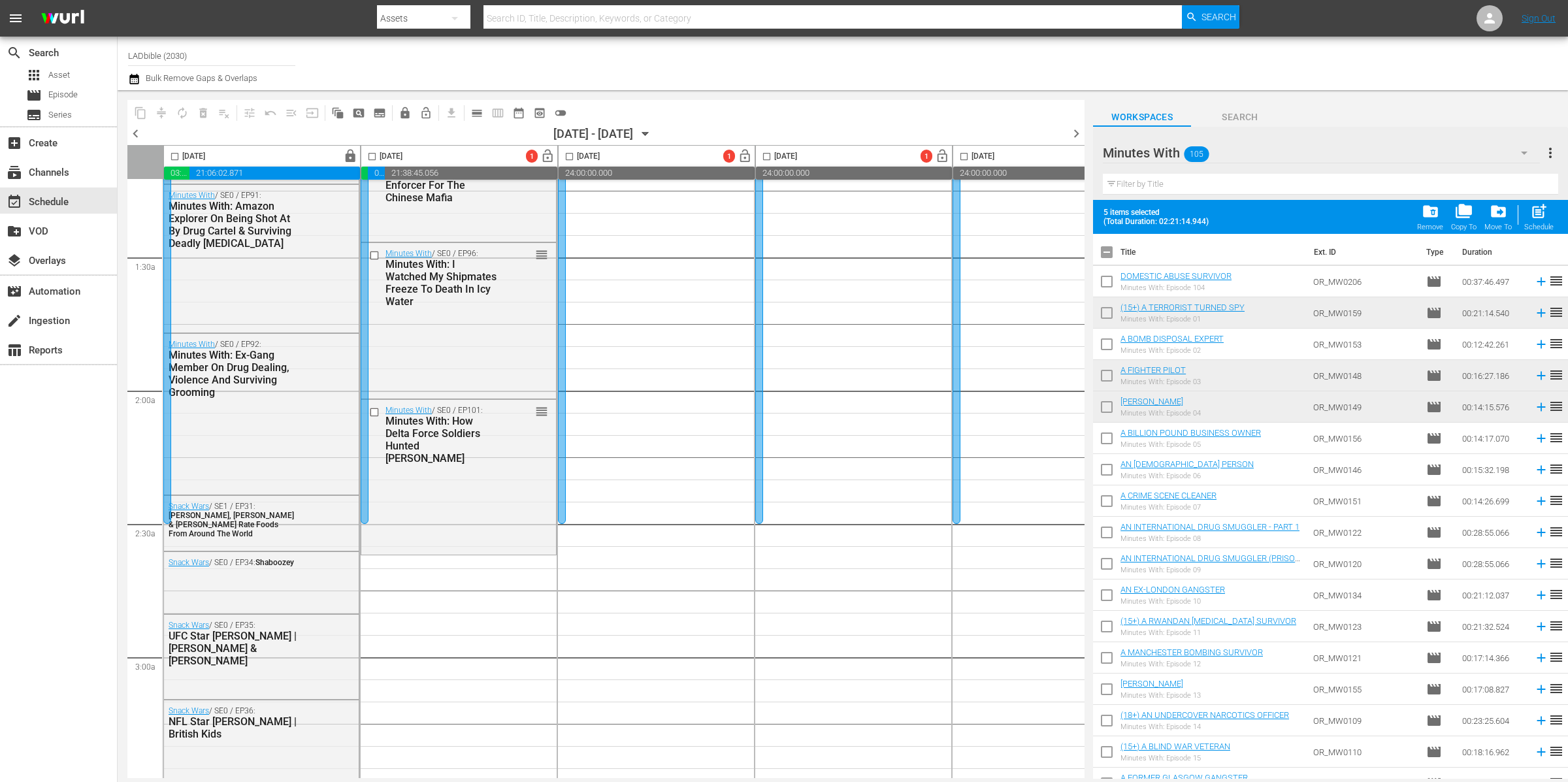
checkbox input "true"
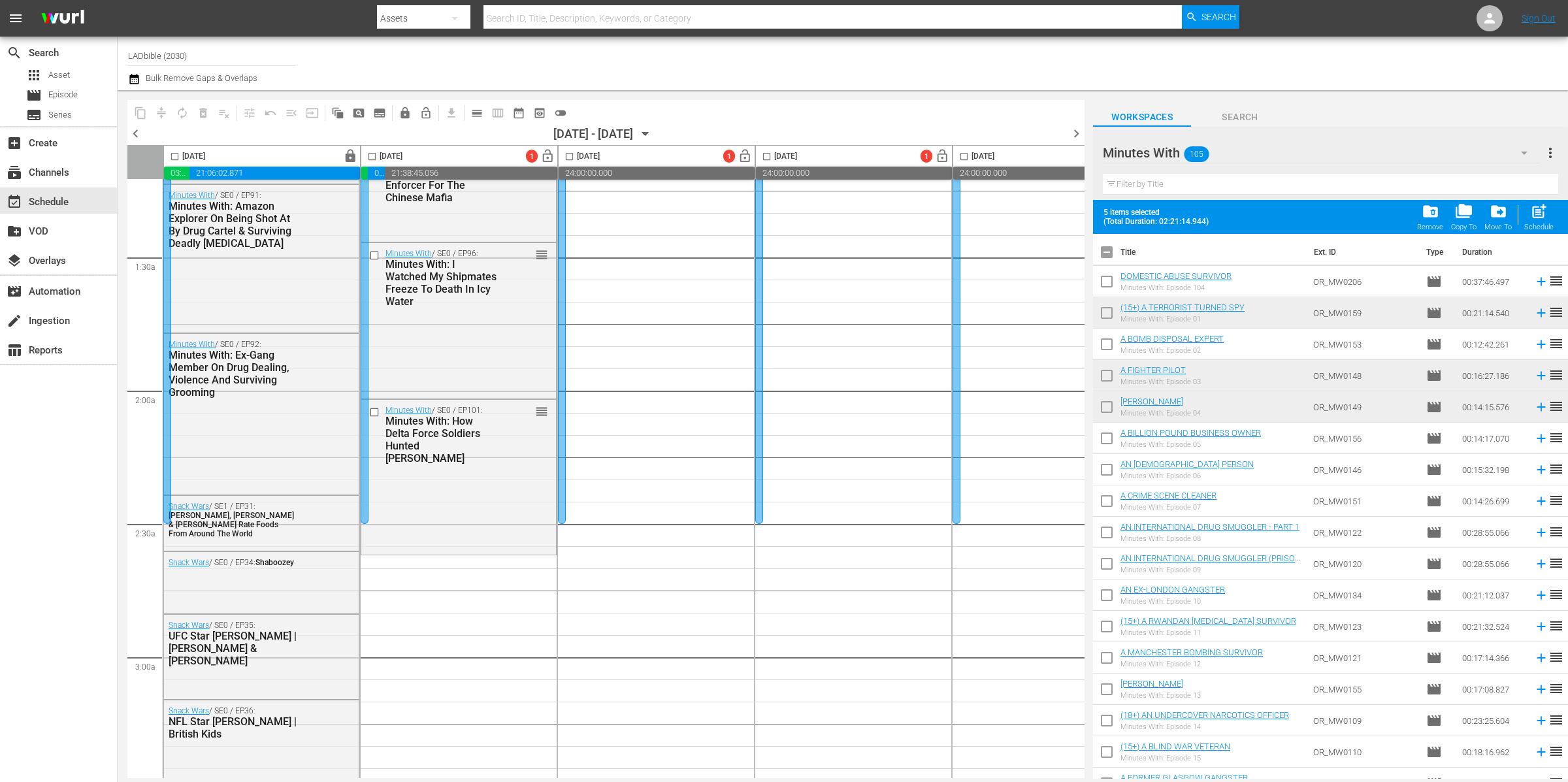
checkbox input "true"
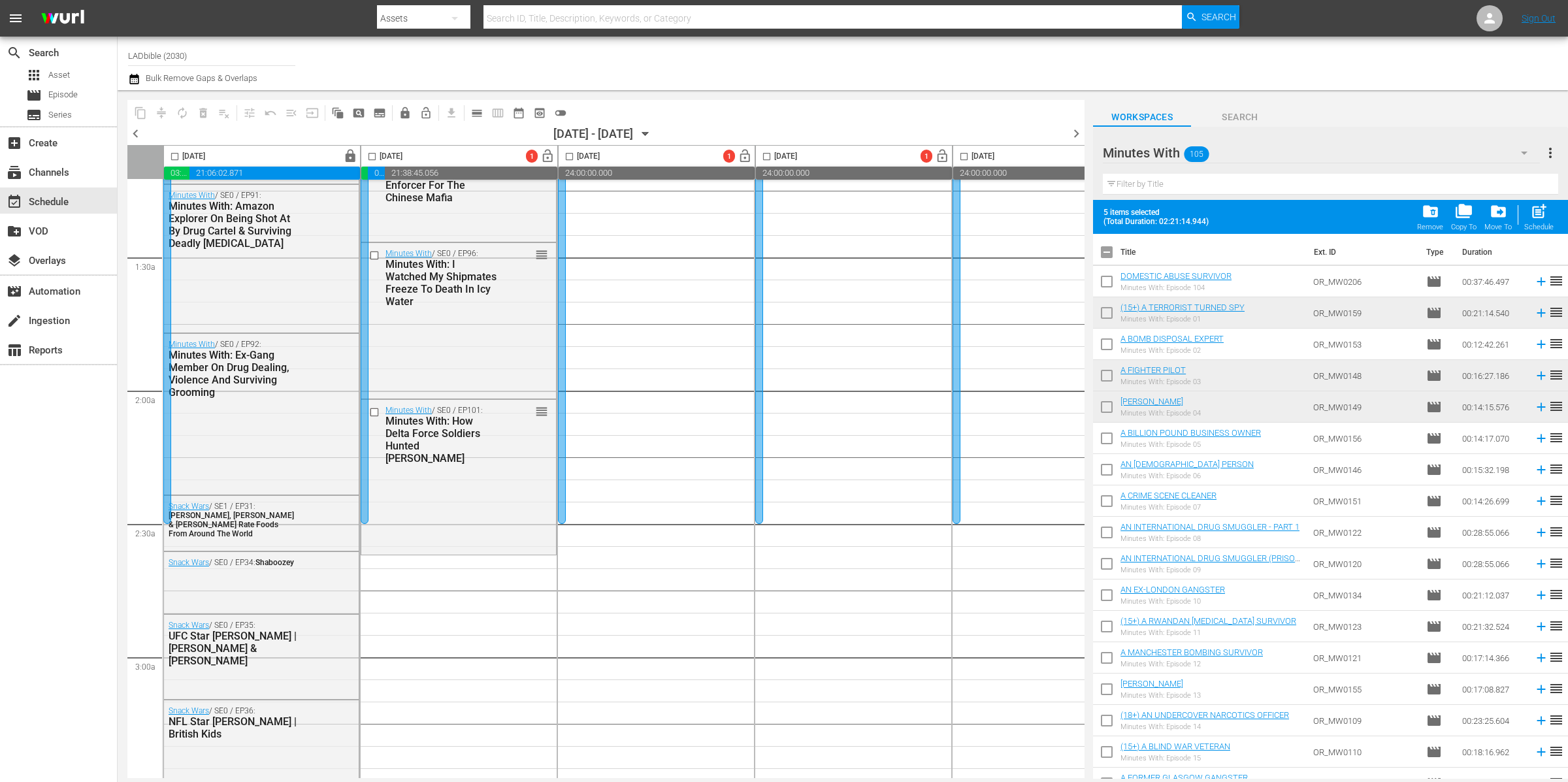
checkbox input "true"
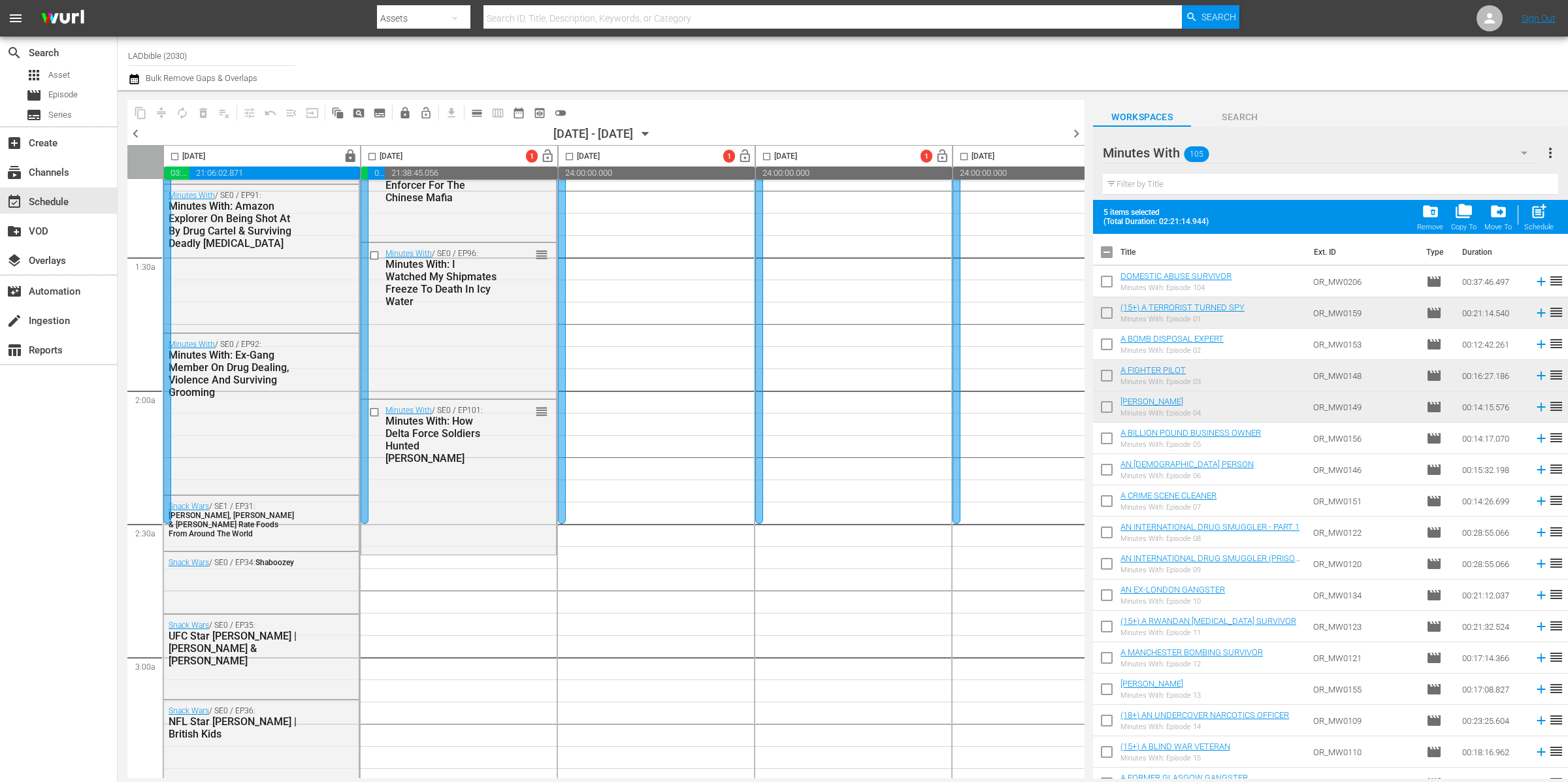
checkbox input "true"
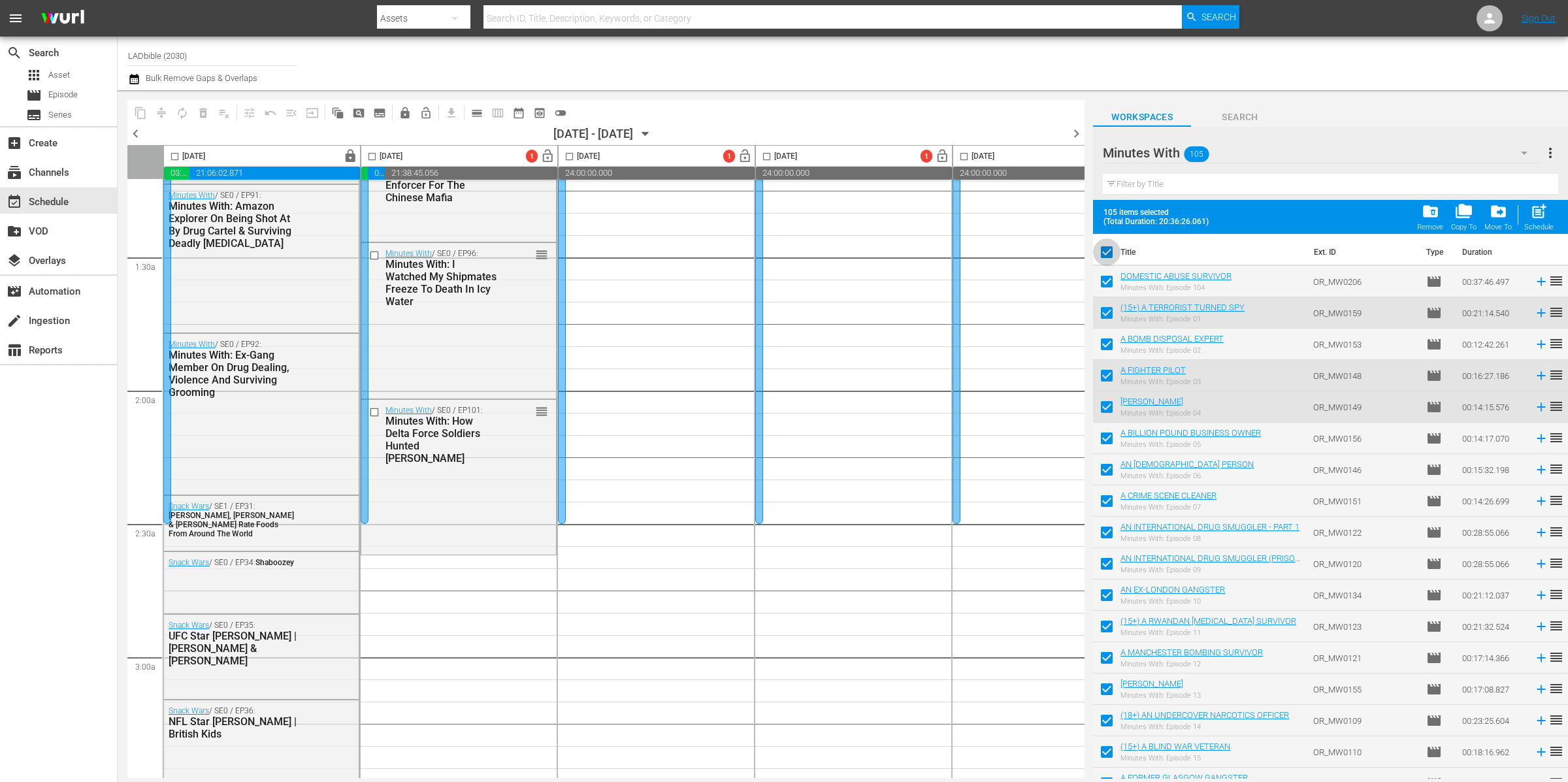
click at [1103, 254] on input "checkbox" at bounding box center [1106, 254] width 27 height 27
checkbox input "false"
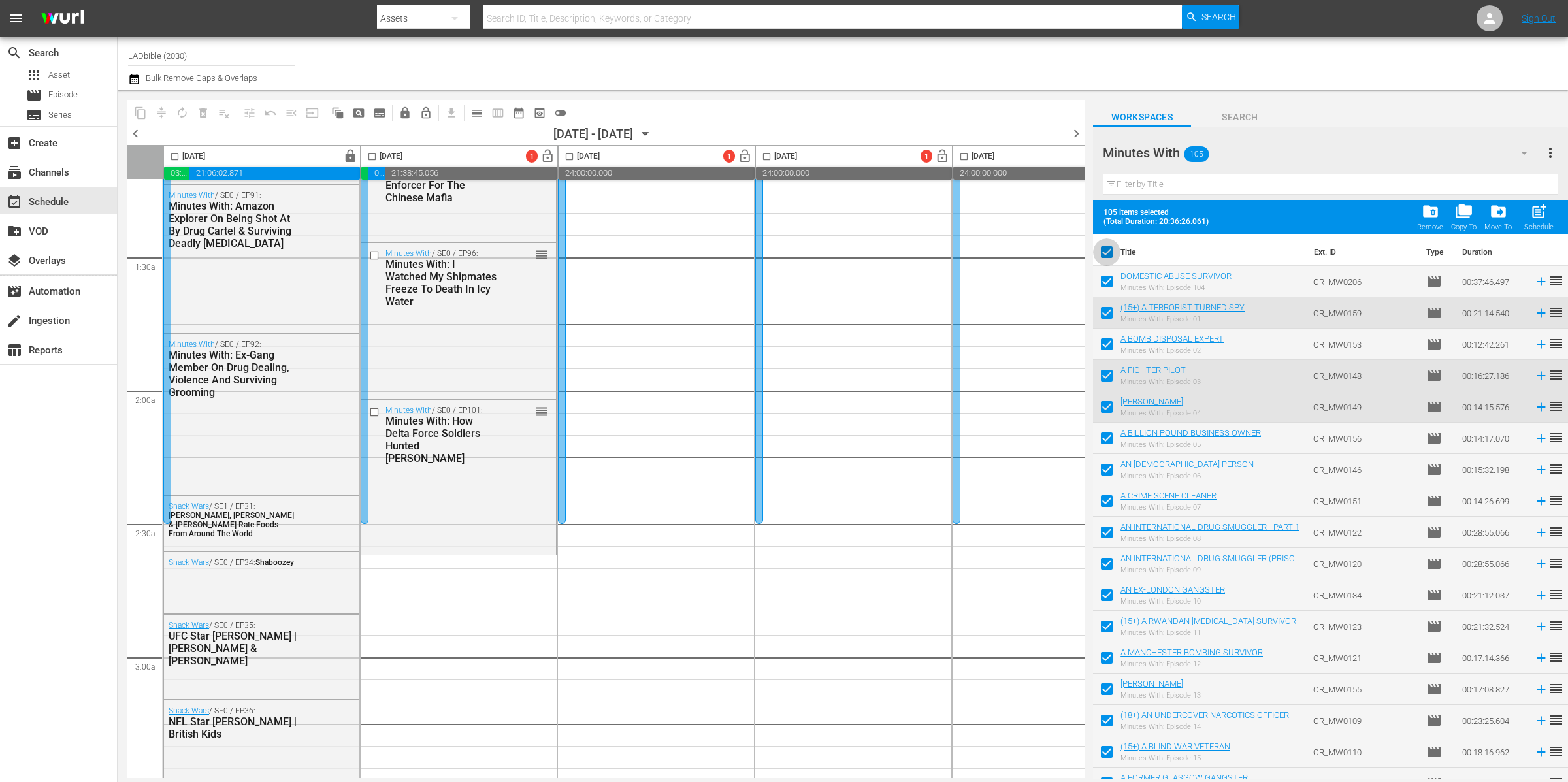
checkbox input "false"
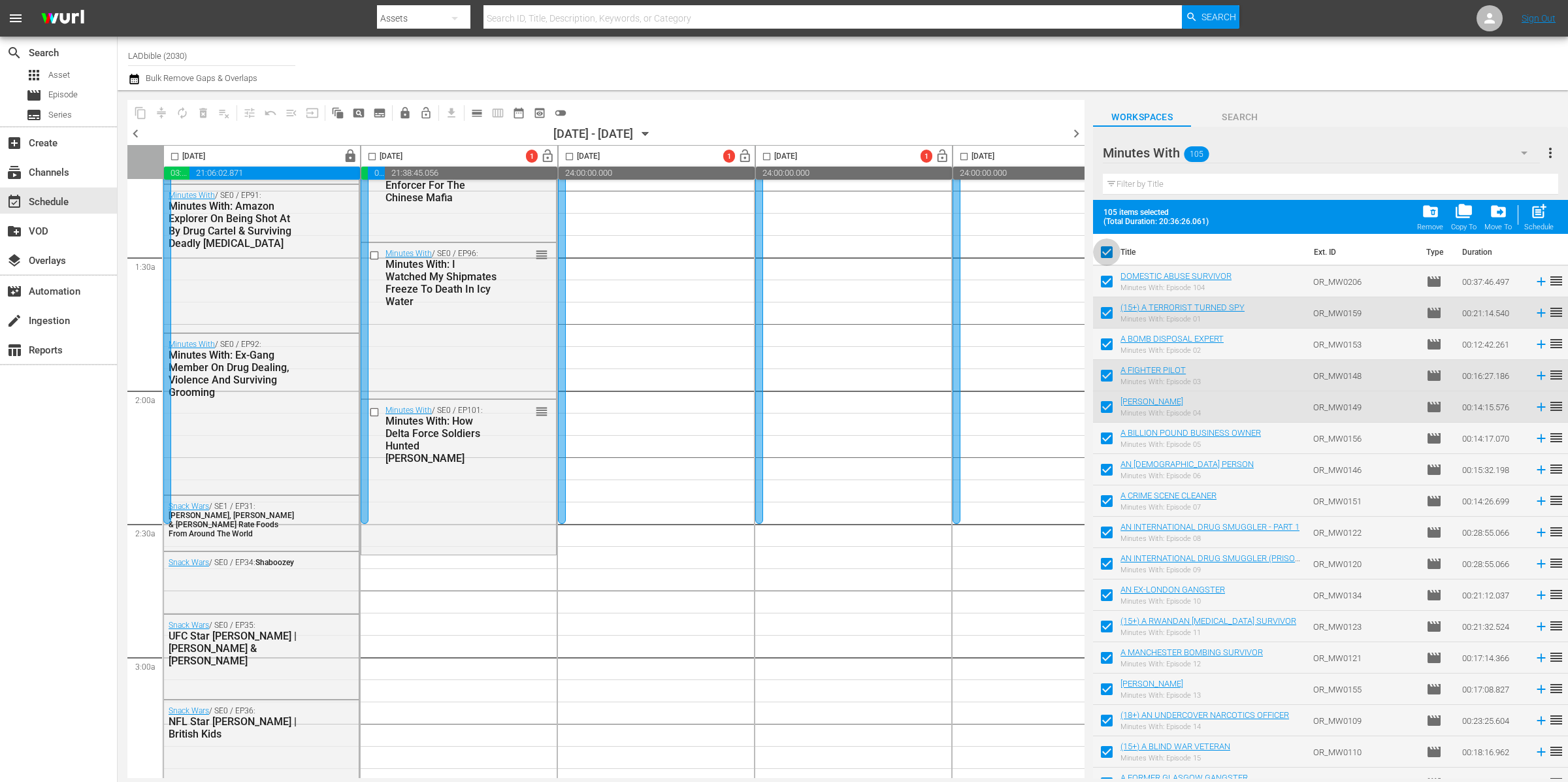
checkbox input "false"
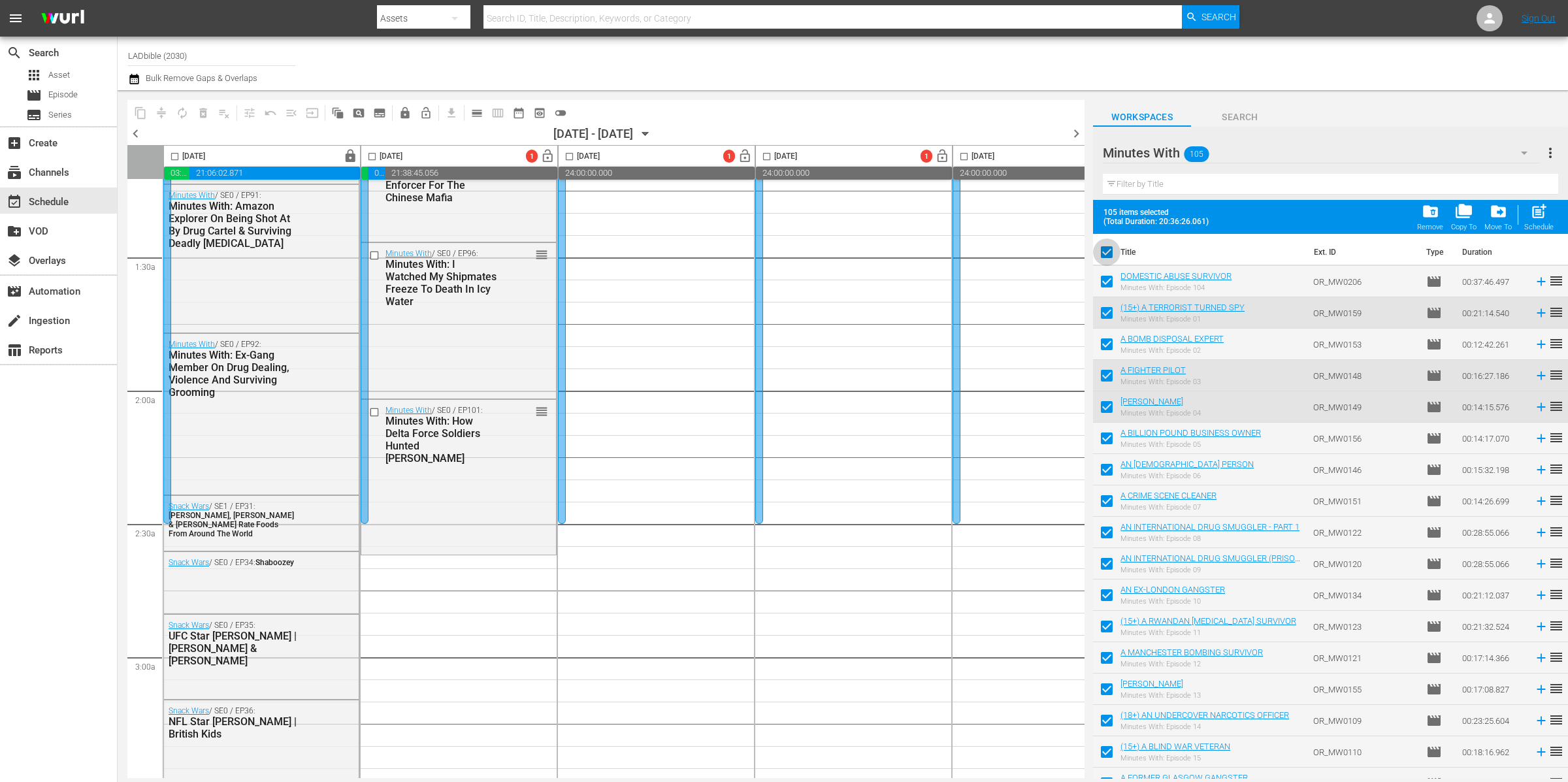
checkbox input "false"
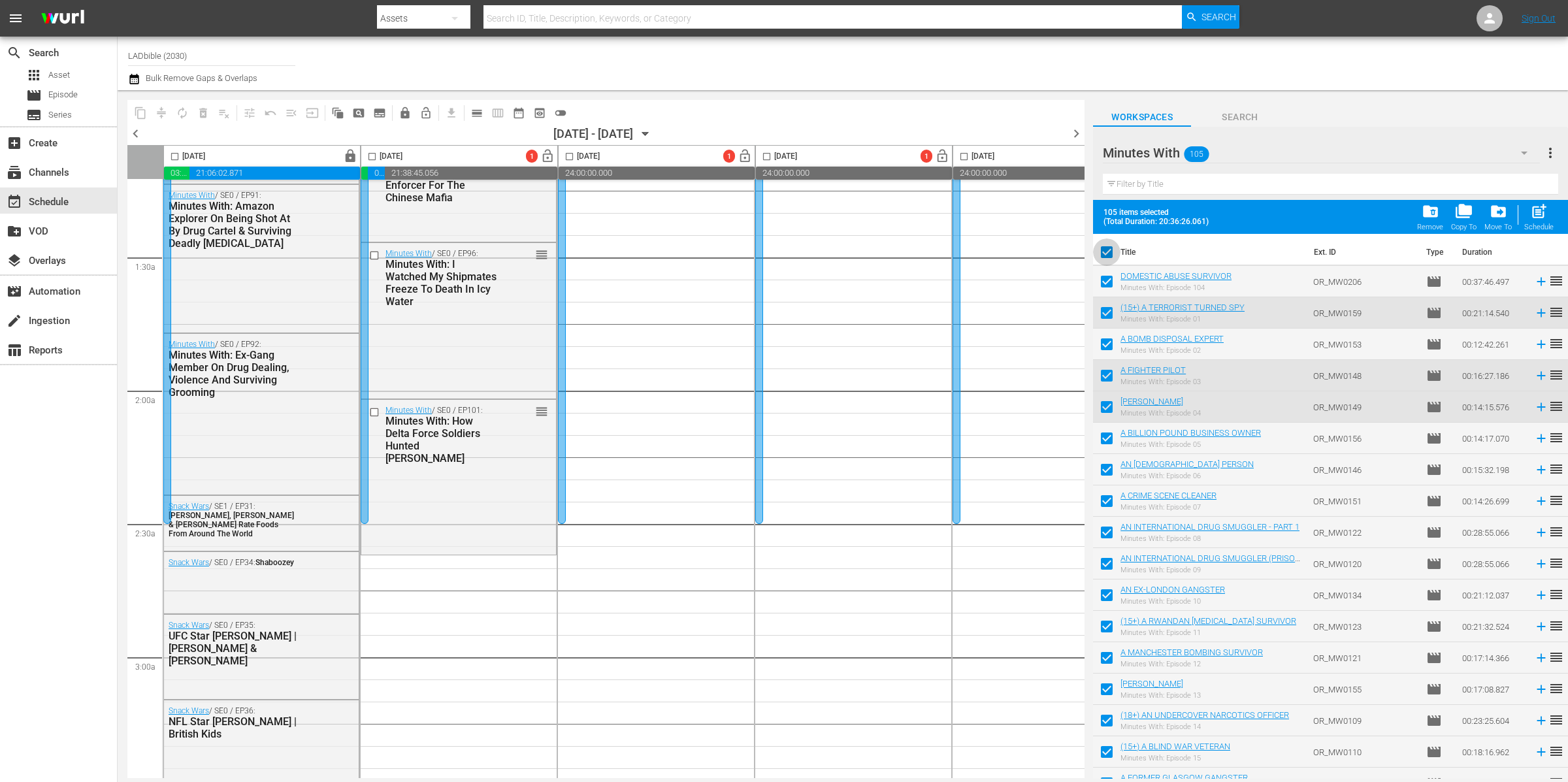
checkbox input "false"
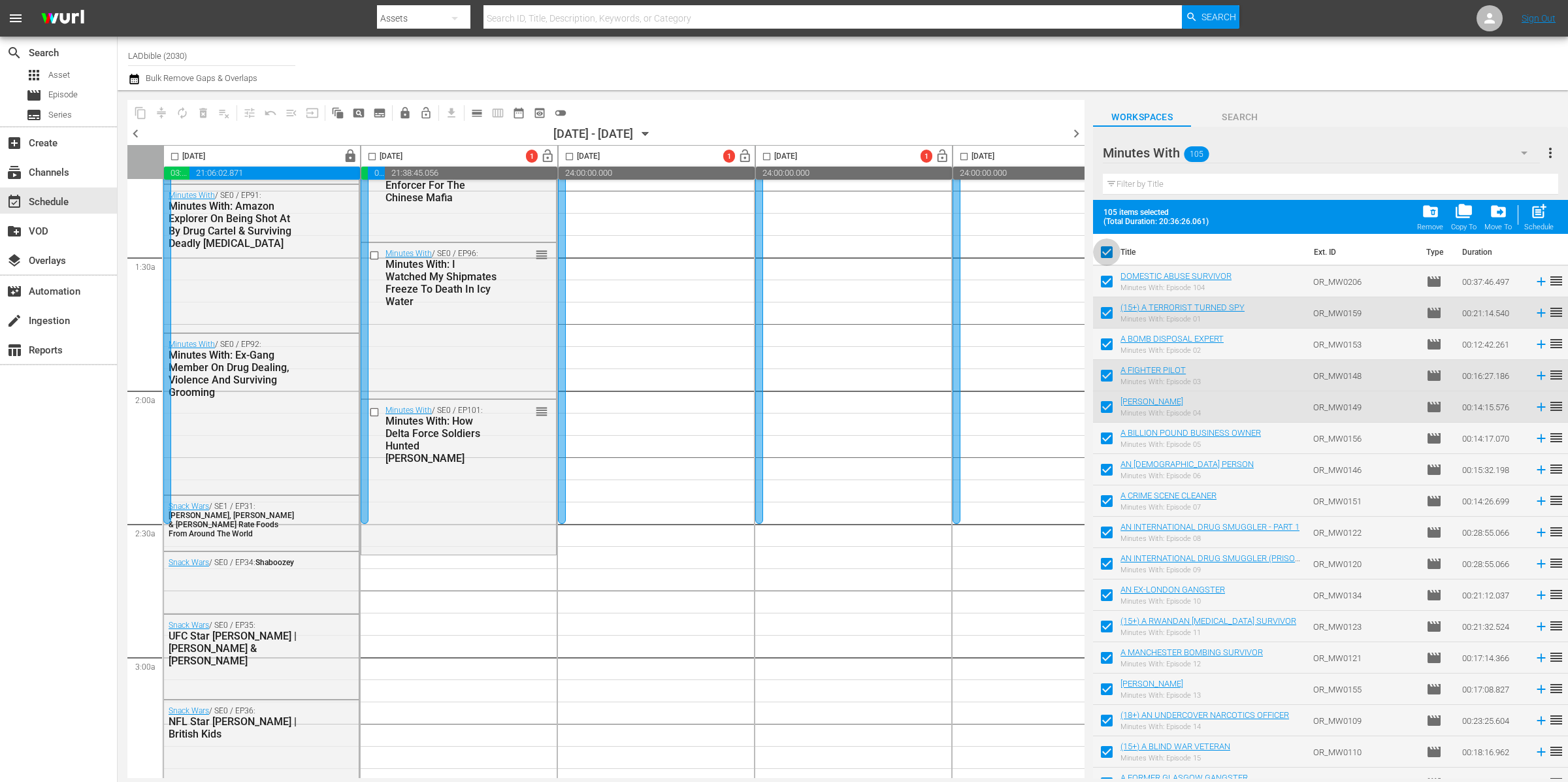
checkbox input "false"
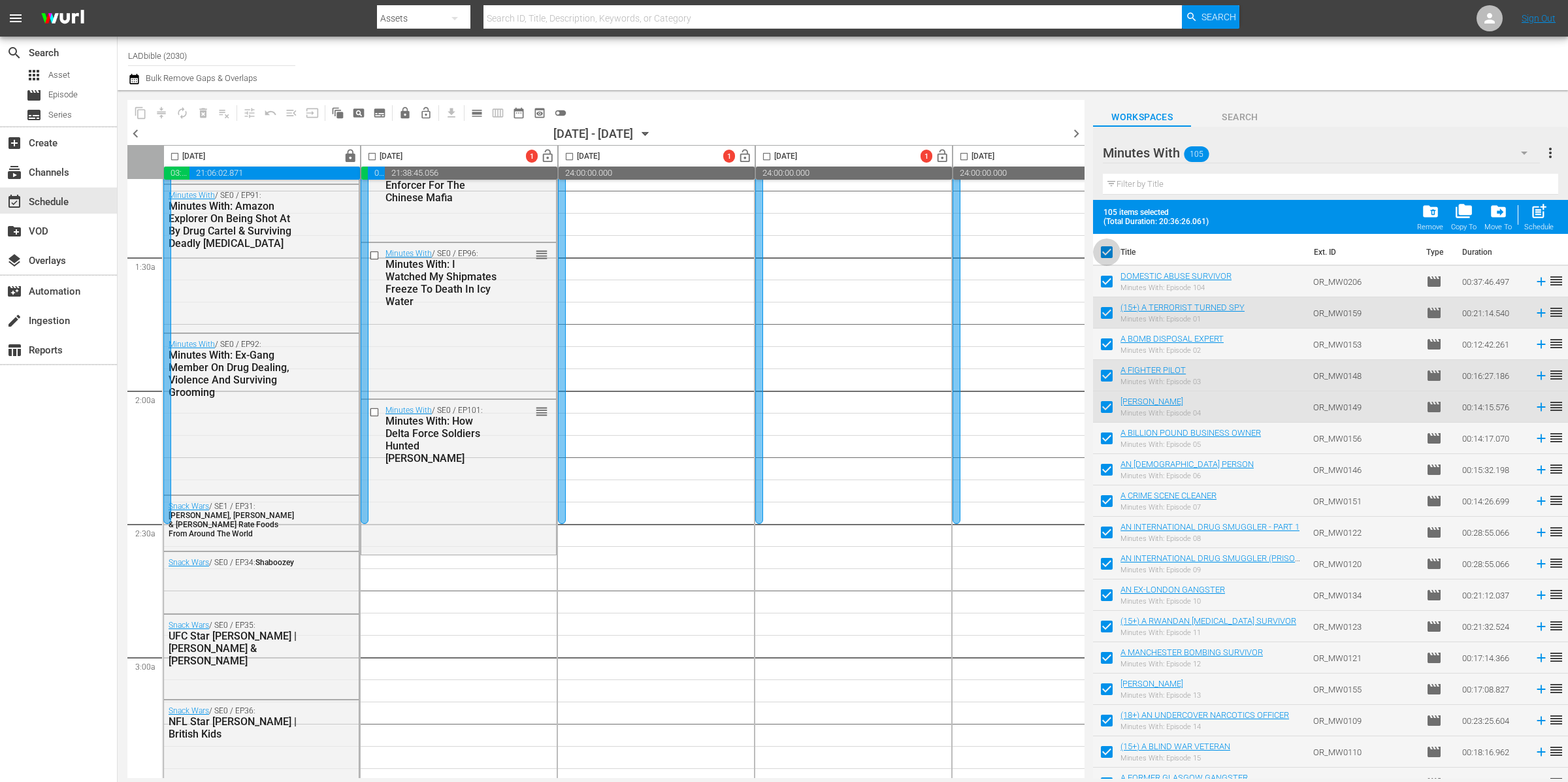
checkbox input "false"
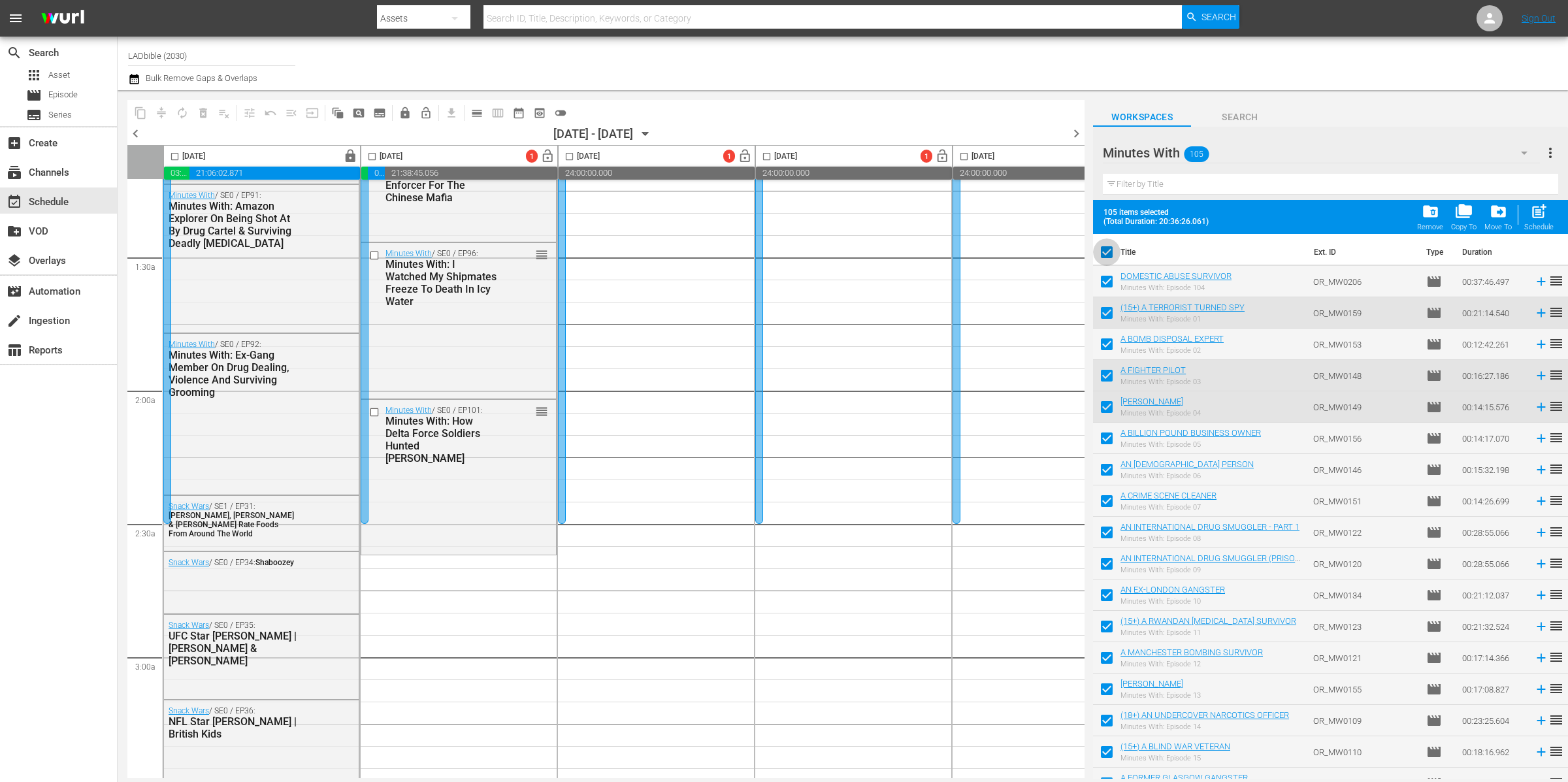
checkbox input "false"
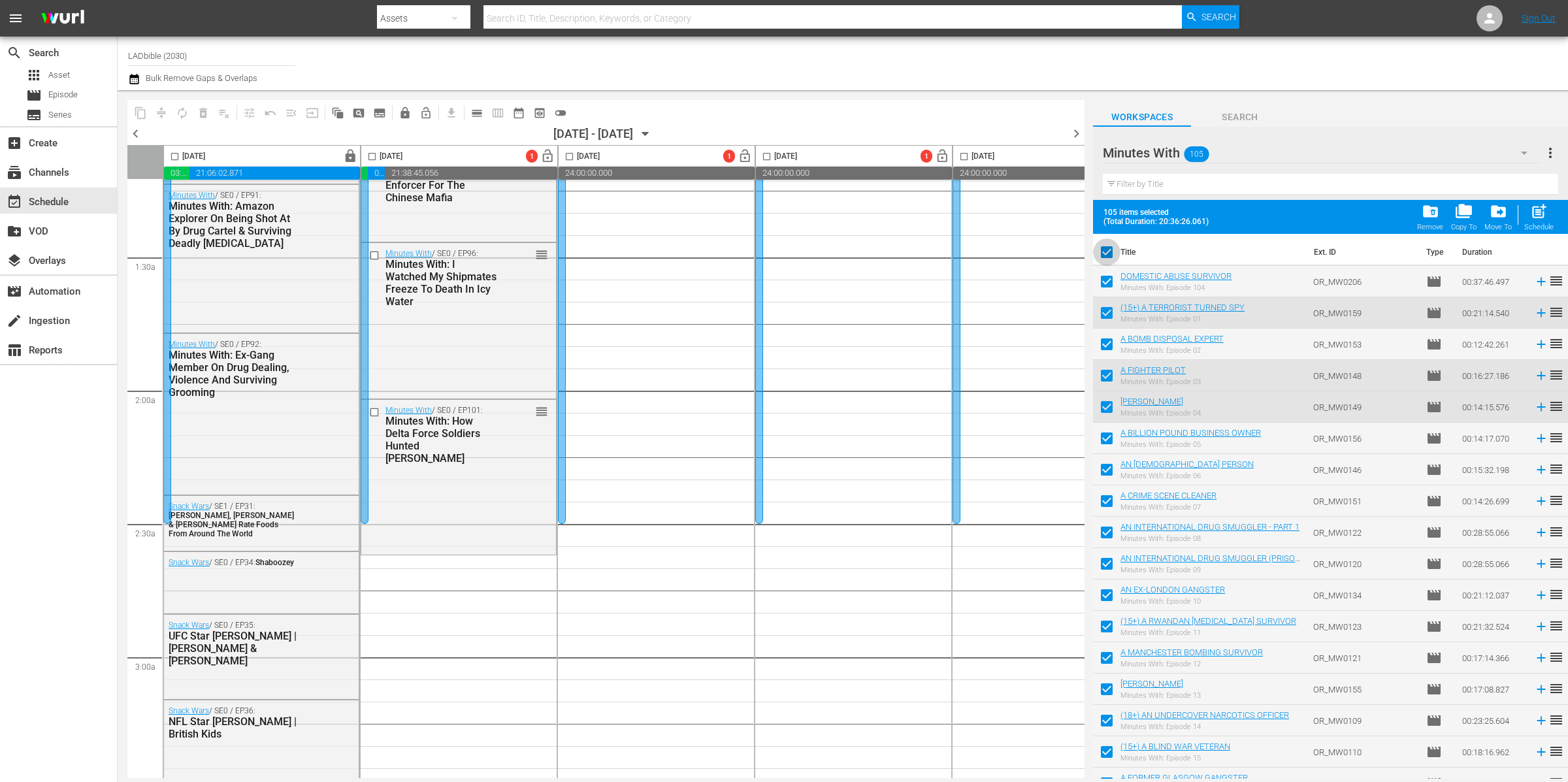
checkbox input "false"
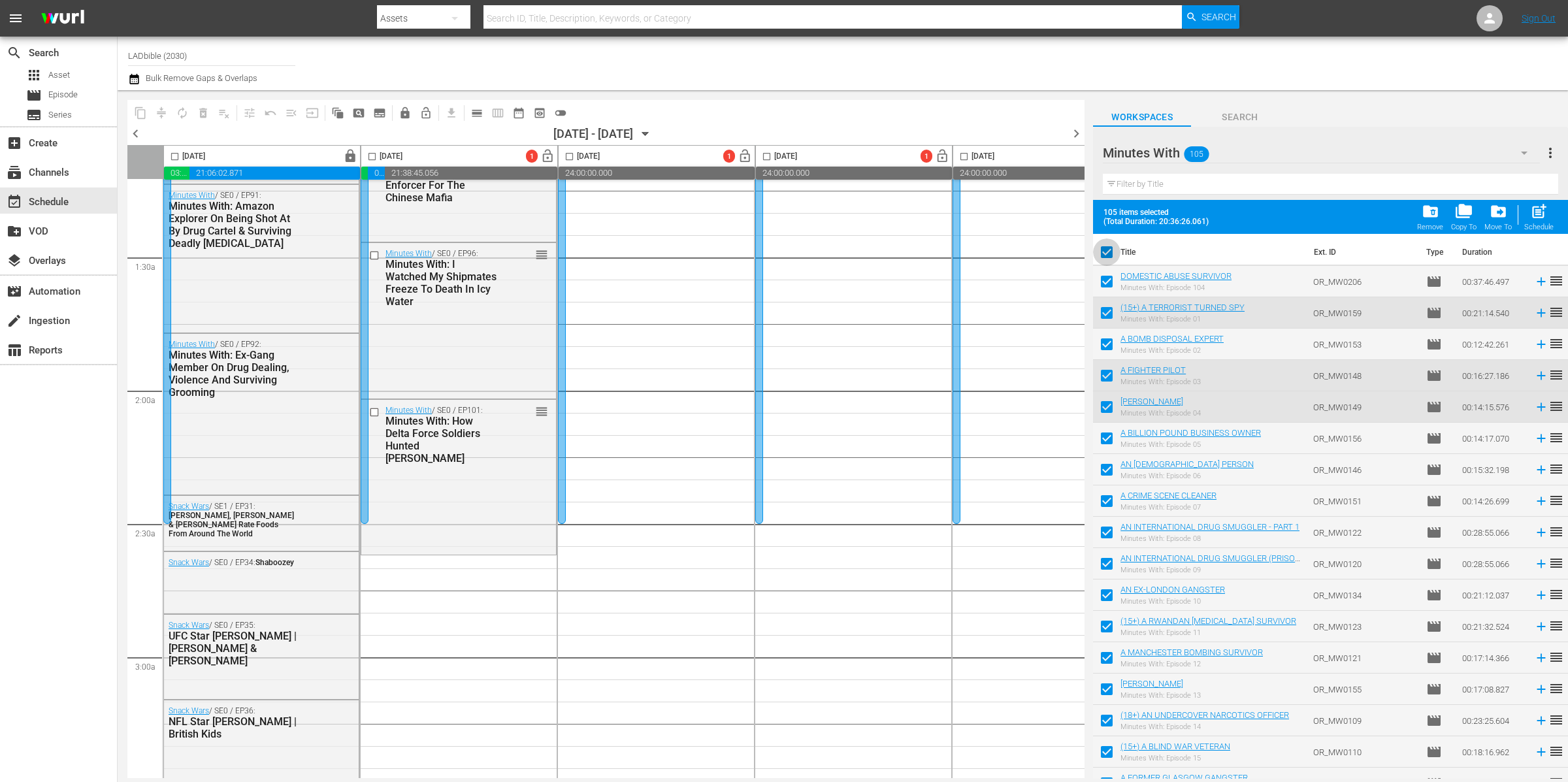
checkbox input "false"
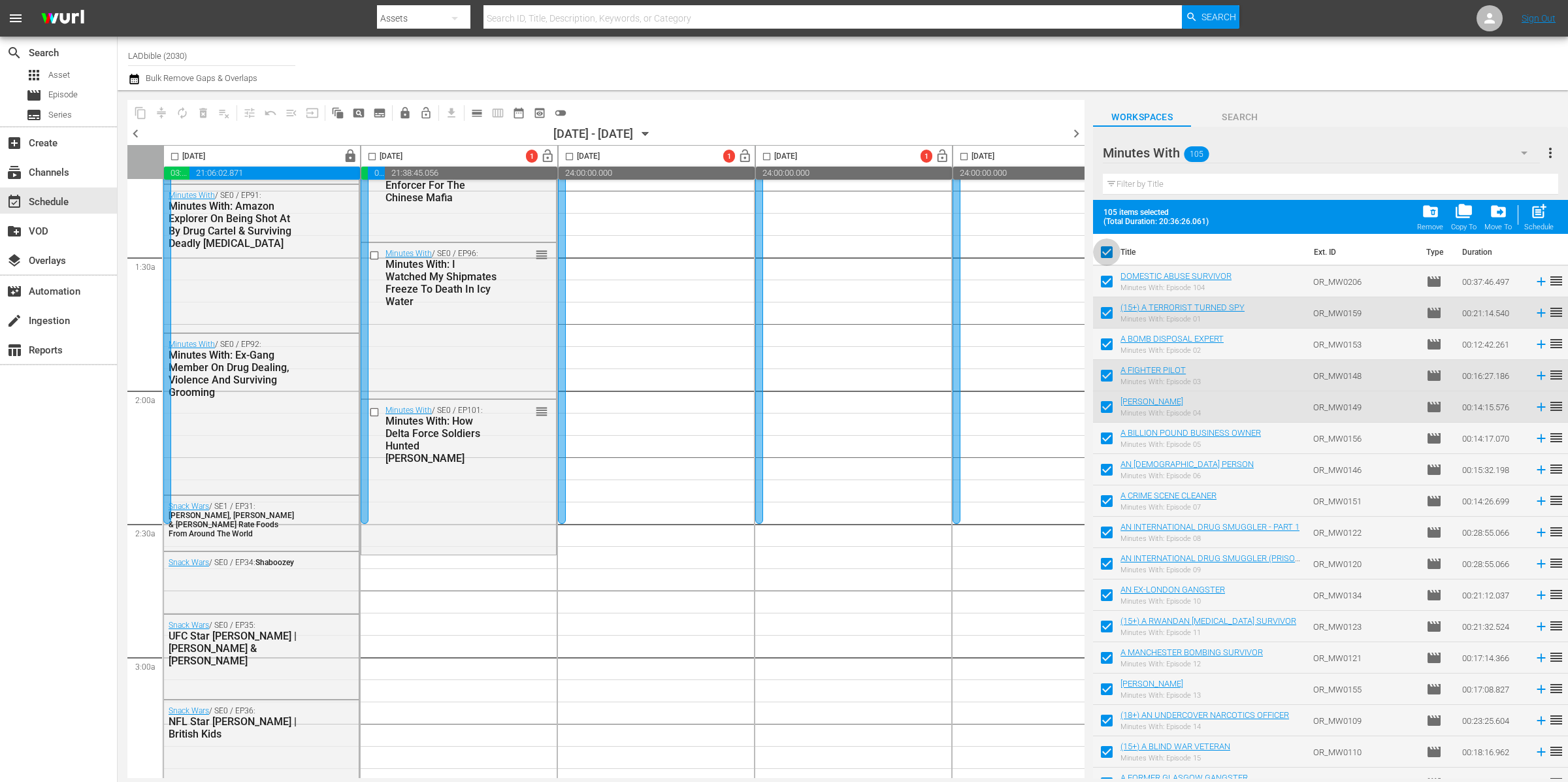
checkbox input "false"
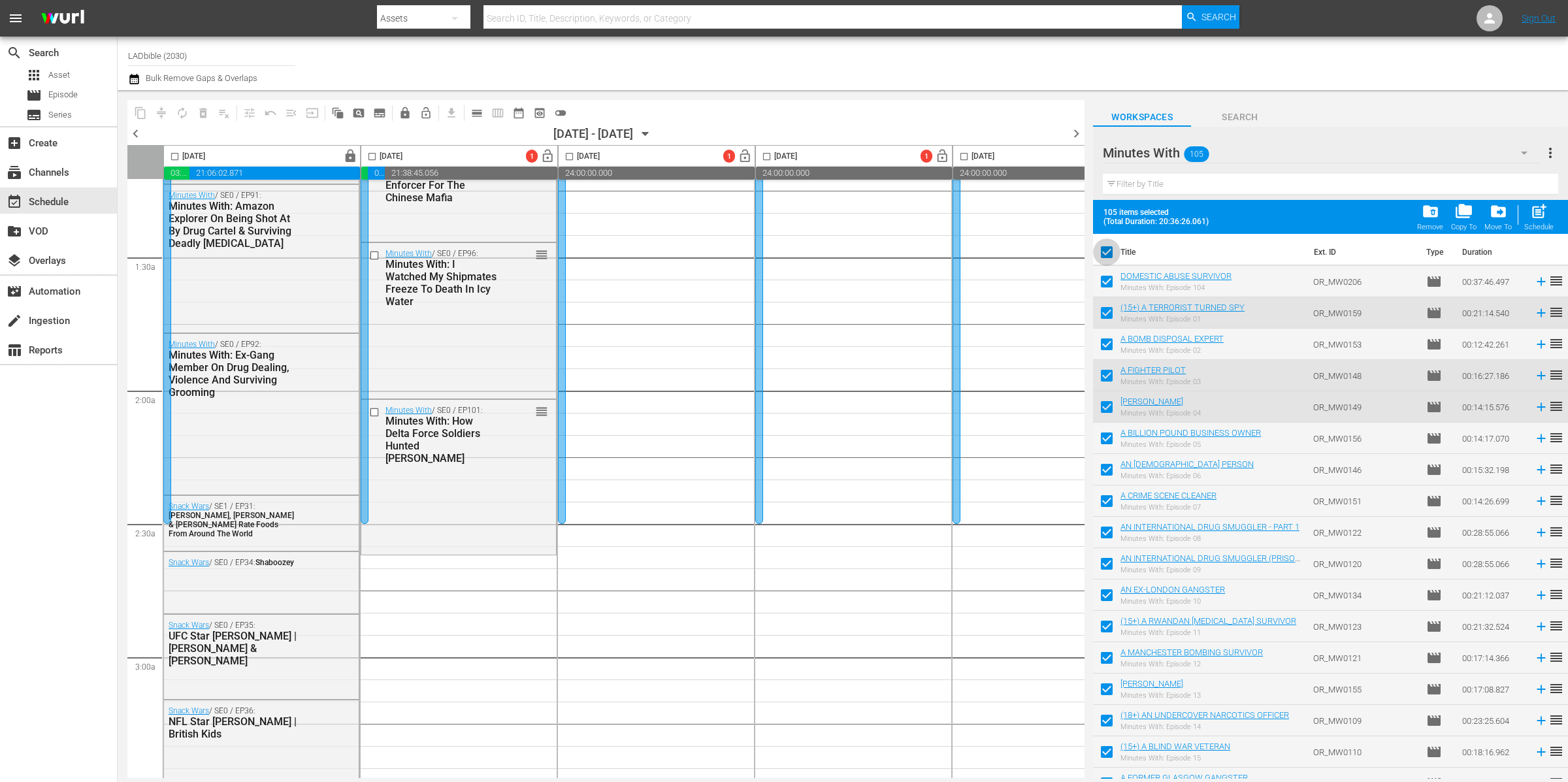
checkbox input "false"
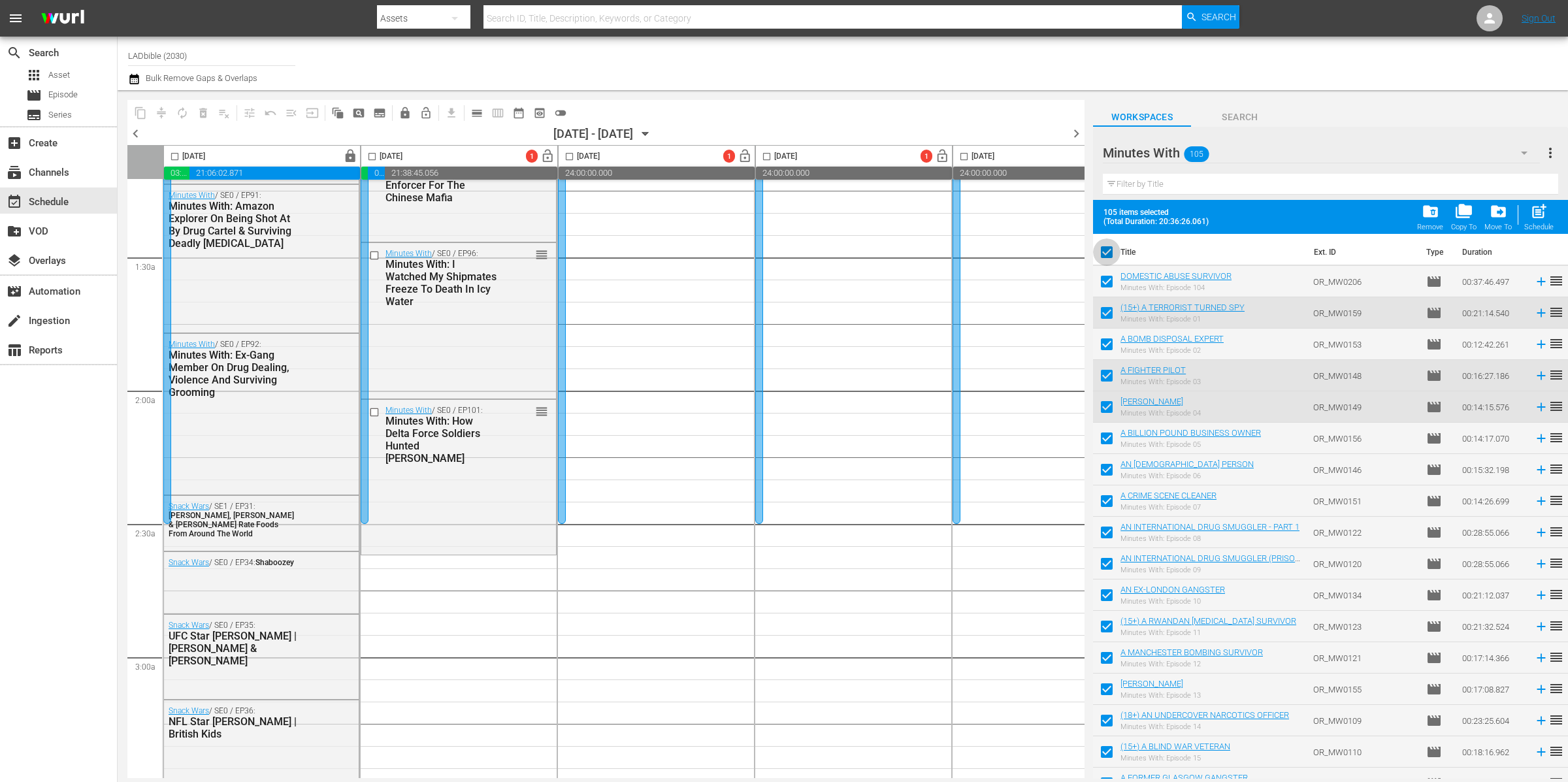
checkbox input "false"
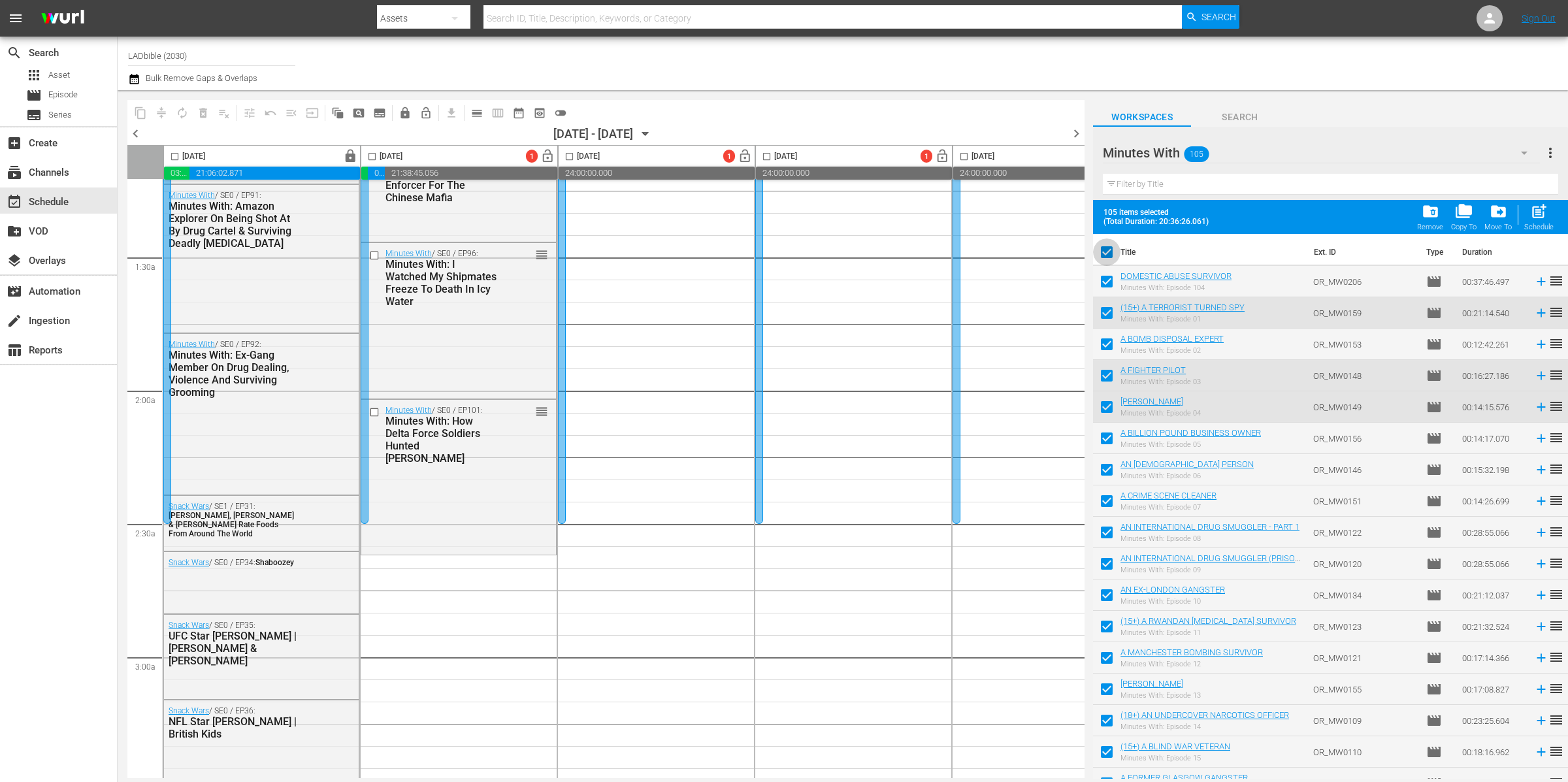
checkbox input "false"
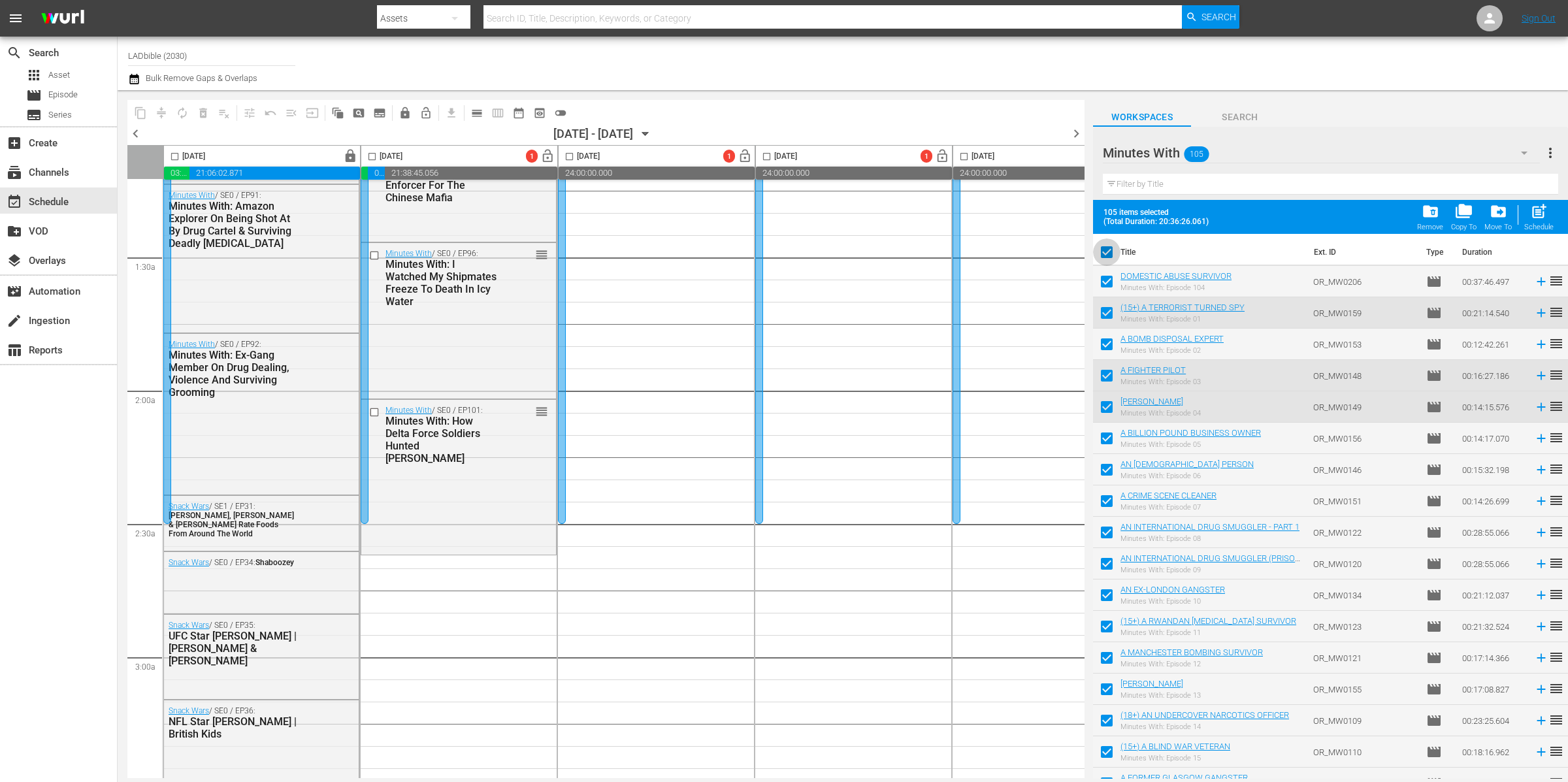
checkbox input "false"
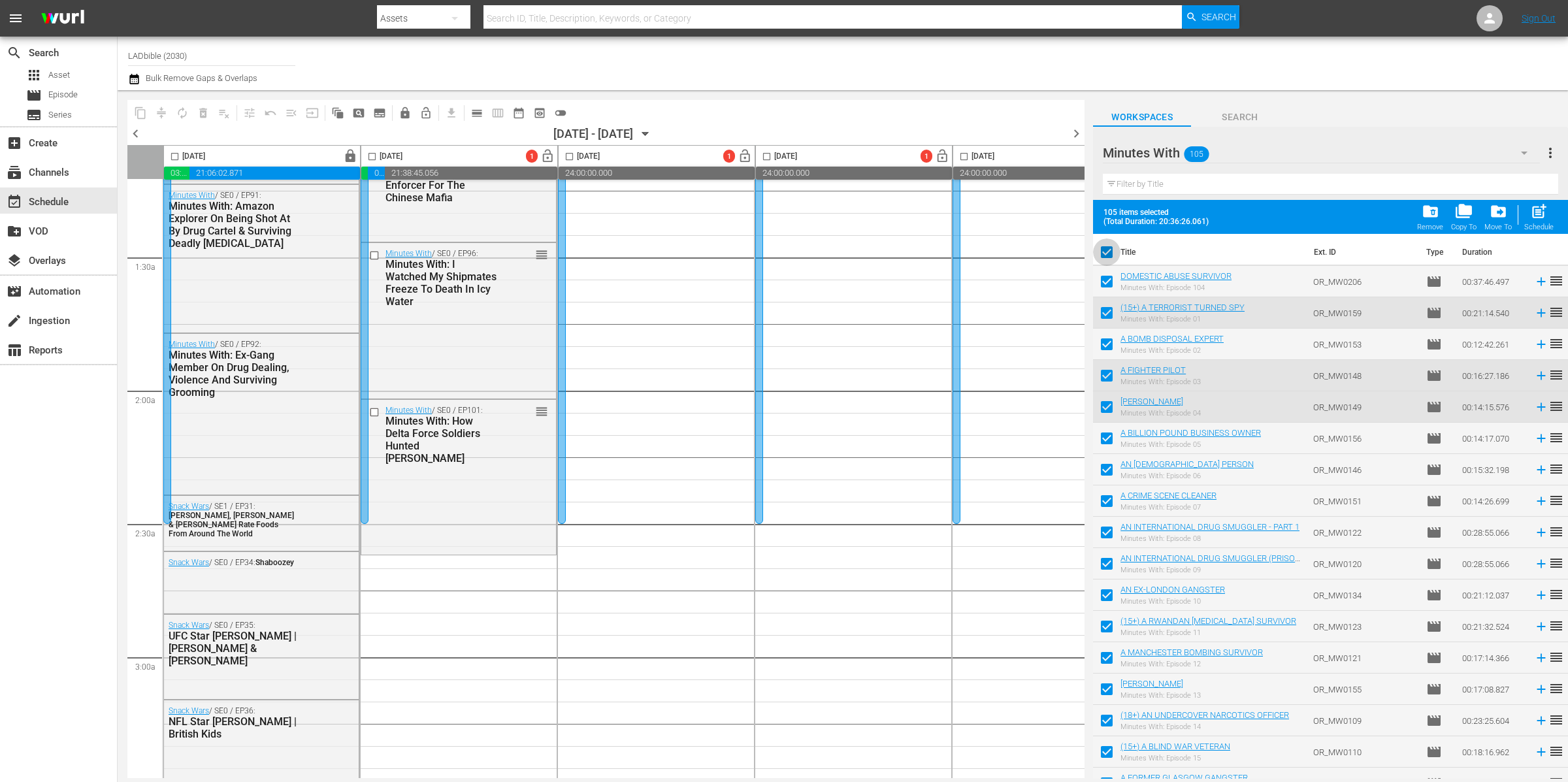
checkbox input "false"
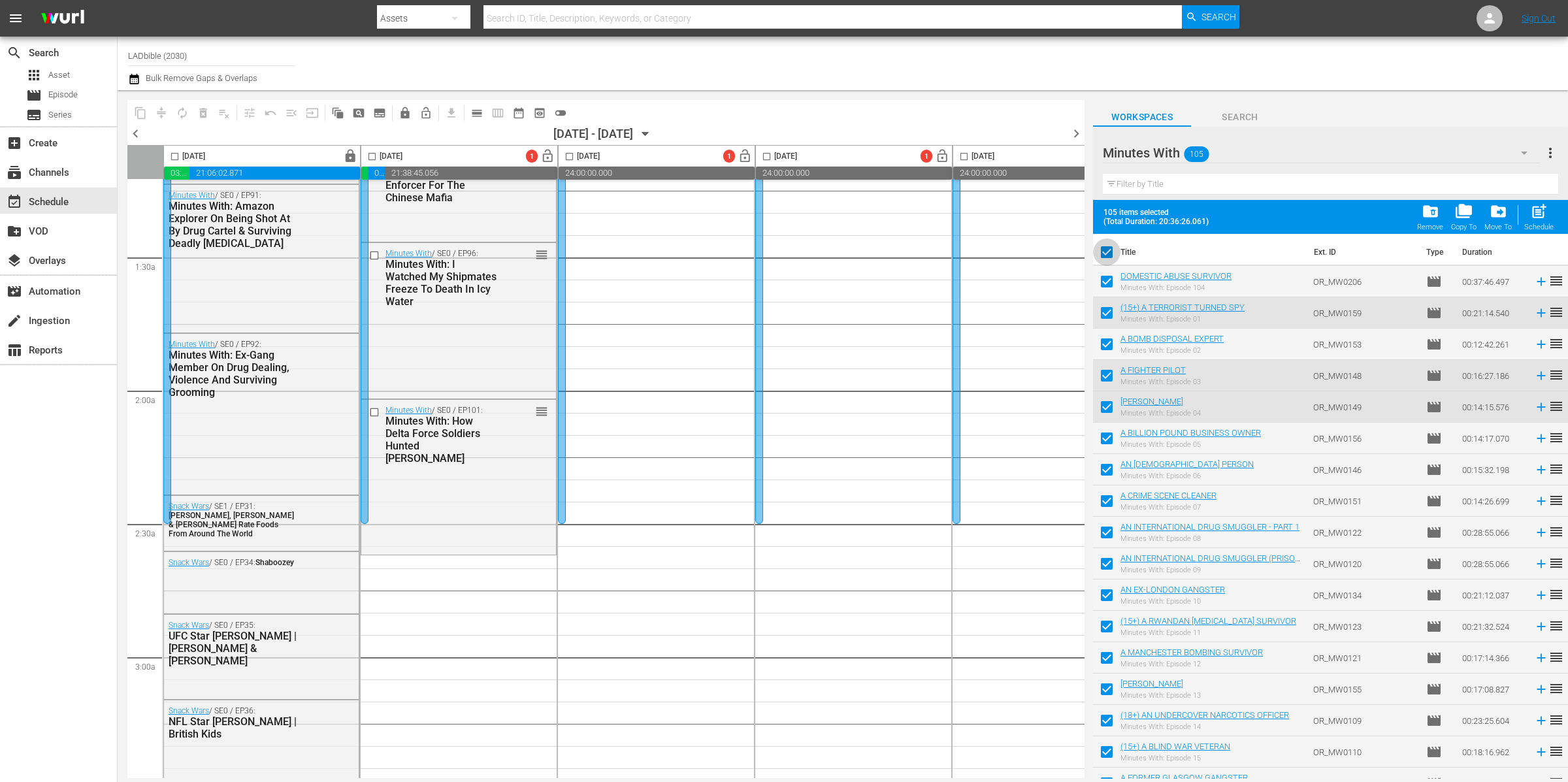
checkbox input "false"
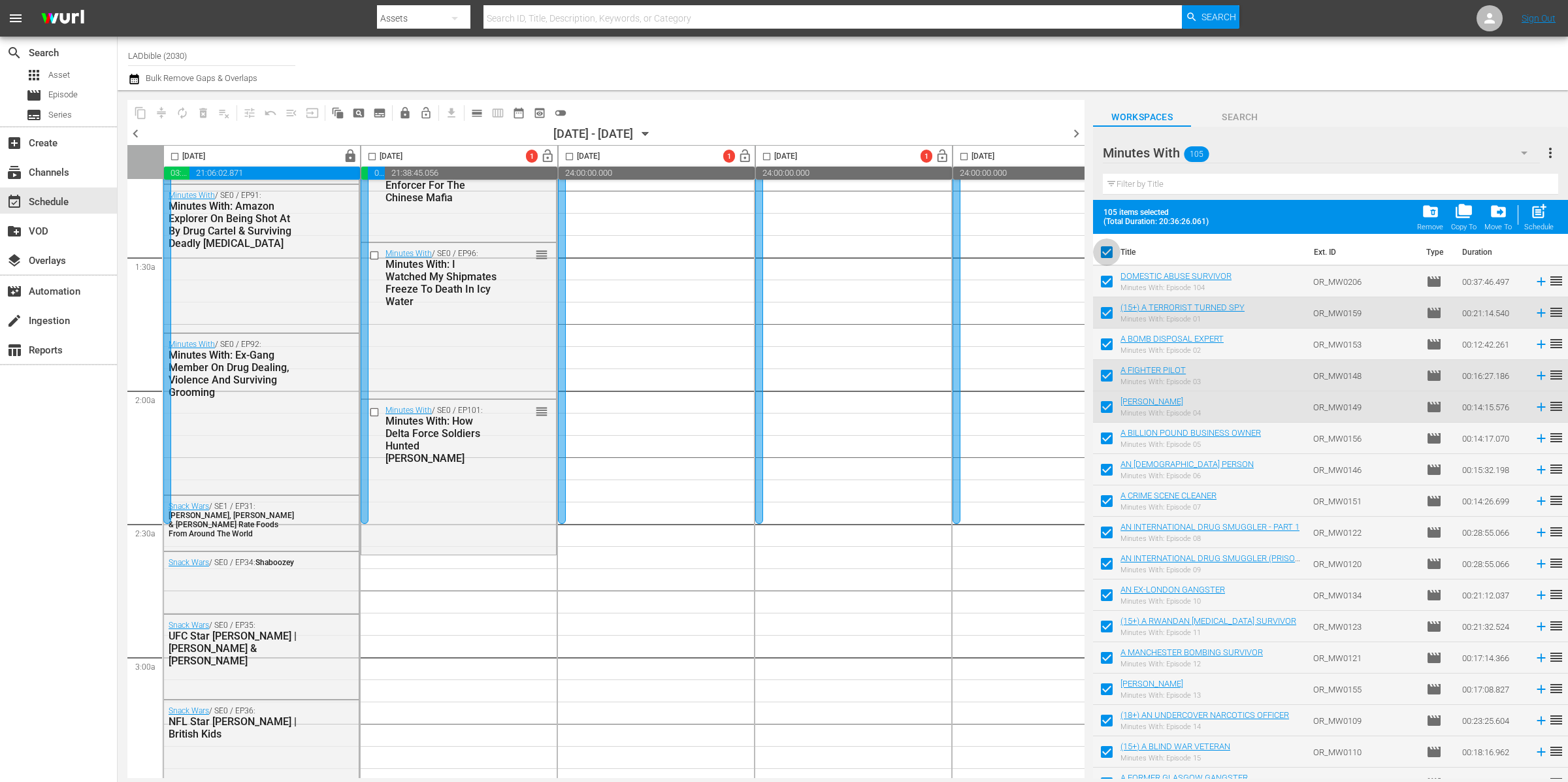
checkbox input "false"
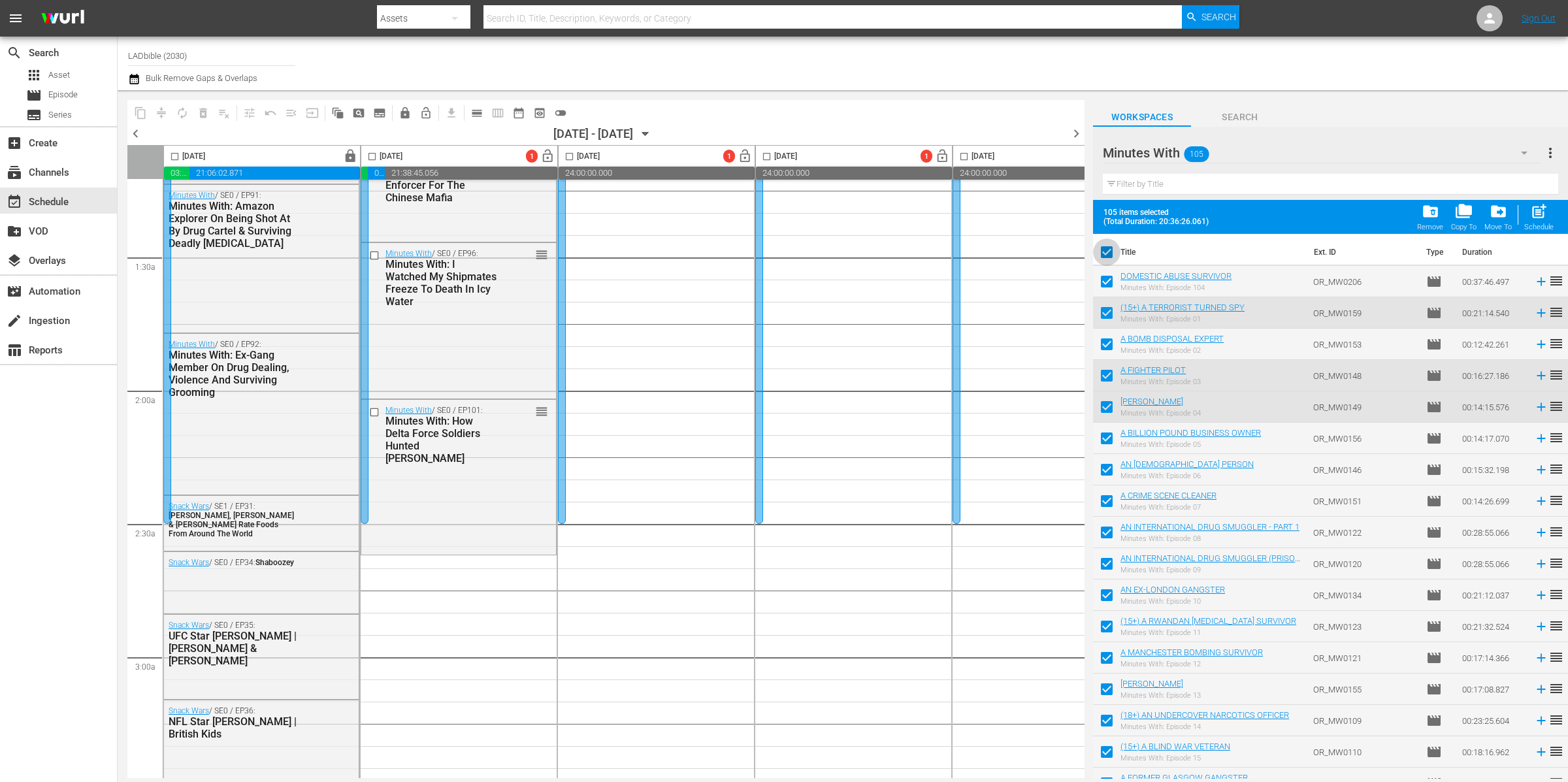
checkbox input "false"
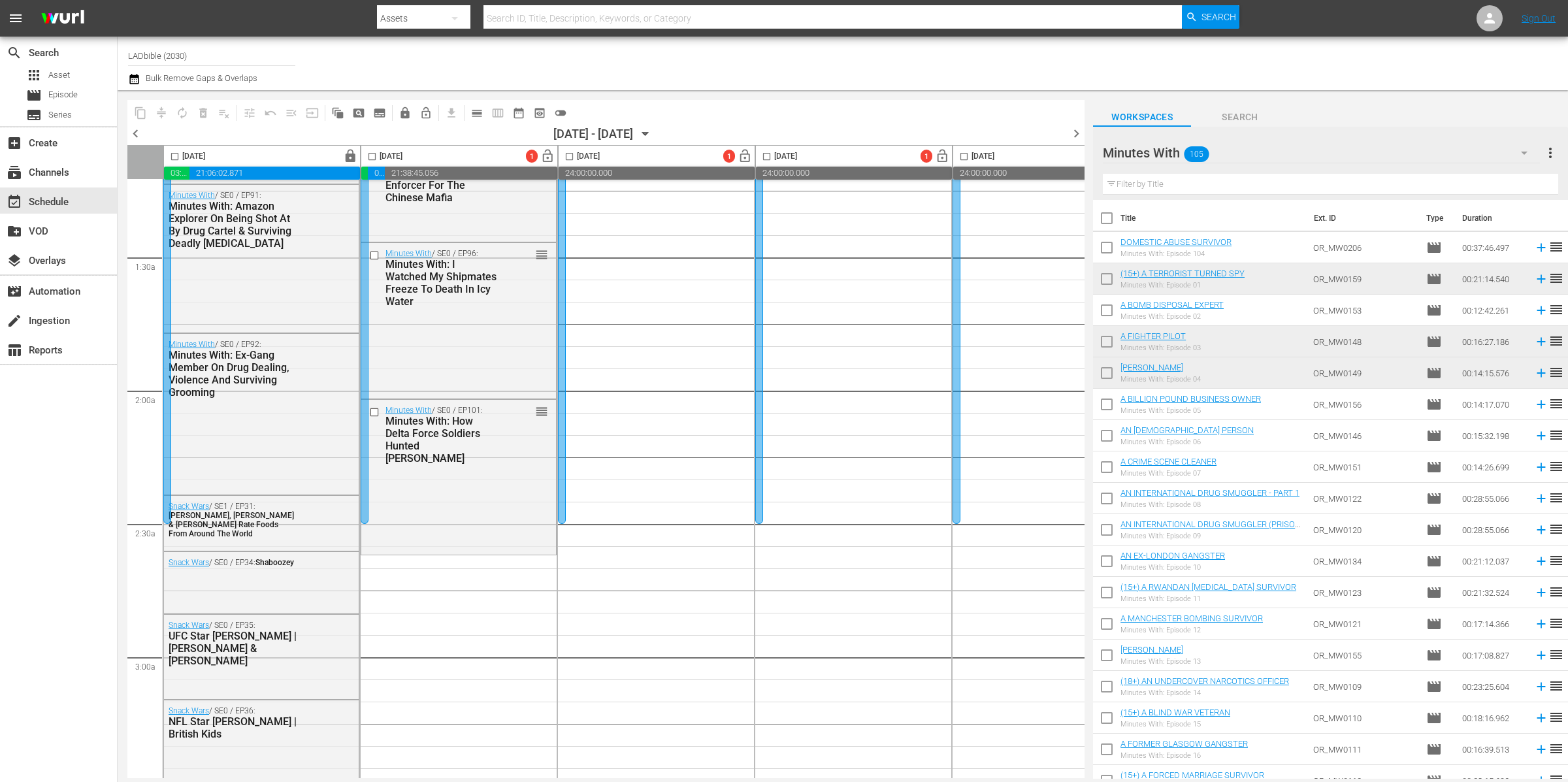
click at [1241, 151] on div "Minutes With 105" at bounding box center [1322, 153] width 437 height 37
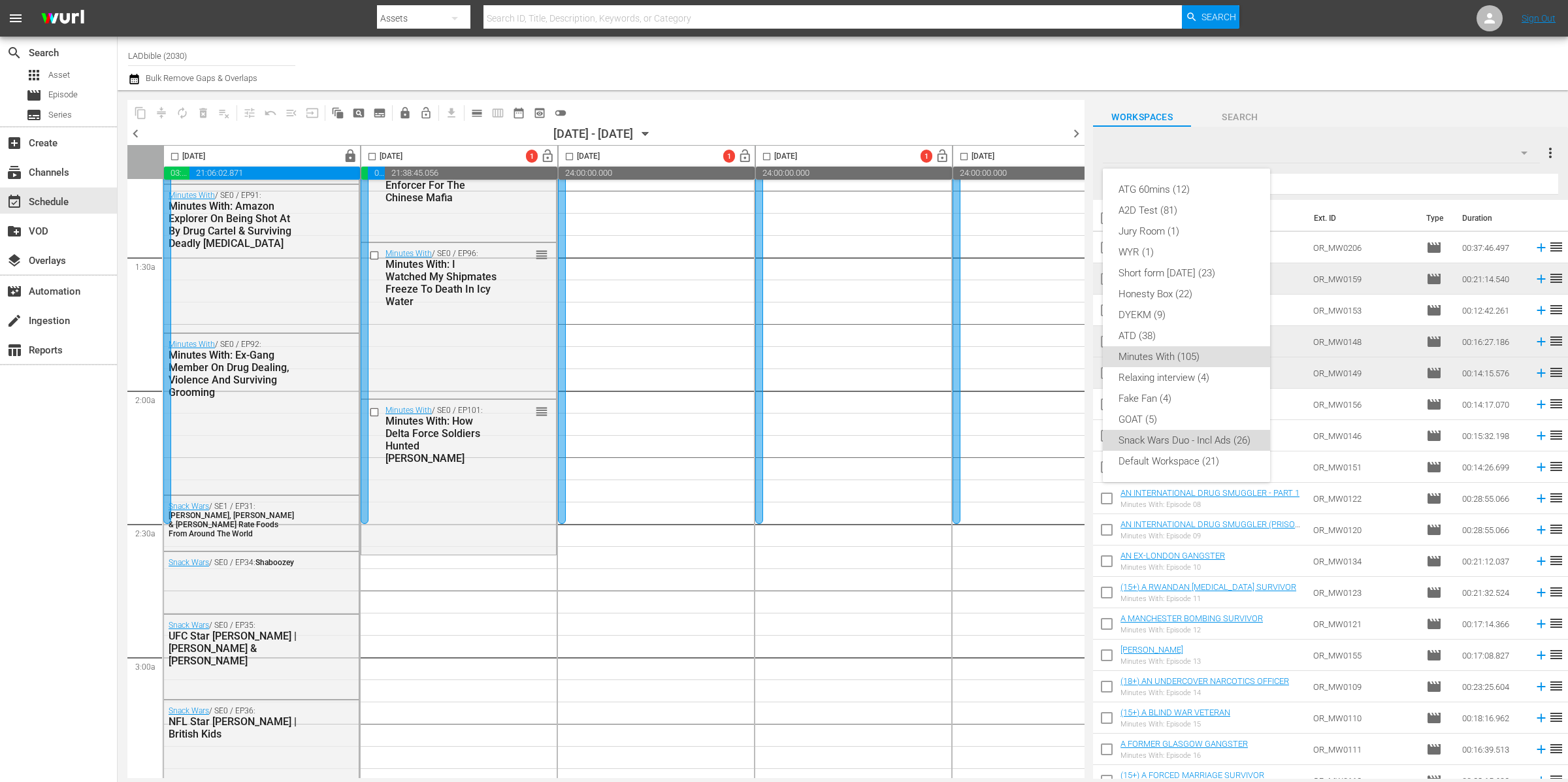
click at [1236, 438] on div "Snack Wars Duo - Incl Ads (26)" at bounding box center [1186, 439] width 136 height 21
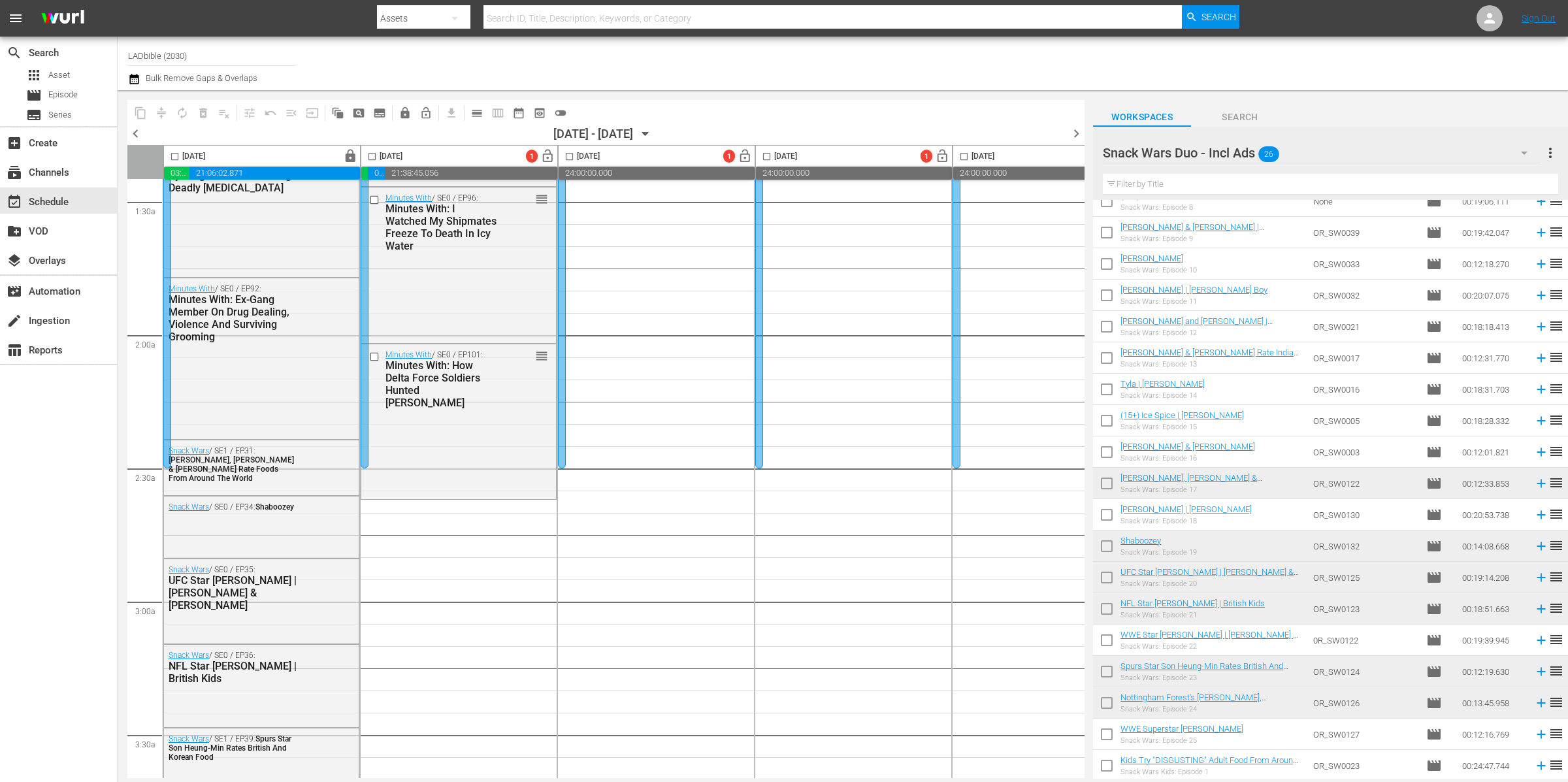
scroll to position [530, 0]
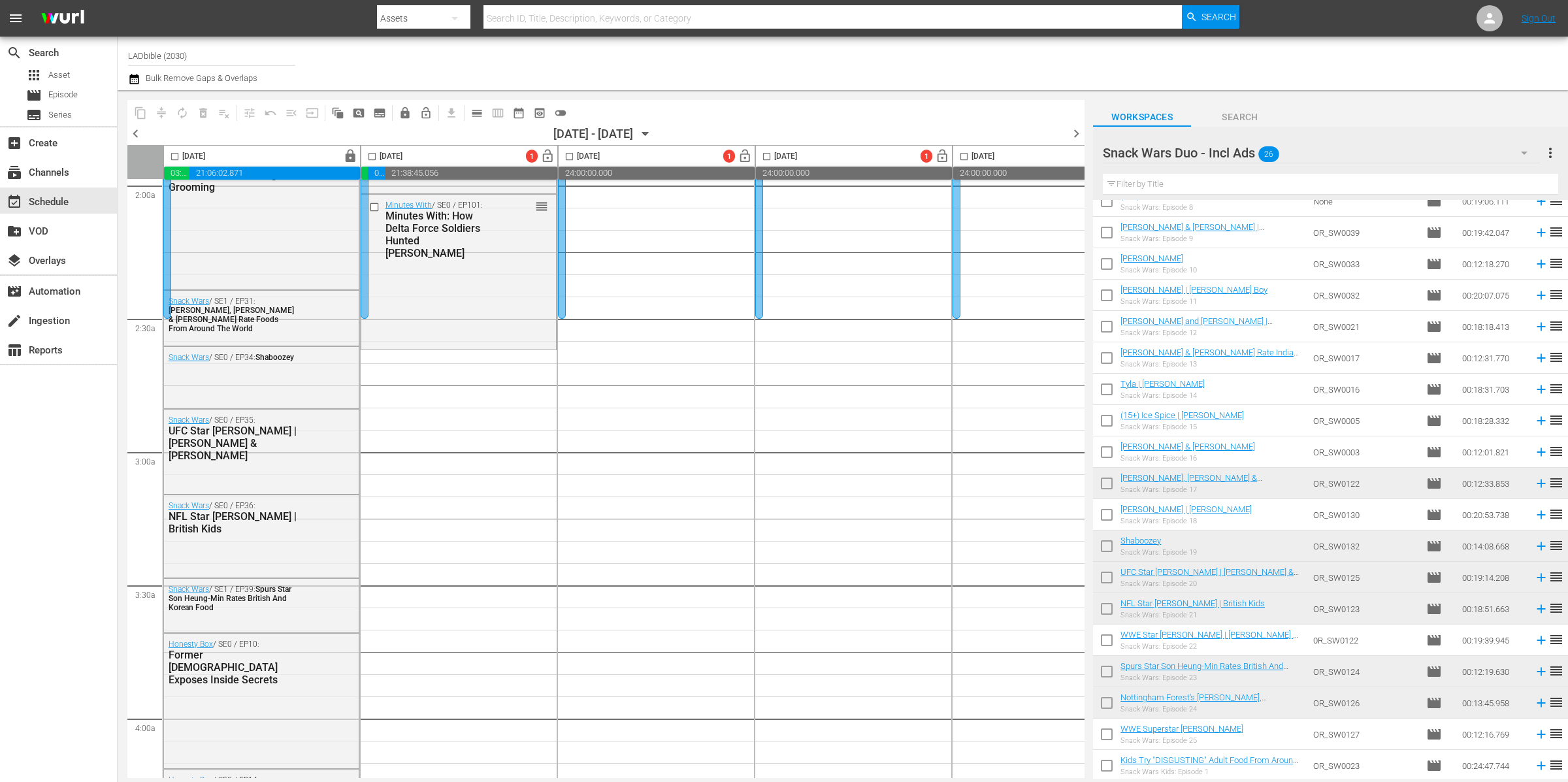
click at [135, 133] on span "chevron_left" at bounding box center [135, 133] width 17 height 17
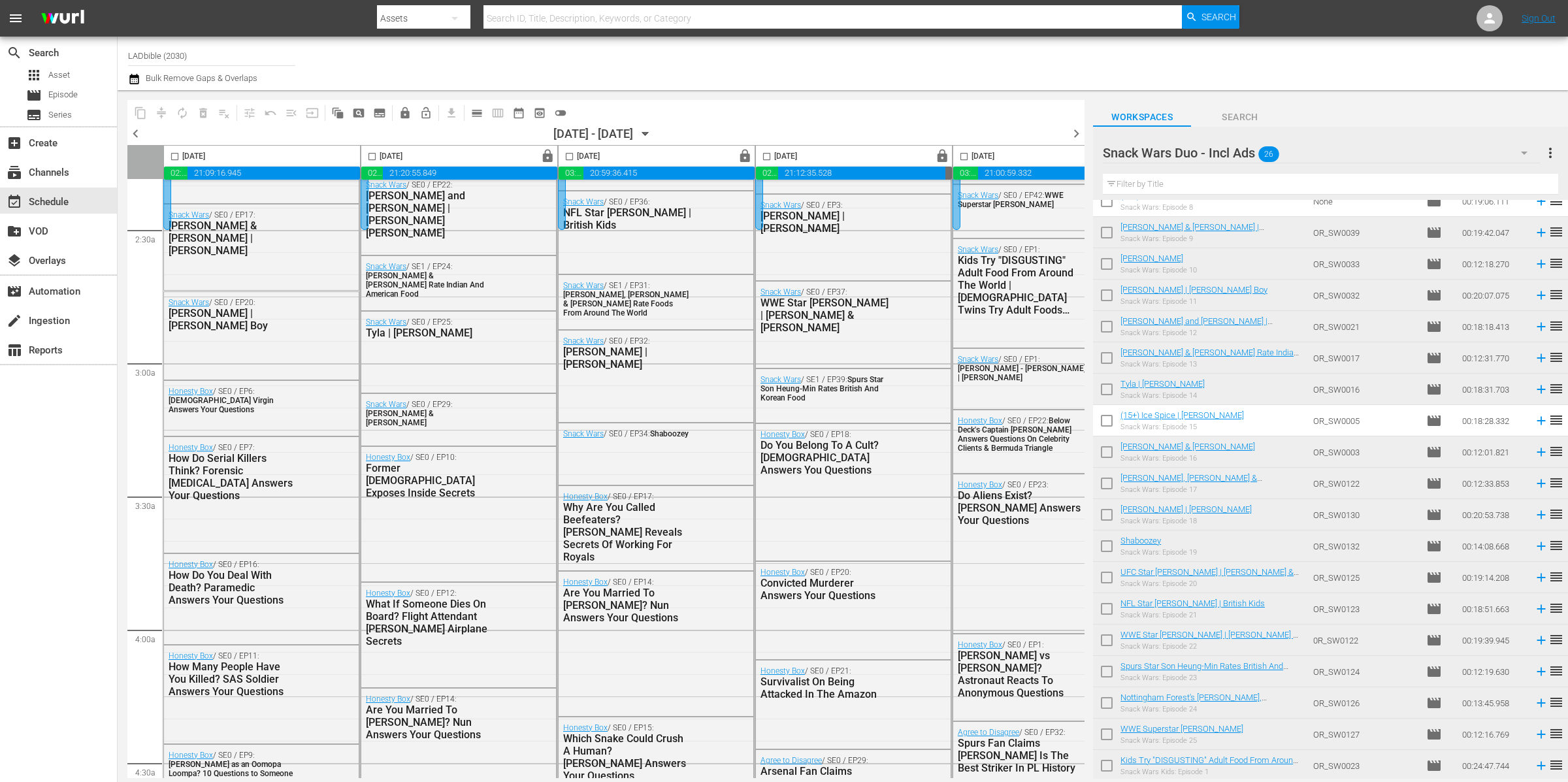
scroll to position [552, 0]
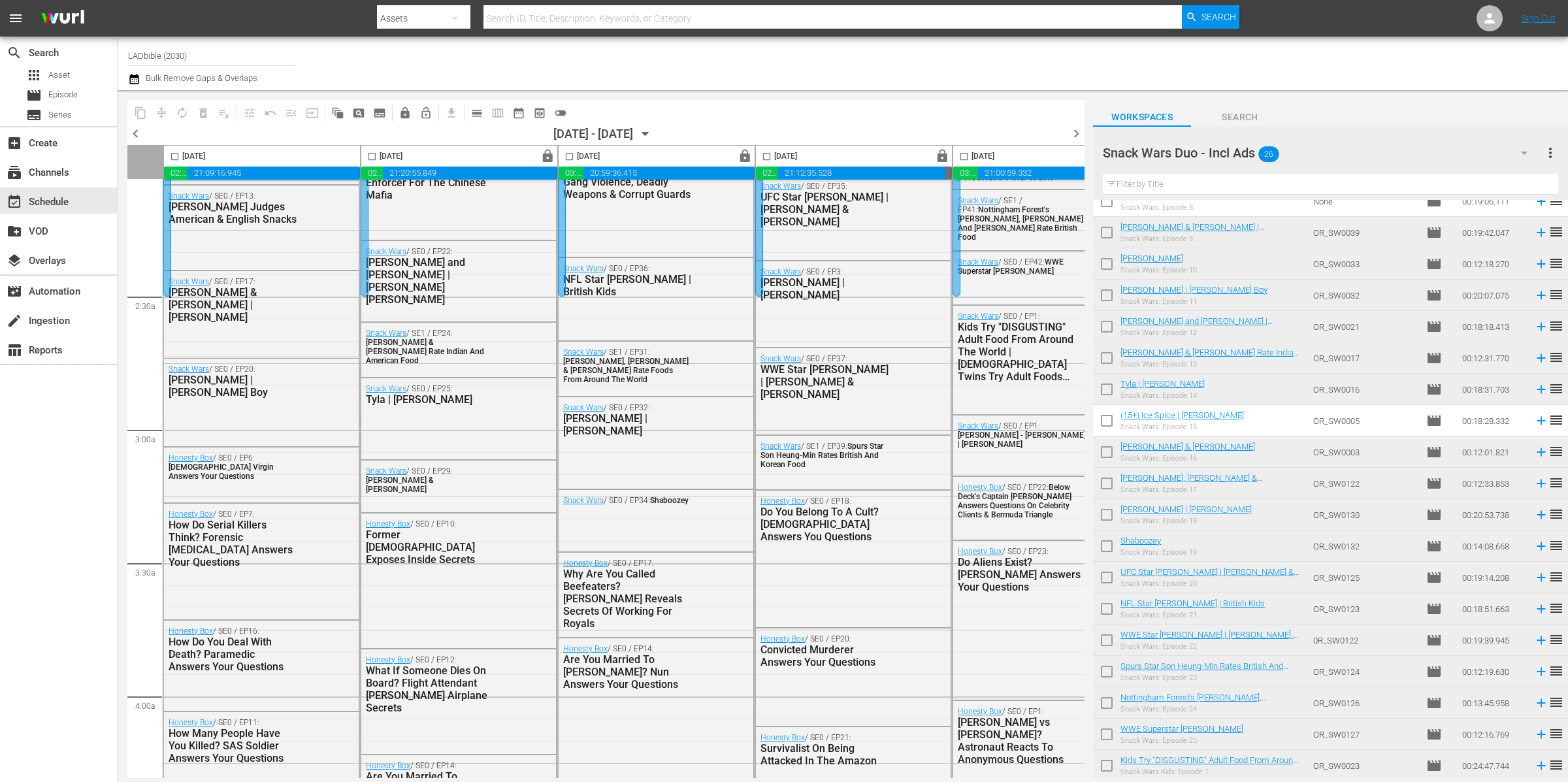
click at [1074, 135] on span "chevron_right" at bounding box center [1076, 133] width 17 height 17
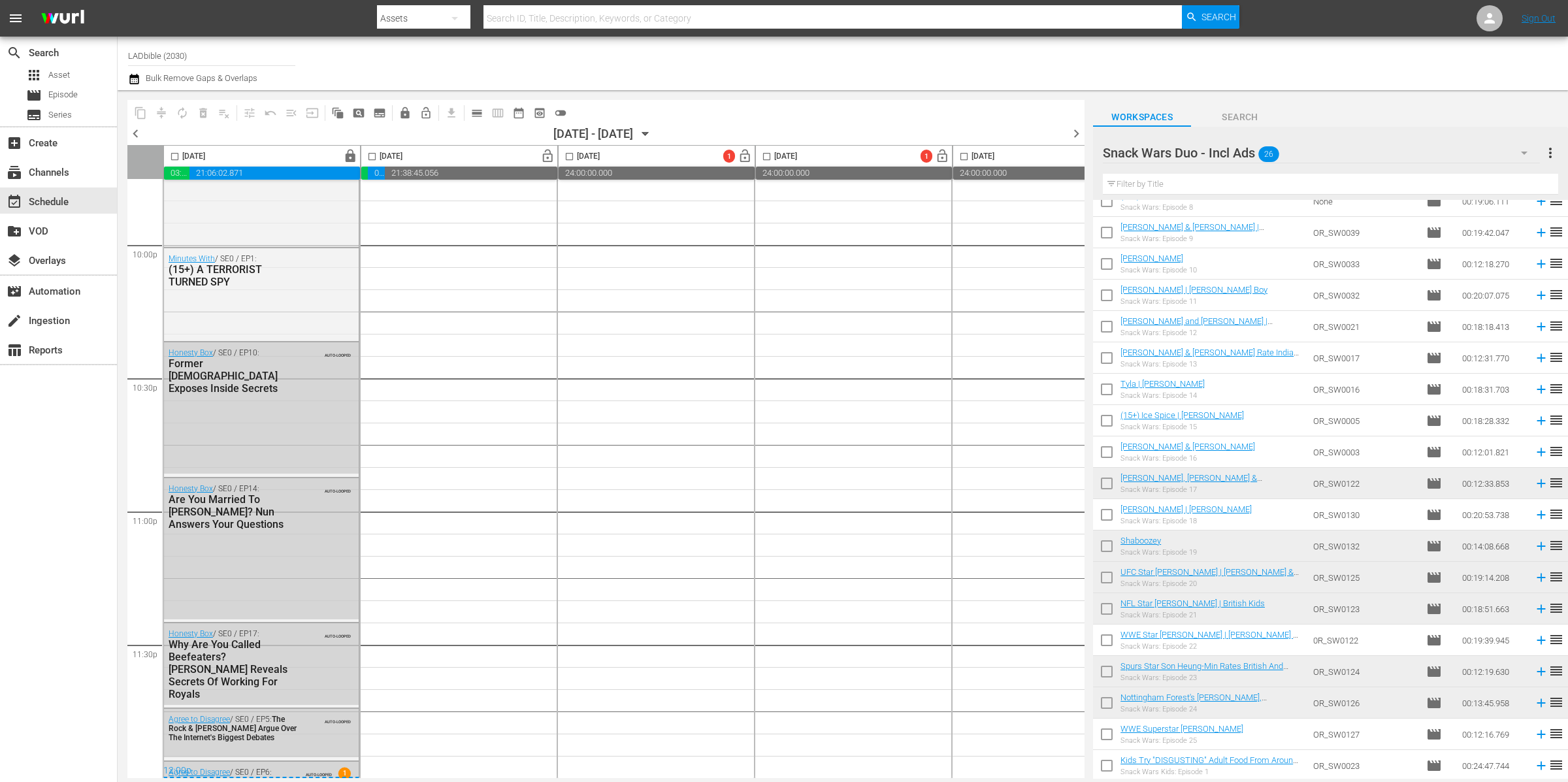
scroll to position [530, 0]
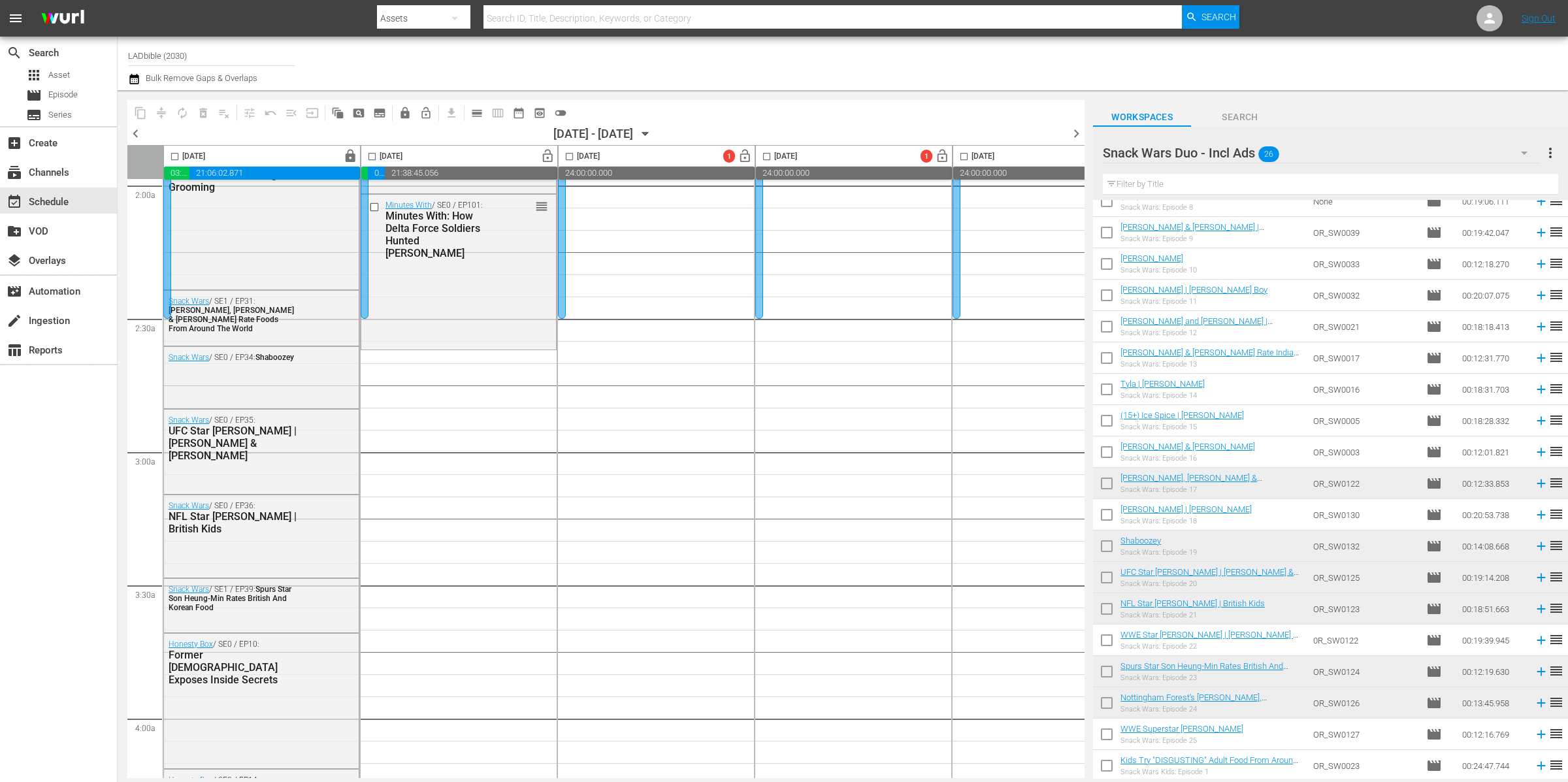
click at [1110, 514] on input "checkbox" at bounding box center [1106, 516] width 27 height 27
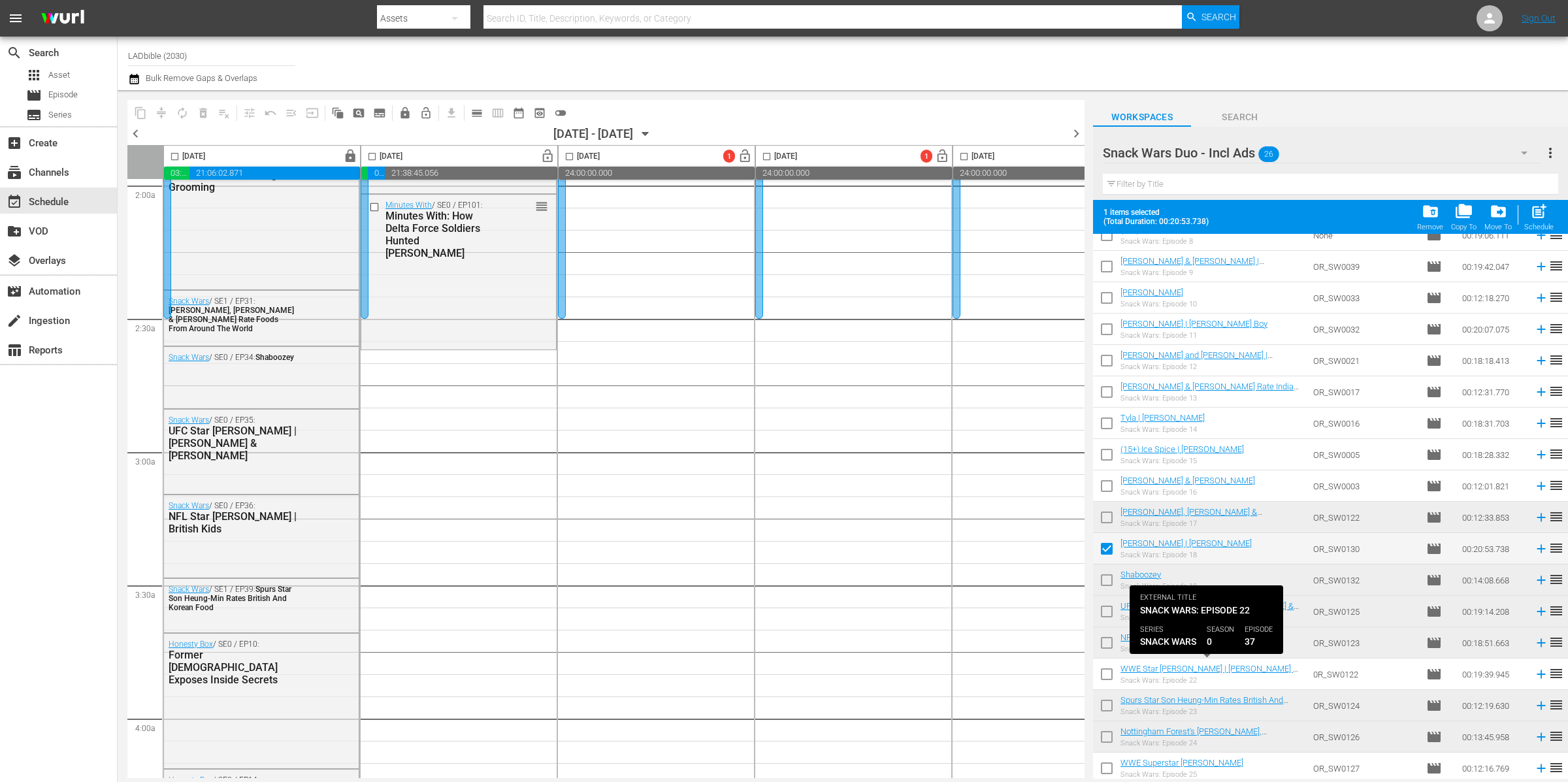
click at [1104, 672] on input "checkbox" at bounding box center [1106, 676] width 27 height 27
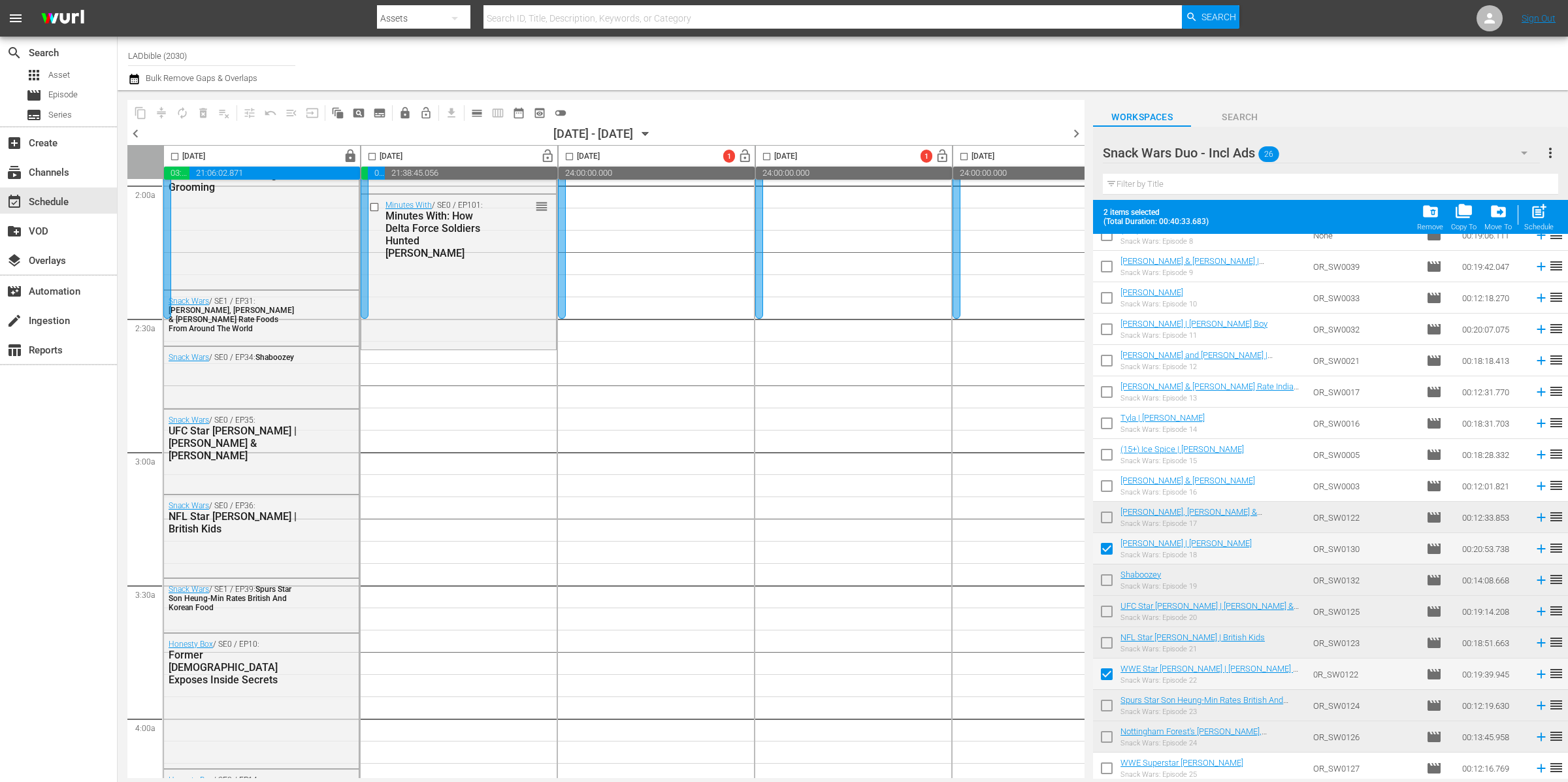
scroll to position [299, 0]
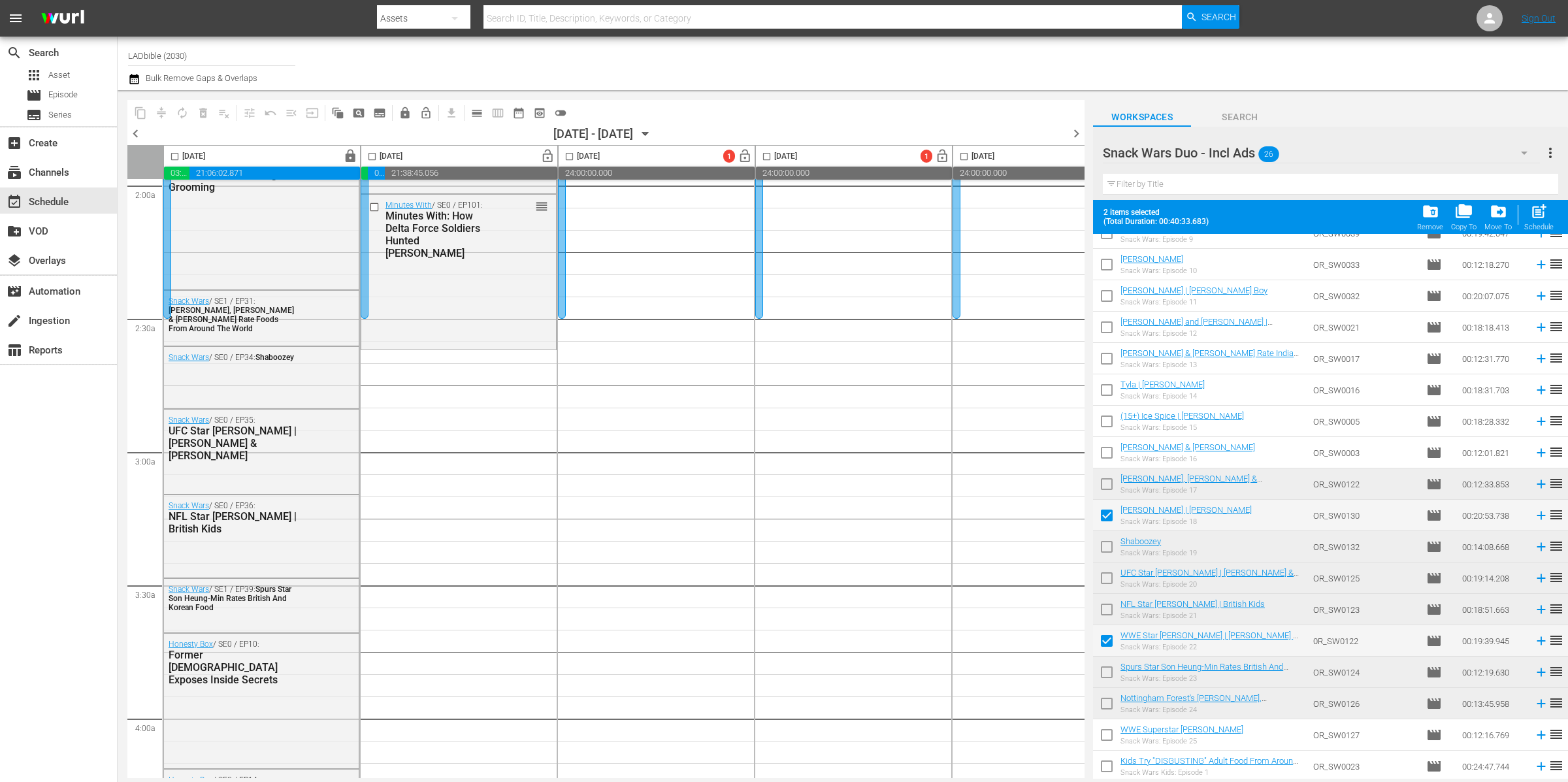
click at [1107, 735] on input "checkbox" at bounding box center [1106, 737] width 27 height 27
click at [1110, 761] on input "checkbox" at bounding box center [1106, 768] width 27 height 27
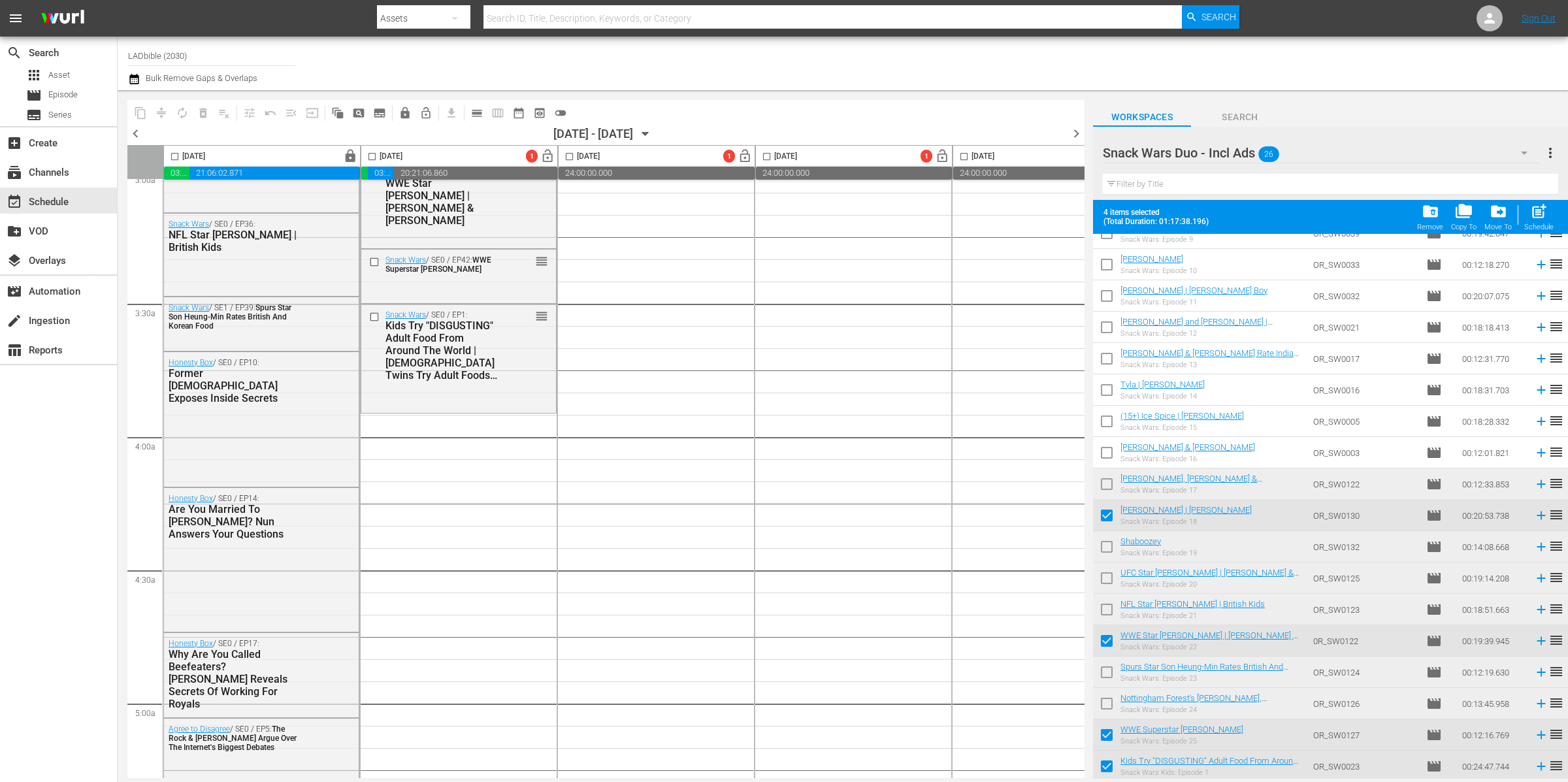
scroll to position [0, 0]
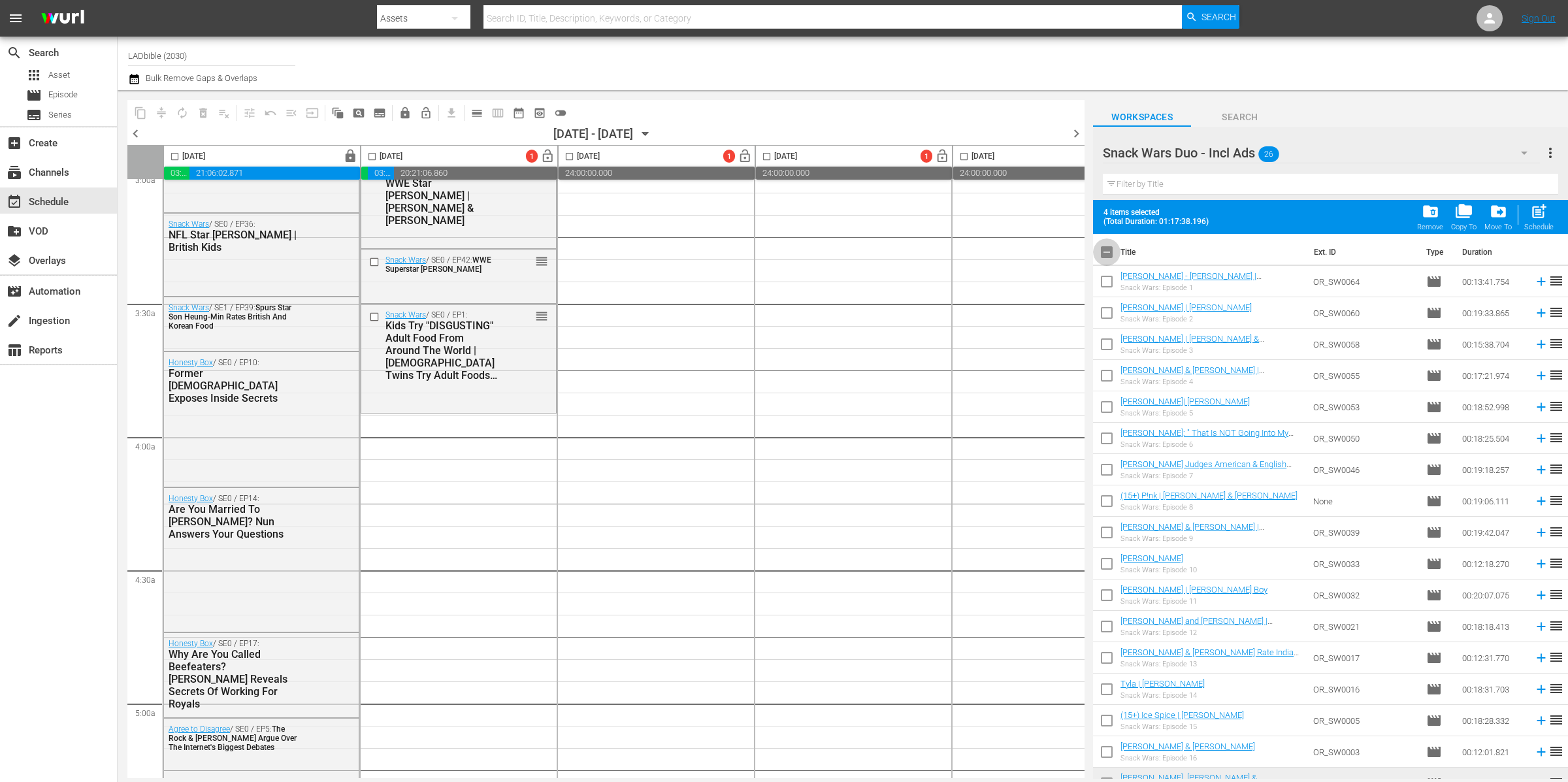
click at [1107, 252] on input "checkbox" at bounding box center [1106, 254] width 27 height 27
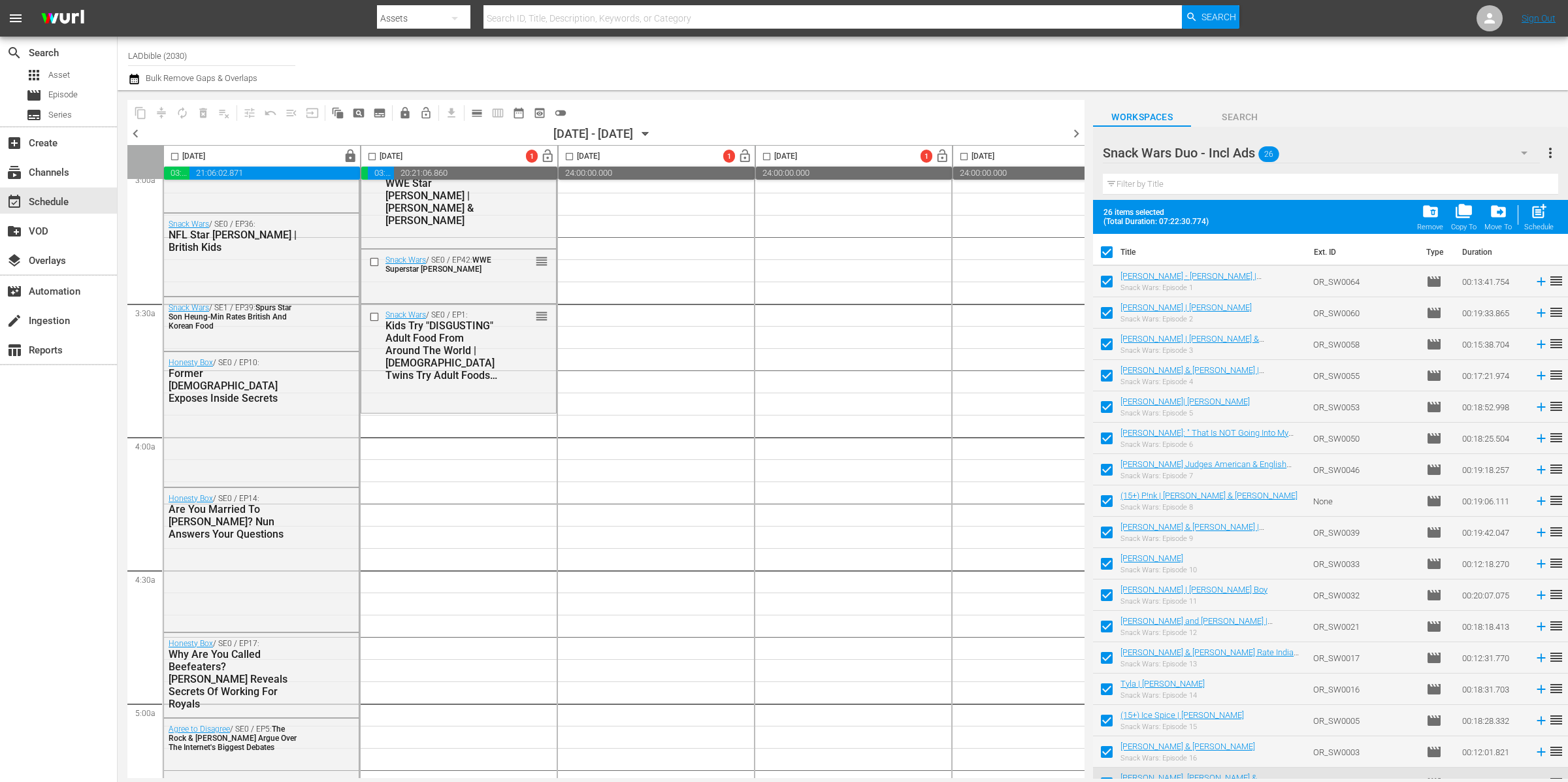
click at [1111, 252] on input "checkbox" at bounding box center [1106, 254] width 27 height 27
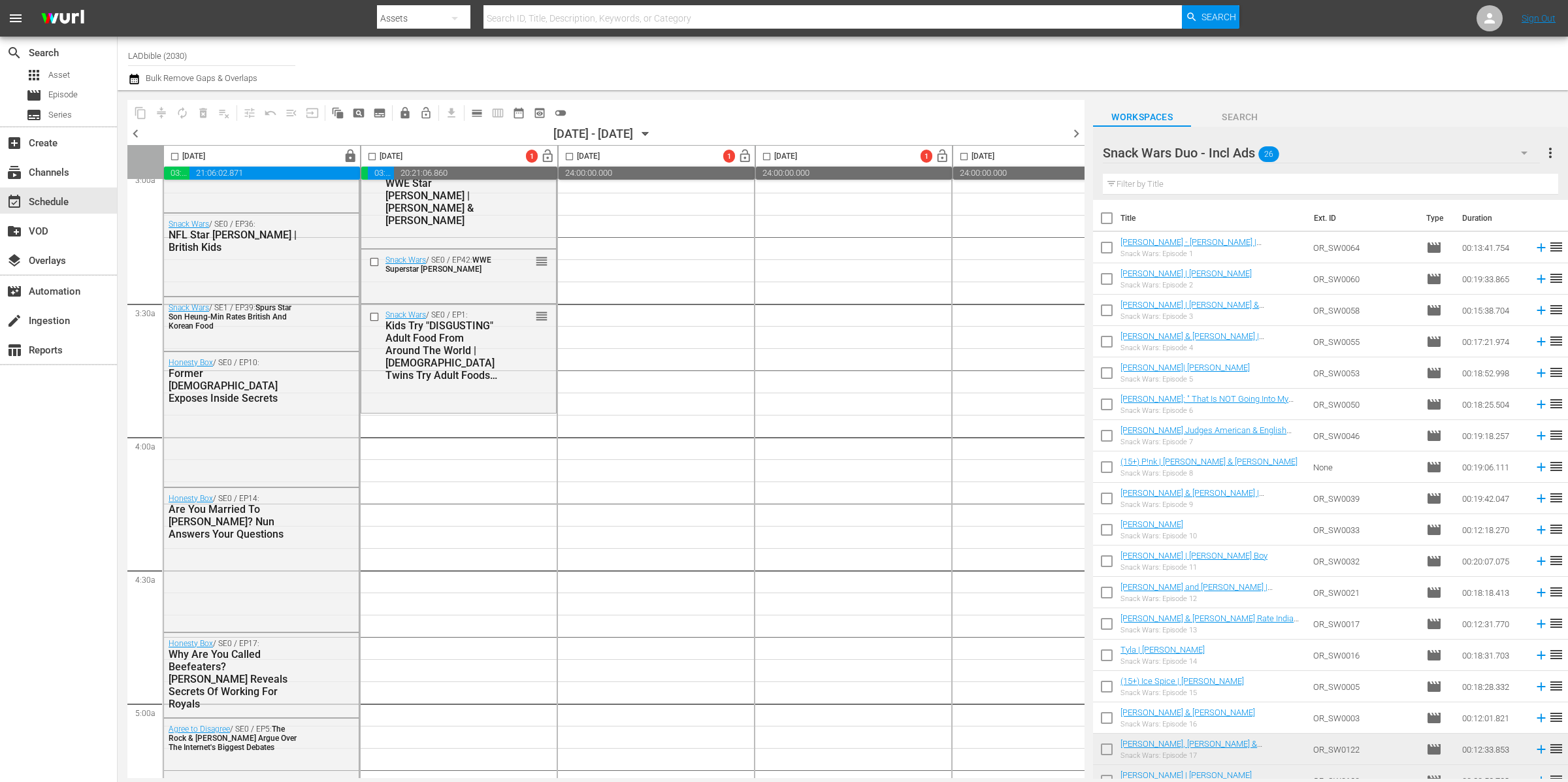
click at [1310, 149] on div "Snack Wars Duo - Incl Ads 26" at bounding box center [1322, 153] width 437 height 37
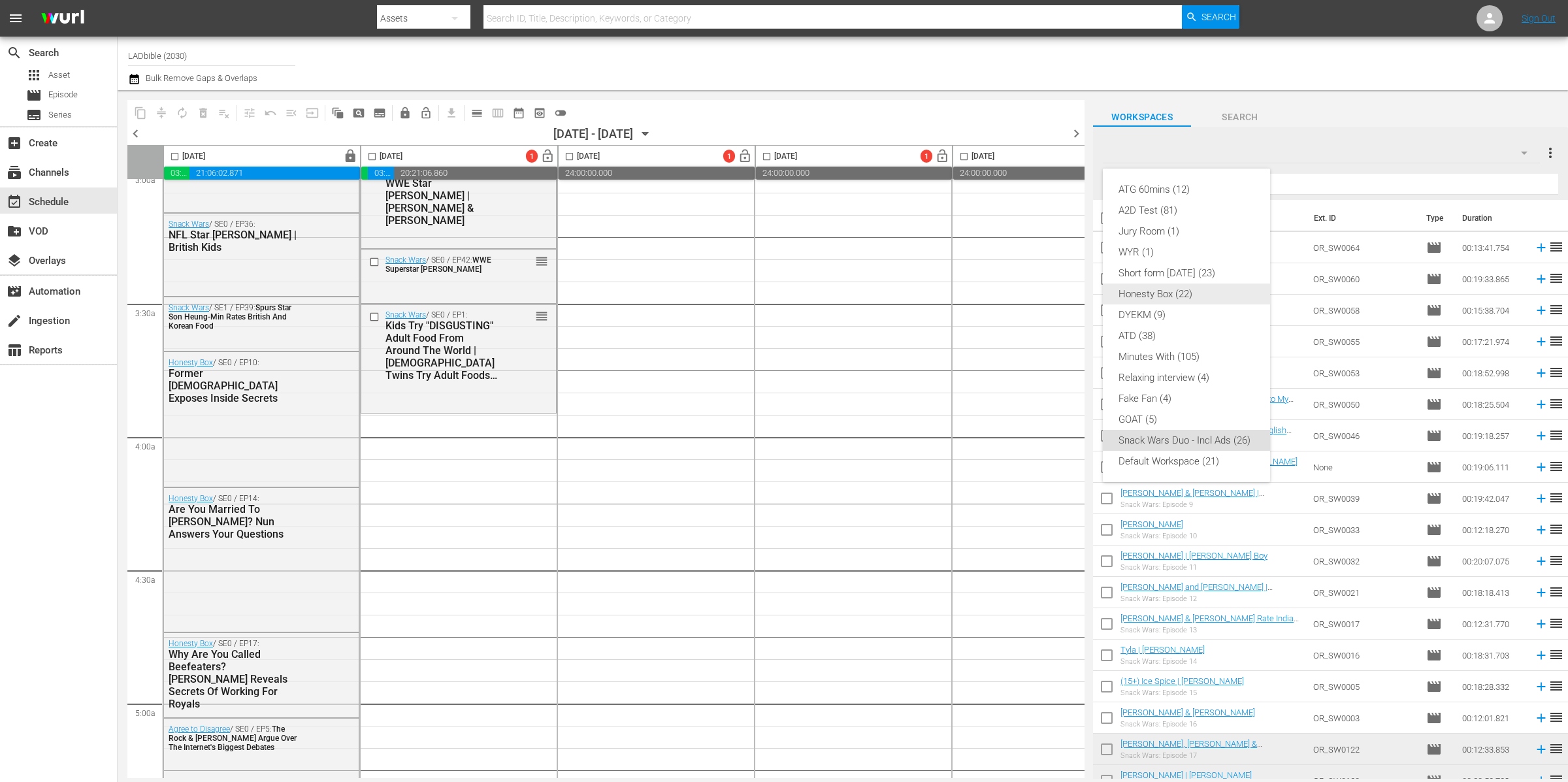
click at [1217, 285] on div "Honesty Box (22)" at bounding box center [1186, 293] width 136 height 21
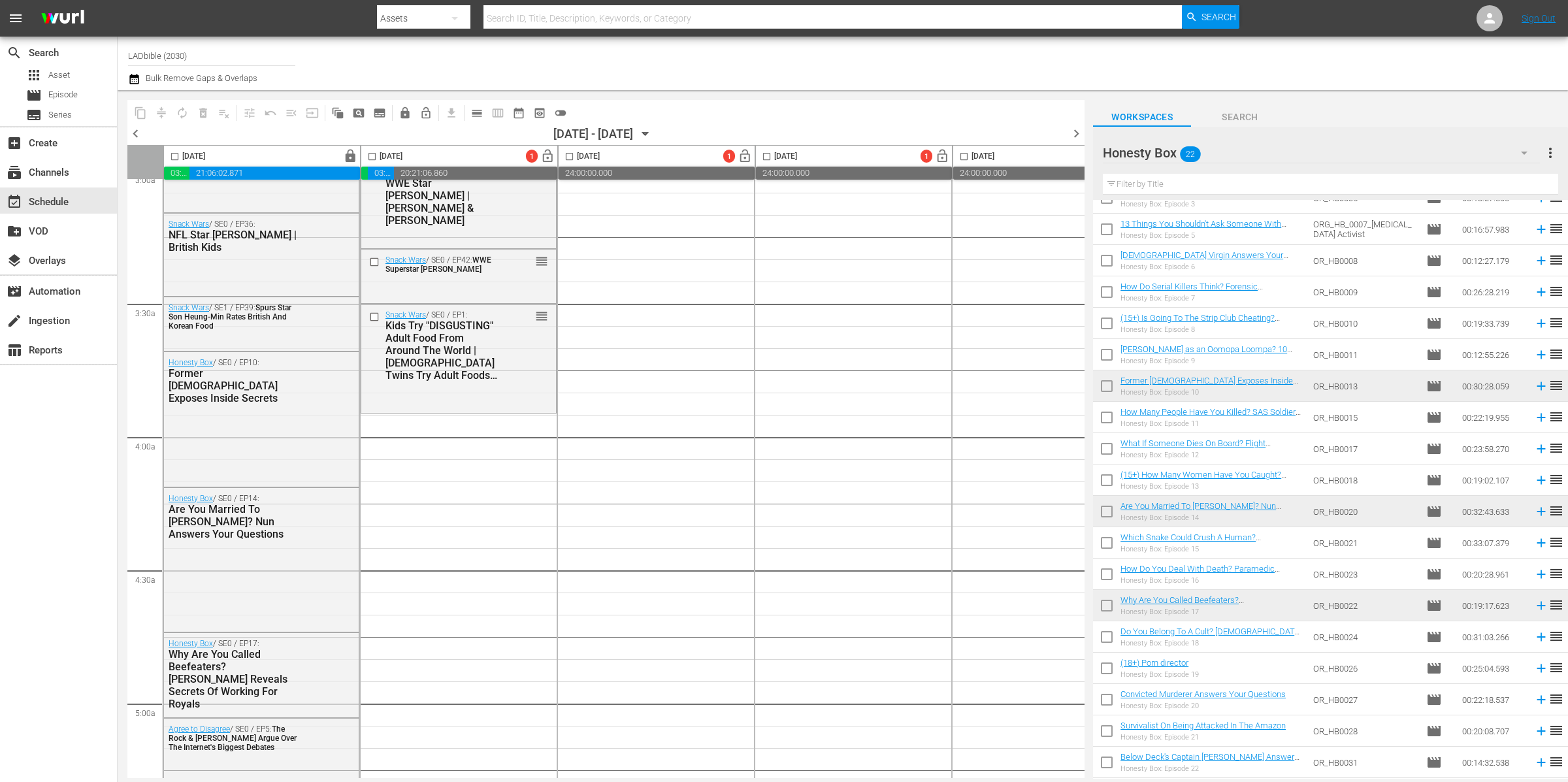
scroll to position [140, 0]
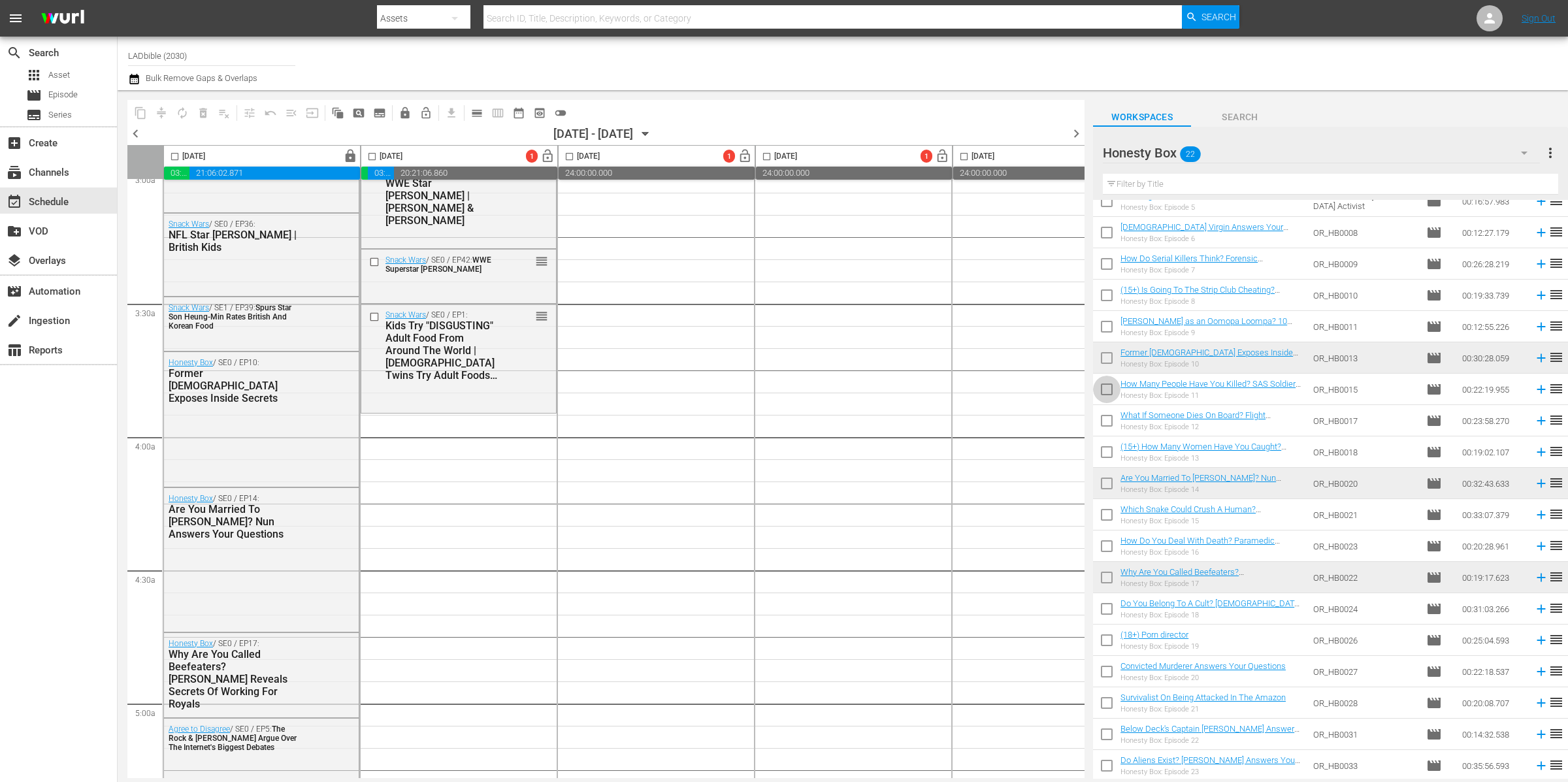
drag, startPoint x: 1108, startPoint y: 385, endPoint x: 1113, endPoint y: 392, distance: 8.6
click at [1108, 385] on input "checkbox" at bounding box center [1106, 392] width 27 height 27
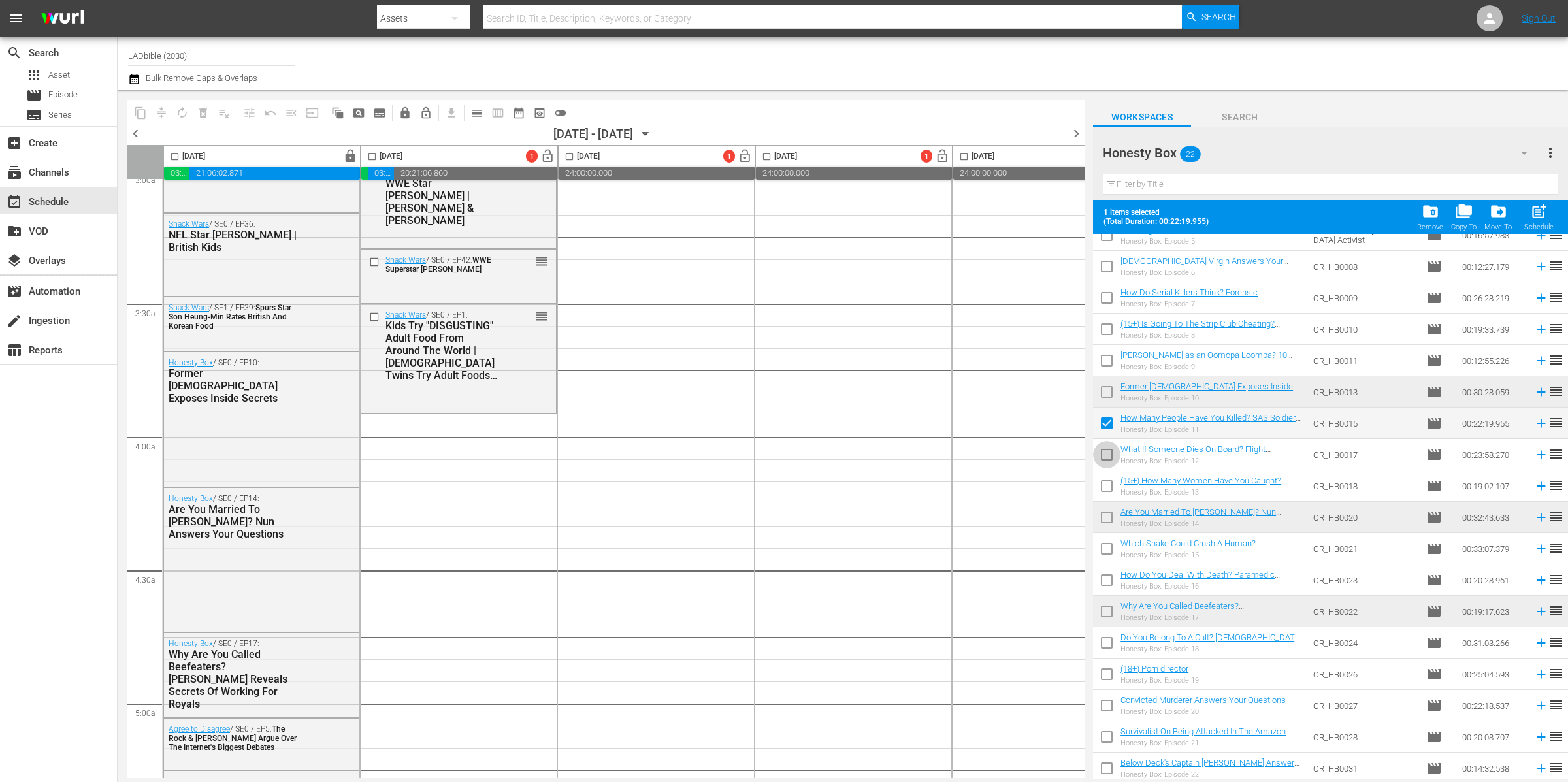
click at [1107, 455] on input "checkbox" at bounding box center [1106, 457] width 27 height 27
click at [1110, 548] on input "checkbox" at bounding box center [1106, 551] width 27 height 27
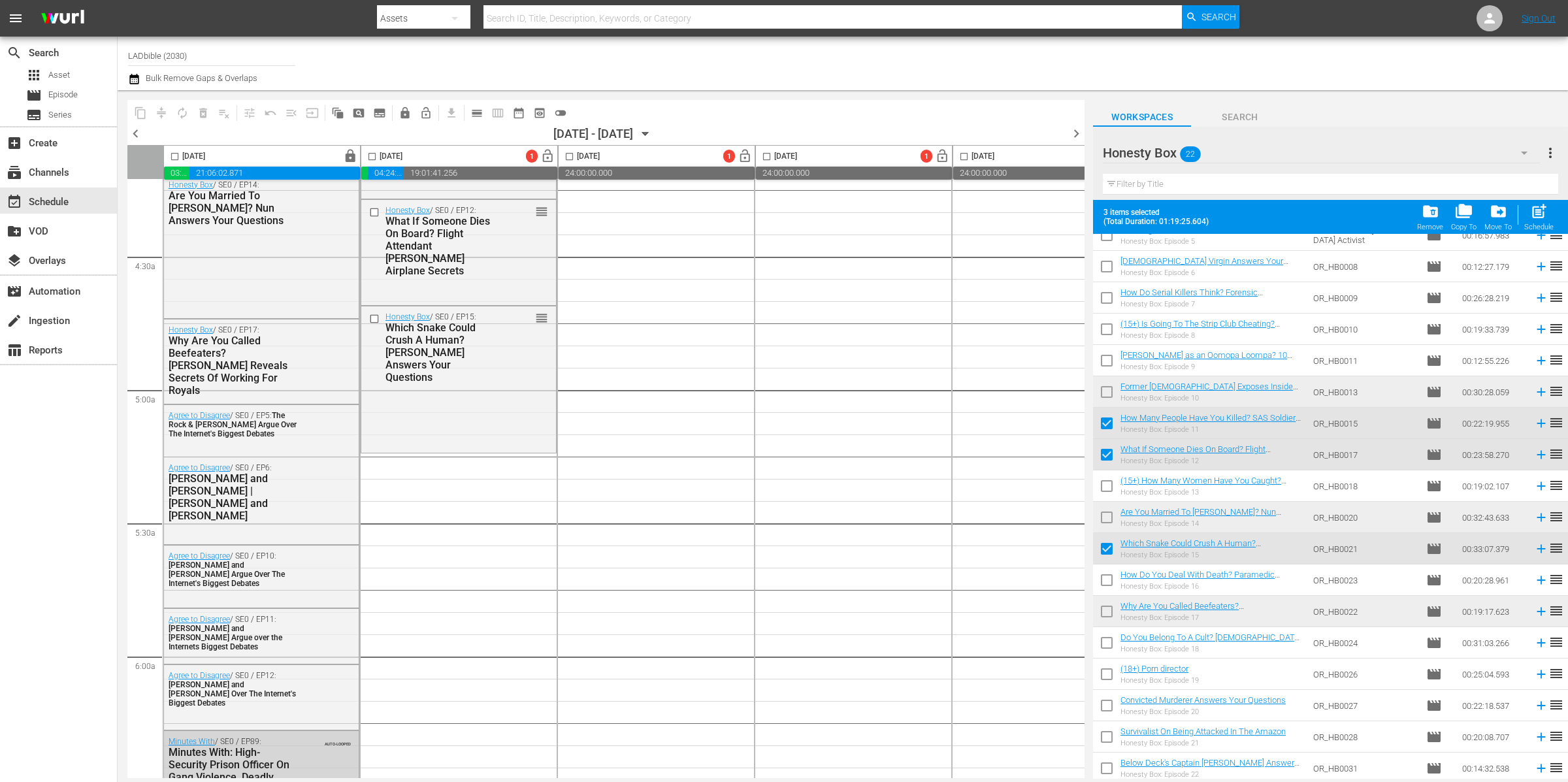
scroll to position [0, 0]
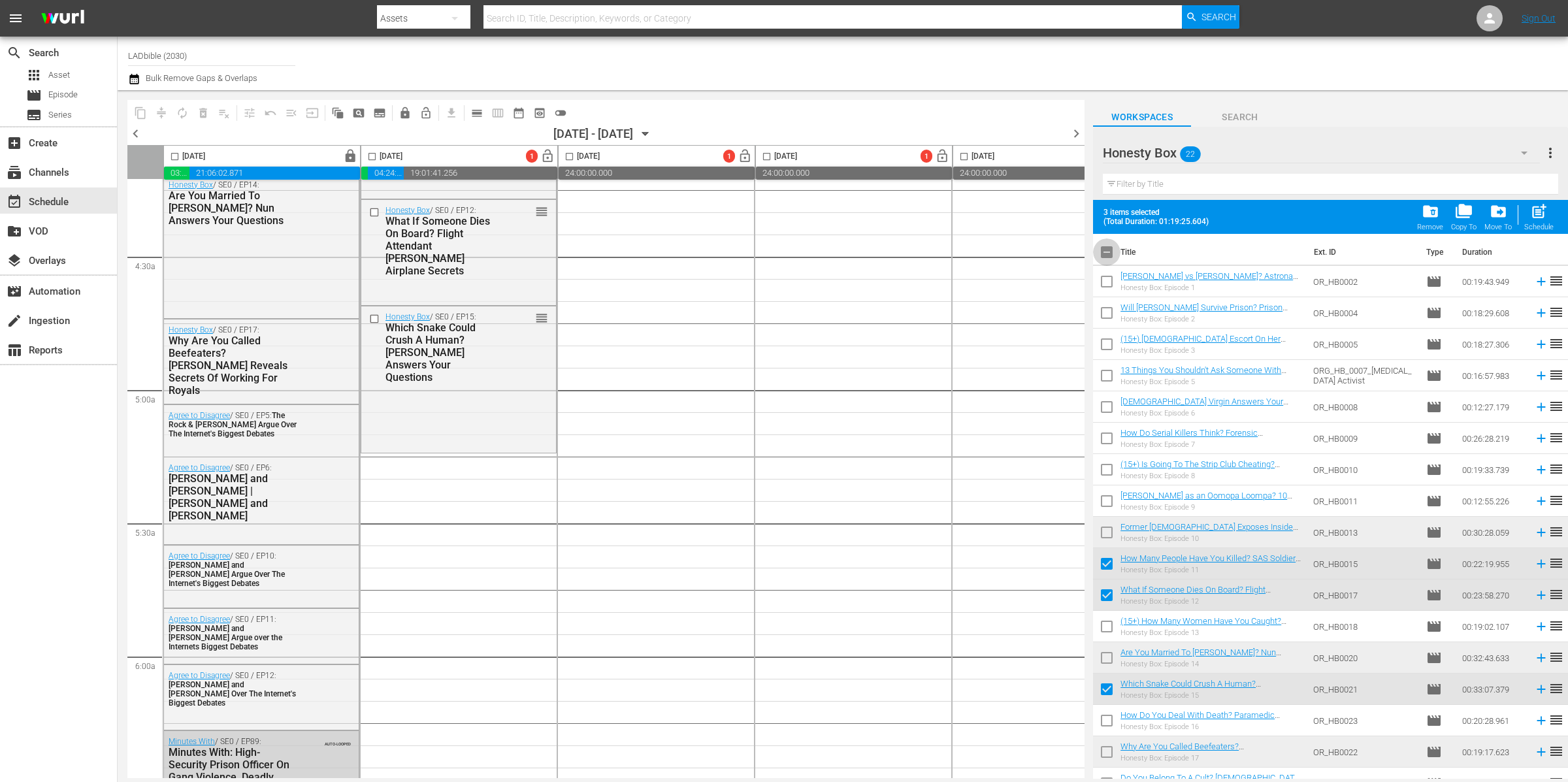
click at [1112, 255] on input "checkbox" at bounding box center [1106, 254] width 27 height 27
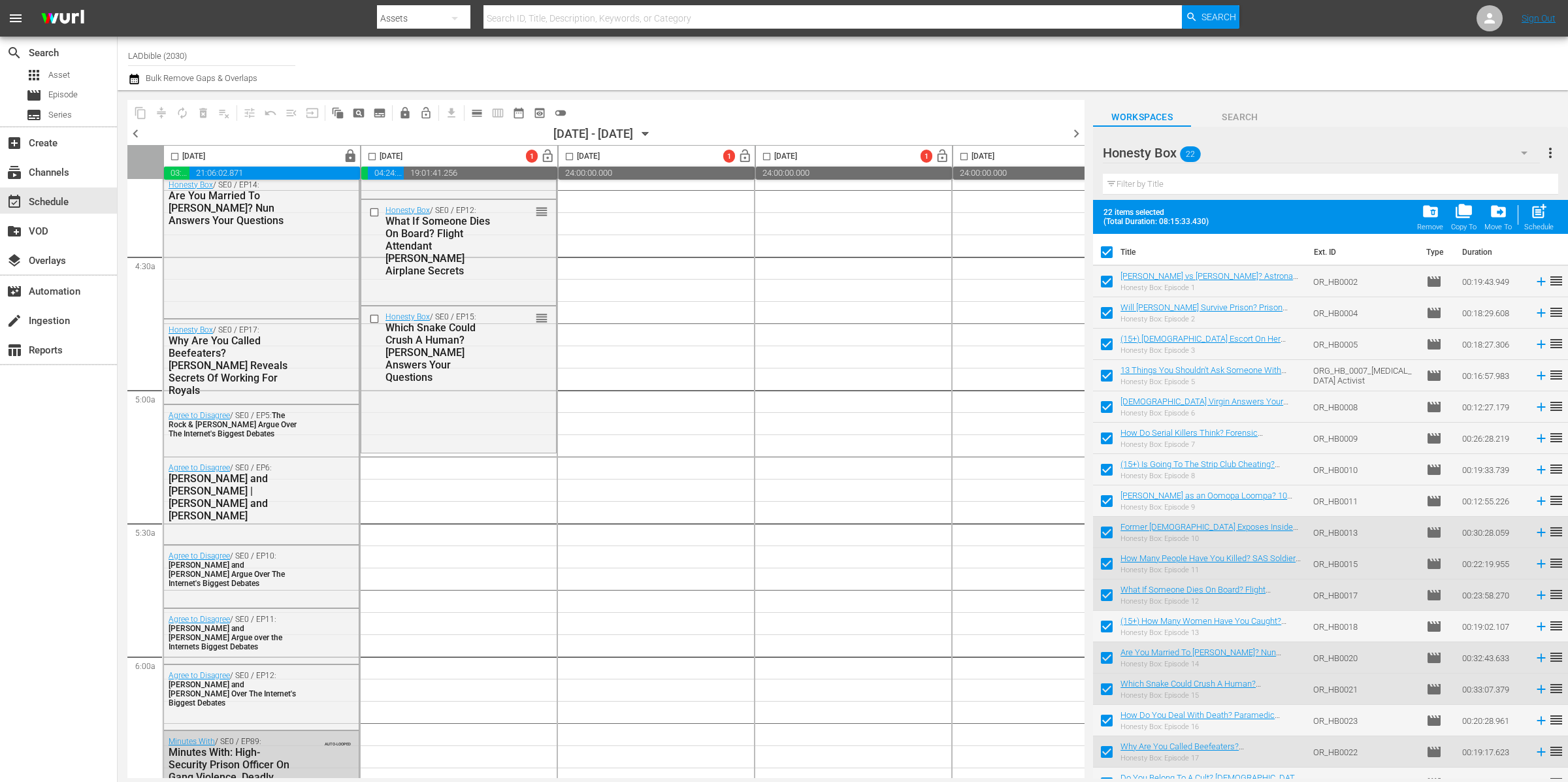
click at [1111, 255] on input "checkbox" at bounding box center [1106, 254] width 27 height 27
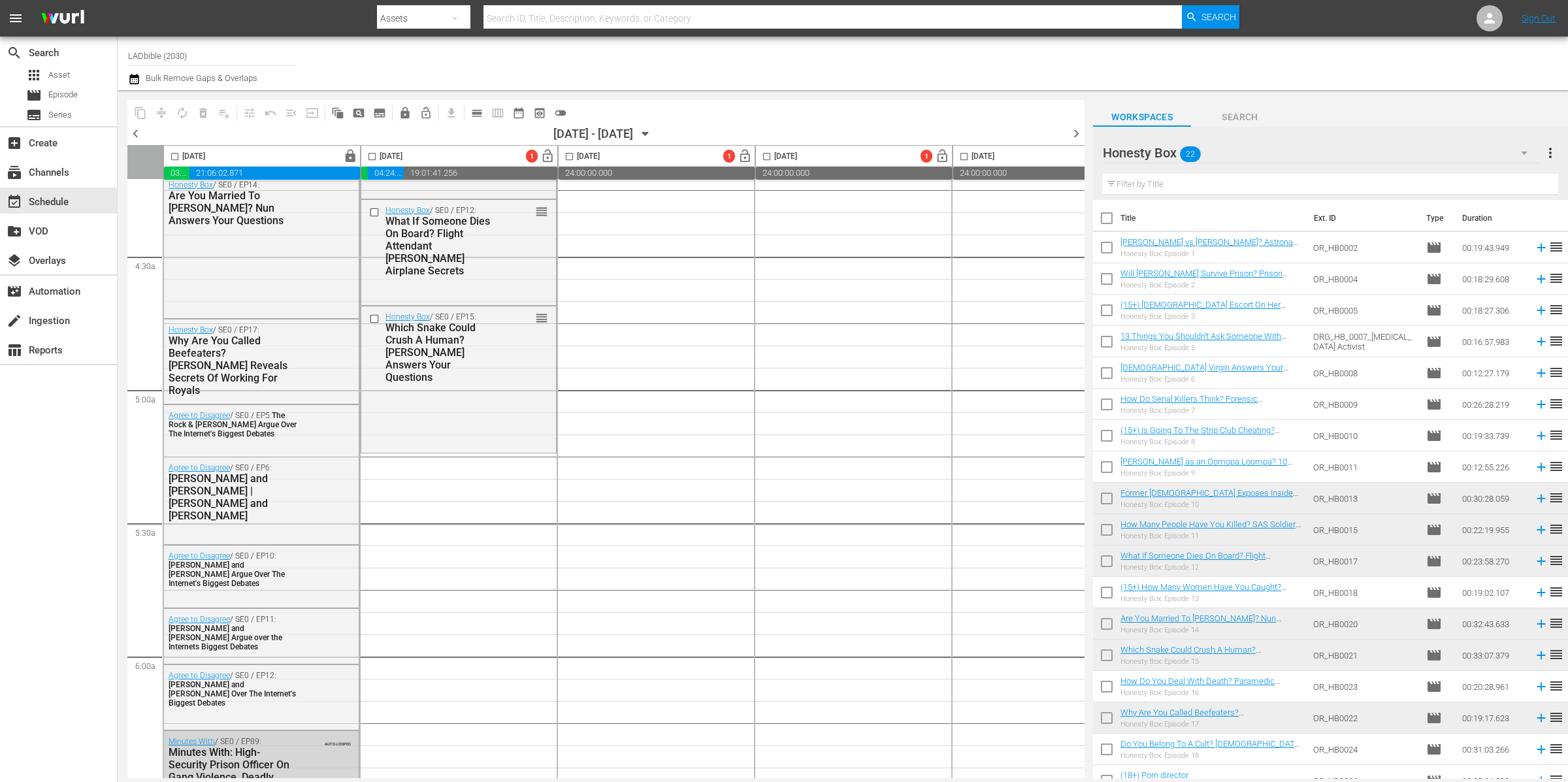
click at [1223, 156] on div "Honesty Box 22" at bounding box center [1322, 153] width 437 height 37
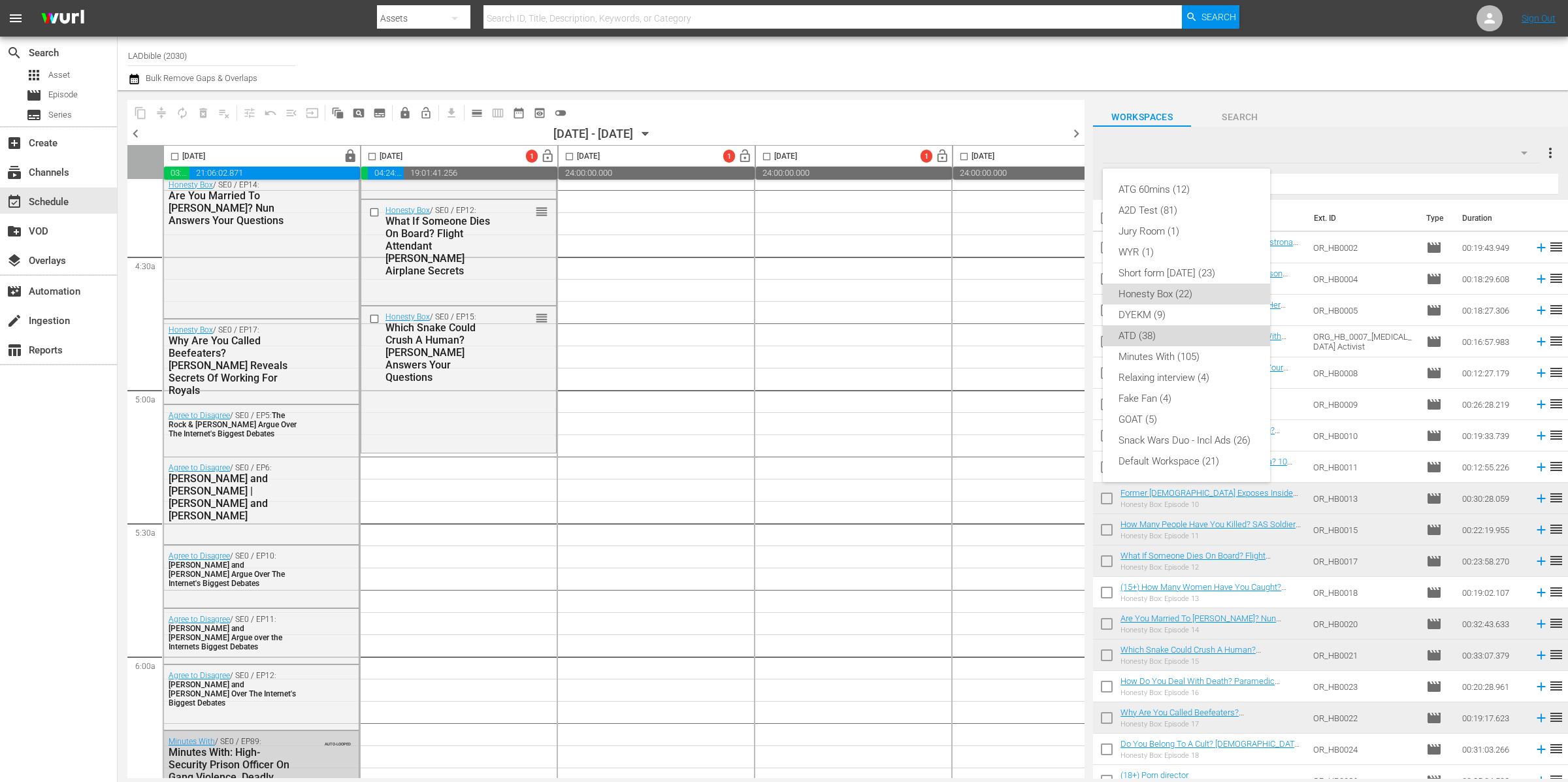
click at [1191, 341] on div "ATD (38)" at bounding box center [1186, 335] width 136 height 21
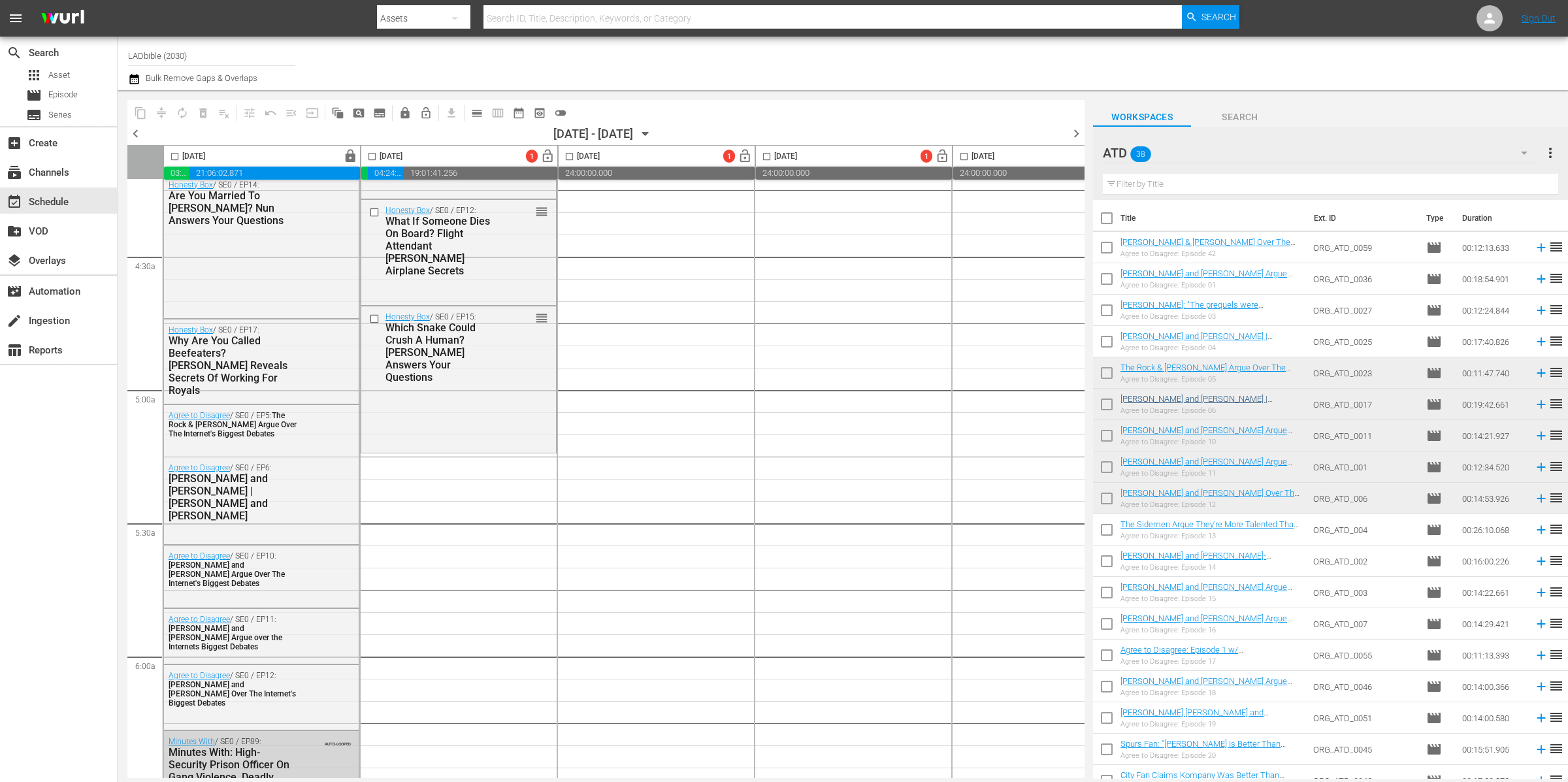
scroll to position [10, 0]
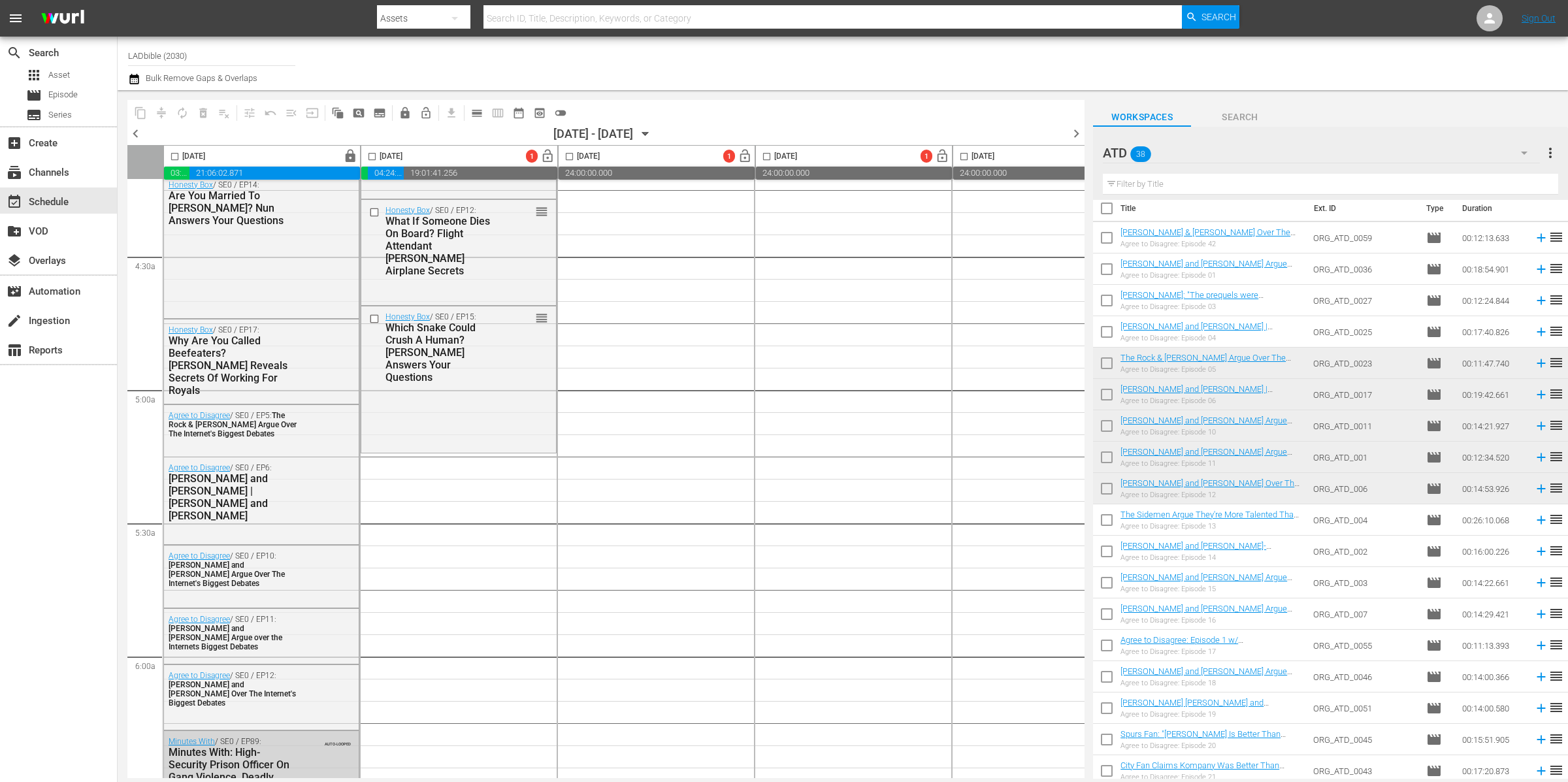
click at [1106, 519] on input "checkbox" at bounding box center [1106, 522] width 27 height 27
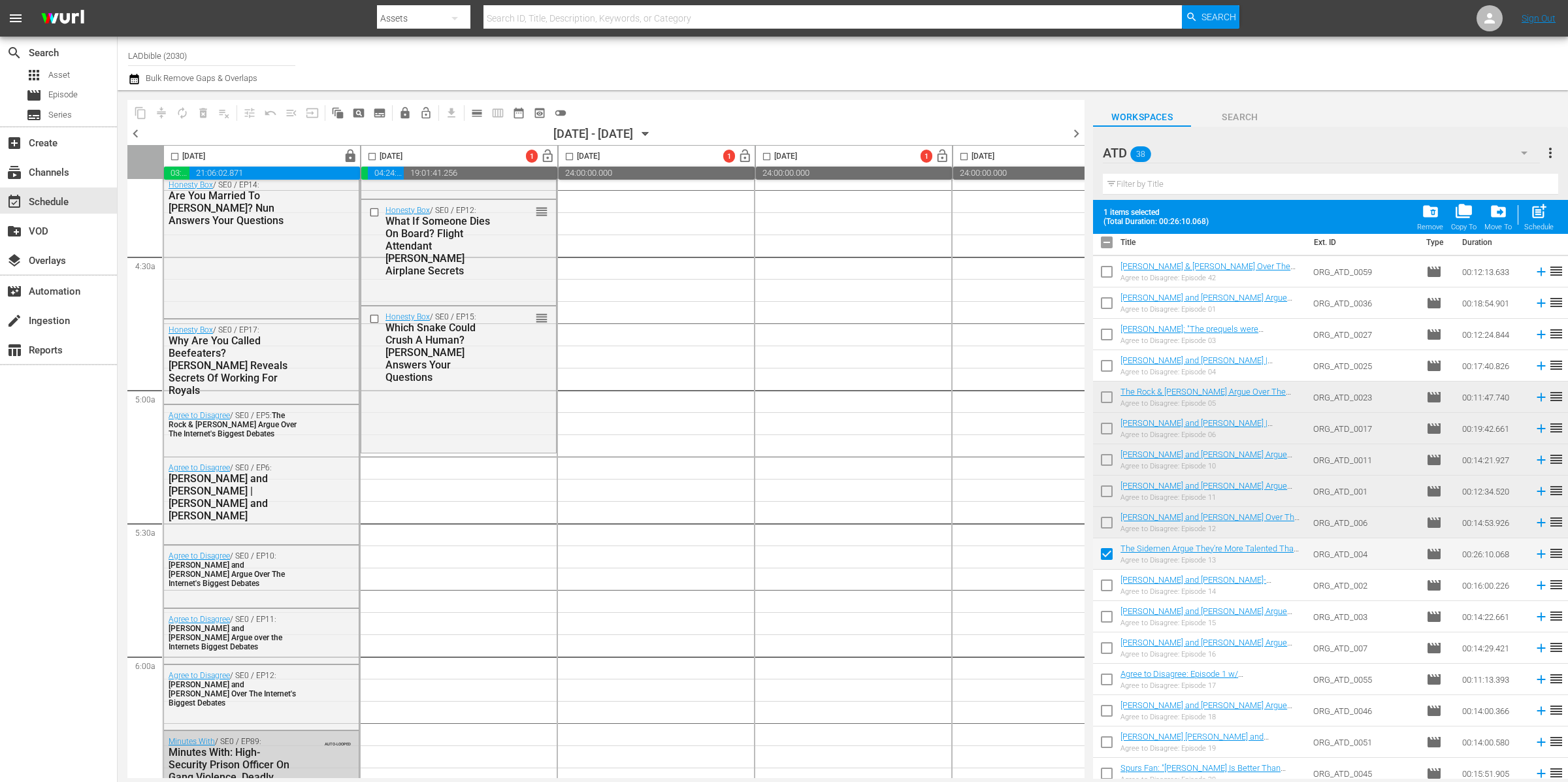
drag, startPoint x: 1108, startPoint y: 582, endPoint x: 1109, endPoint y: 591, distance: 9.1
click at [1108, 582] on input "checkbox" at bounding box center [1106, 587] width 27 height 27
click at [1108, 617] on input "checkbox" at bounding box center [1106, 619] width 27 height 27
click at [1110, 648] on input "checkbox" at bounding box center [1106, 650] width 27 height 27
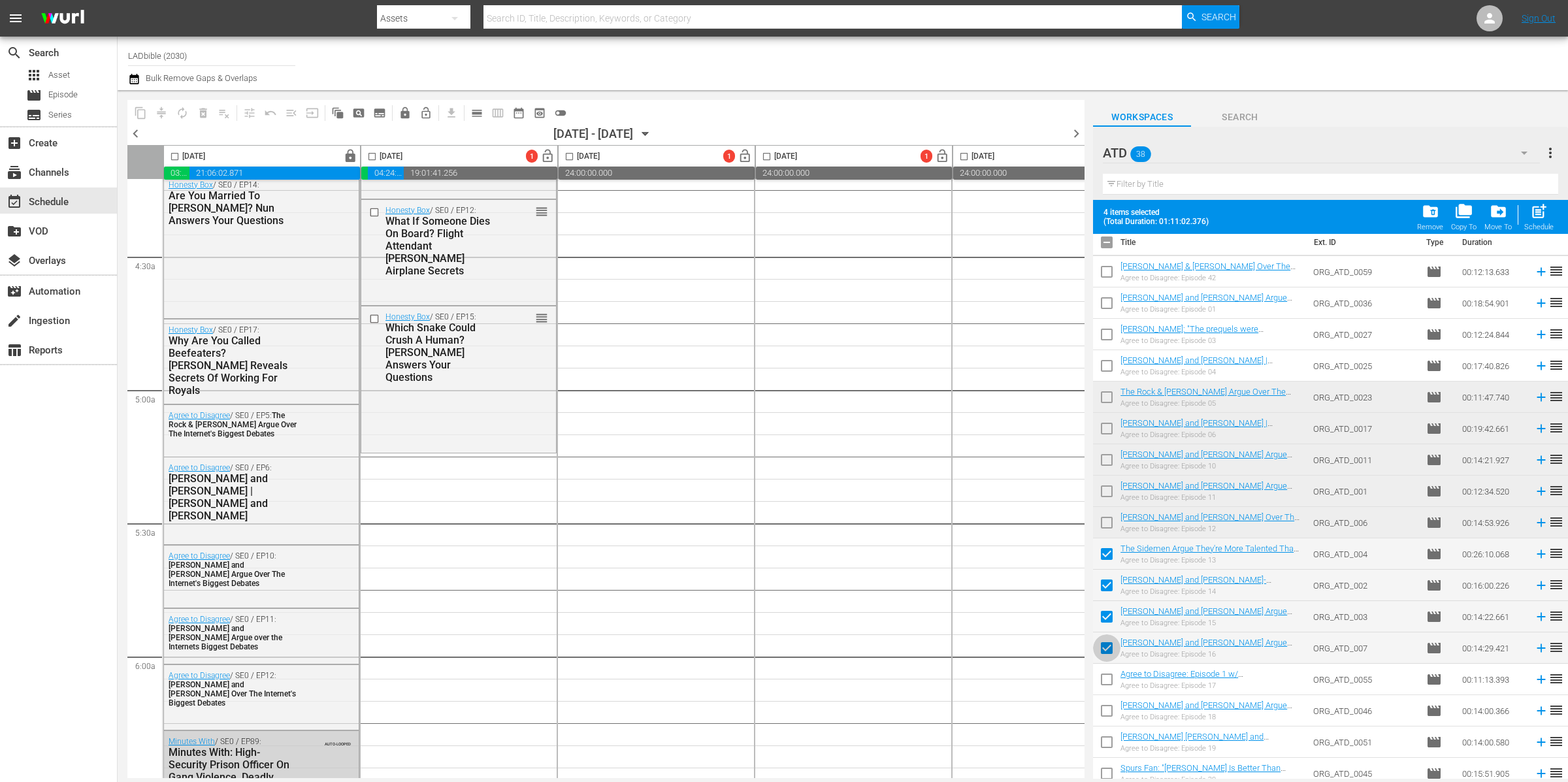
click at [1110, 647] on input "checkbox" at bounding box center [1106, 650] width 27 height 27
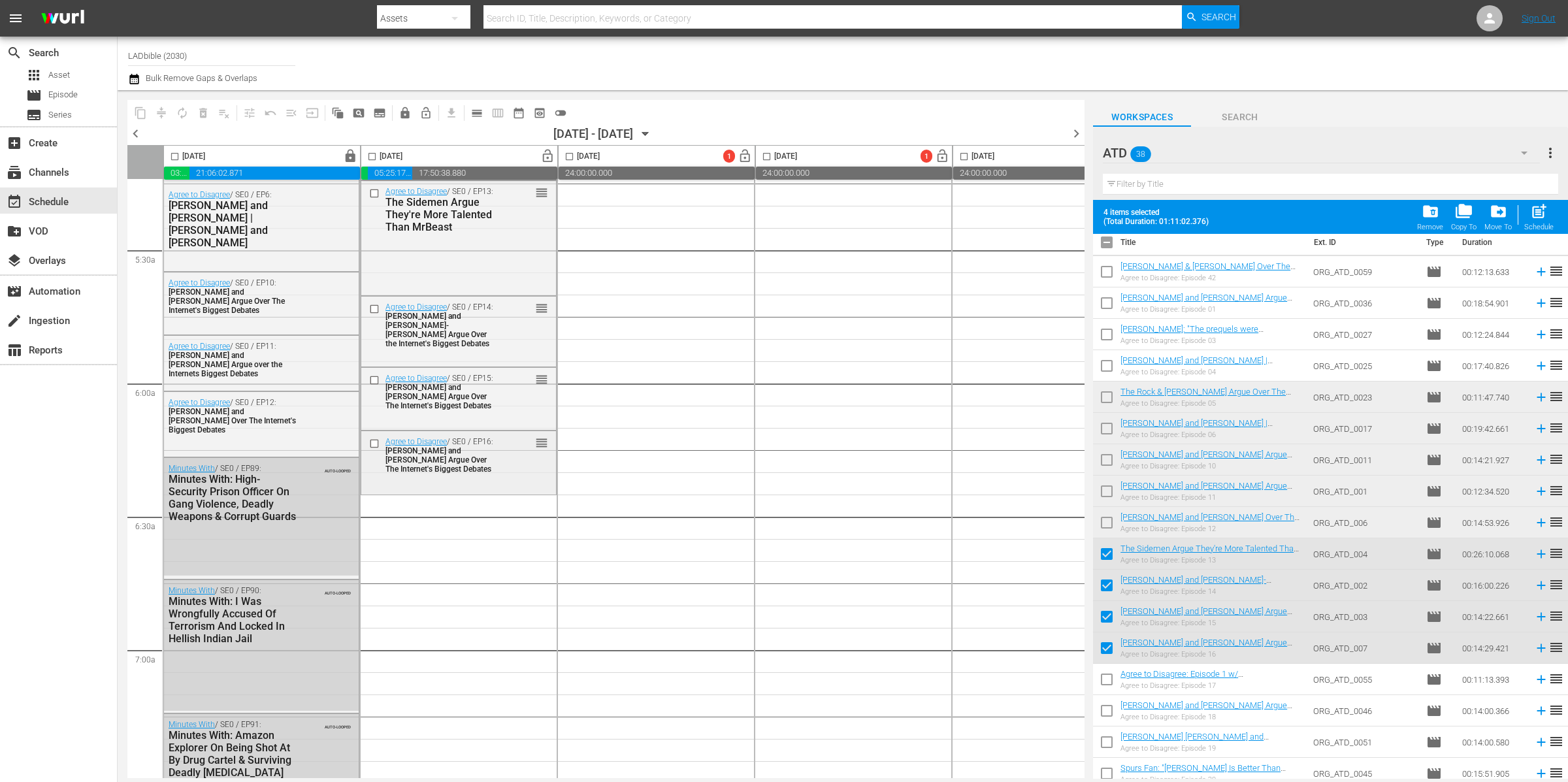
scroll to position [1384, 0]
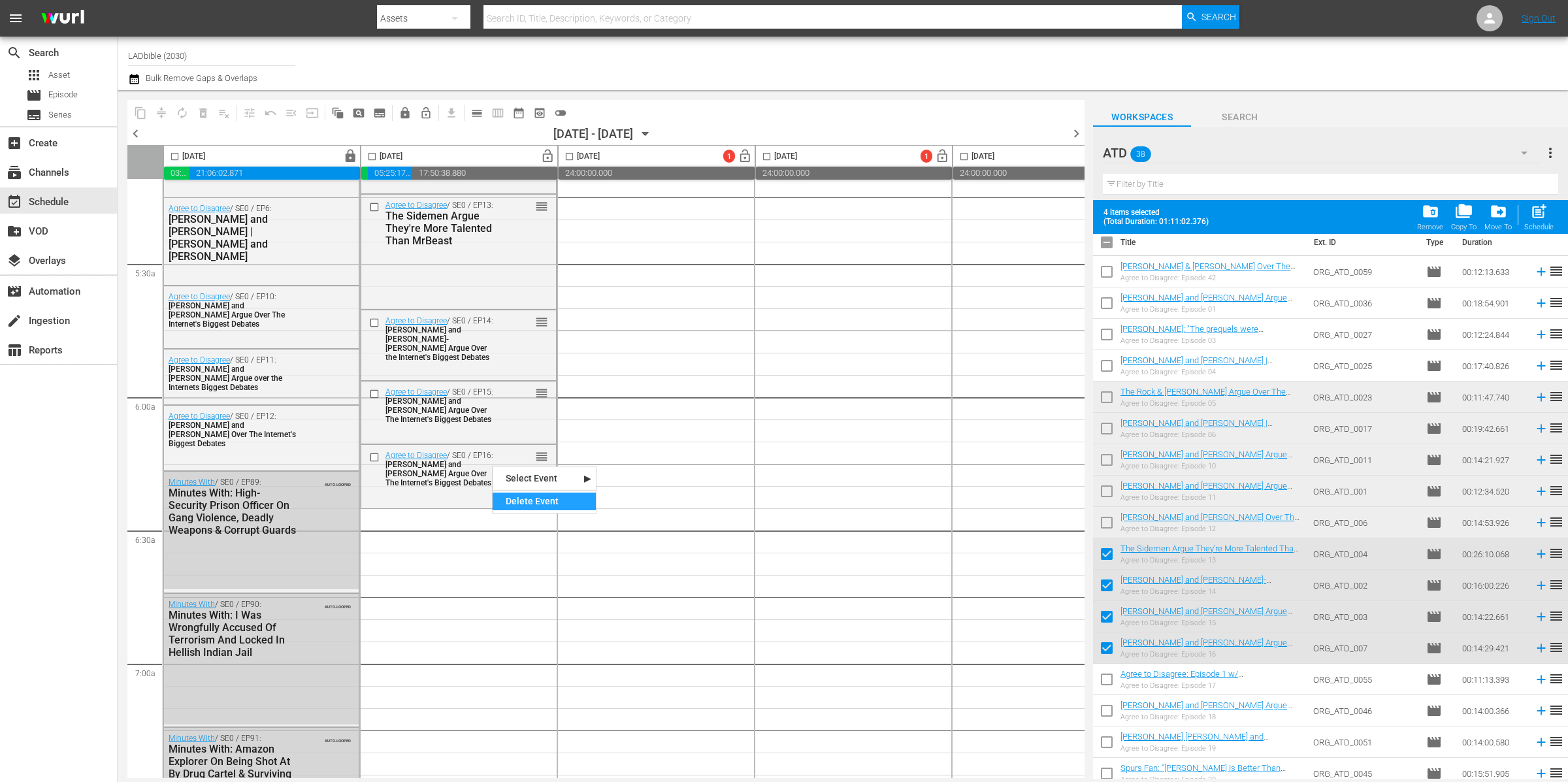
click at [541, 504] on div "Delete Event" at bounding box center [544, 501] width 103 height 18
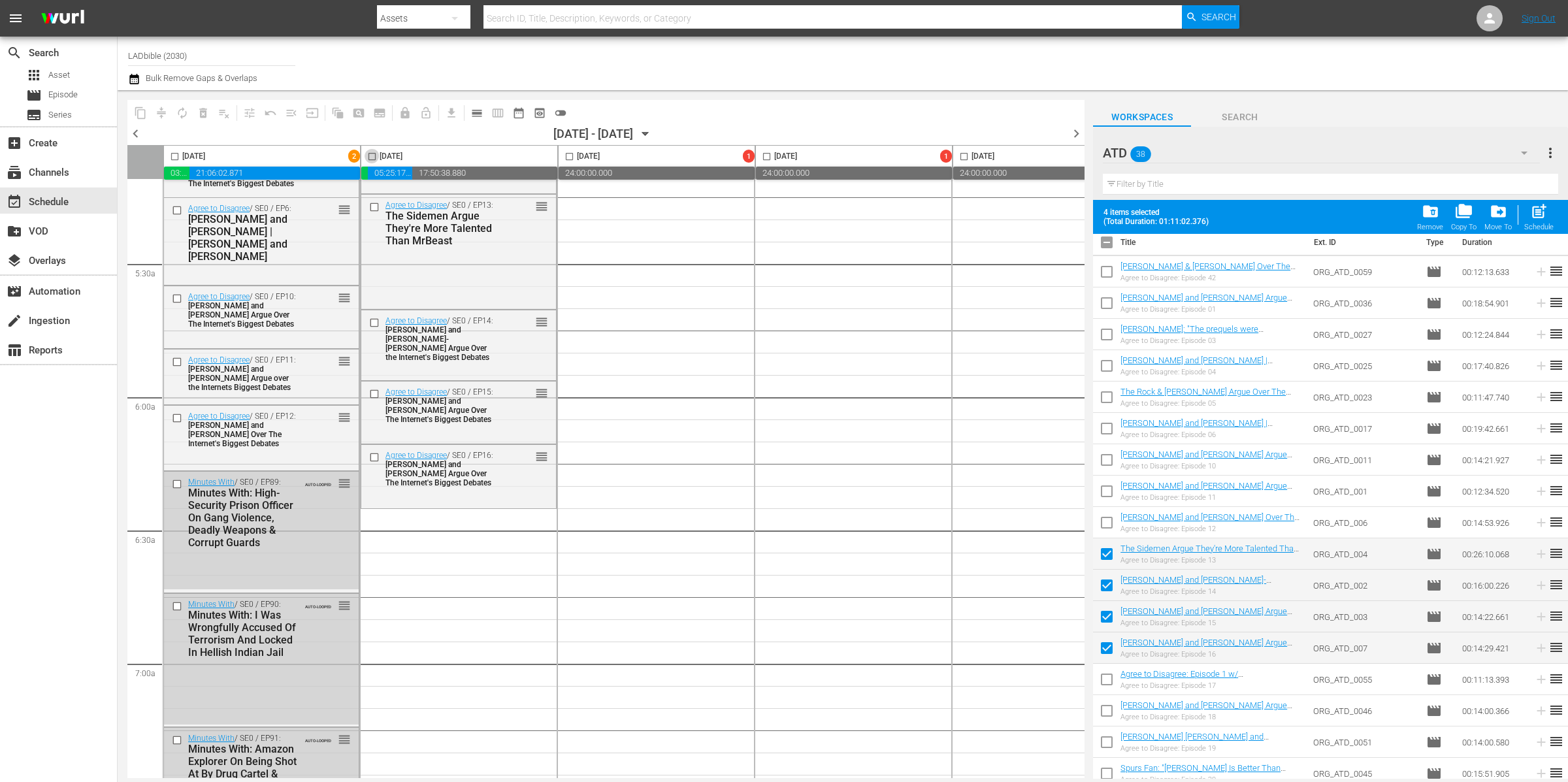
click at [373, 155] on input "checkbox" at bounding box center [372, 159] width 15 height 15
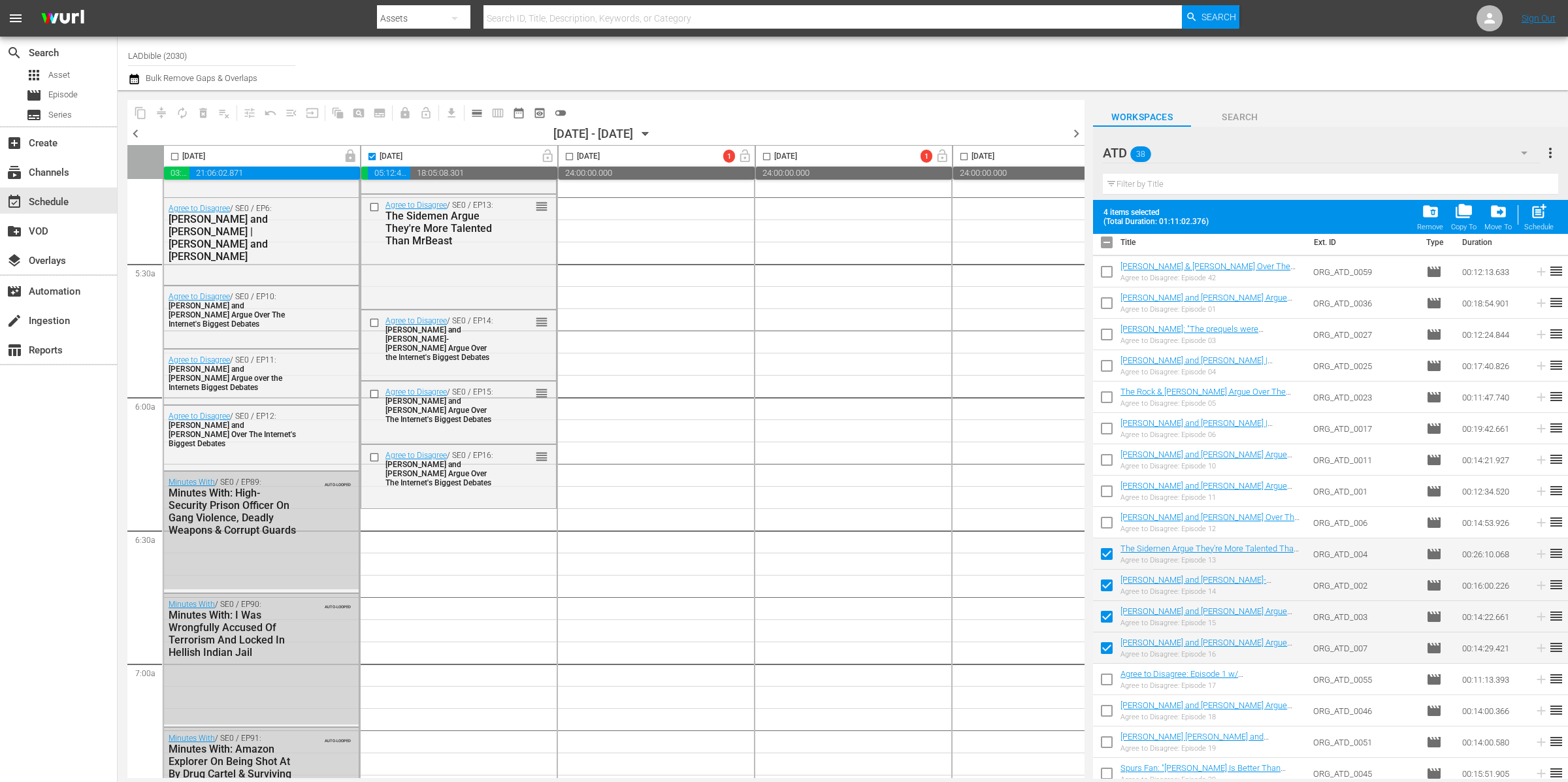
click at [186, 114] on span "autorenew_outlined" at bounding box center [182, 112] width 21 height 21
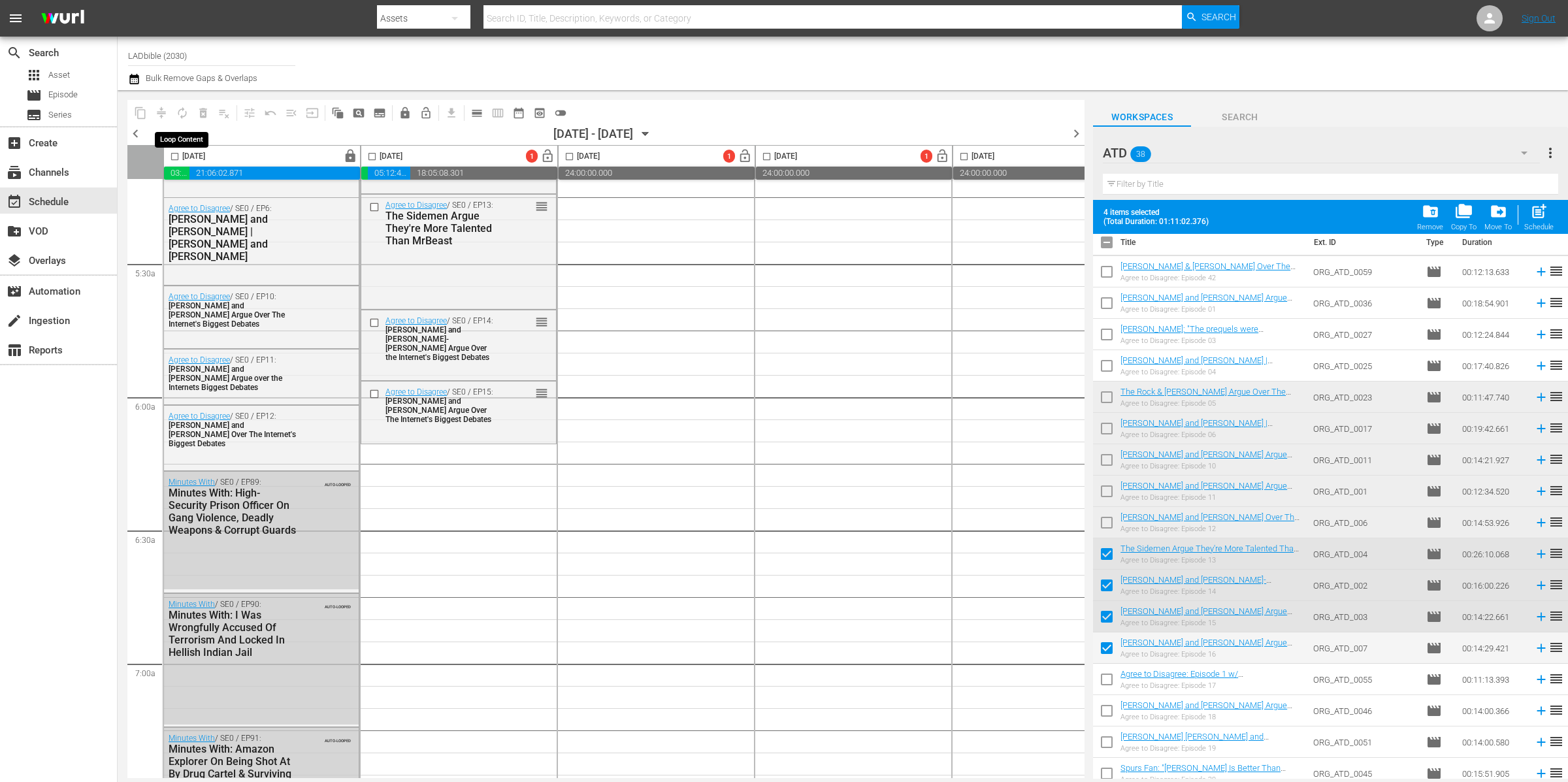
click at [187, 111] on span "autorenew_outlined" at bounding box center [182, 112] width 21 height 21
click at [373, 159] on input "checkbox" at bounding box center [372, 159] width 15 height 15
click at [187, 110] on span "autorenew_outlined" at bounding box center [183, 113] width 13 height 13
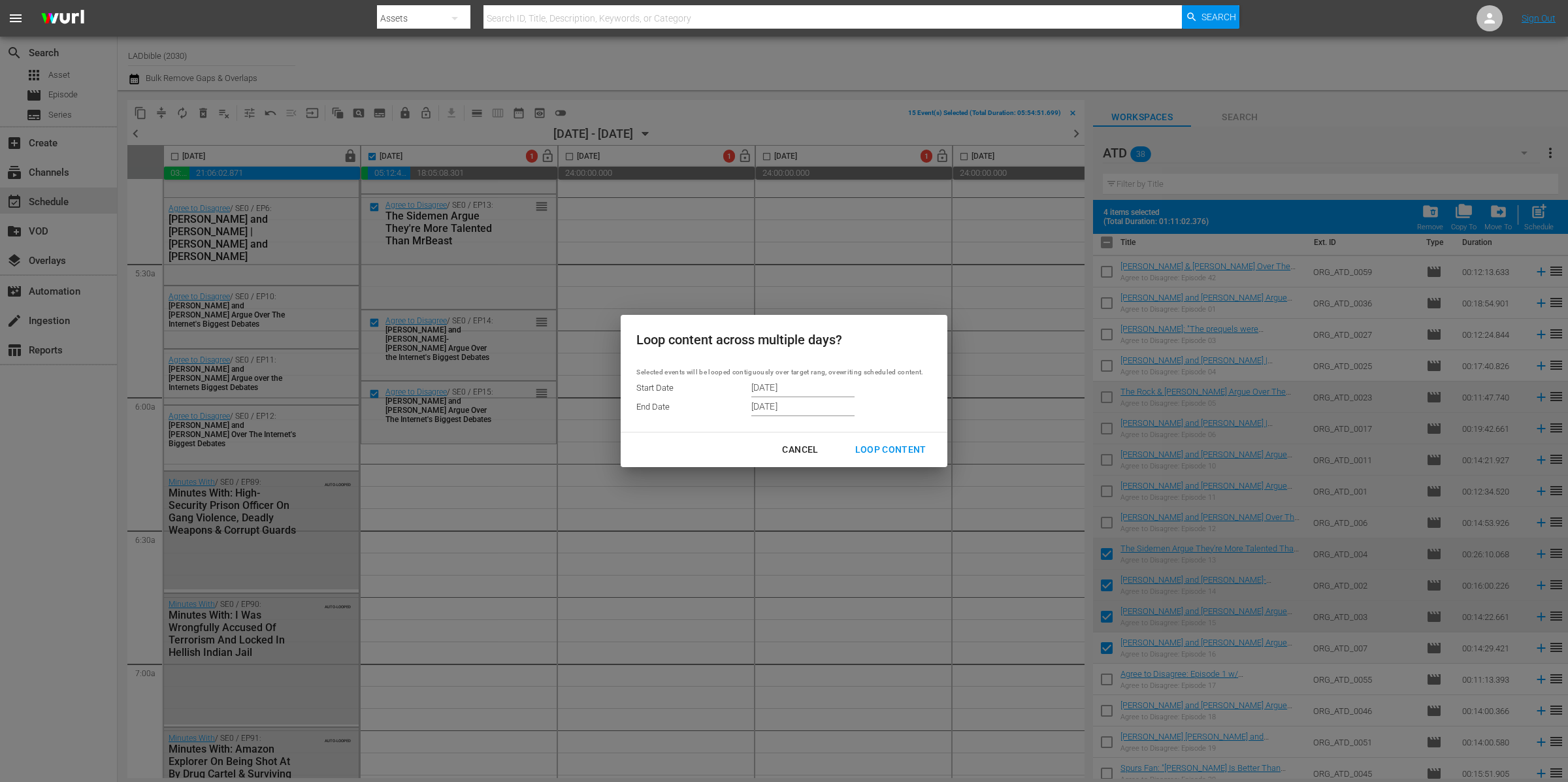
click at [790, 389] on input "9/08/2025" at bounding box center [802, 388] width 103 height 20
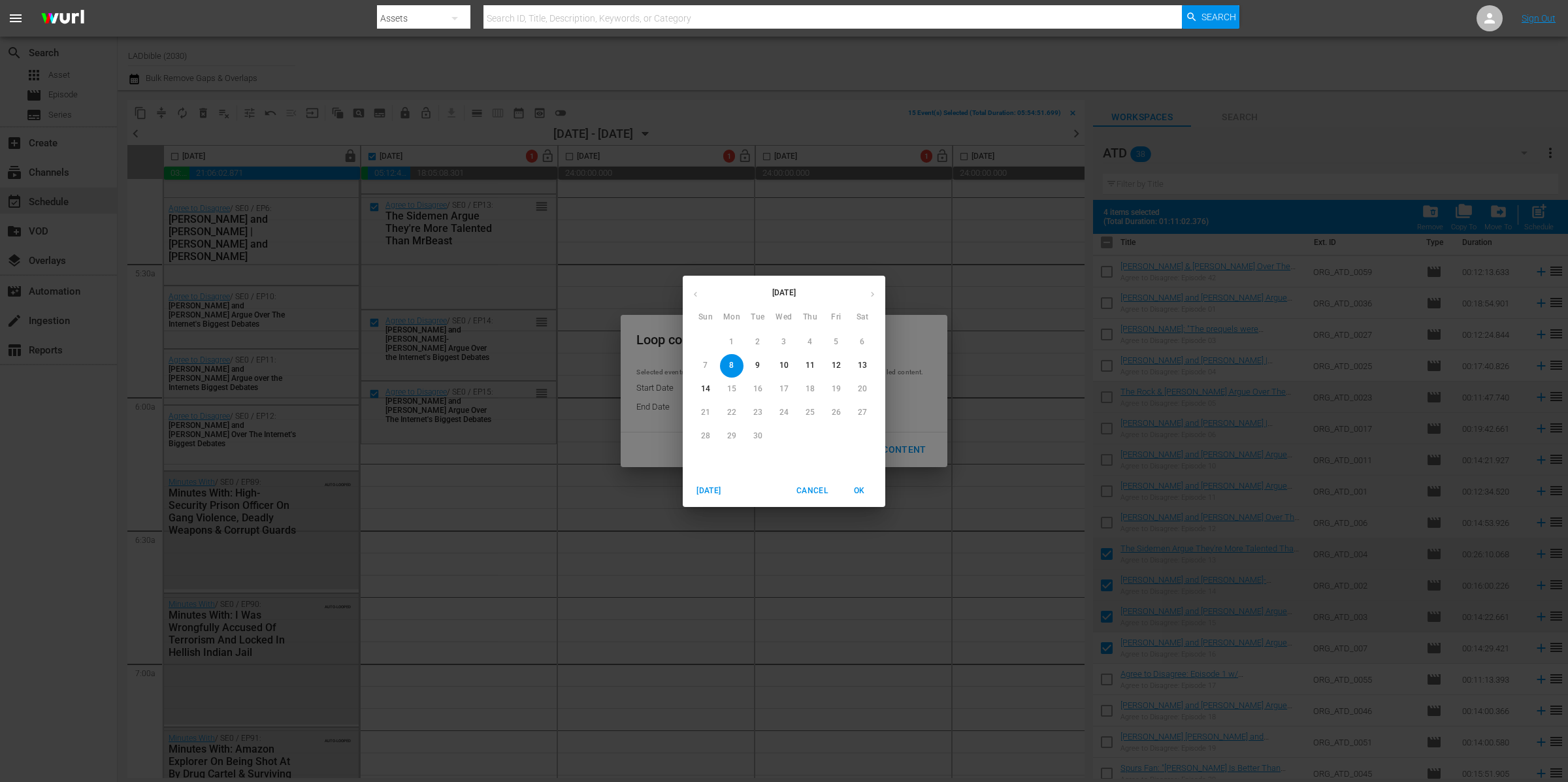
click at [758, 367] on p "9" at bounding box center [757, 365] width 5 height 11
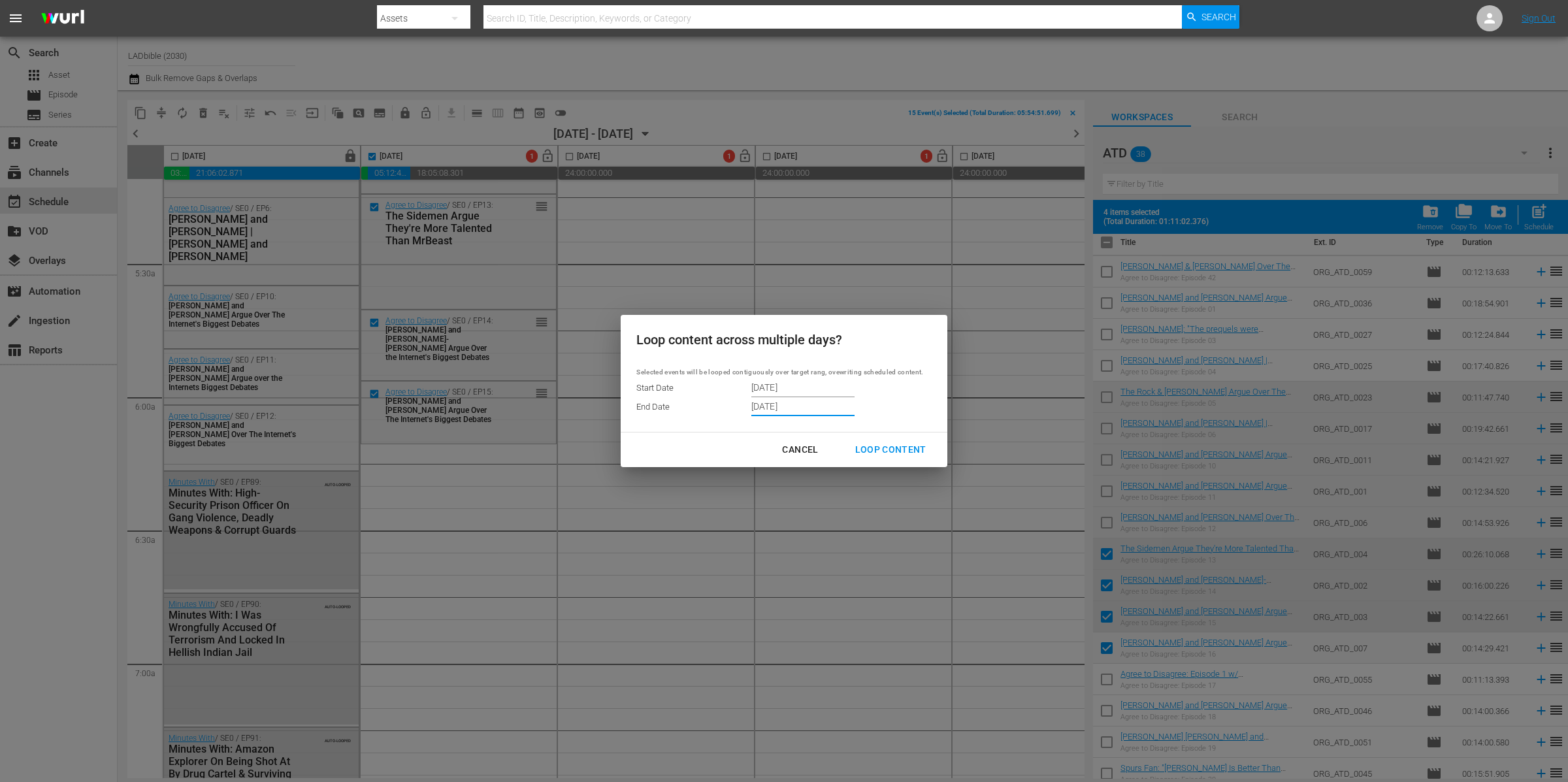
click at [765, 411] on input "9/14/2025" at bounding box center [802, 407] width 103 height 20
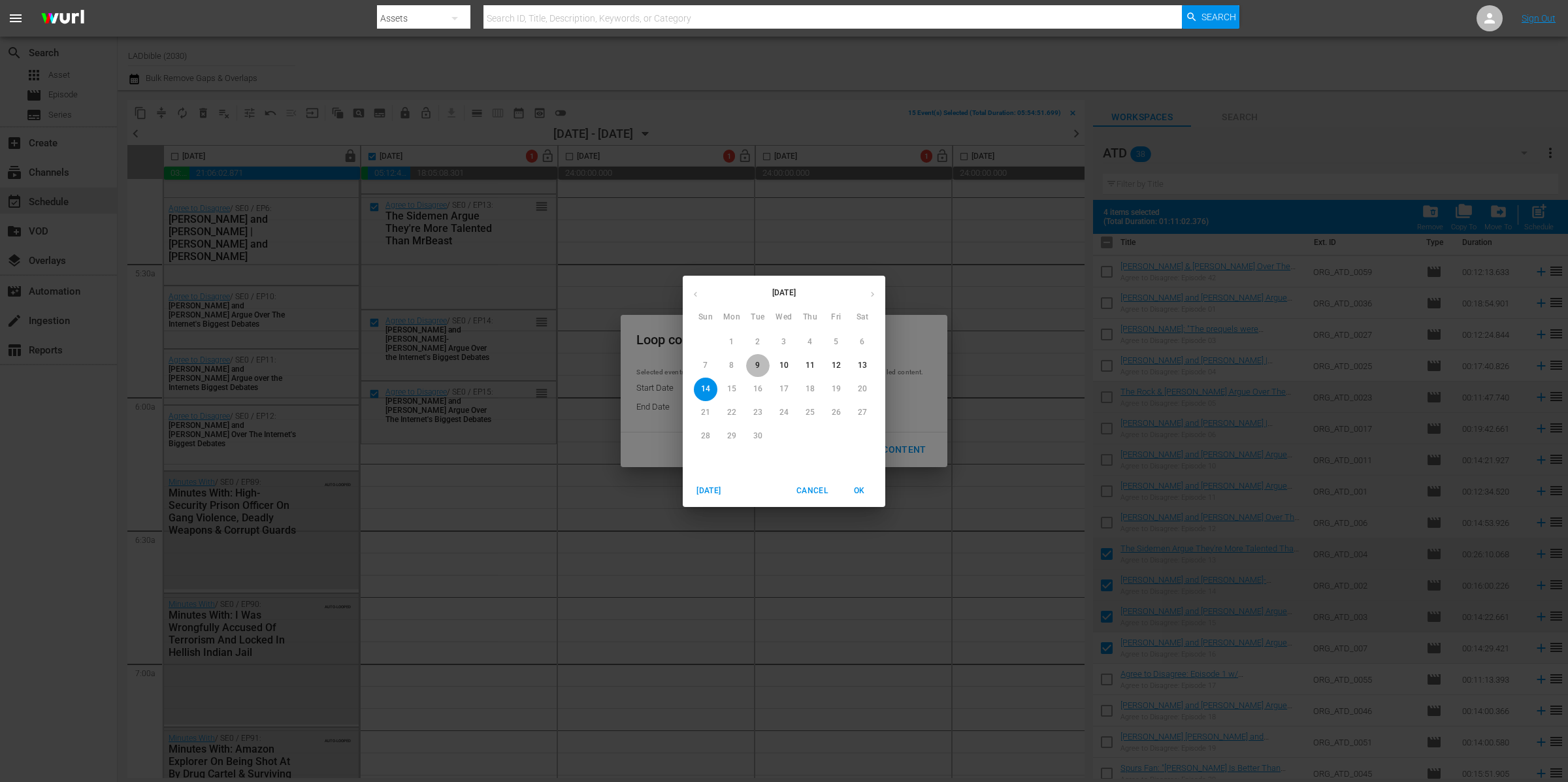
click at [758, 367] on p "9" at bounding box center [757, 365] width 5 height 11
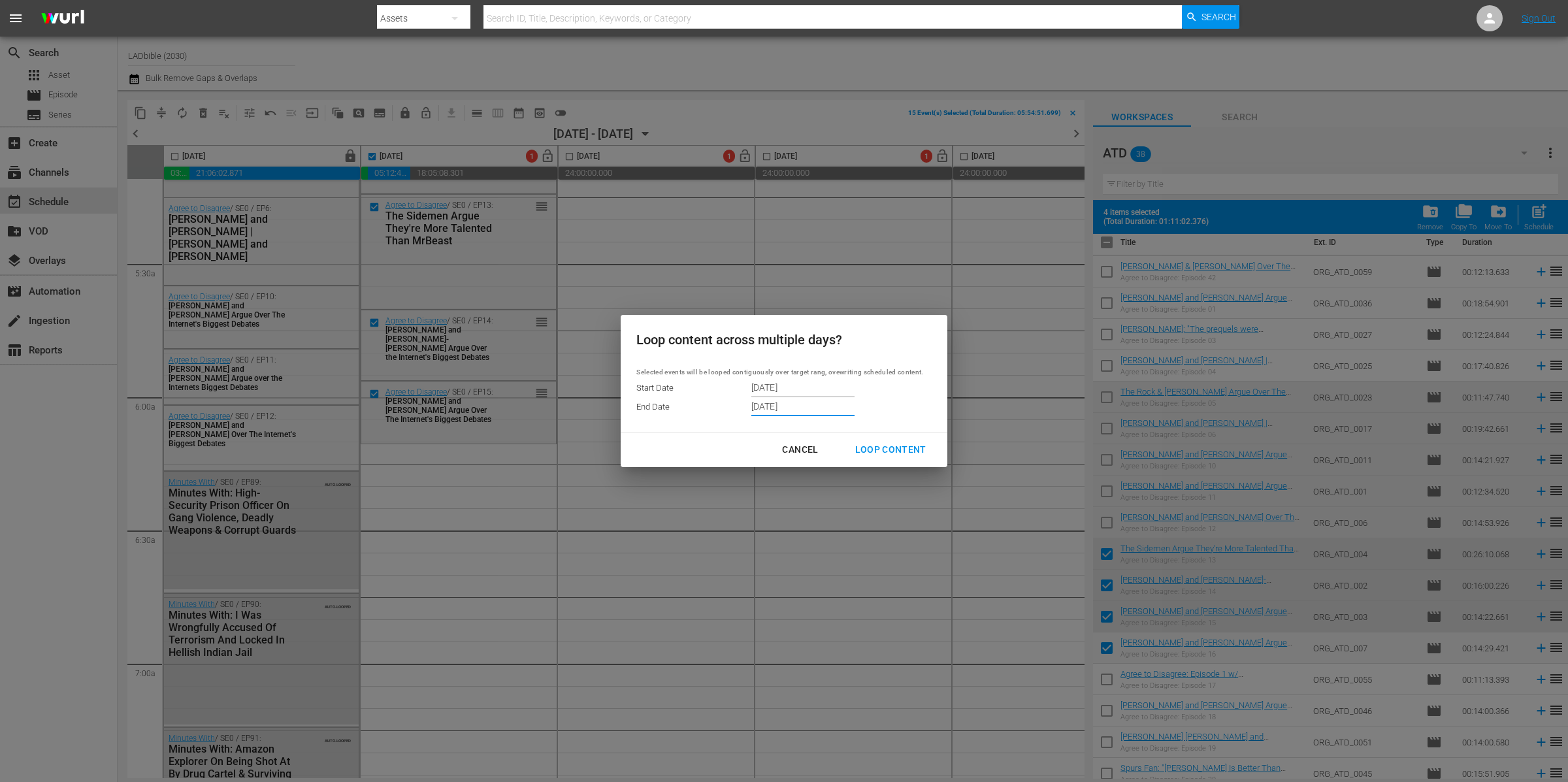
click at [881, 449] on div "Loop Content" at bounding box center [891, 449] width 92 height 17
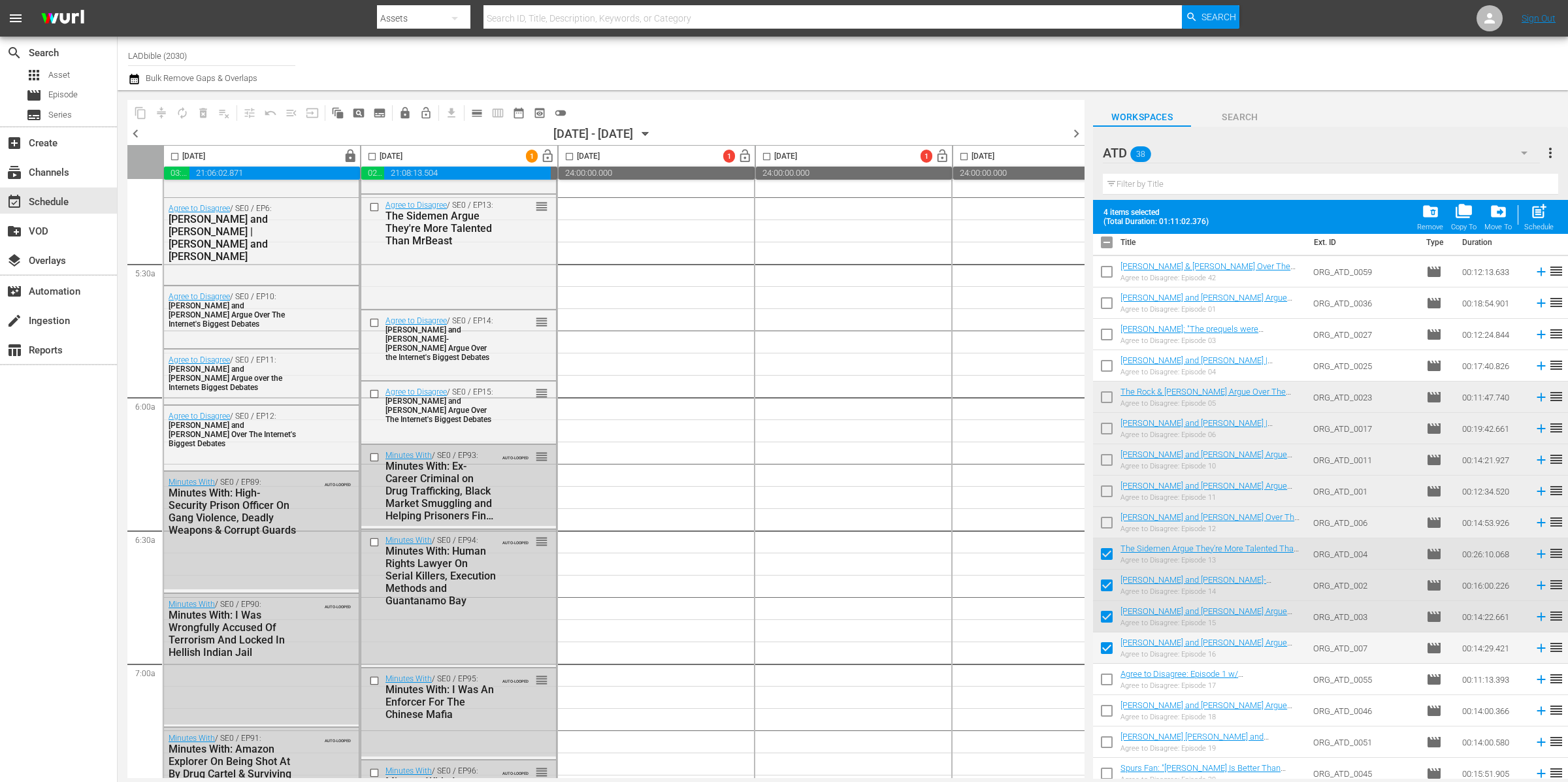
click at [1105, 244] on input "checkbox" at bounding box center [1106, 244] width 27 height 27
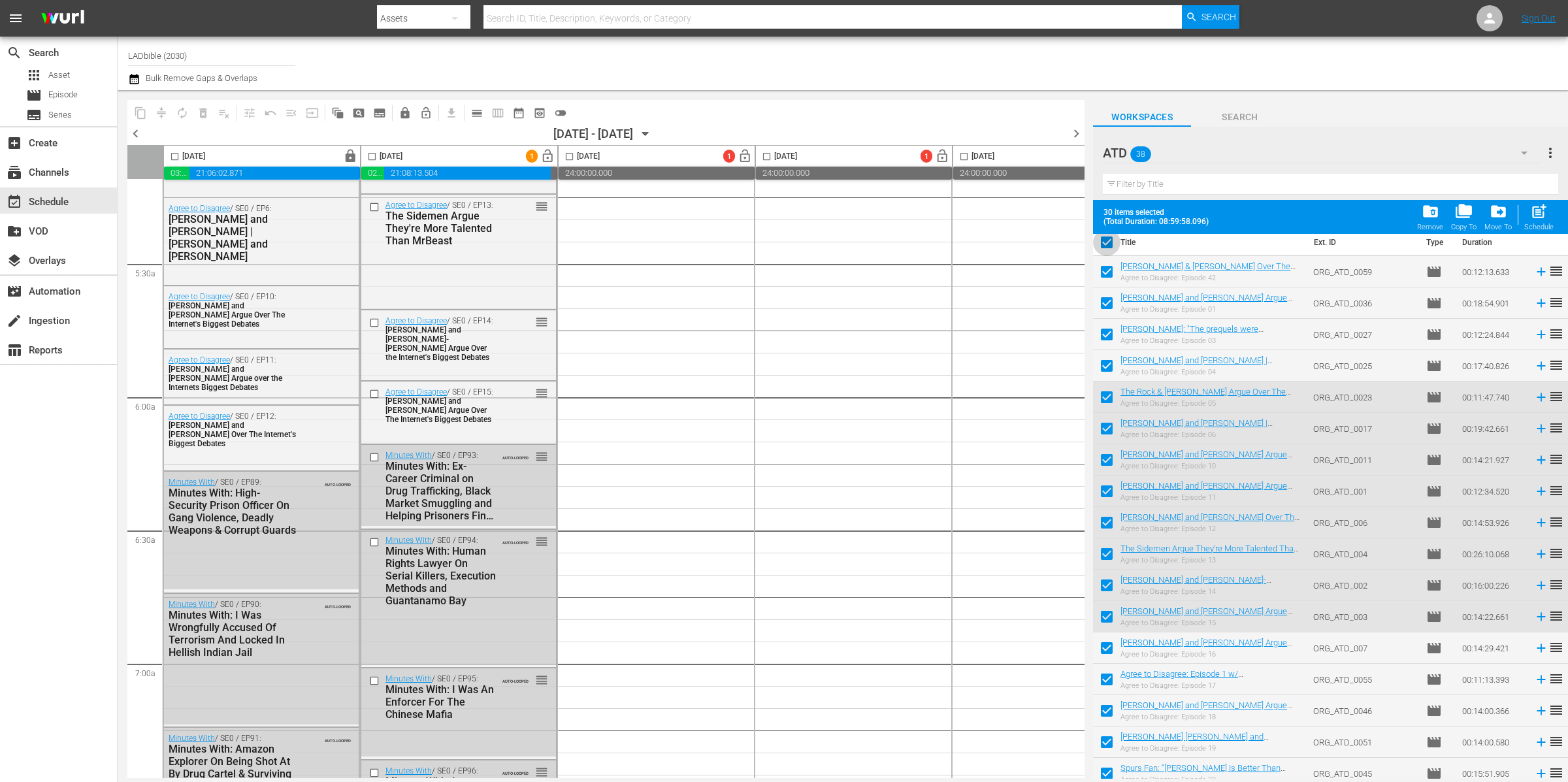
click at [1105, 244] on input "checkbox" at bounding box center [1106, 244] width 27 height 27
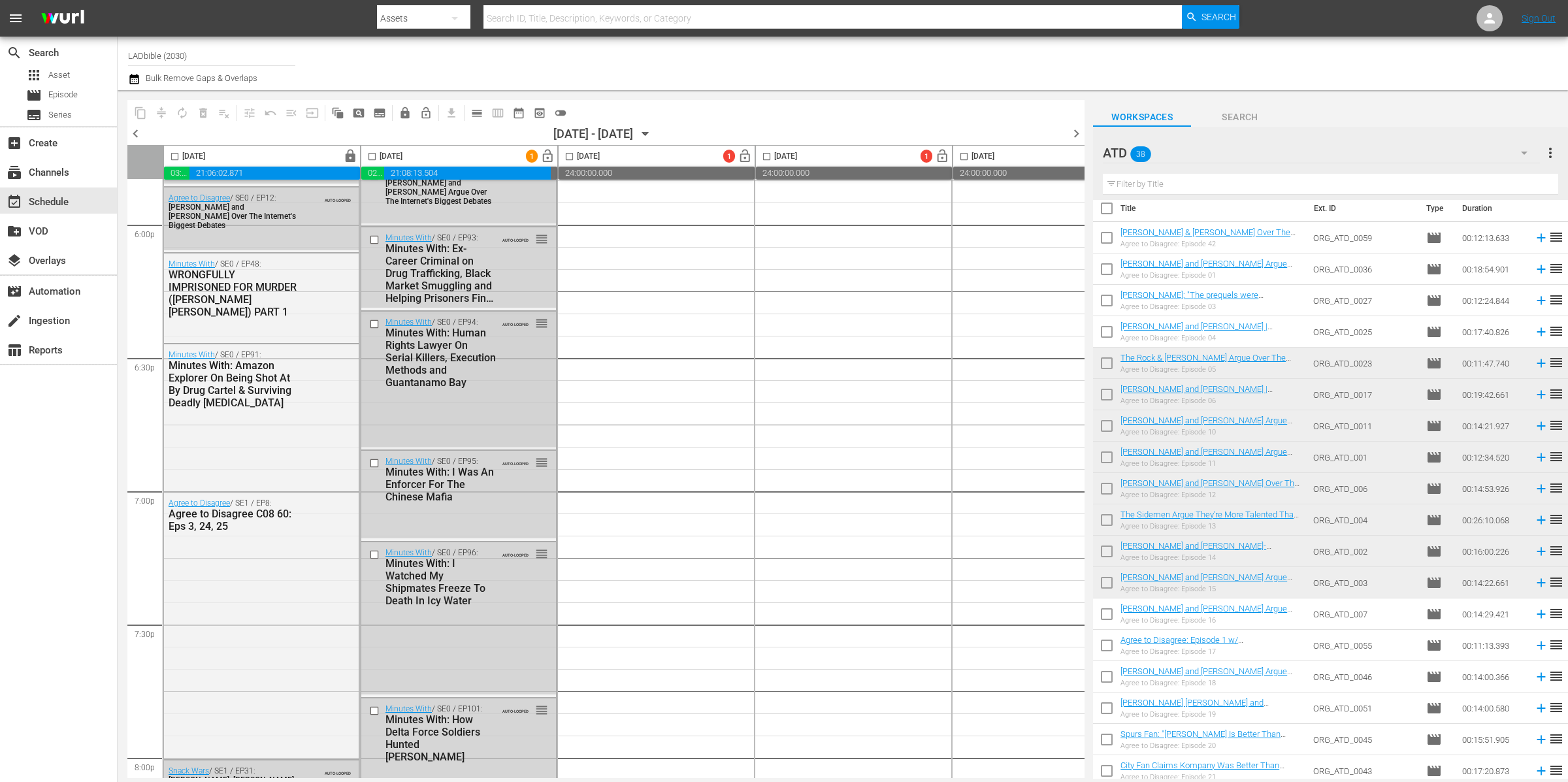
scroll to position [4682, 0]
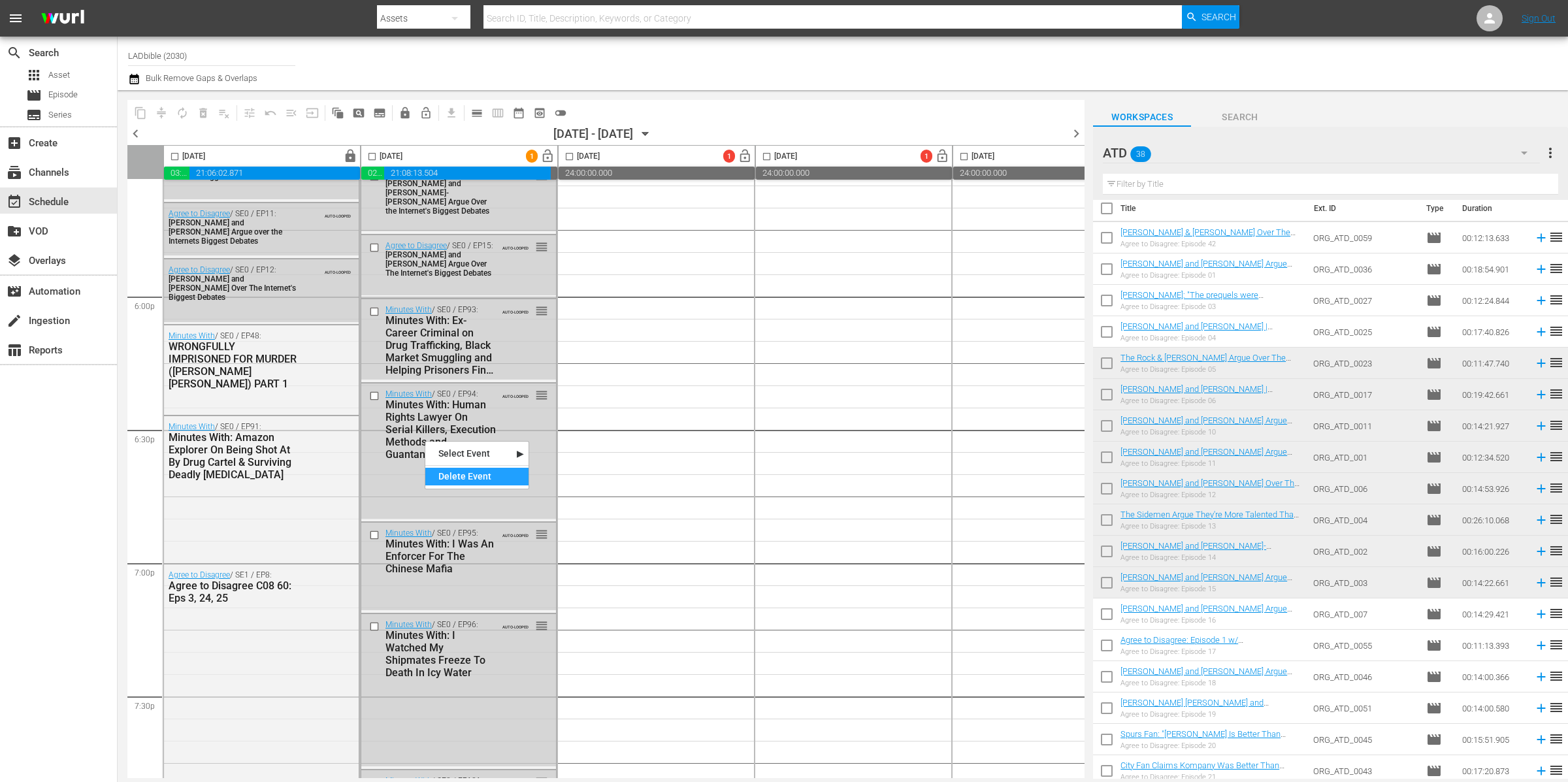
click at [458, 471] on div "Delete Event" at bounding box center [476, 476] width 103 height 18
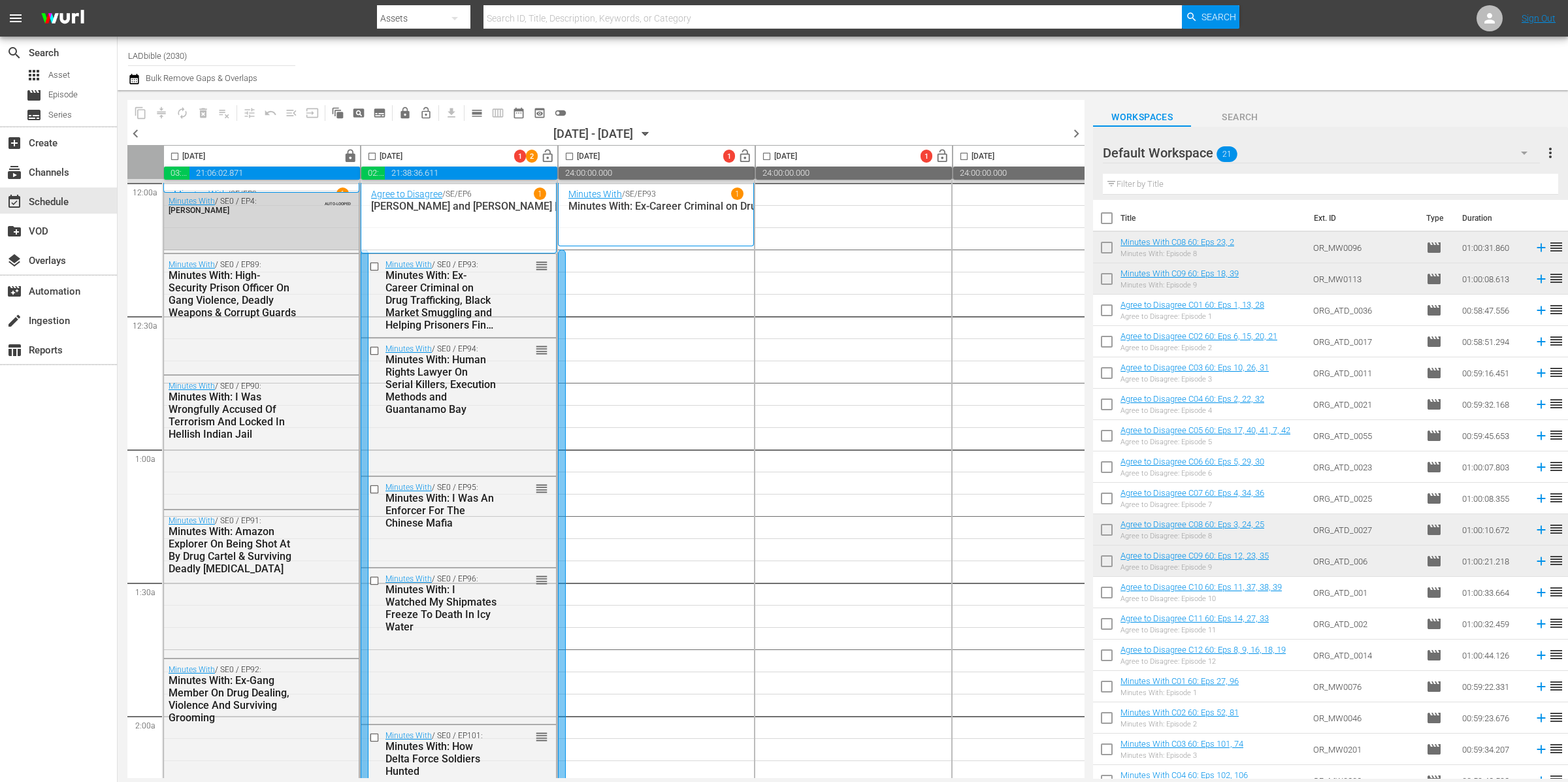
scroll to position [5200, 0]
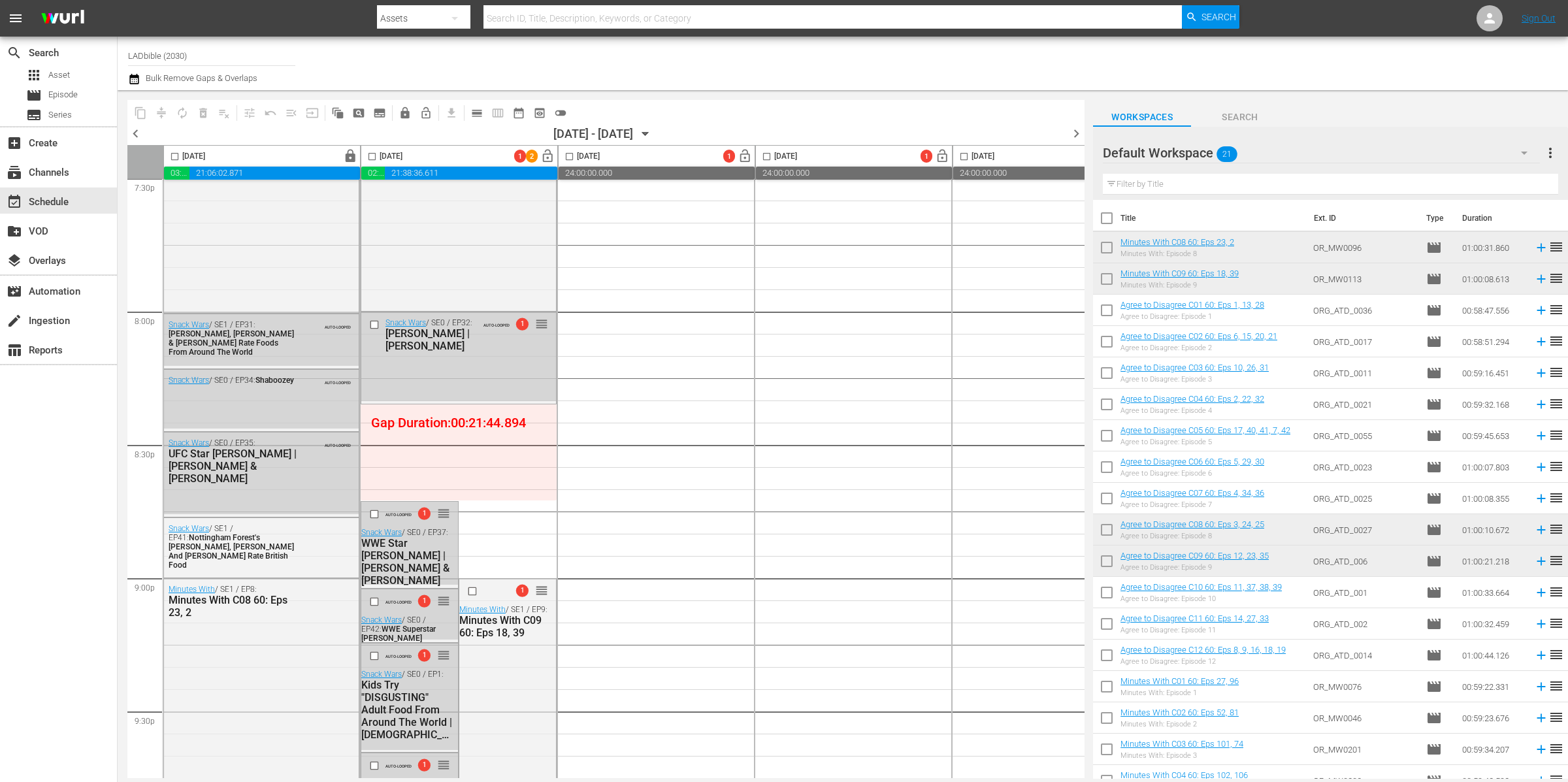
click at [1331, 146] on div "Default Workspace 21" at bounding box center [1322, 153] width 437 height 37
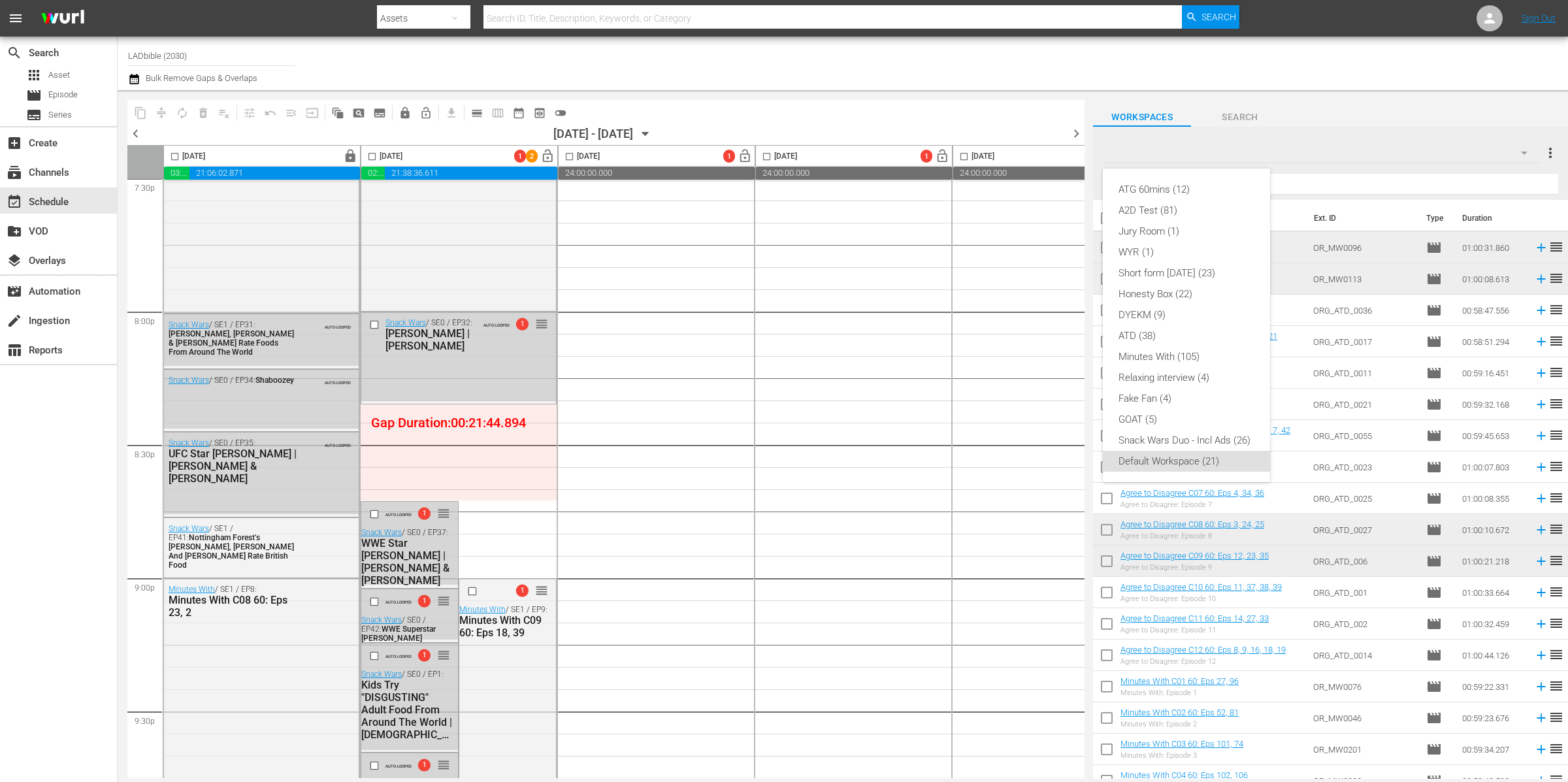
click at [445, 513] on div "ATG 60mins (12) A2D Test (81) Jury Room (1) WYR (1) Short form [DATE] (23) Hone…" at bounding box center [784, 391] width 1568 height 782
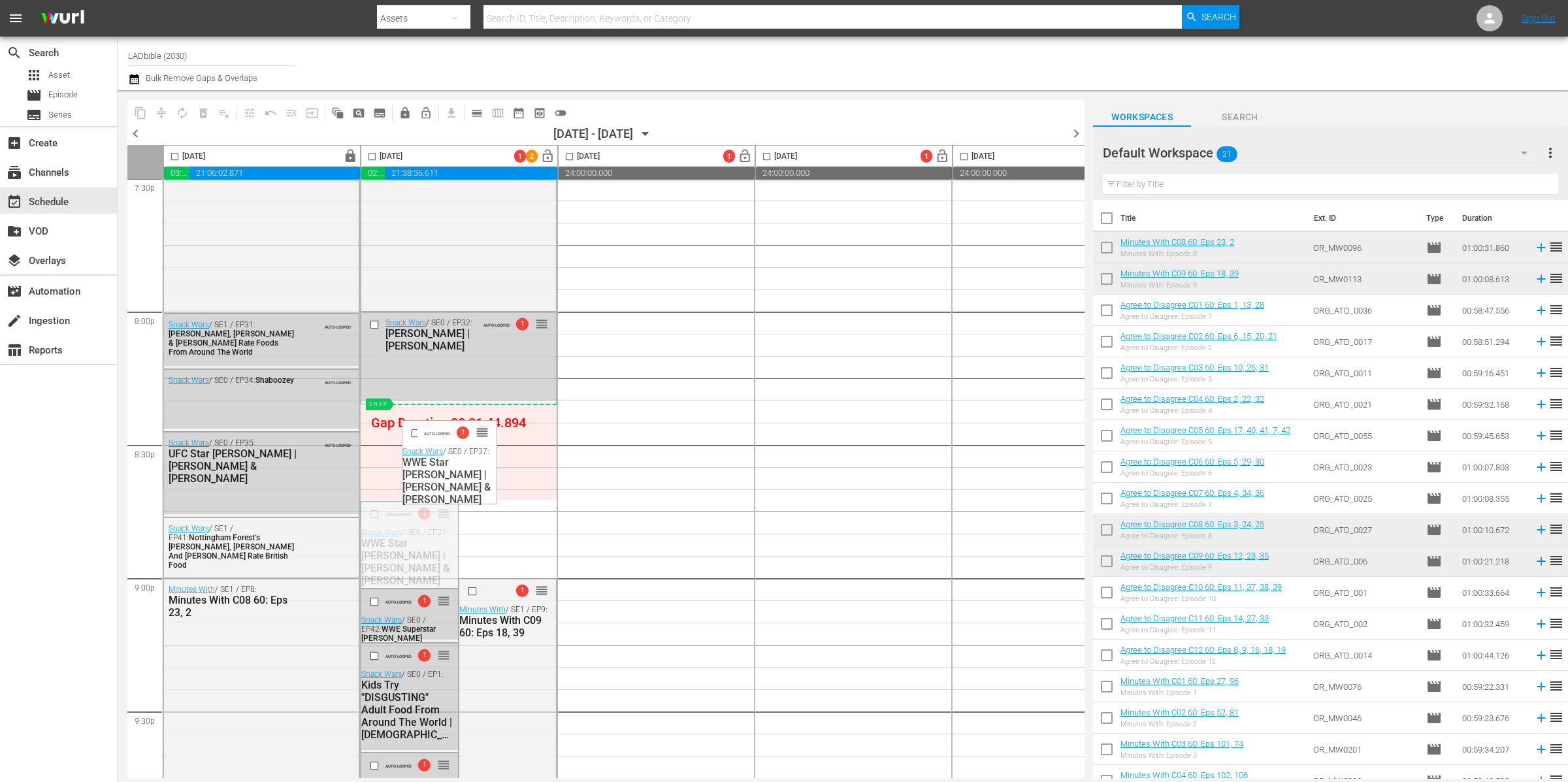
drag, startPoint x: 442, startPoint y: 513, endPoint x: 428, endPoint y: 408, distance: 105.9
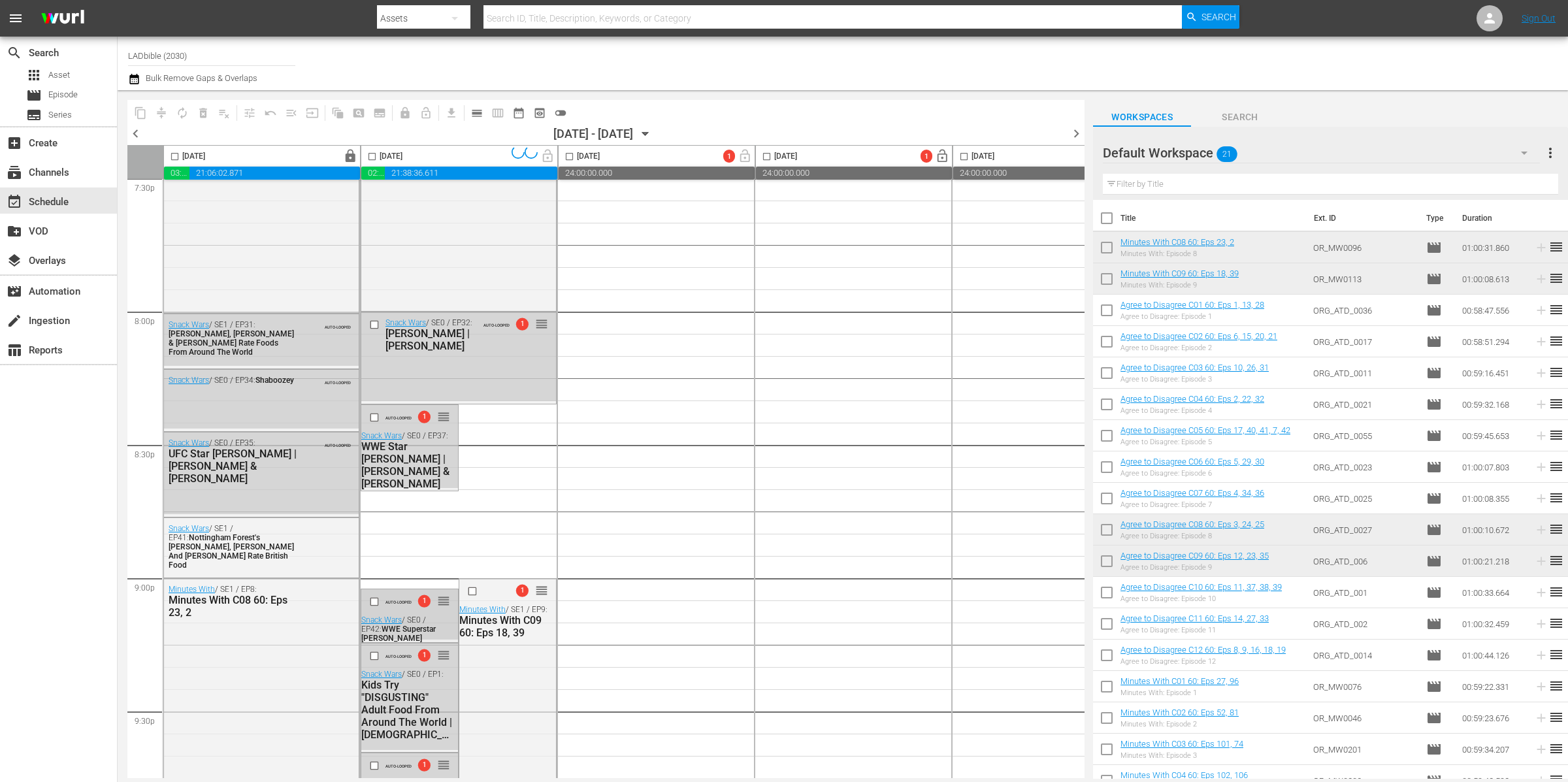
scroll to position [5242, 0]
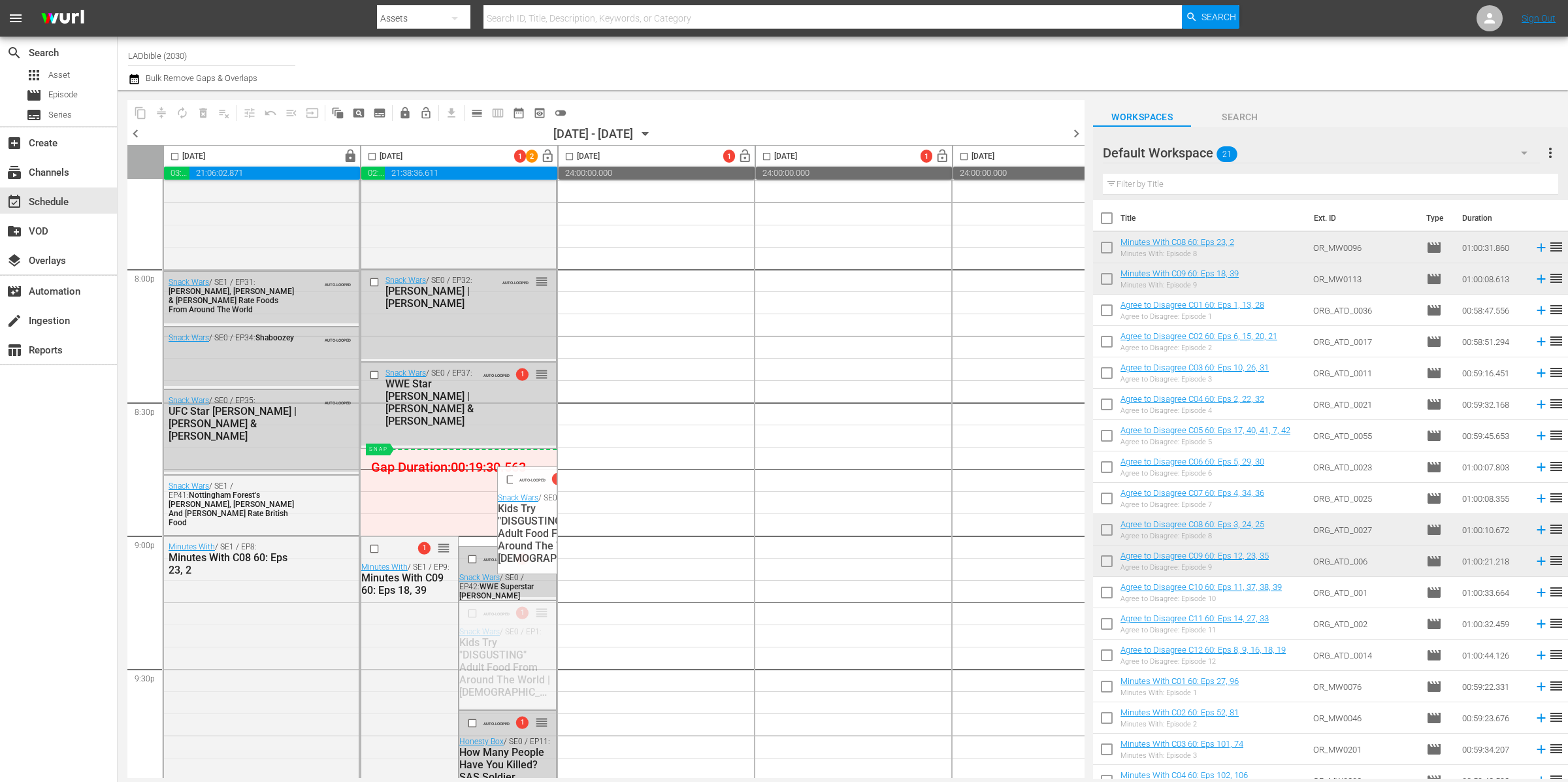
drag, startPoint x: 541, startPoint y: 611, endPoint x: 509, endPoint y: 452, distance: 162.2
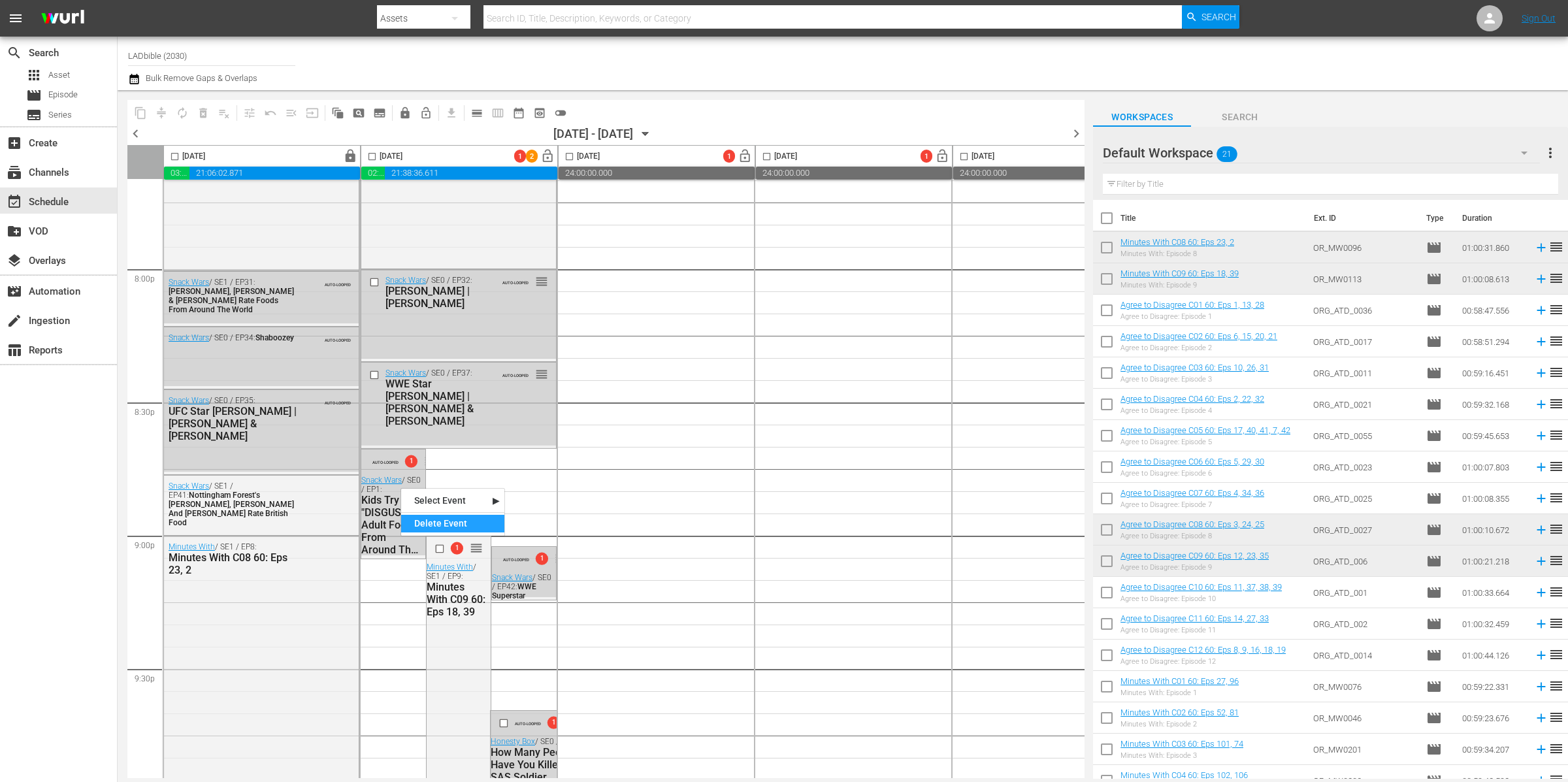
click at [432, 519] on div "Delete Event" at bounding box center [452, 523] width 103 height 18
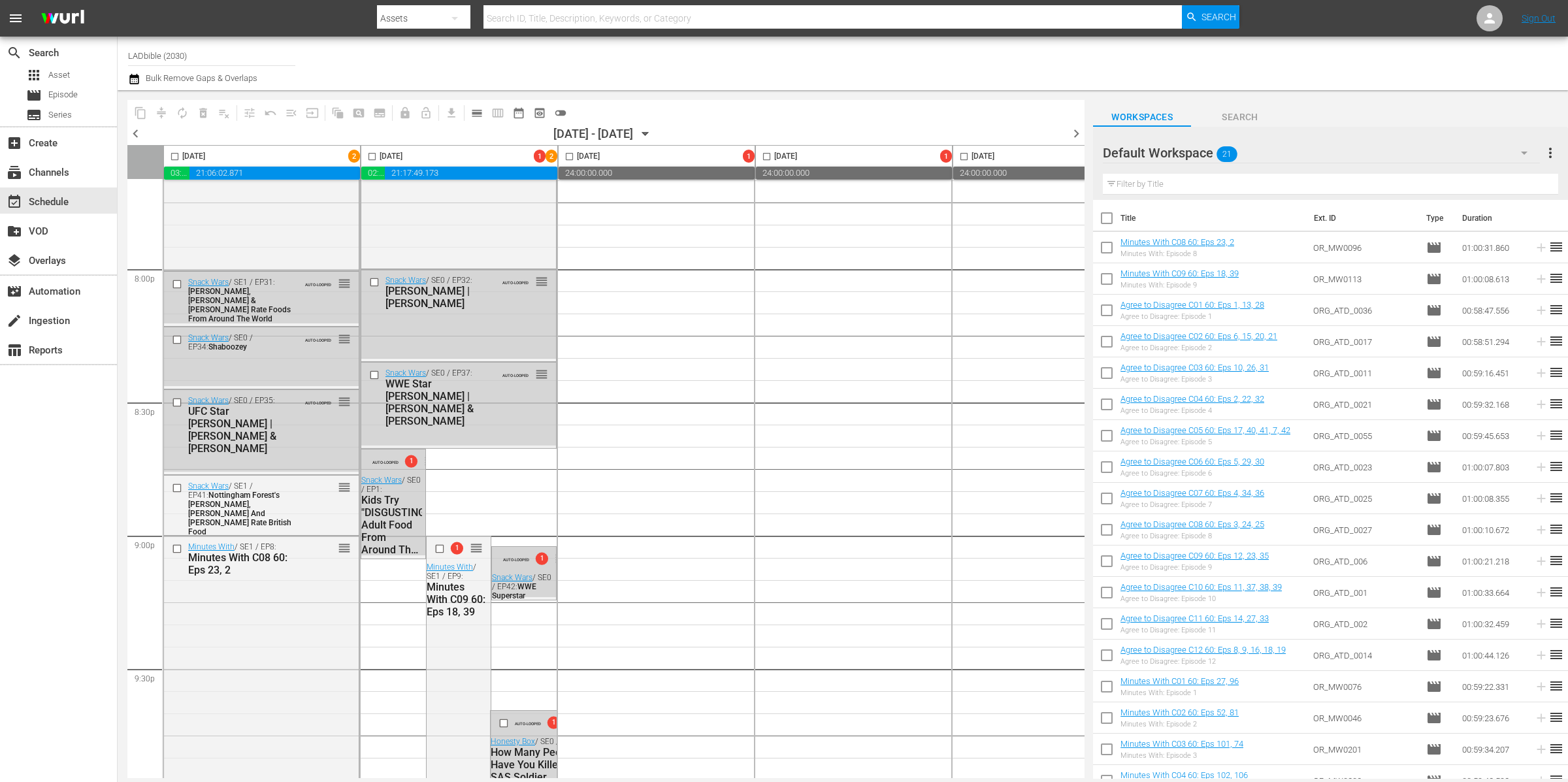
click at [1264, 157] on div "Default Workspace 21" at bounding box center [1322, 153] width 437 height 37
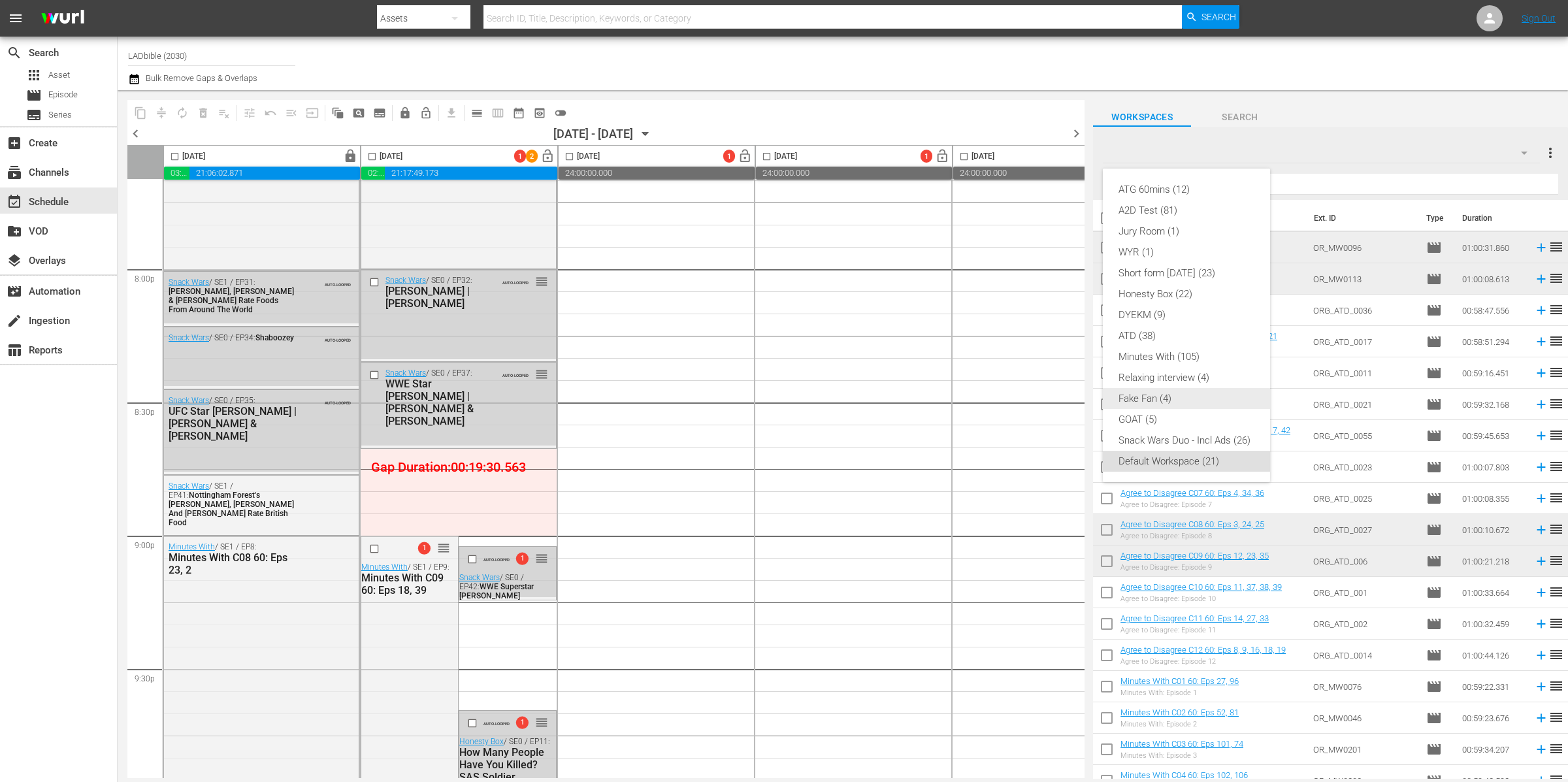
click at [1199, 398] on div "Fake Fan (4)" at bounding box center [1186, 398] width 136 height 21
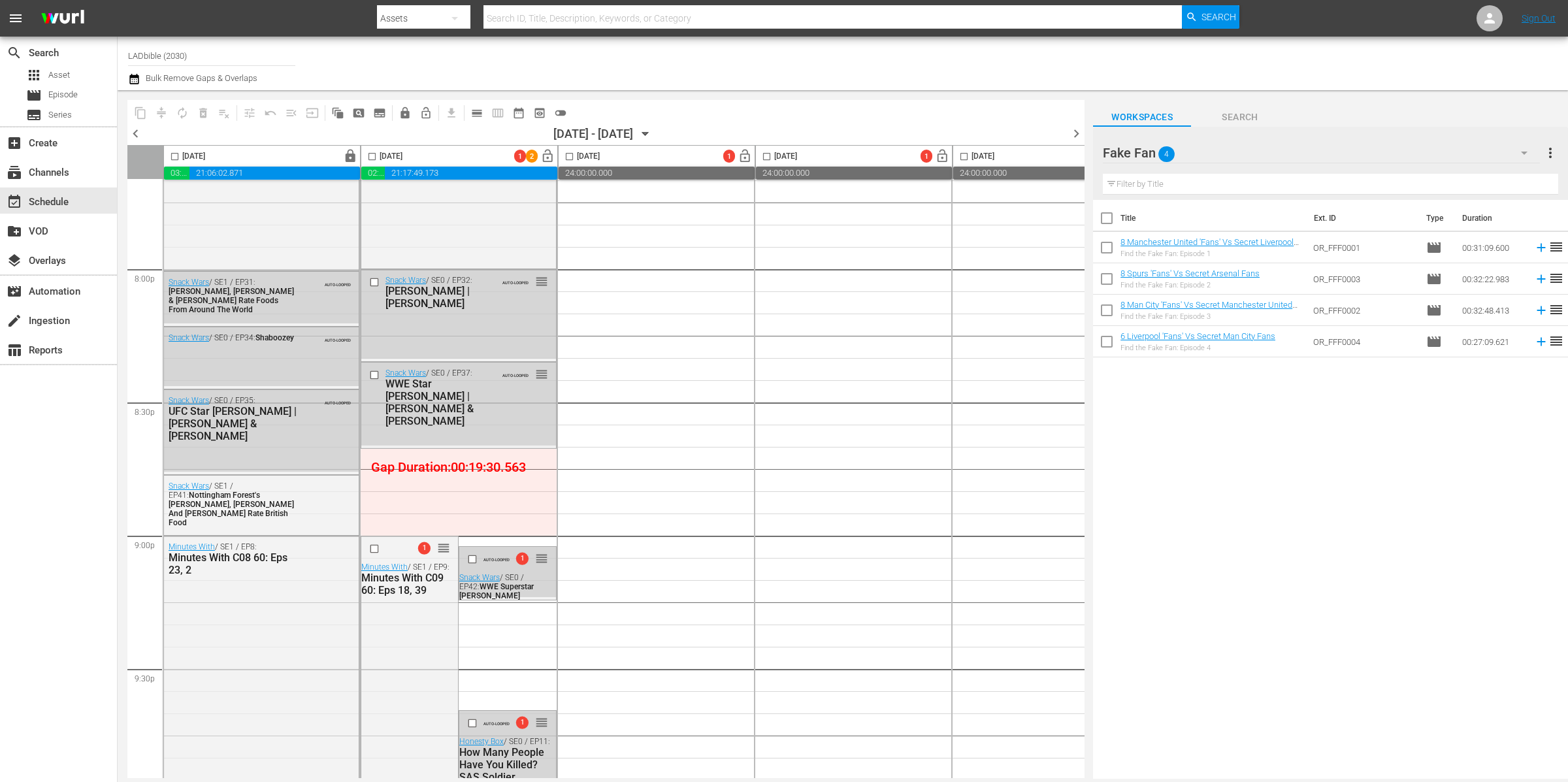
click at [1291, 159] on div "Fake Fan 4" at bounding box center [1322, 153] width 437 height 37
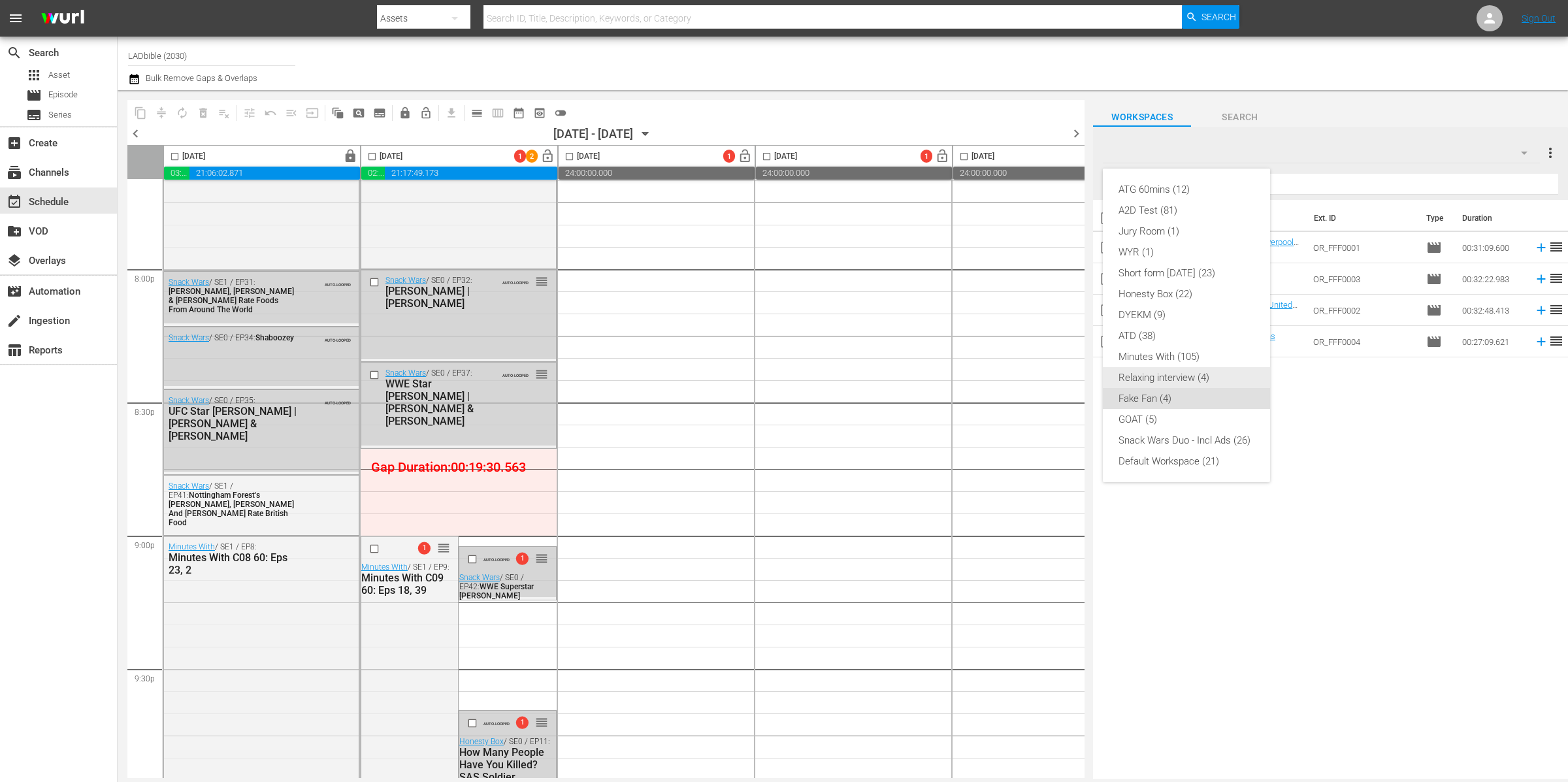
click at [1199, 374] on div "Relaxing interview (4)" at bounding box center [1186, 377] width 136 height 21
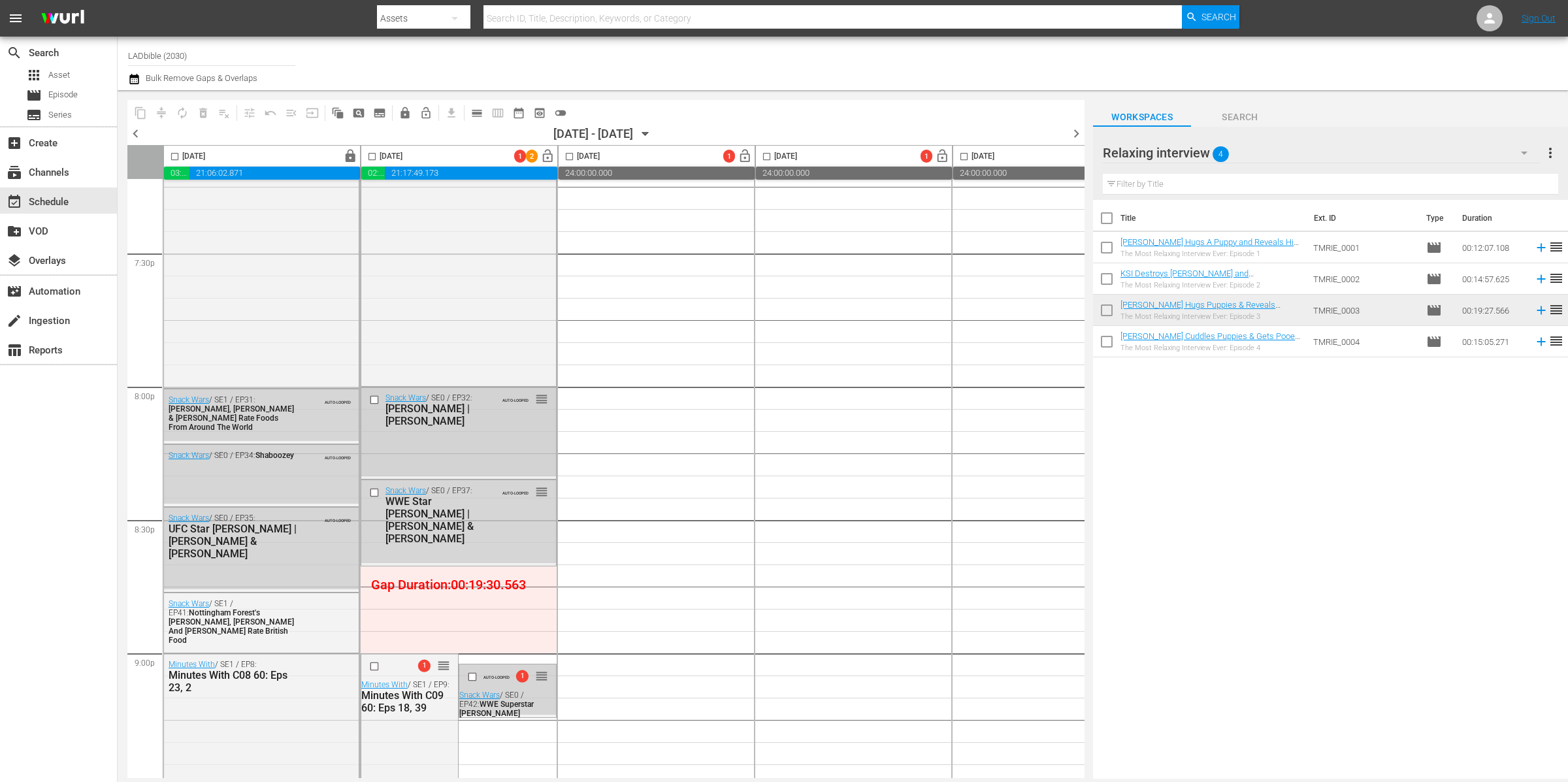
scroll to position [5206, 0]
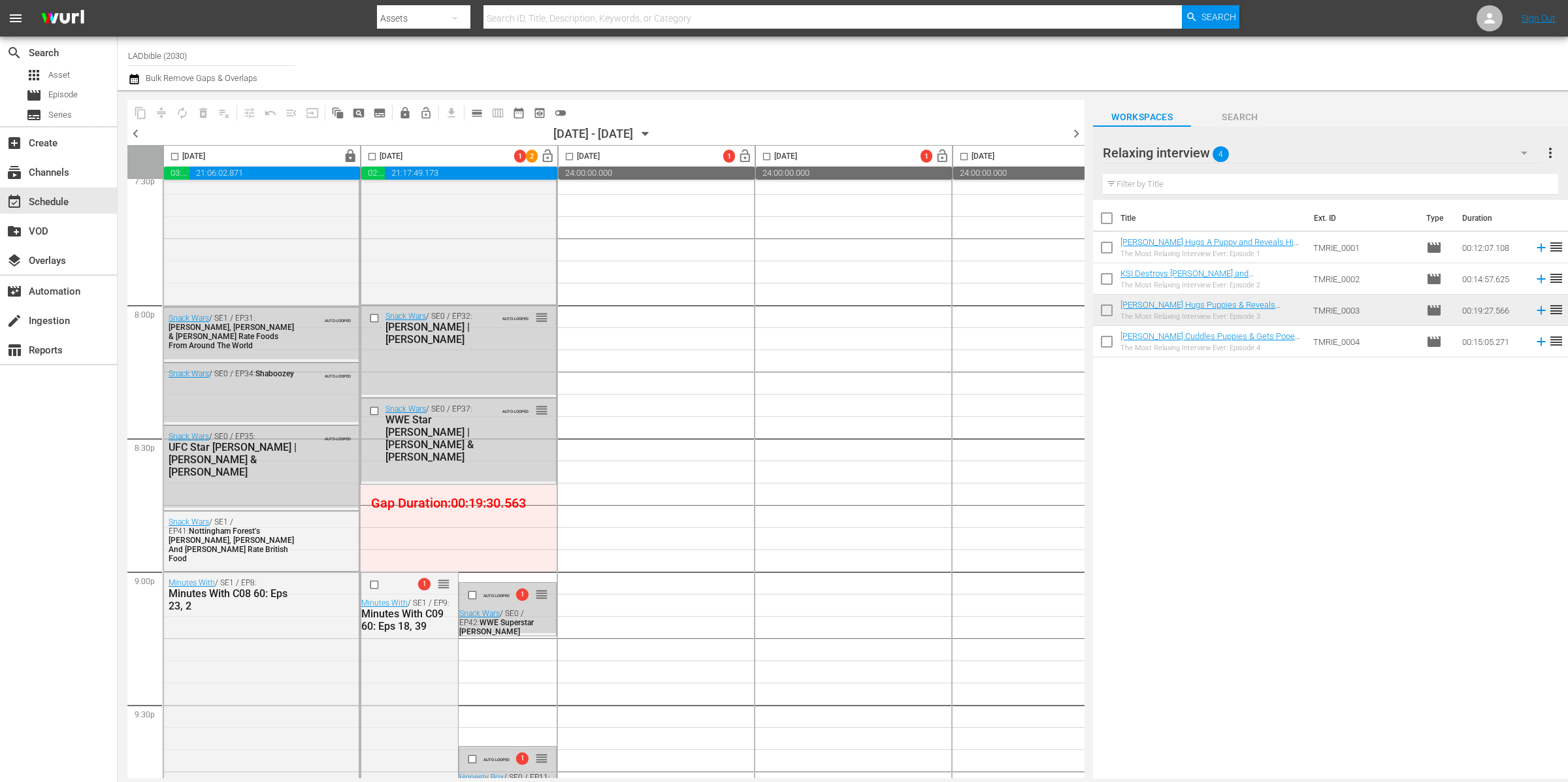
click at [1290, 151] on div "Relaxing interview 4" at bounding box center [1322, 153] width 437 height 37
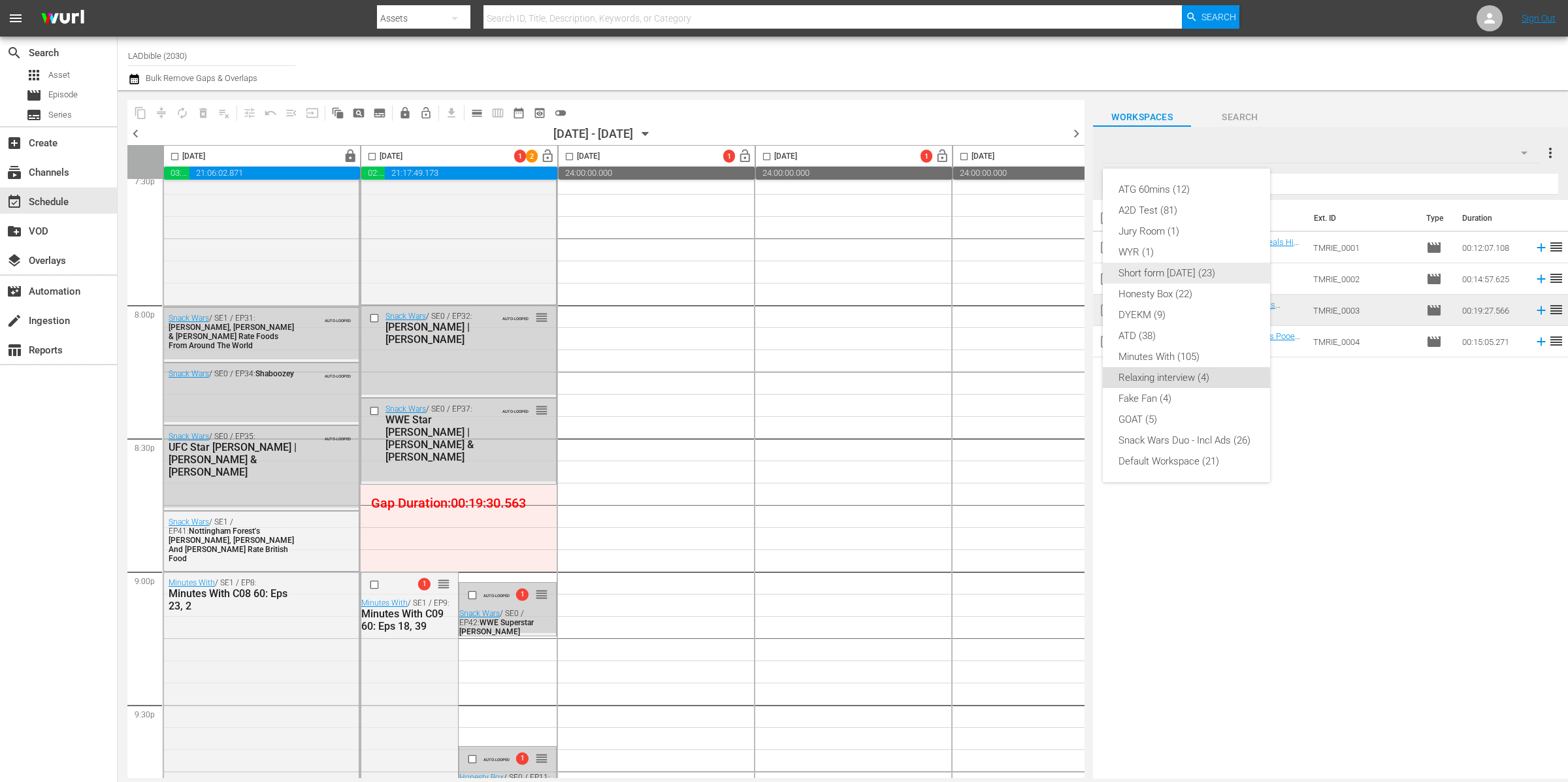
click at [1223, 270] on div "Short form [DATE] (23)" at bounding box center [1186, 272] width 136 height 21
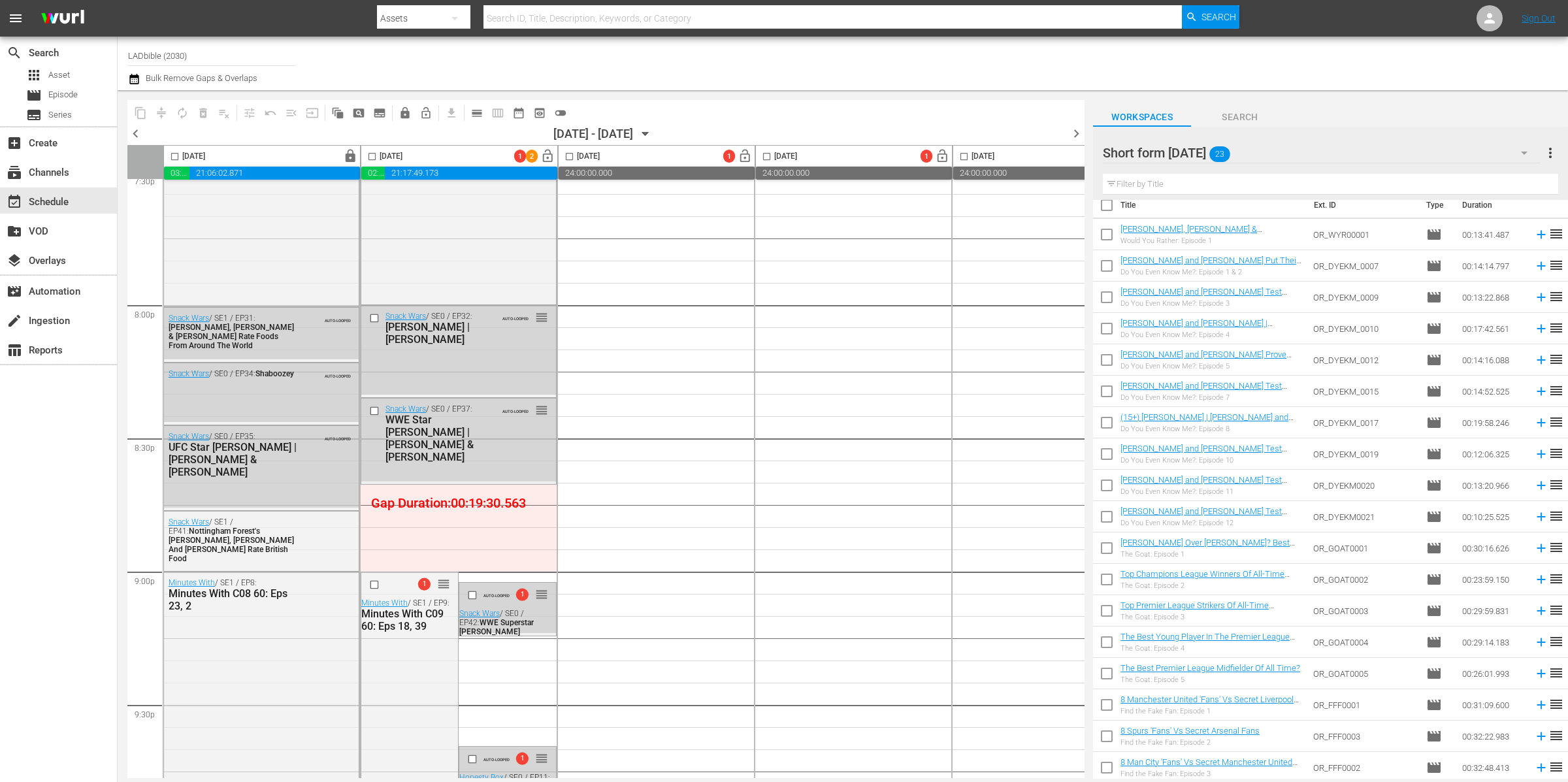
scroll to position [2, 0]
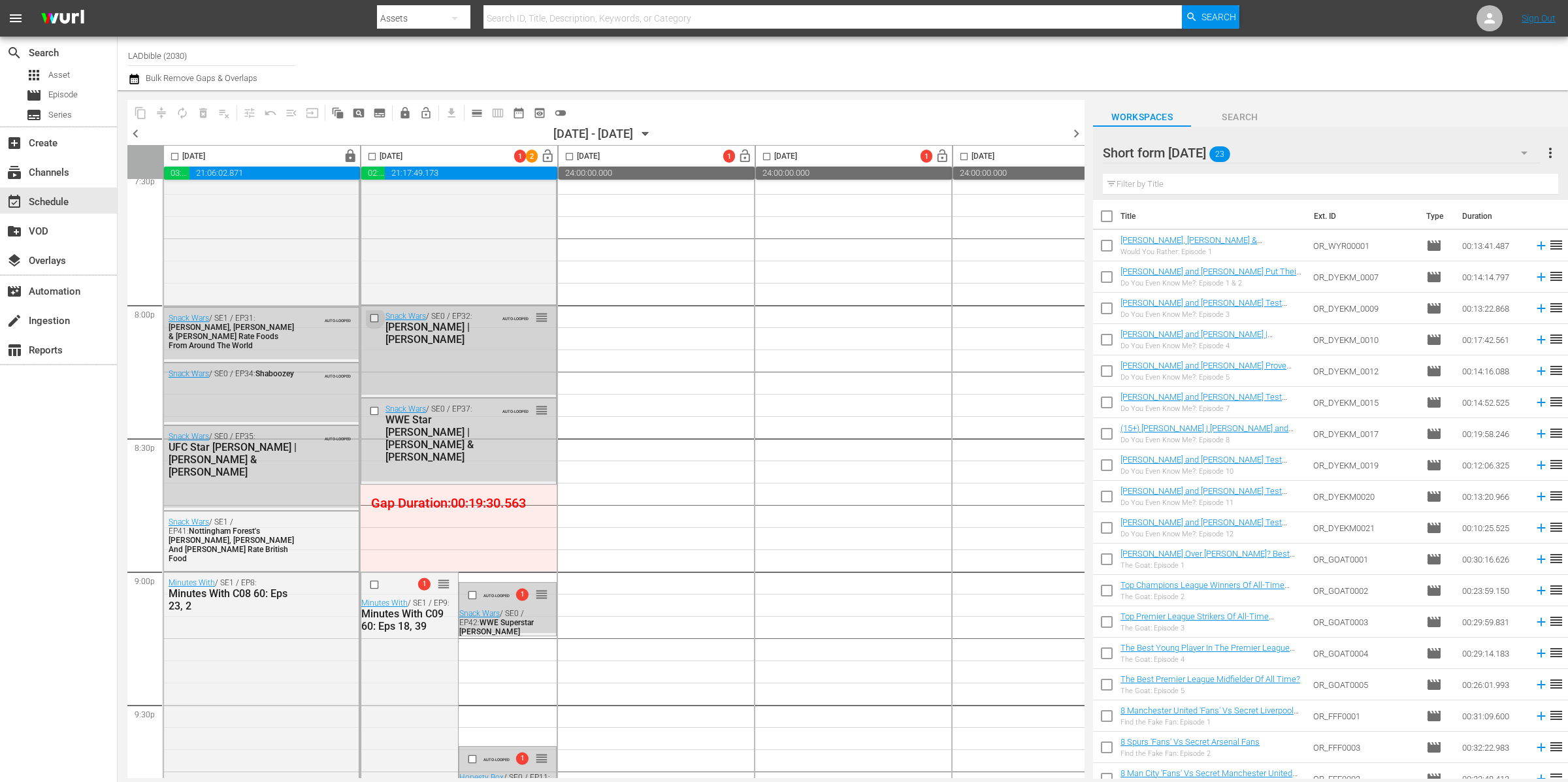
click at [377, 316] on input "checkbox" at bounding box center [376, 317] width 14 height 11
click at [378, 408] on input "checkbox" at bounding box center [376, 410] width 14 height 11
click at [207, 109] on span "delete_forever_outlined" at bounding box center [203, 113] width 13 height 13
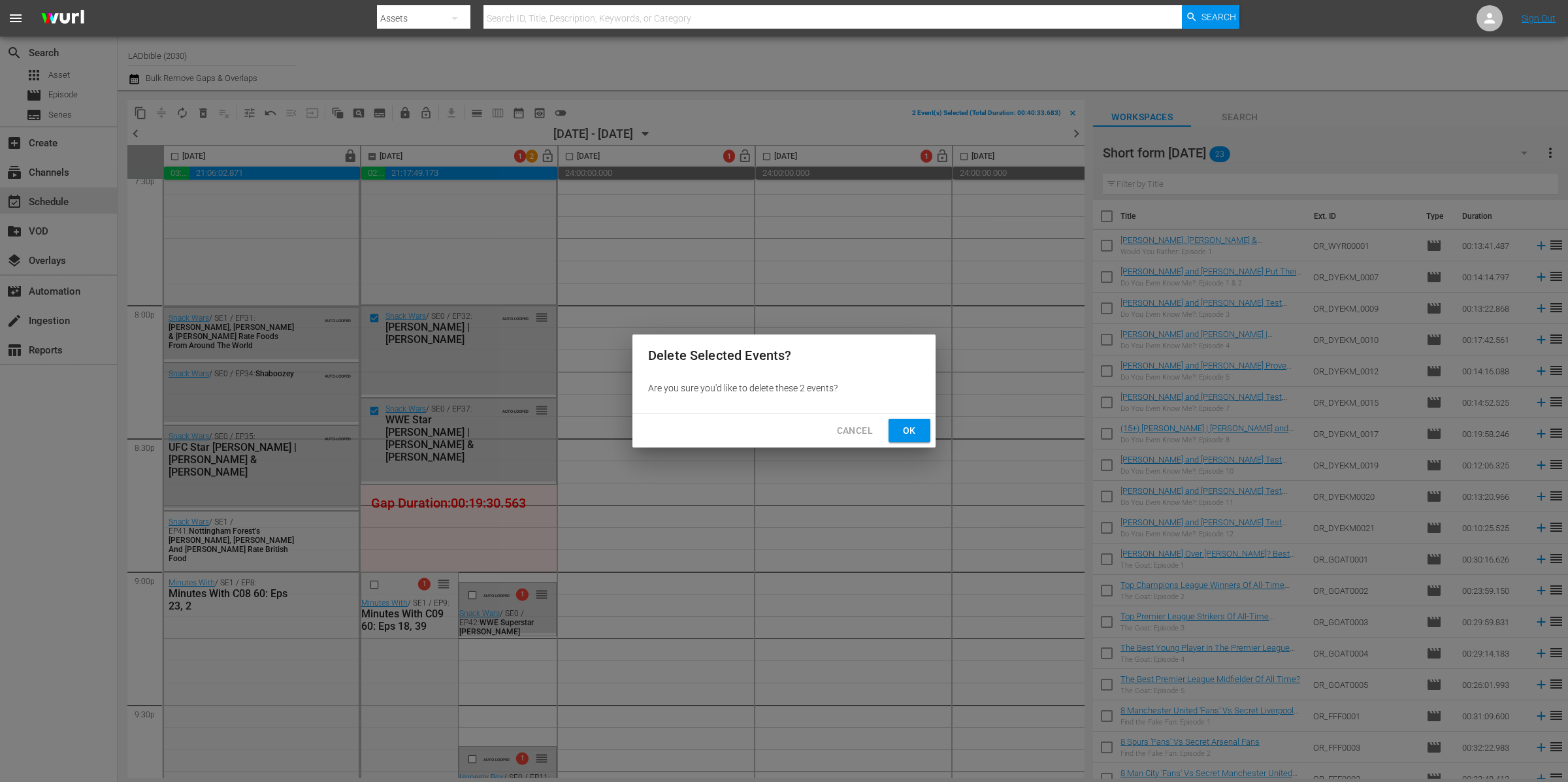
click at [918, 427] on span "Ok" at bounding box center [909, 430] width 21 height 17
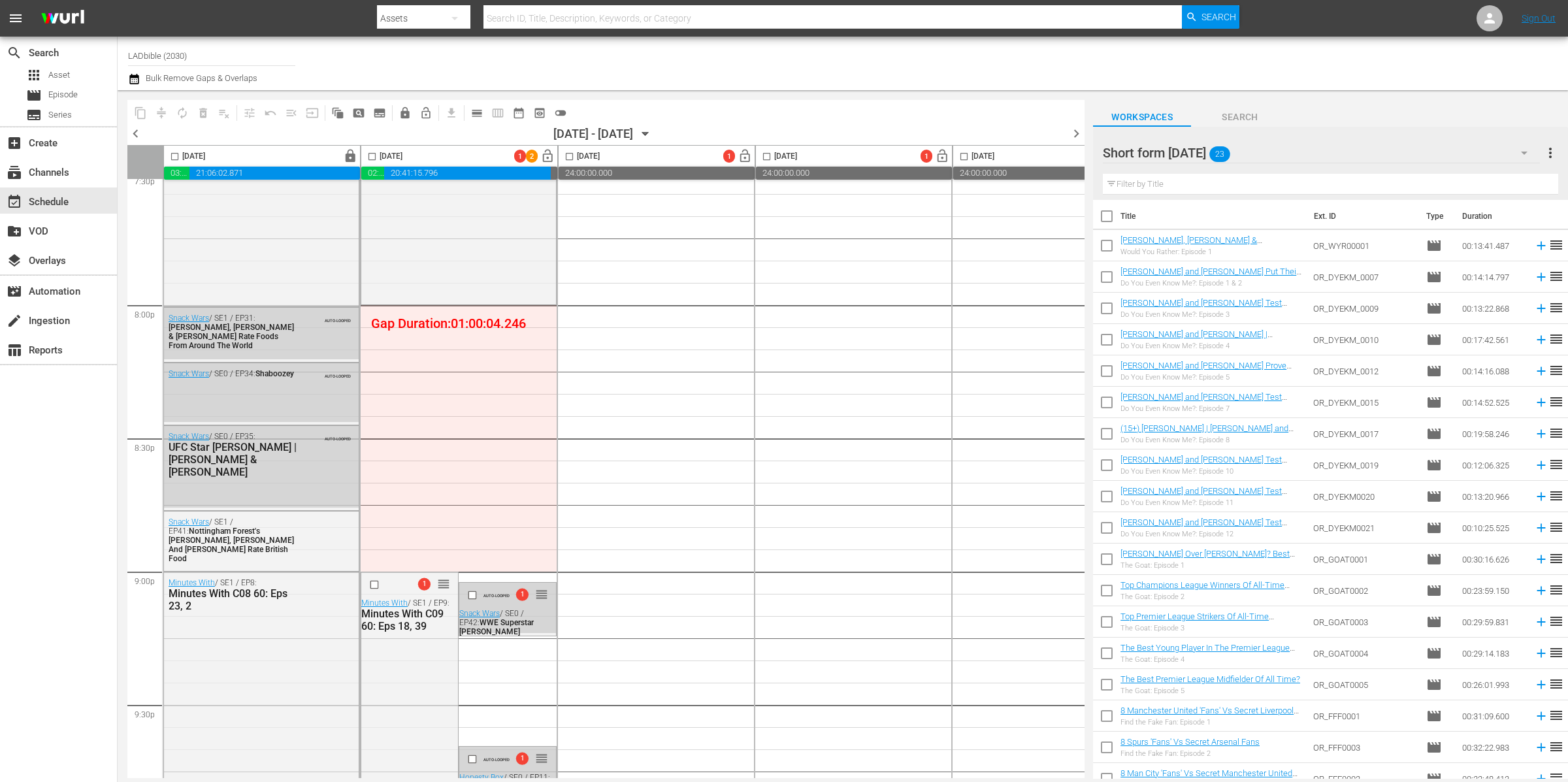
click at [1109, 244] on input "checkbox" at bounding box center [1106, 248] width 27 height 27
checkbox input "true"
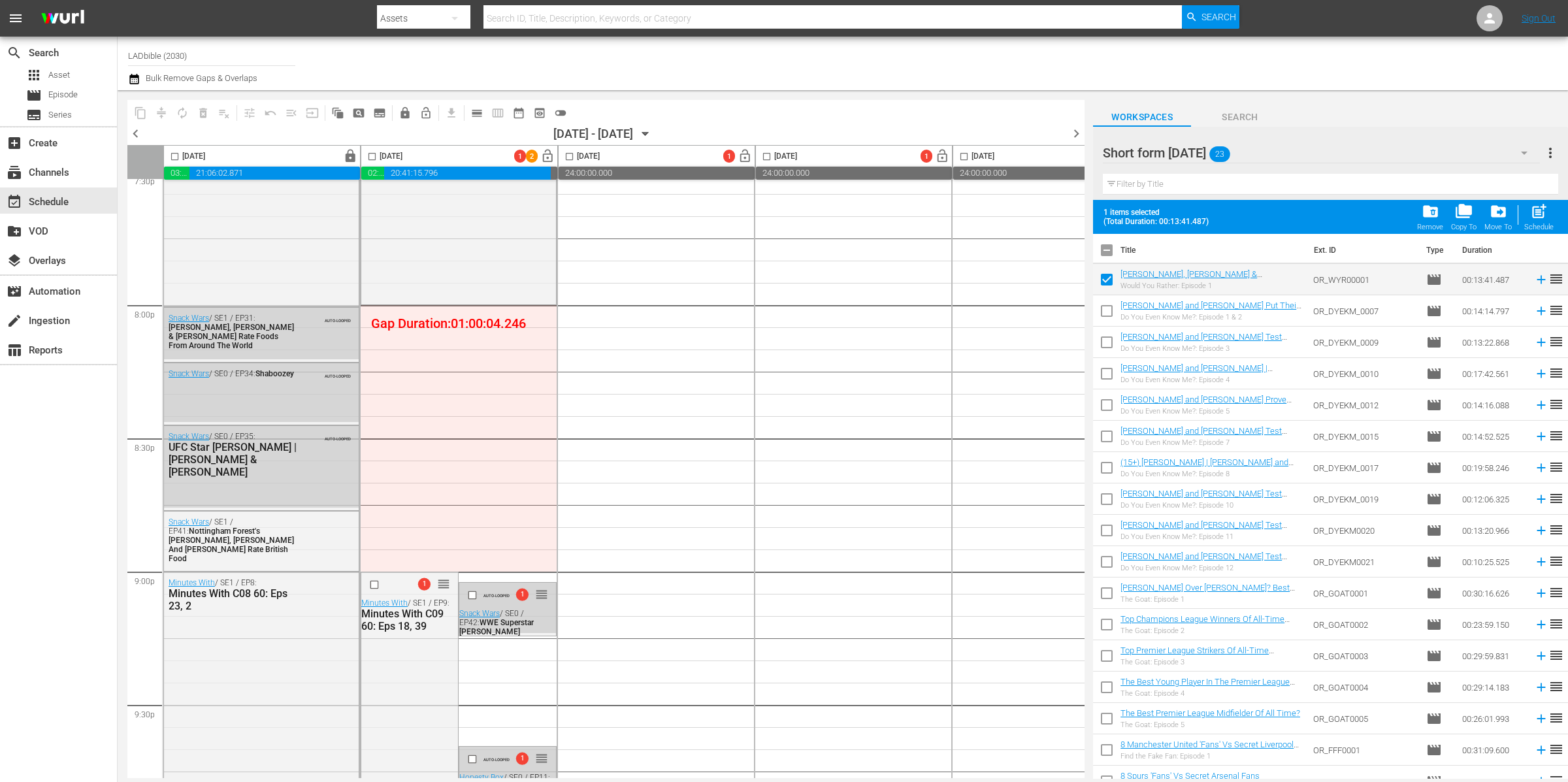
click at [1108, 307] on input "checkbox" at bounding box center [1106, 313] width 27 height 27
checkbox input "true"
drag, startPoint x: 1106, startPoint y: 344, endPoint x: 1108, endPoint y: 352, distance: 8.2
click at [1106, 344] on input "checkbox" at bounding box center [1106, 345] width 27 height 27
checkbox input "true"
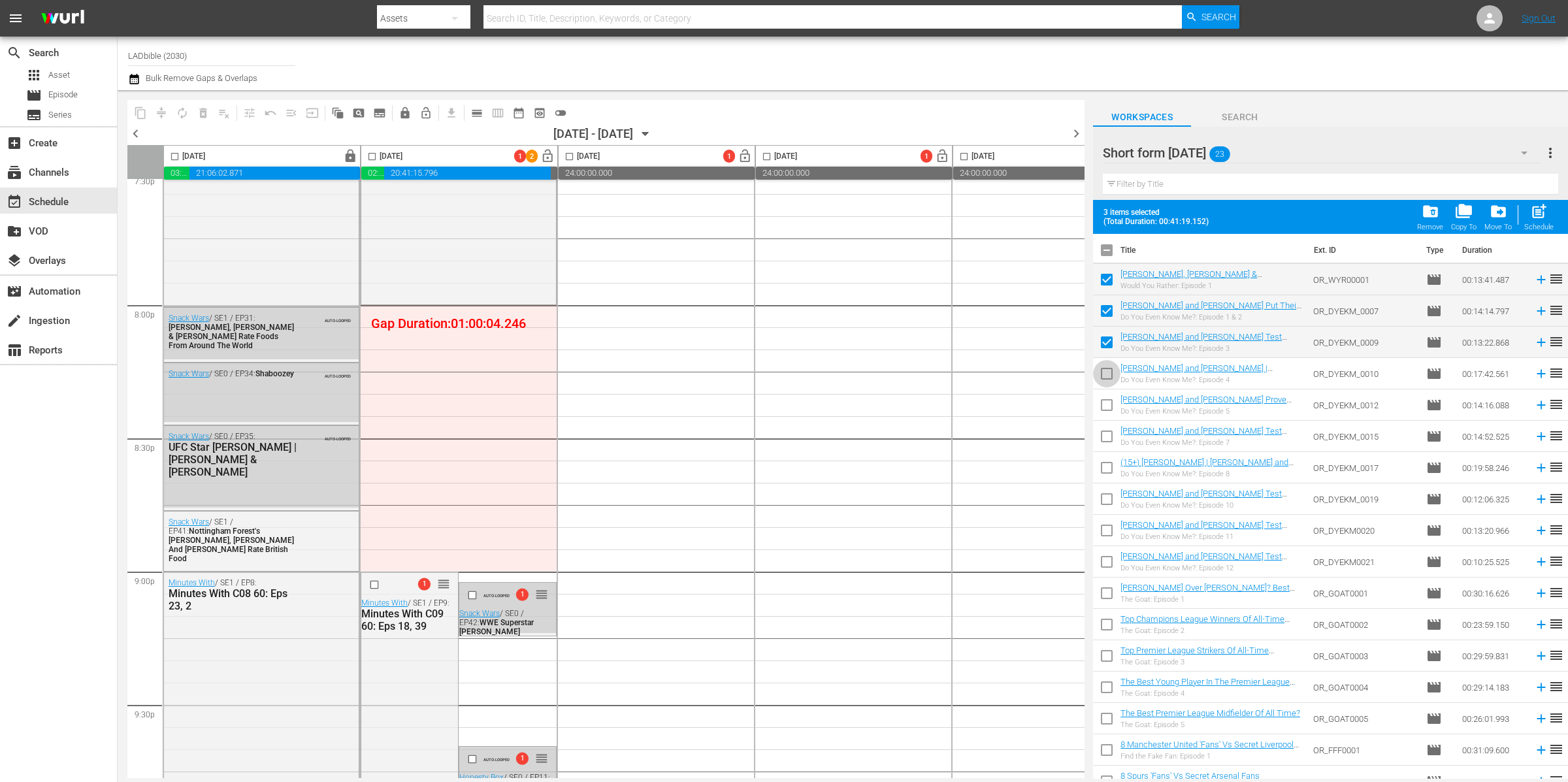
click at [1108, 373] on input "checkbox" at bounding box center [1106, 376] width 27 height 27
checkbox input "true"
click at [1110, 342] on input "checkbox" at bounding box center [1106, 345] width 27 height 27
checkbox input "false"
click at [1108, 404] on input "checkbox" at bounding box center [1106, 407] width 27 height 27
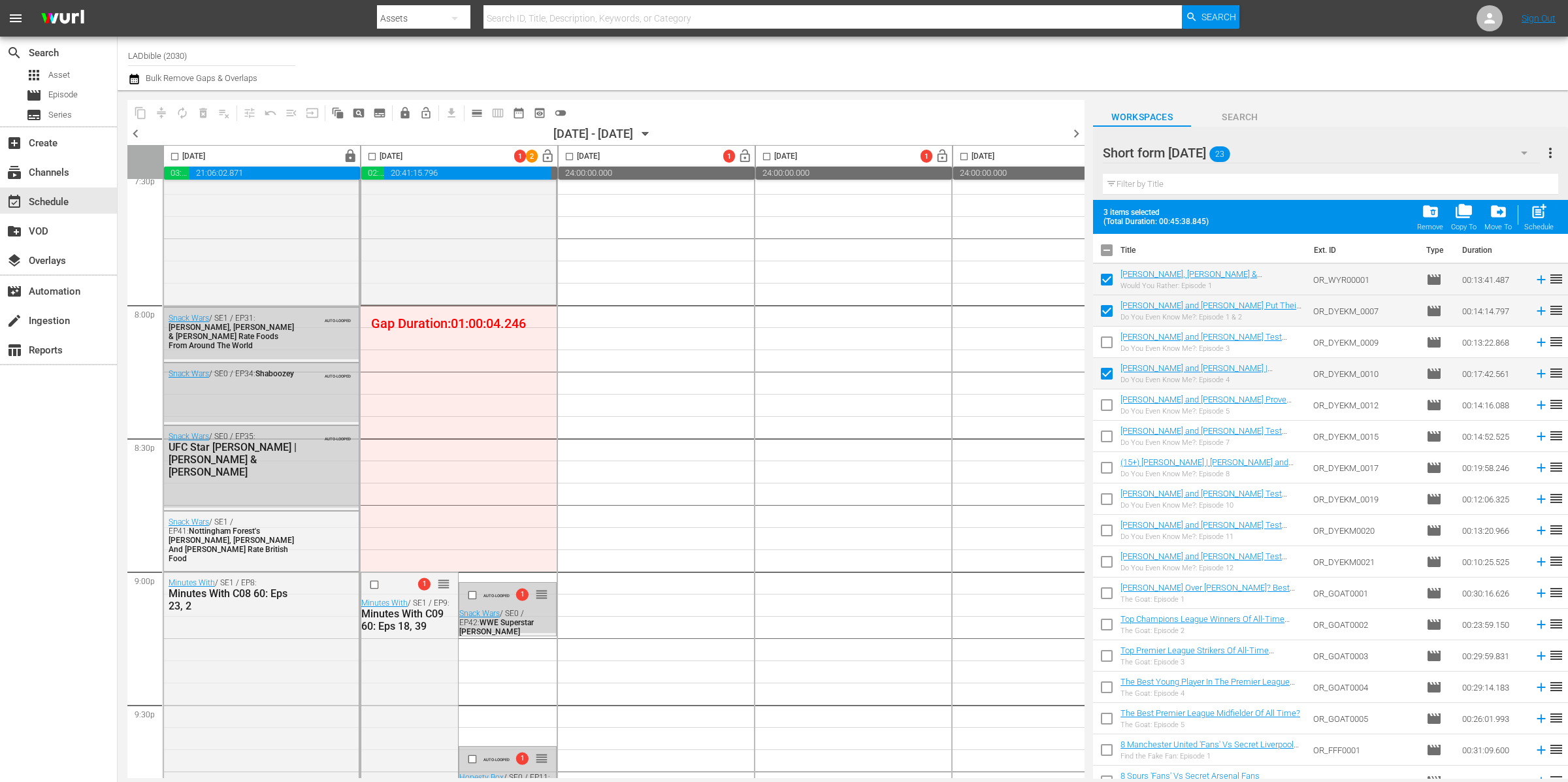
checkbox input "true"
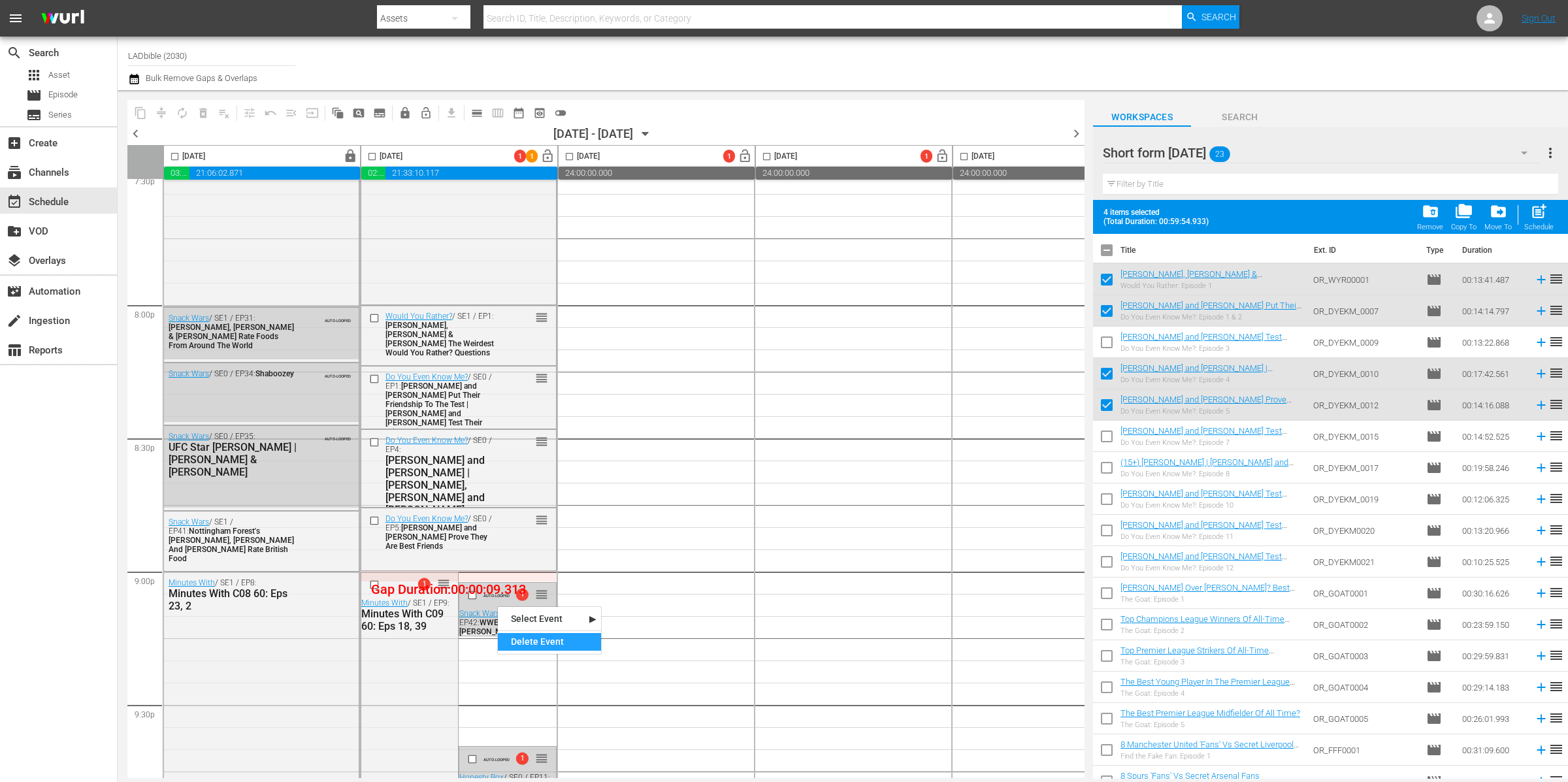
click at [552, 635] on div "Delete Event" at bounding box center [549, 641] width 103 height 18
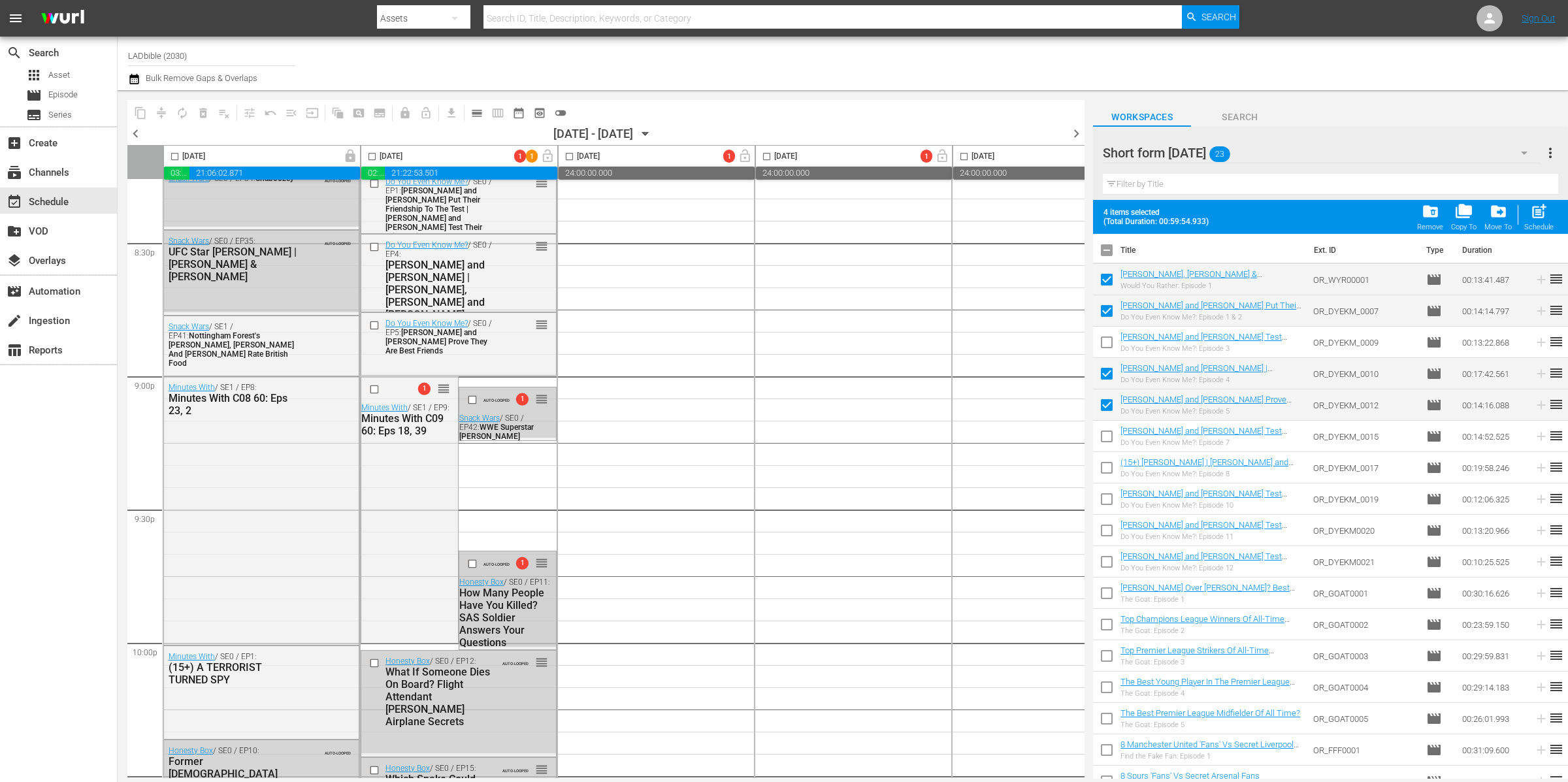
scroll to position [5584, 0]
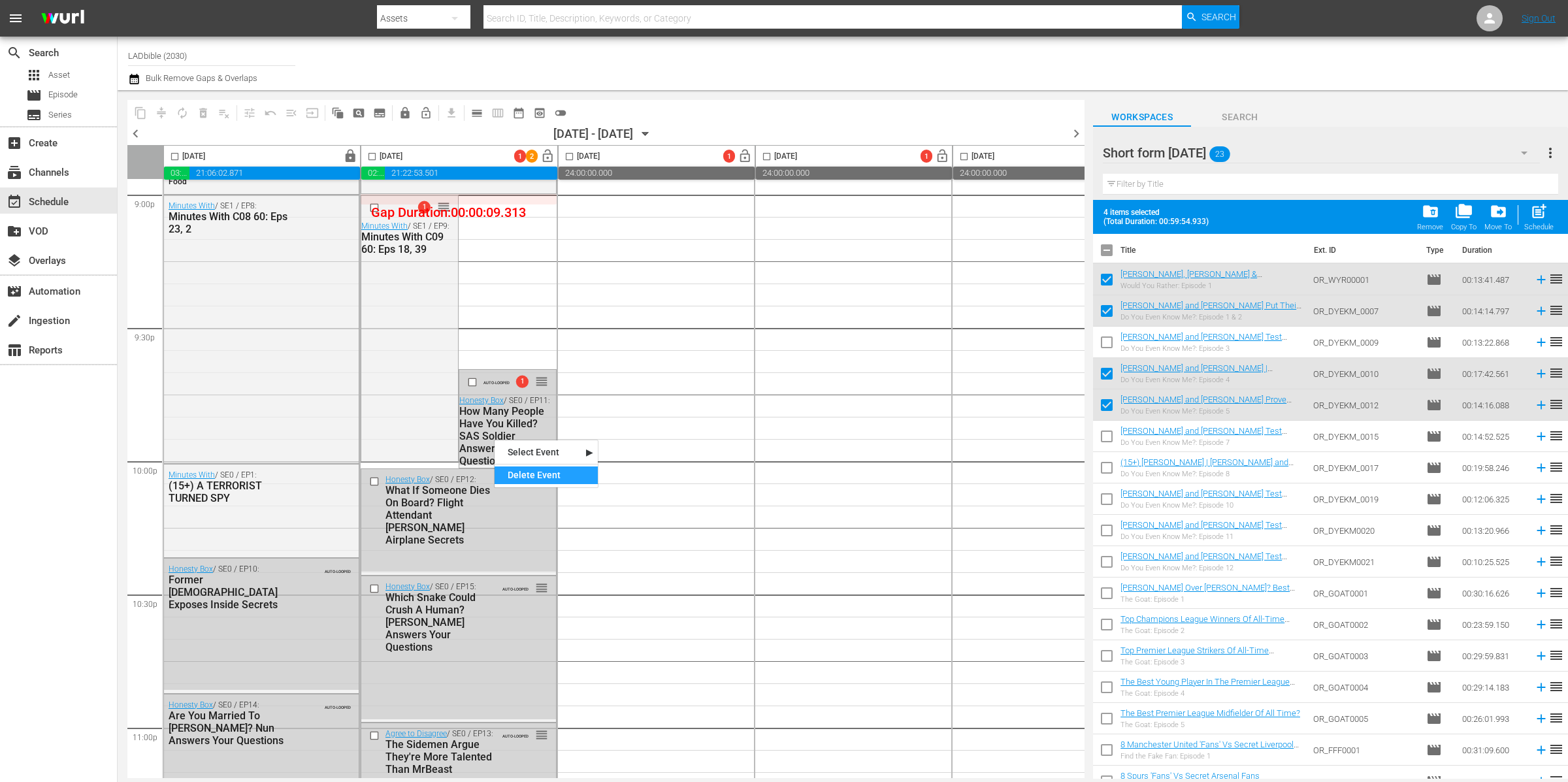
click at [534, 474] on div "Delete Event" at bounding box center [546, 475] width 103 height 18
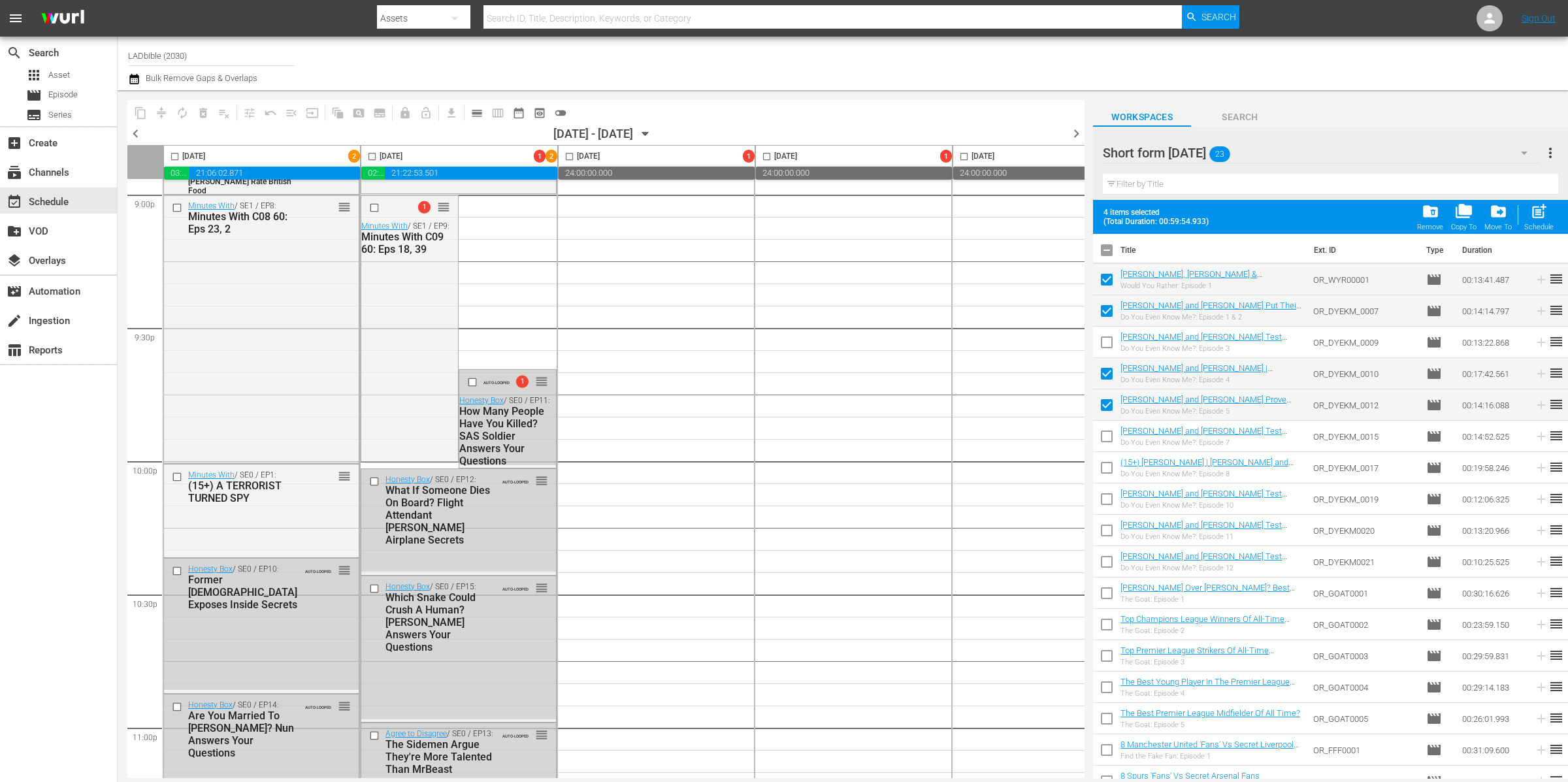
scroll to position [5803, 0]
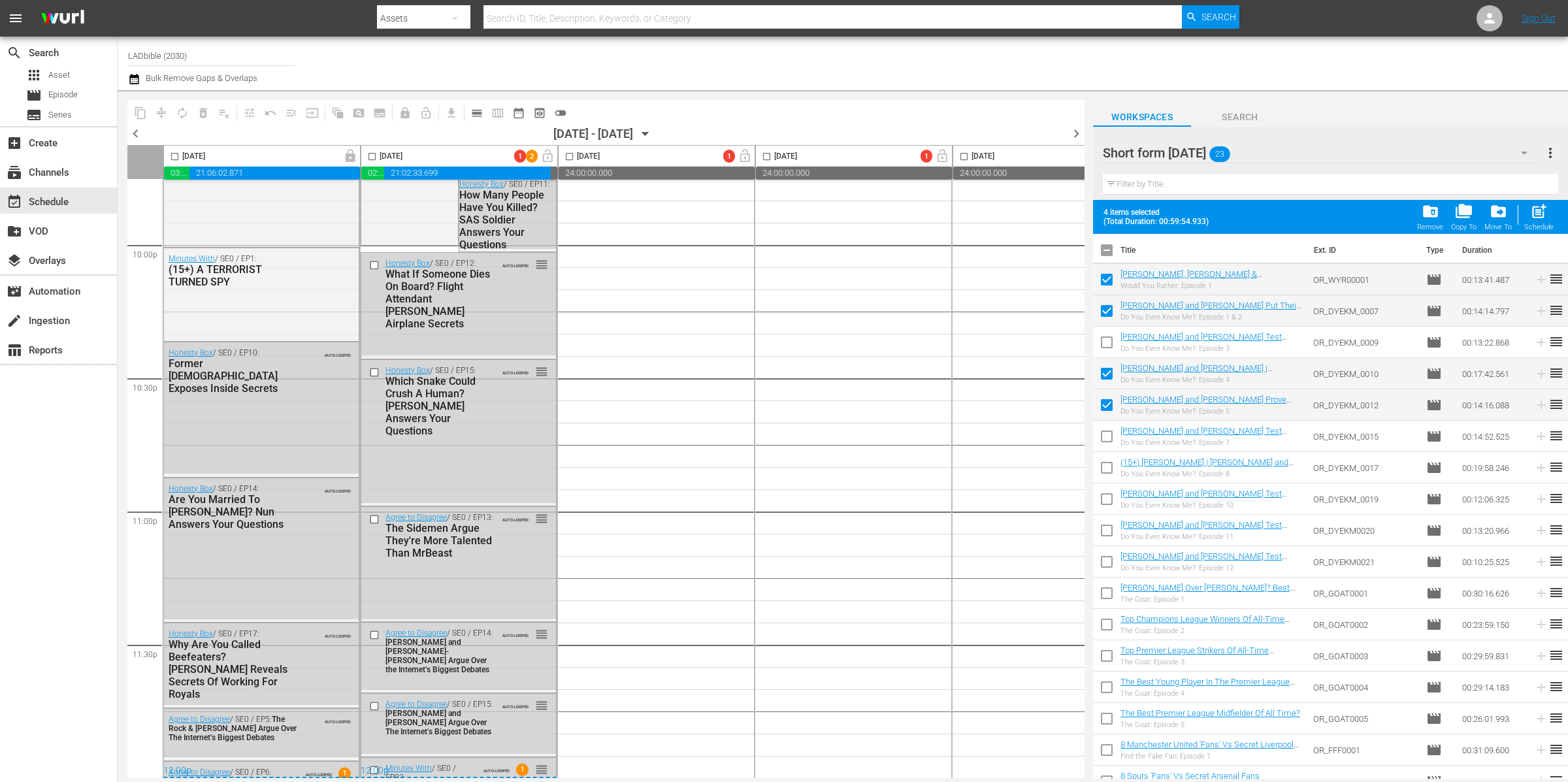
click at [377, 153] on input "checkbox" at bounding box center [372, 159] width 15 height 15
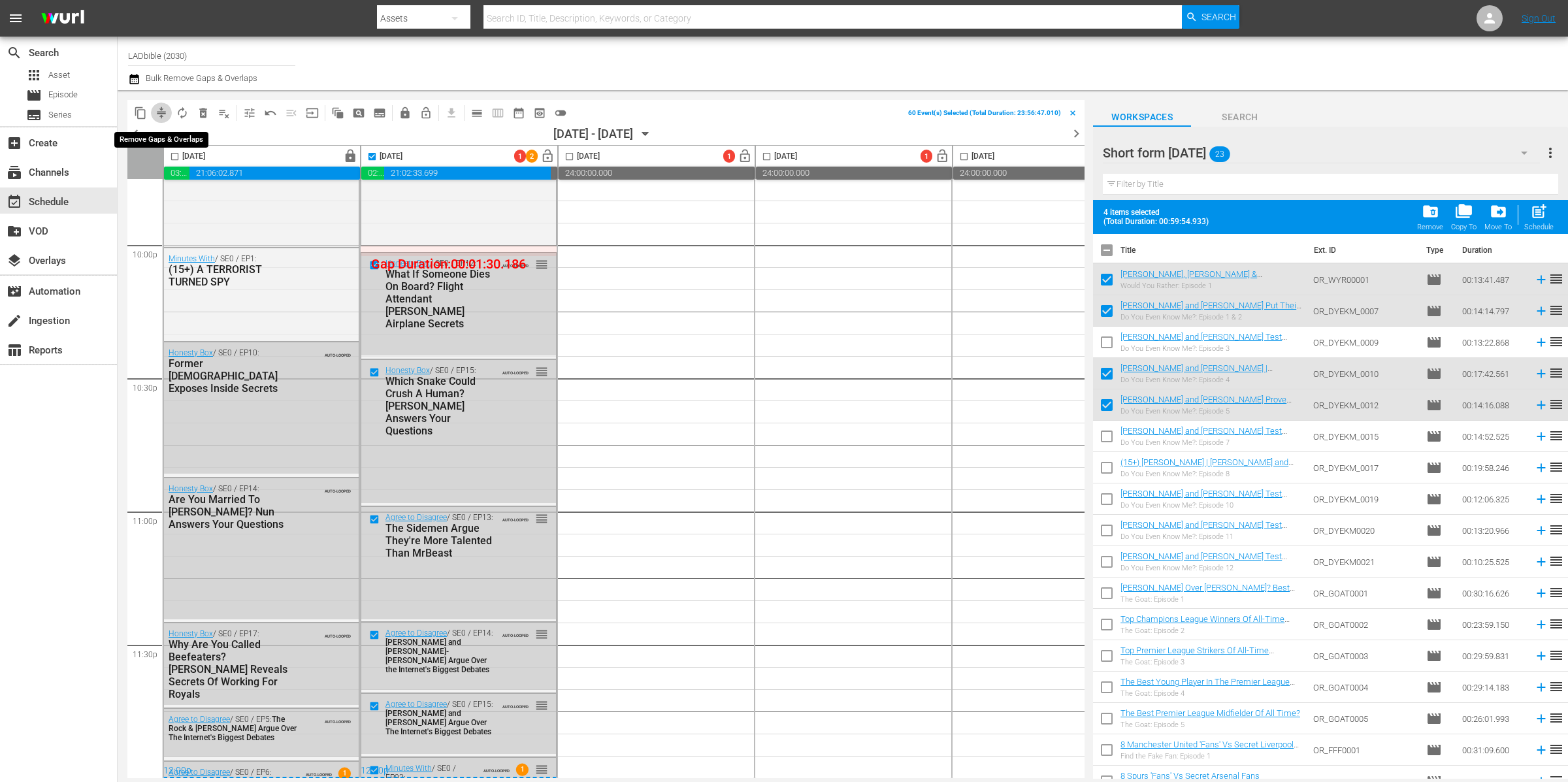
click at [163, 110] on span "compress" at bounding box center [161, 113] width 13 height 13
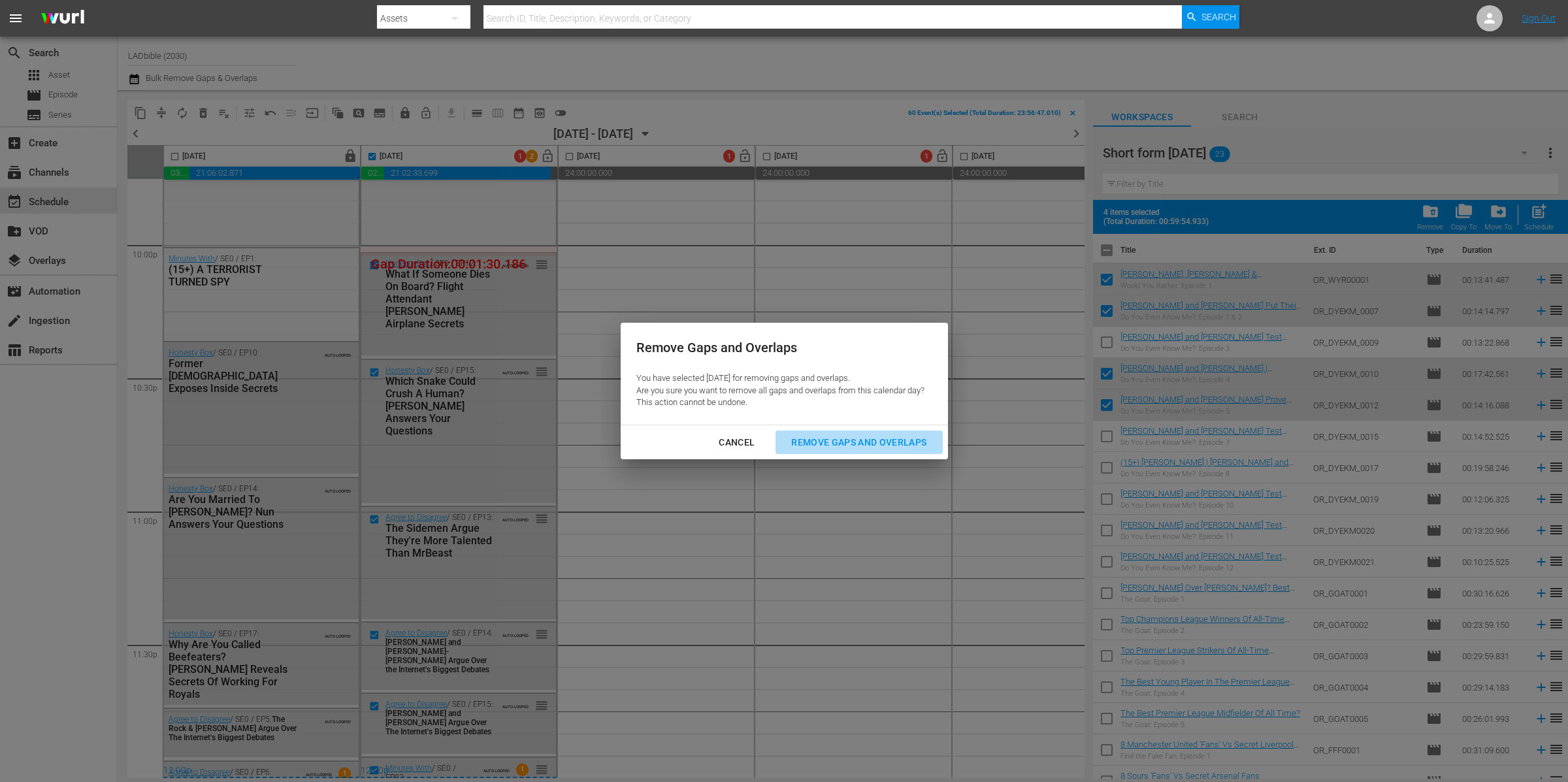
click at [893, 439] on div "Remove Gaps and Overlaps" at bounding box center [859, 442] width 156 height 17
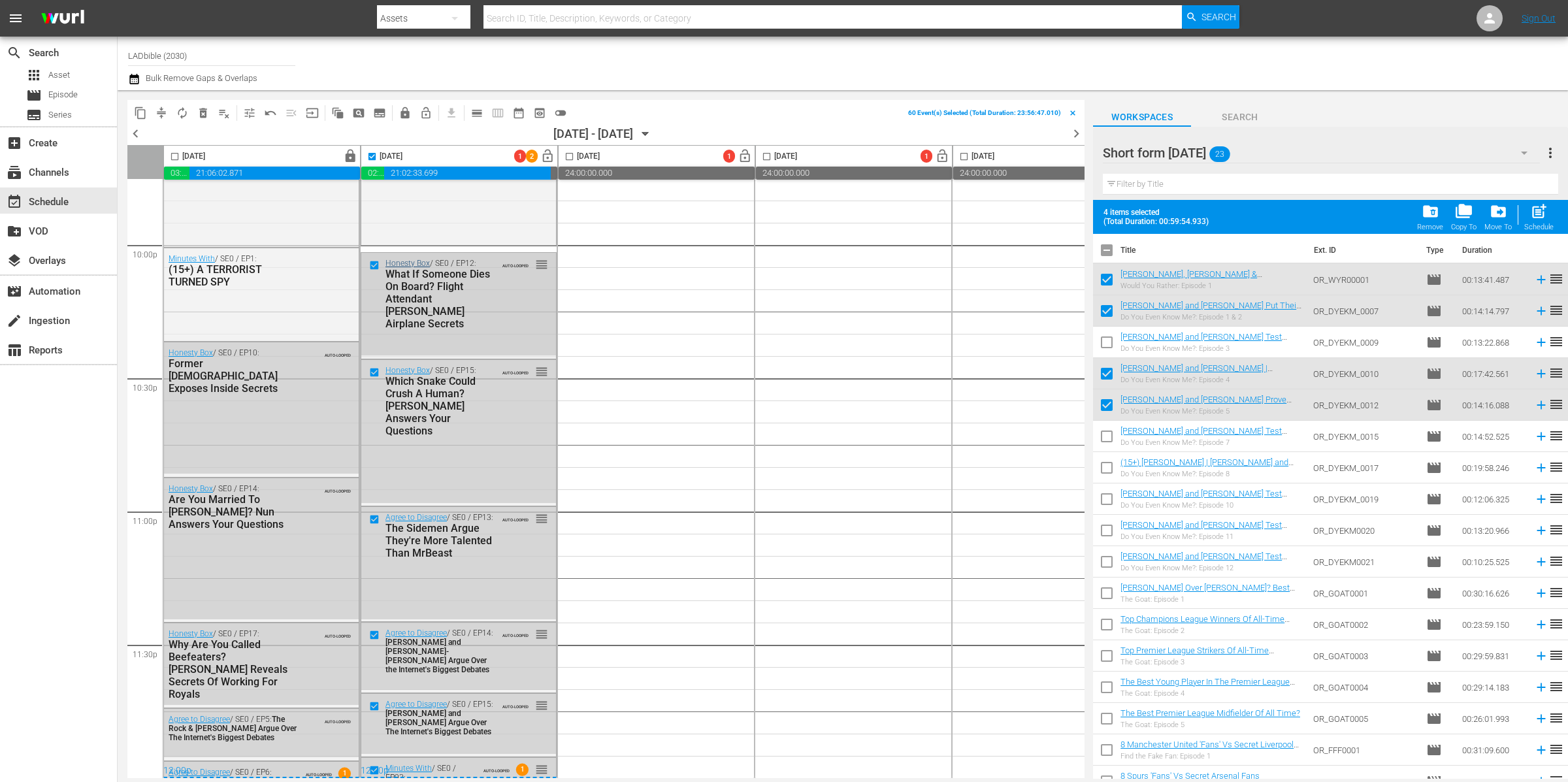
checkbox input "false"
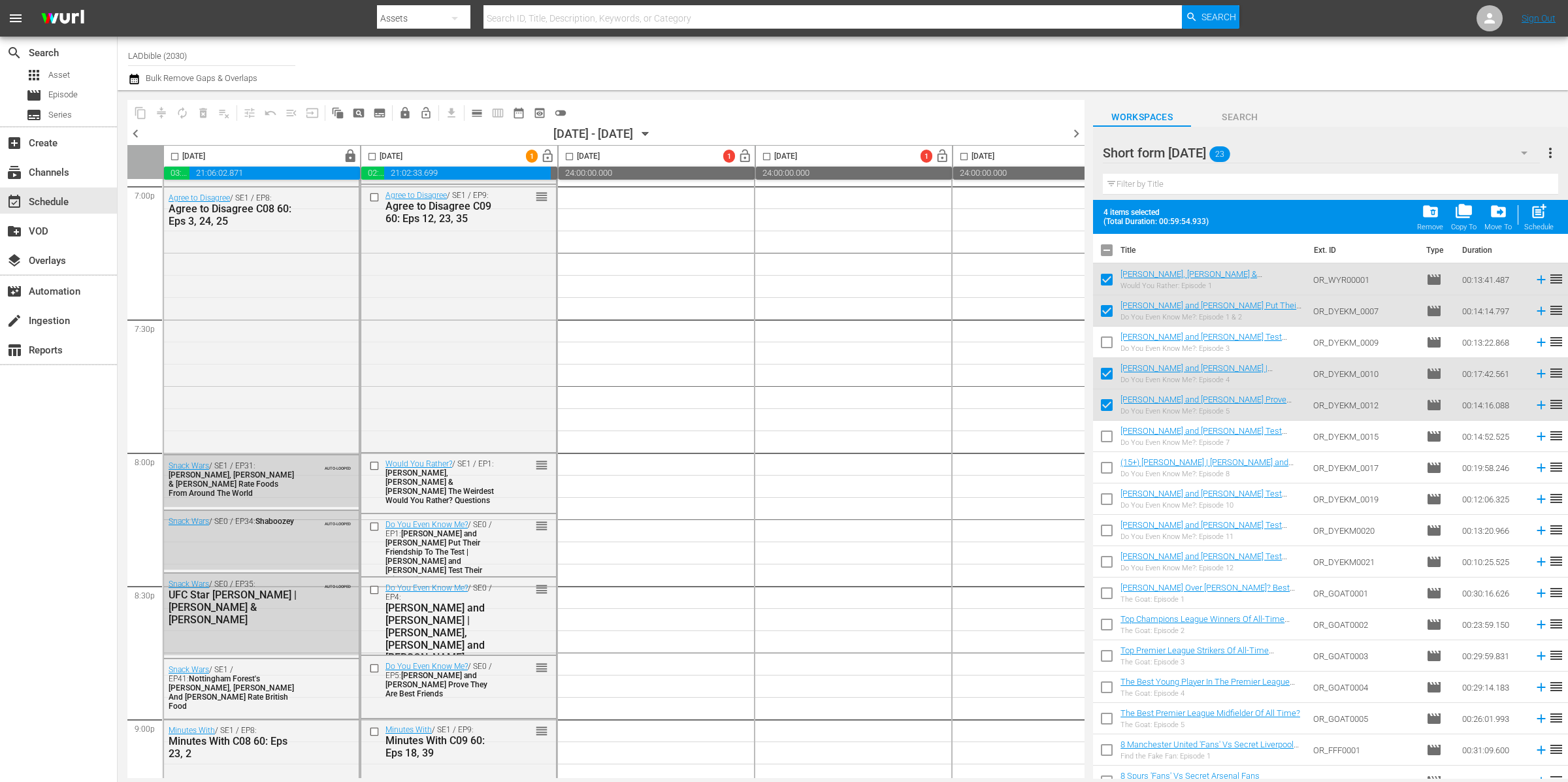
scroll to position [4986, 0]
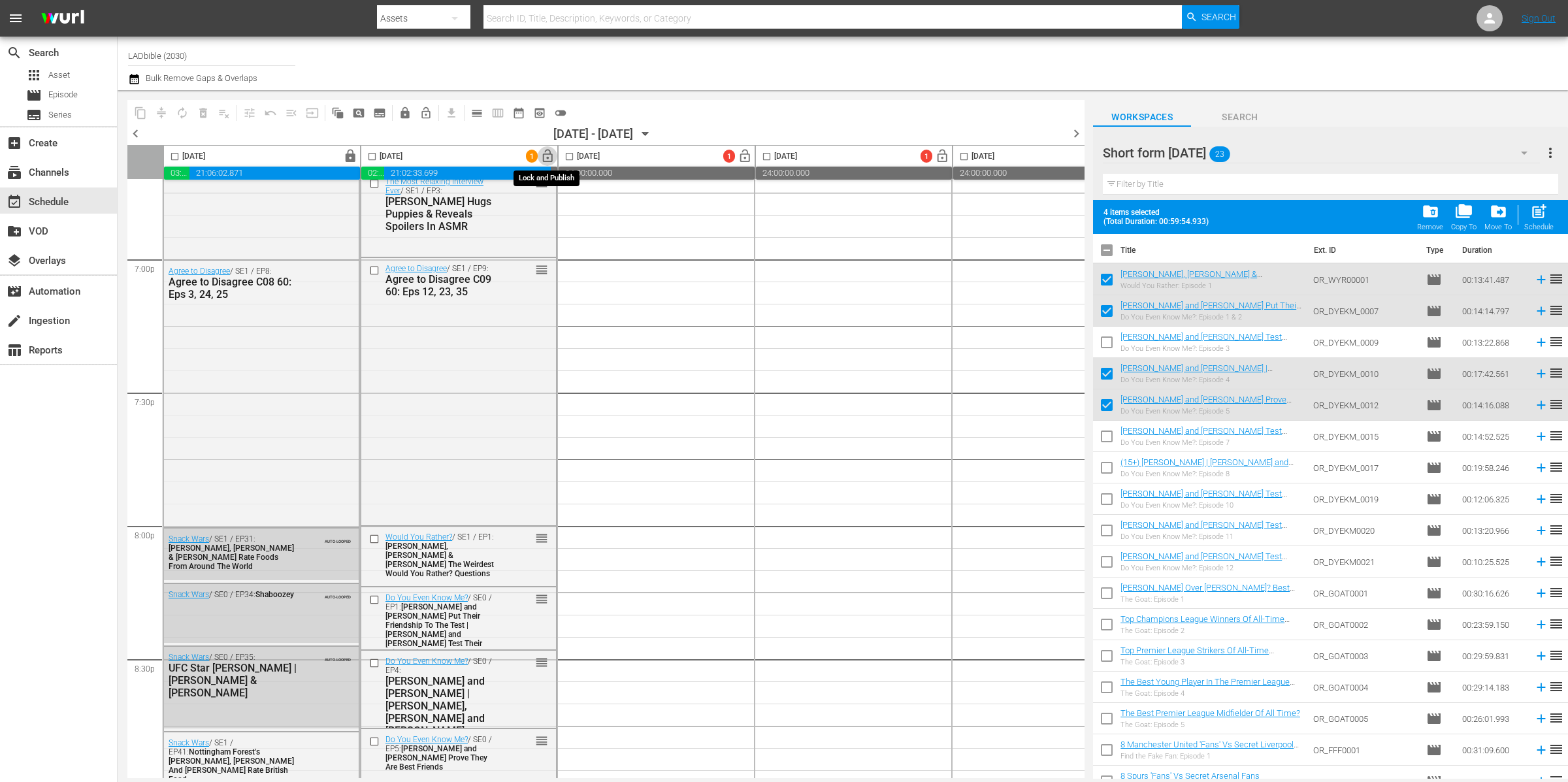
click at [547, 157] on span "lock_open" at bounding box center [548, 156] width 15 height 15
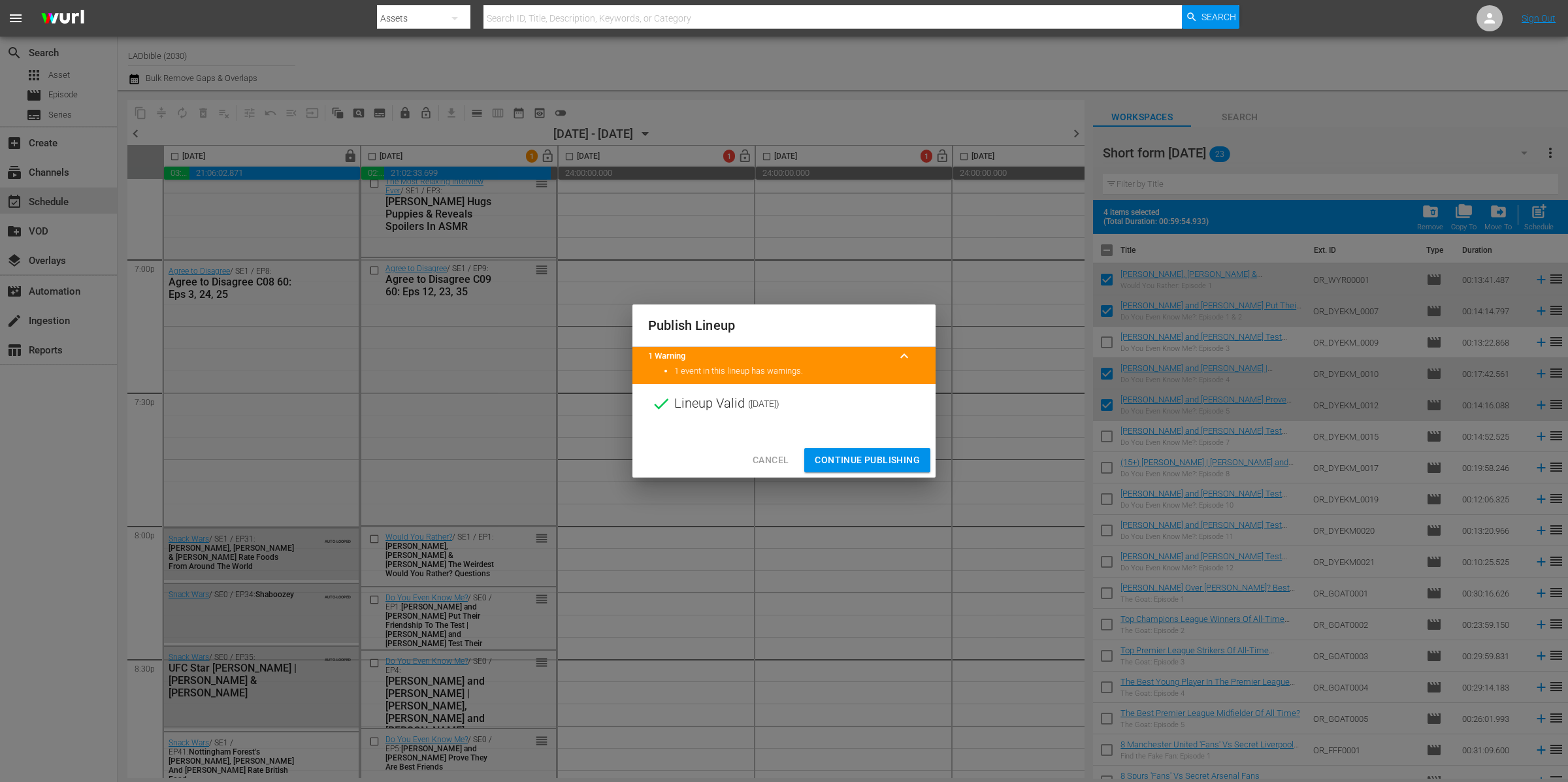
click at [893, 460] on span "Continue Publishing" at bounding box center [867, 460] width 105 height 17
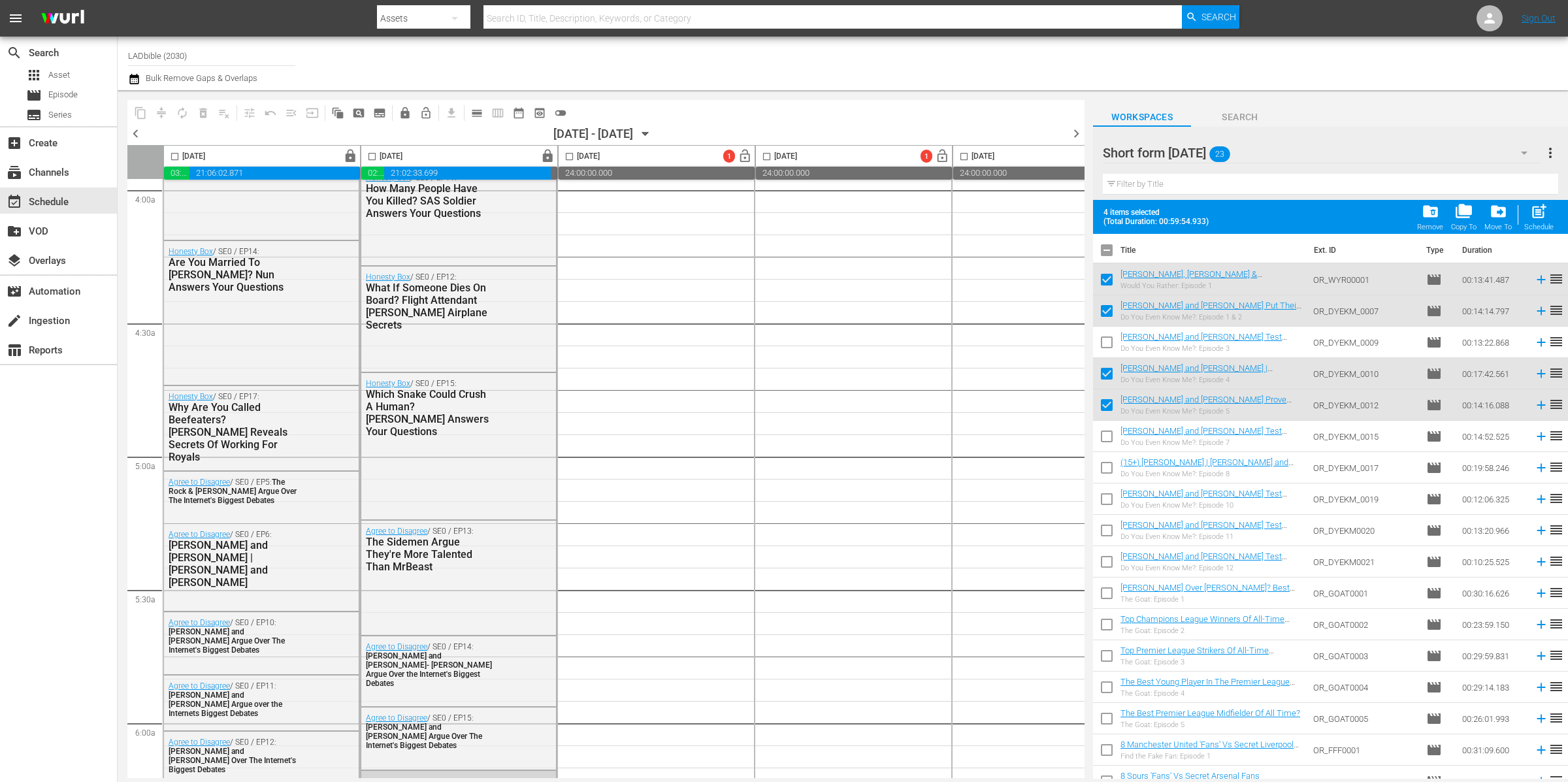
scroll to position [0, 0]
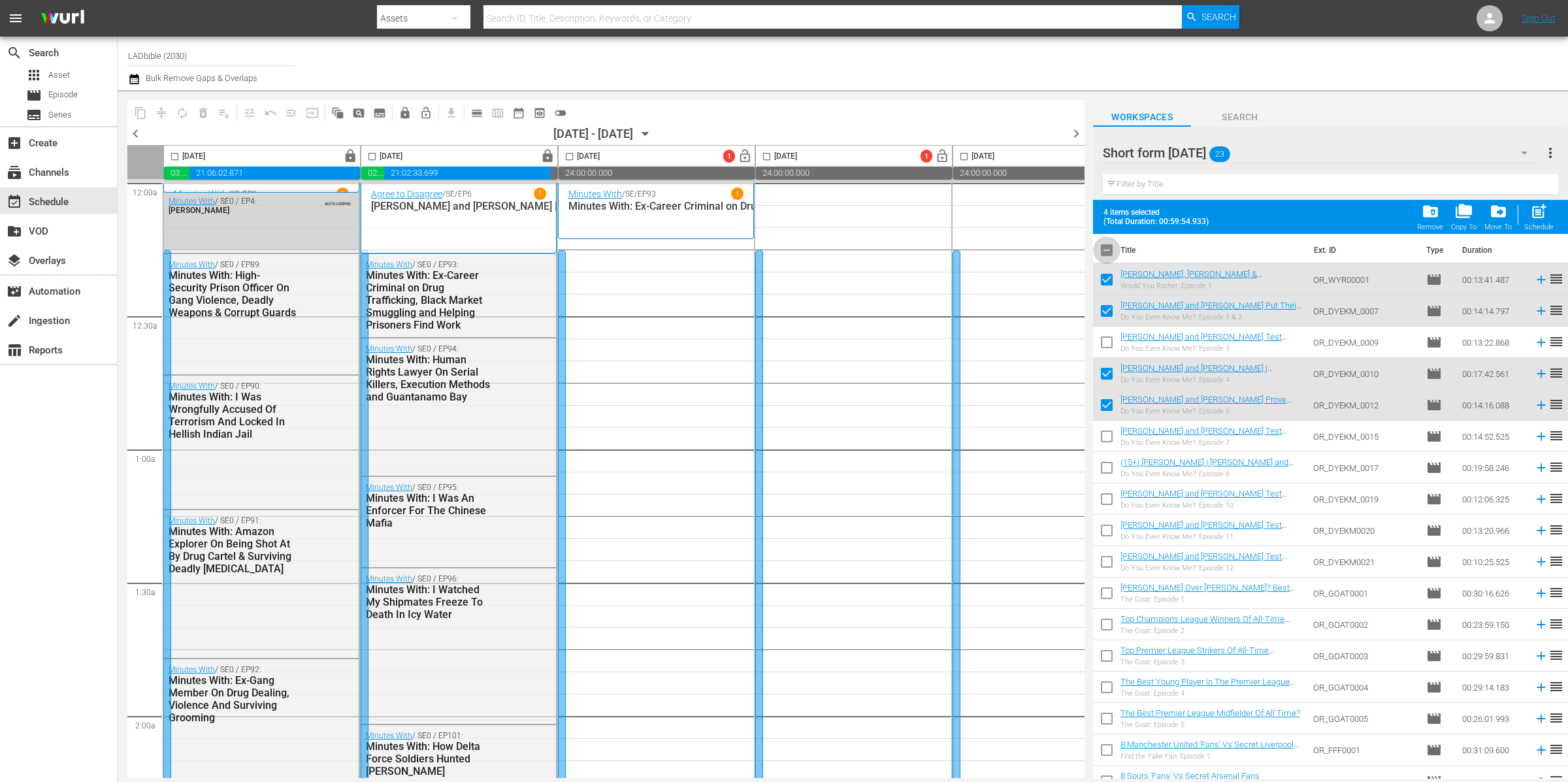
click at [1116, 248] on input "checkbox" at bounding box center [1106, 252] width 27 height 27
checkbox input "true"
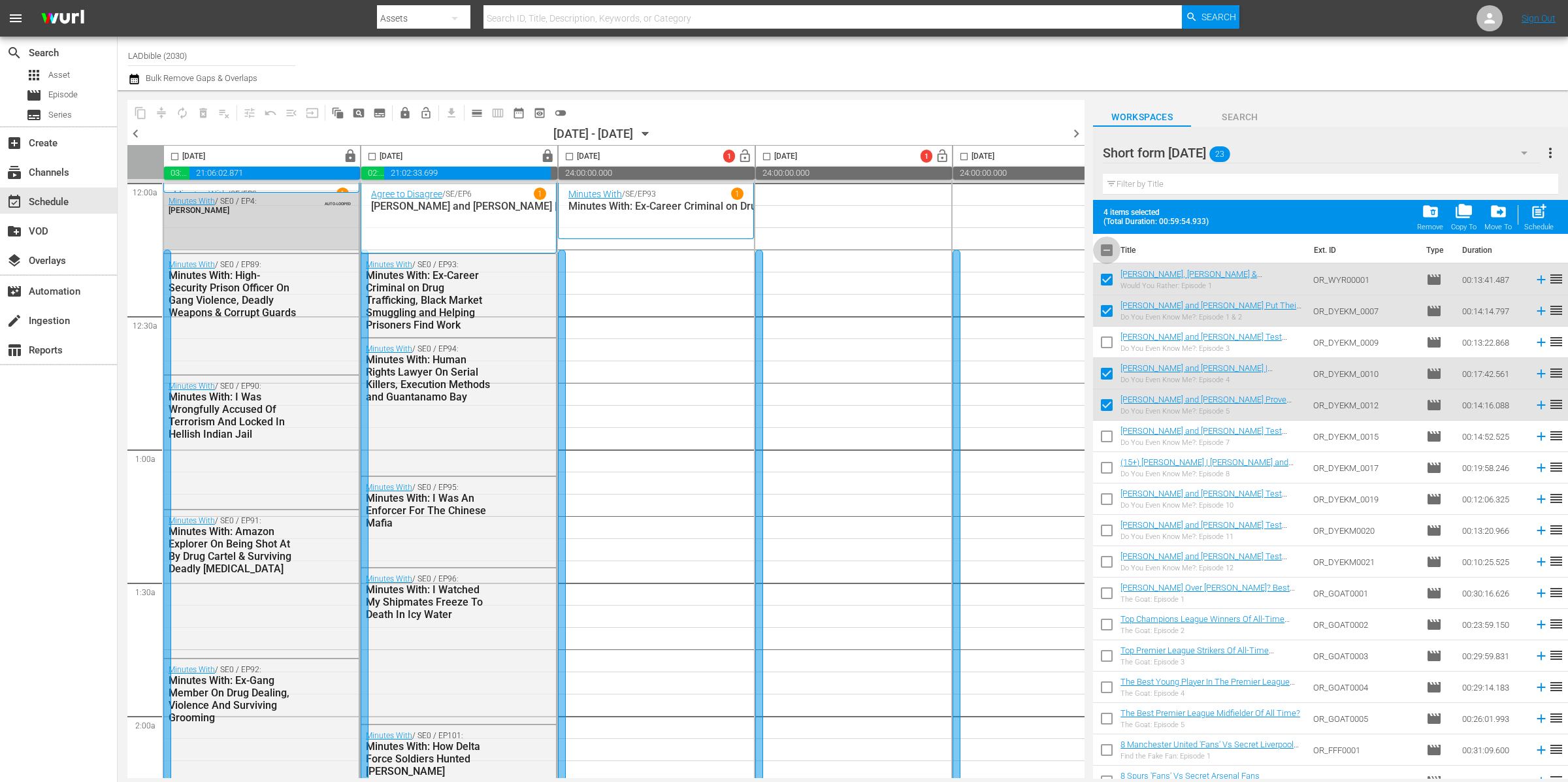
checkbox input "true"
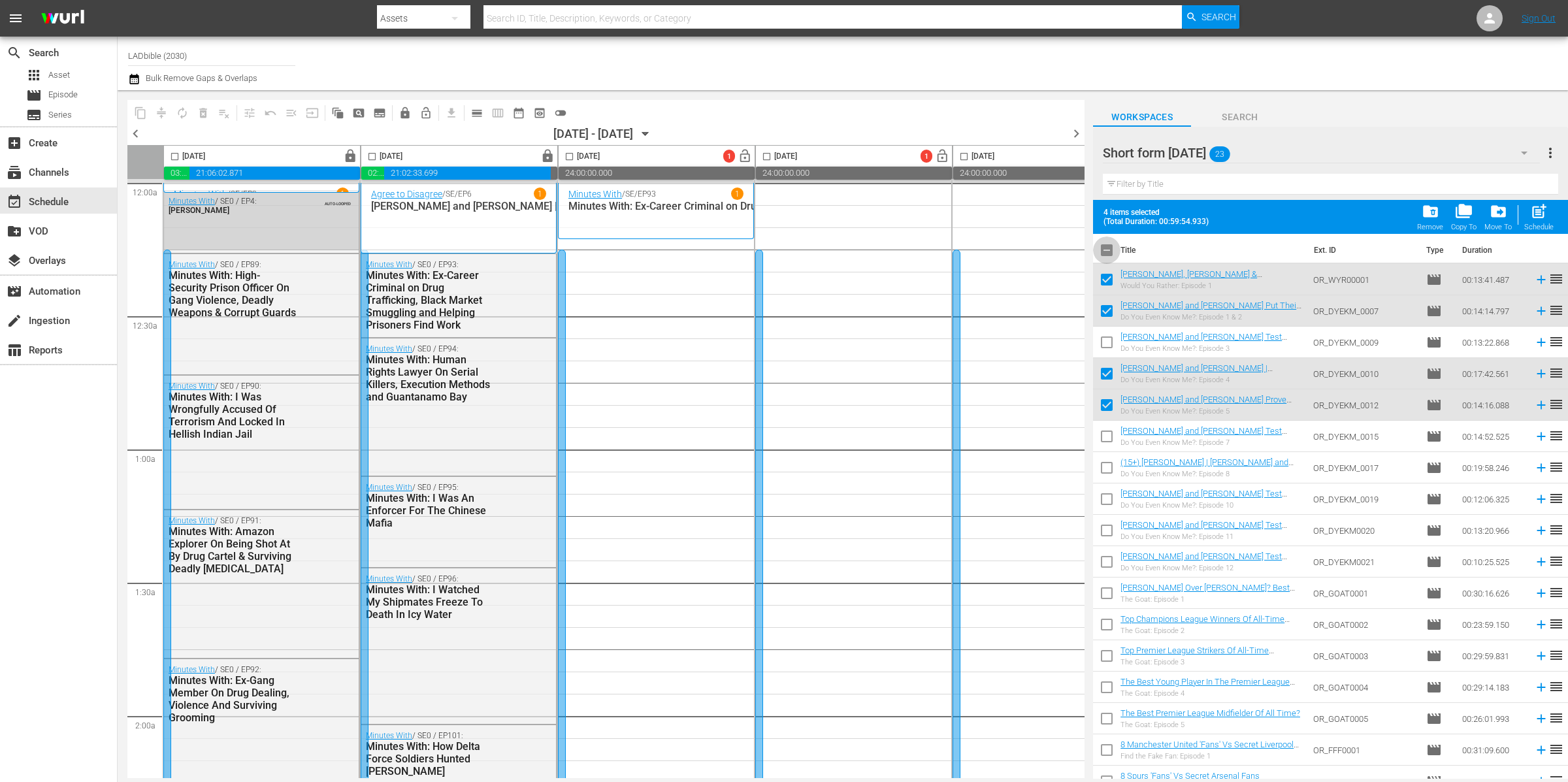
checkbox input "true"
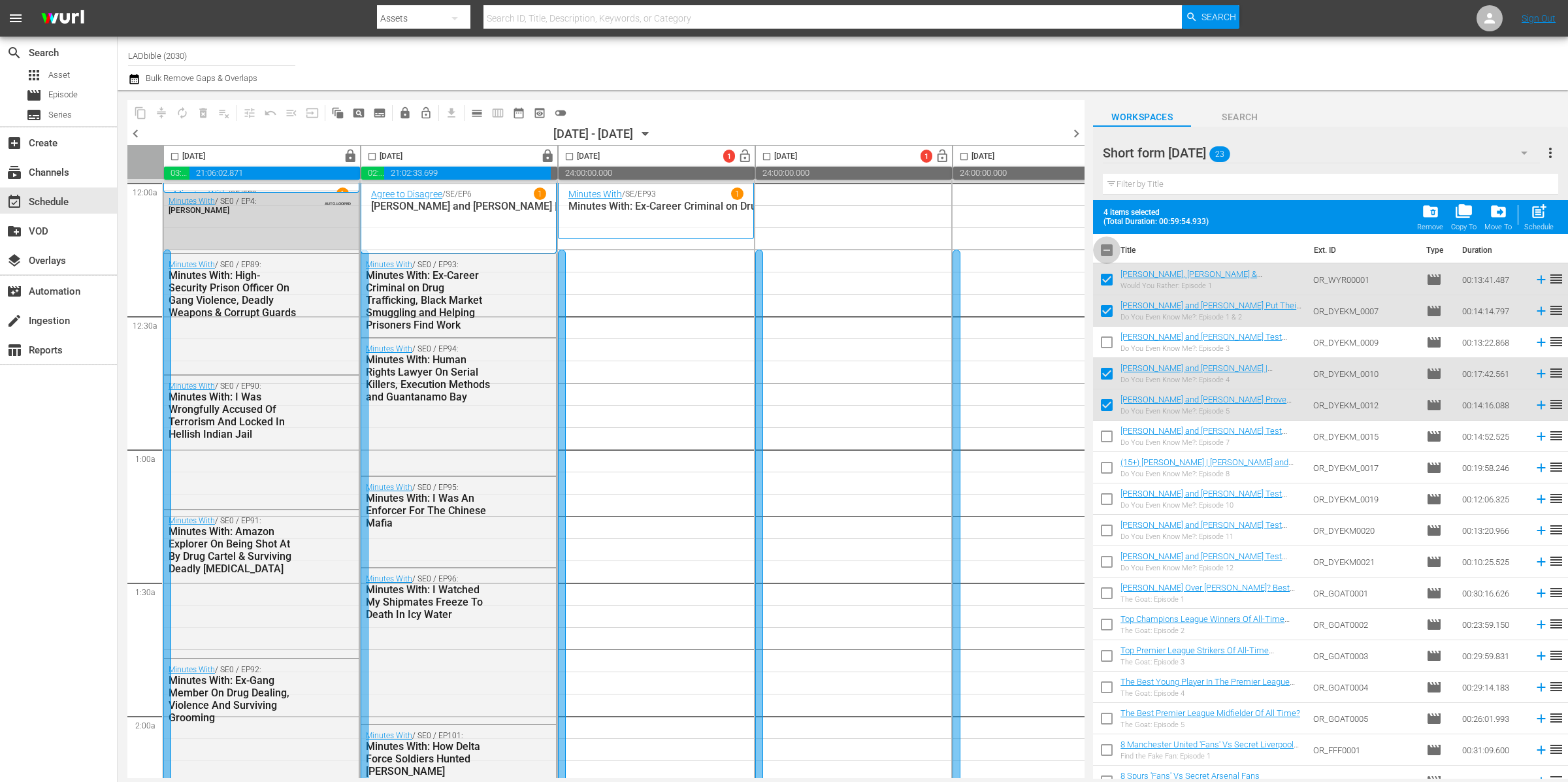
checkbox input "true"
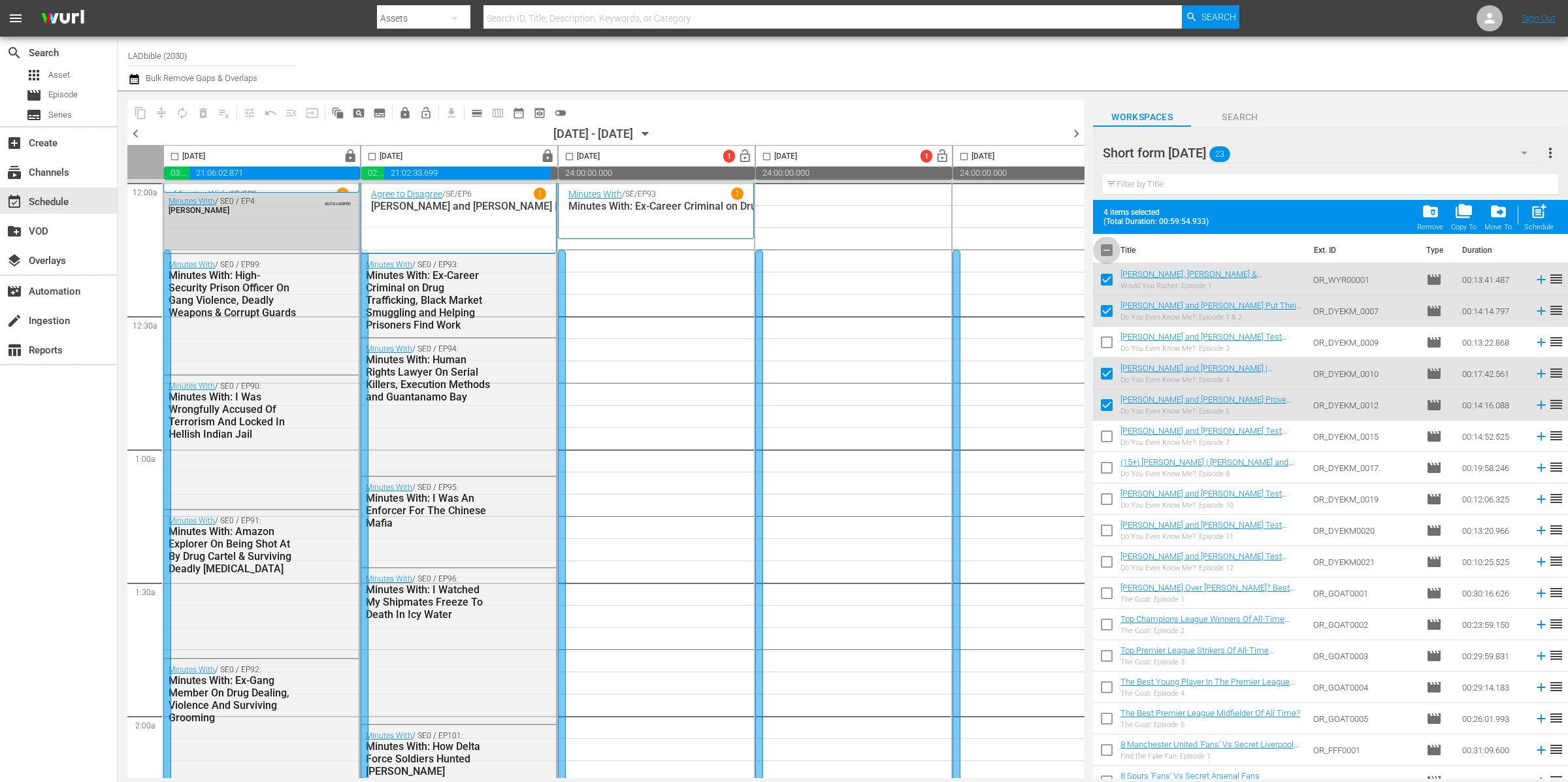
checkbox input "true"
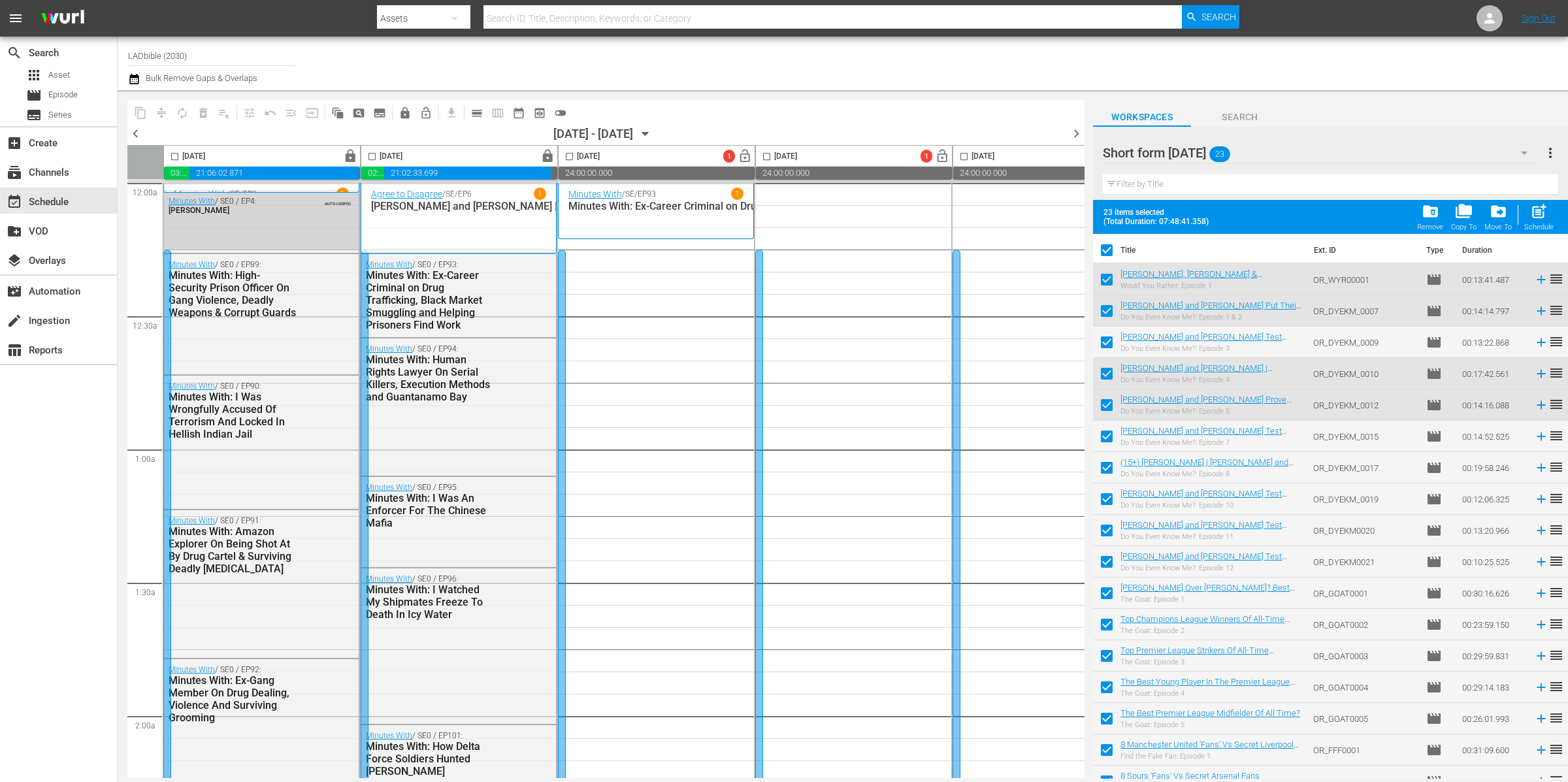
click at [1112, 248] on input "checkbox" at bounding box center [1106, 252] width 27 height 27
checkbox input "false"
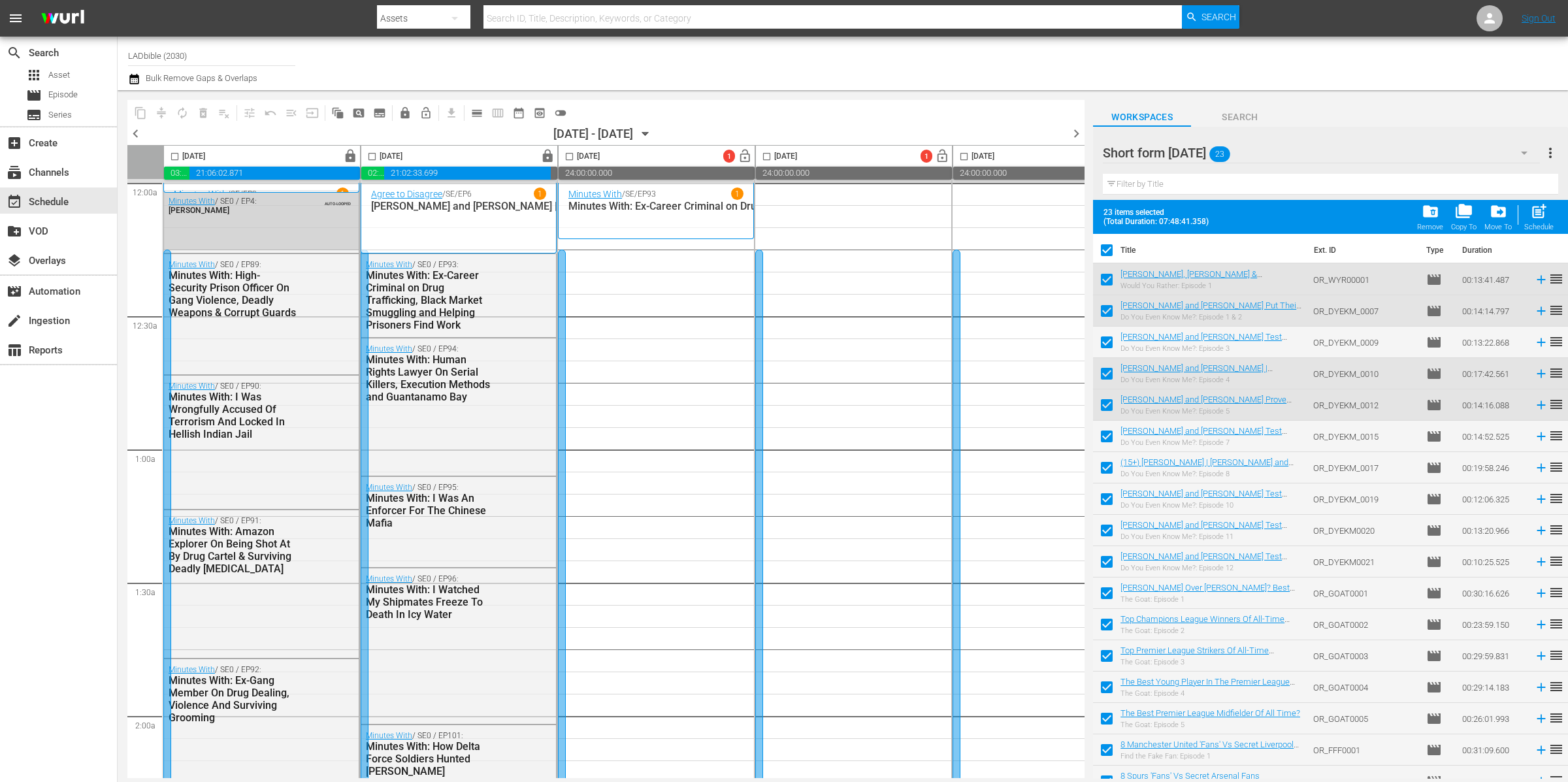
checkbox input "false"
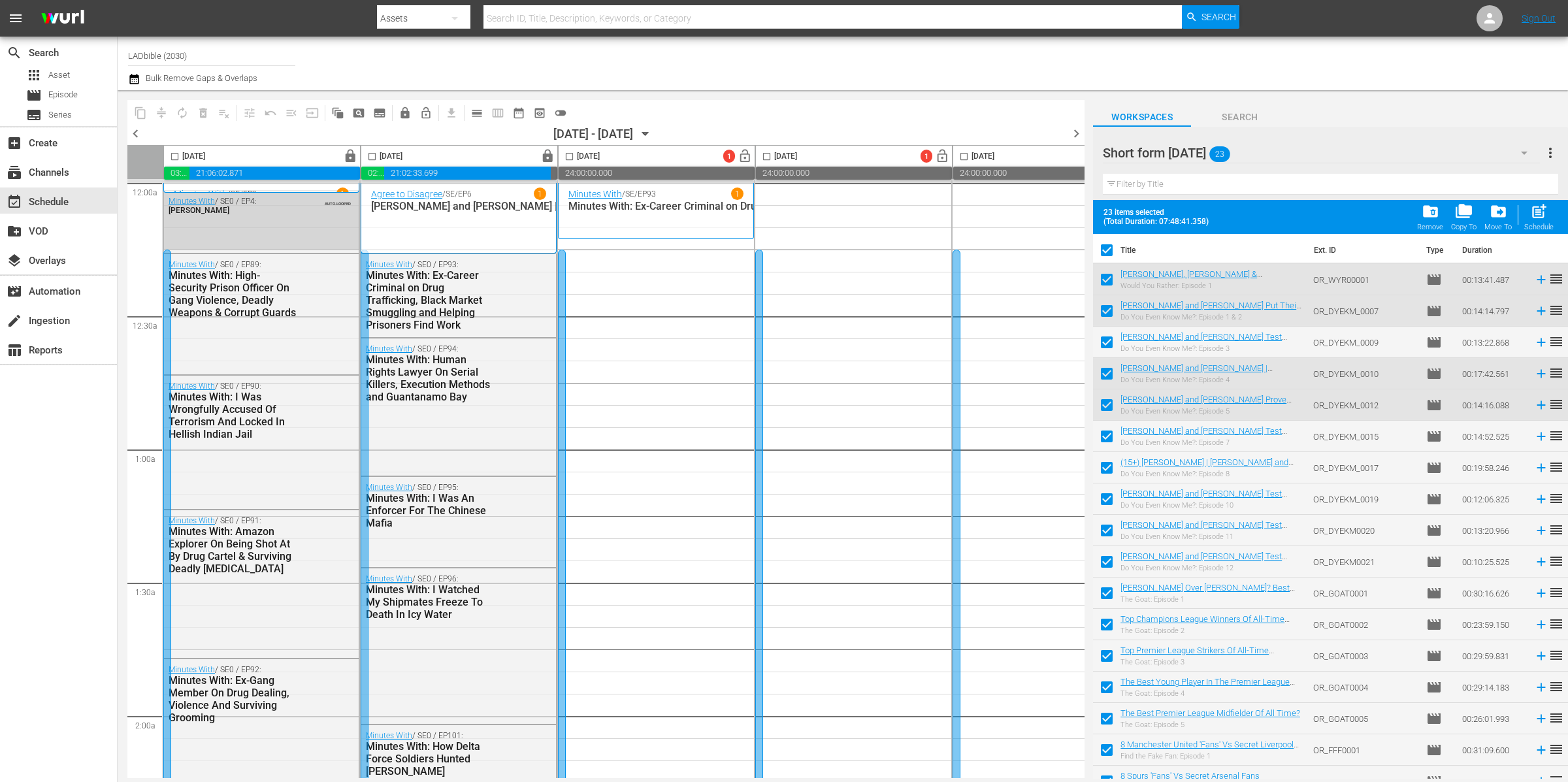
checkbox input "false"
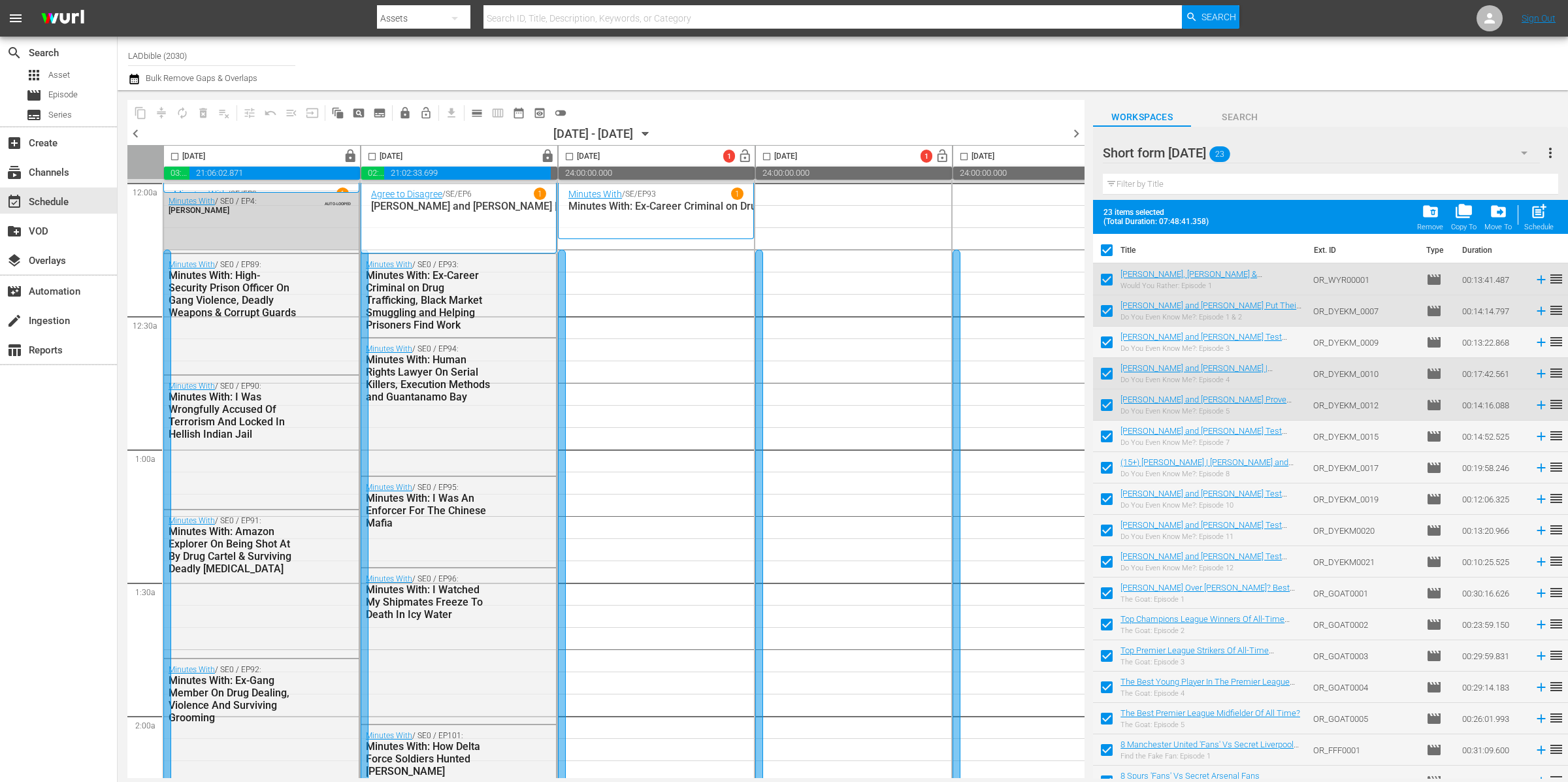
checkbox input "false"
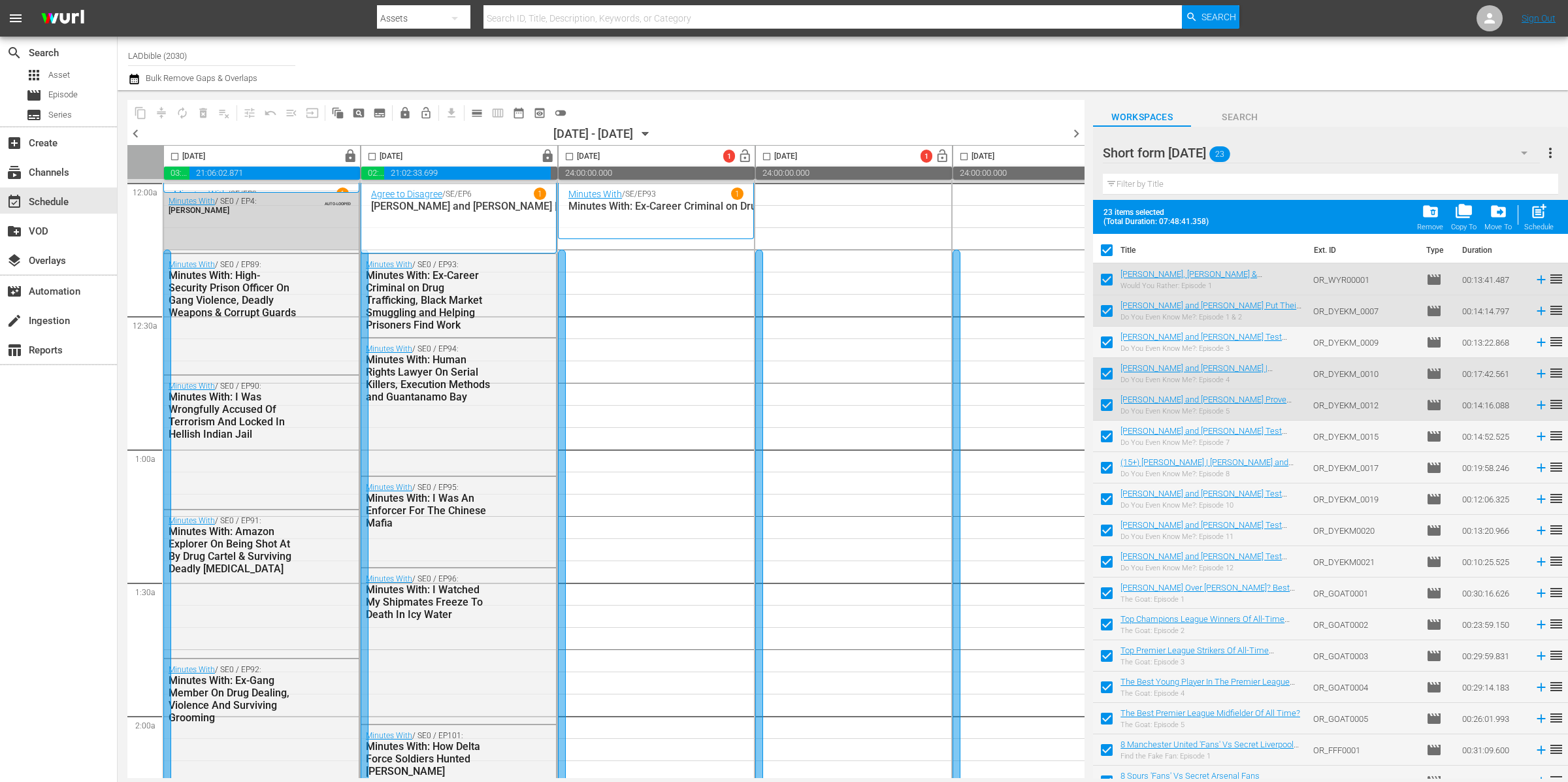
checkbox input "false"
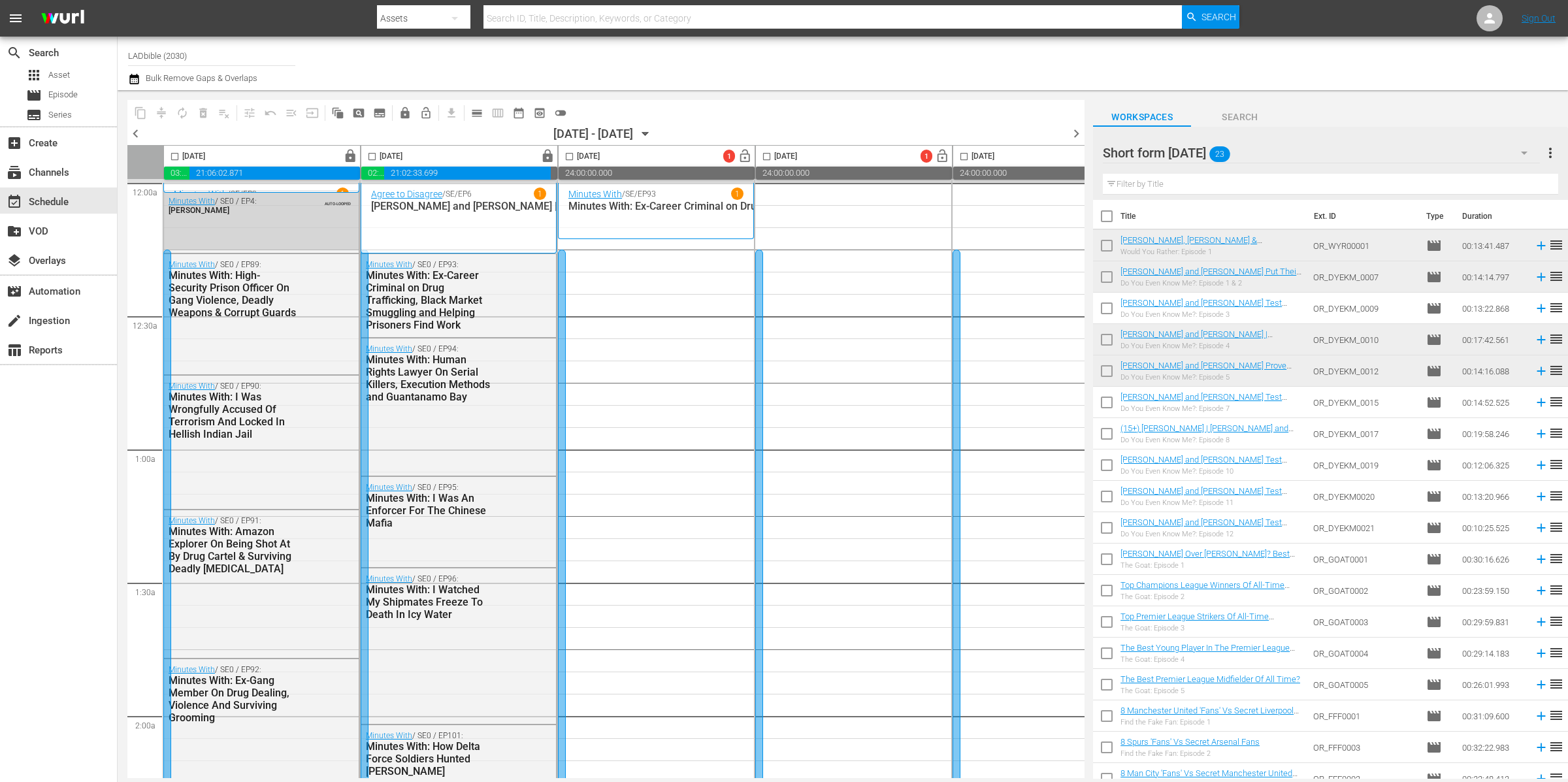
click at [1272, 159] on div "Short form [DATE]" at bounding box center [1322, 153] width 437 height 37
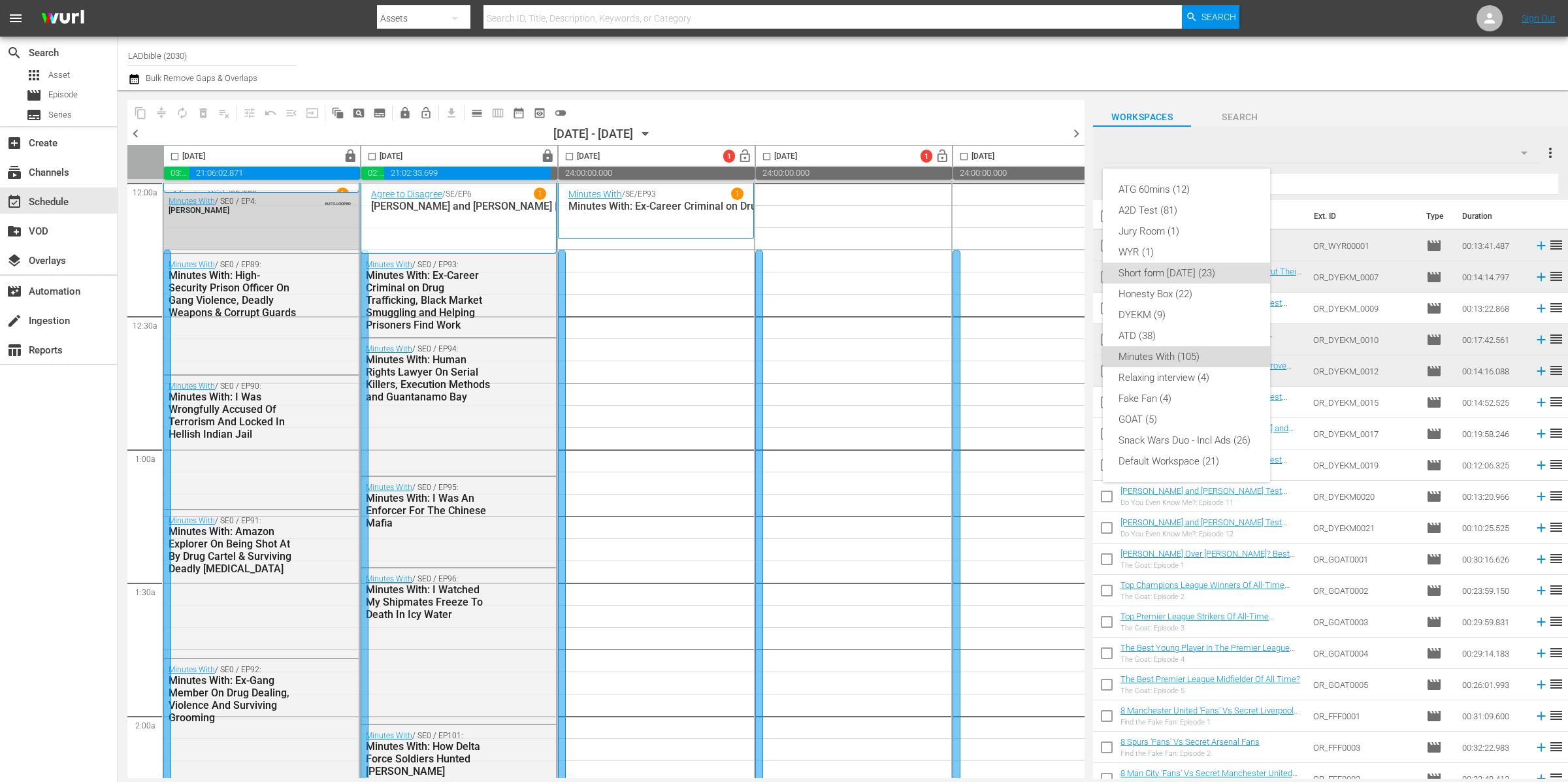
click at [1223, 351] on div "Minutes With (105)" at bounding box center [1186, 356] width 136 height 21
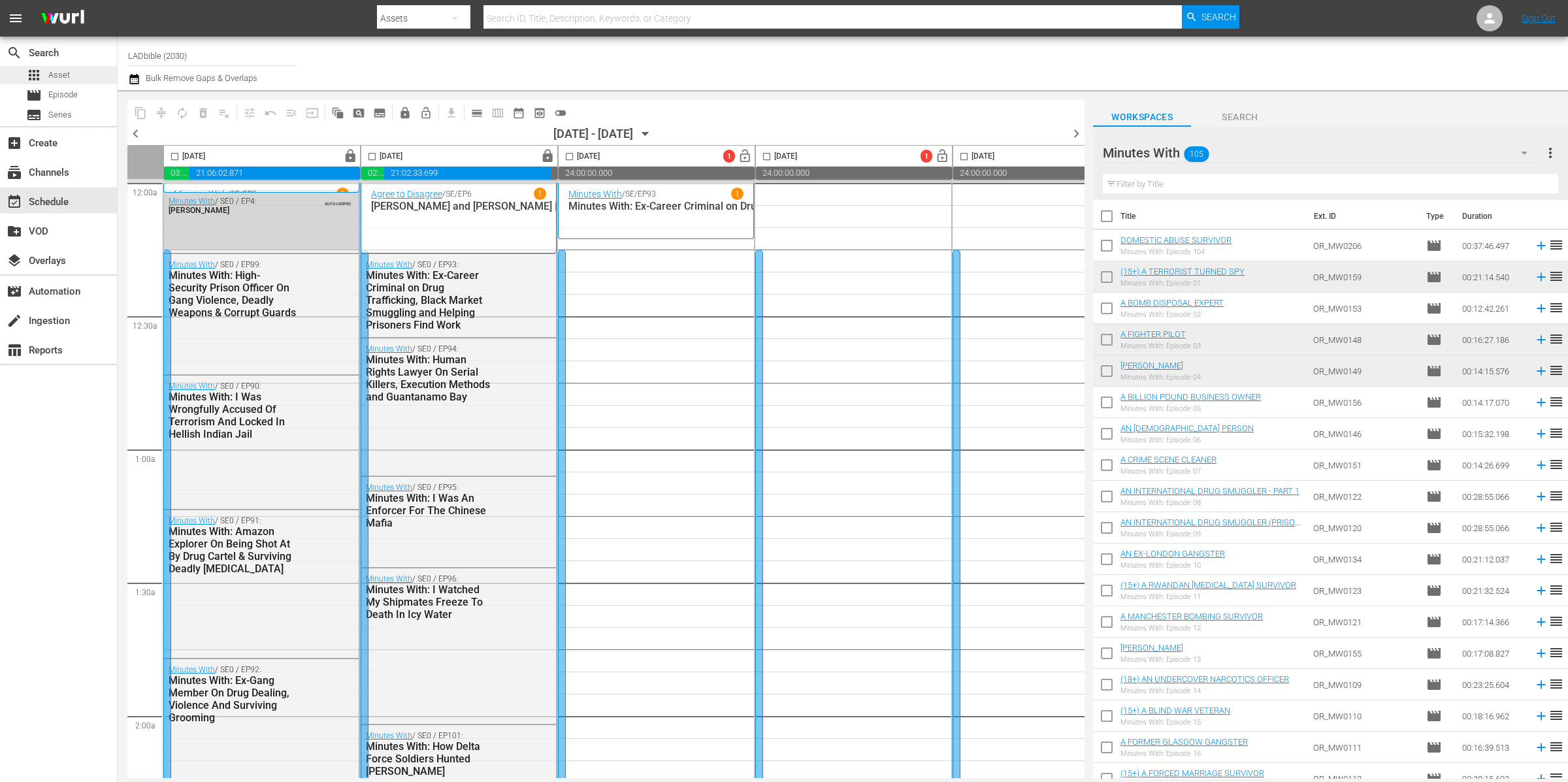
scroll to position [2, 0]
